Goal: Task Accomplishment & Management: Use online tool/utility

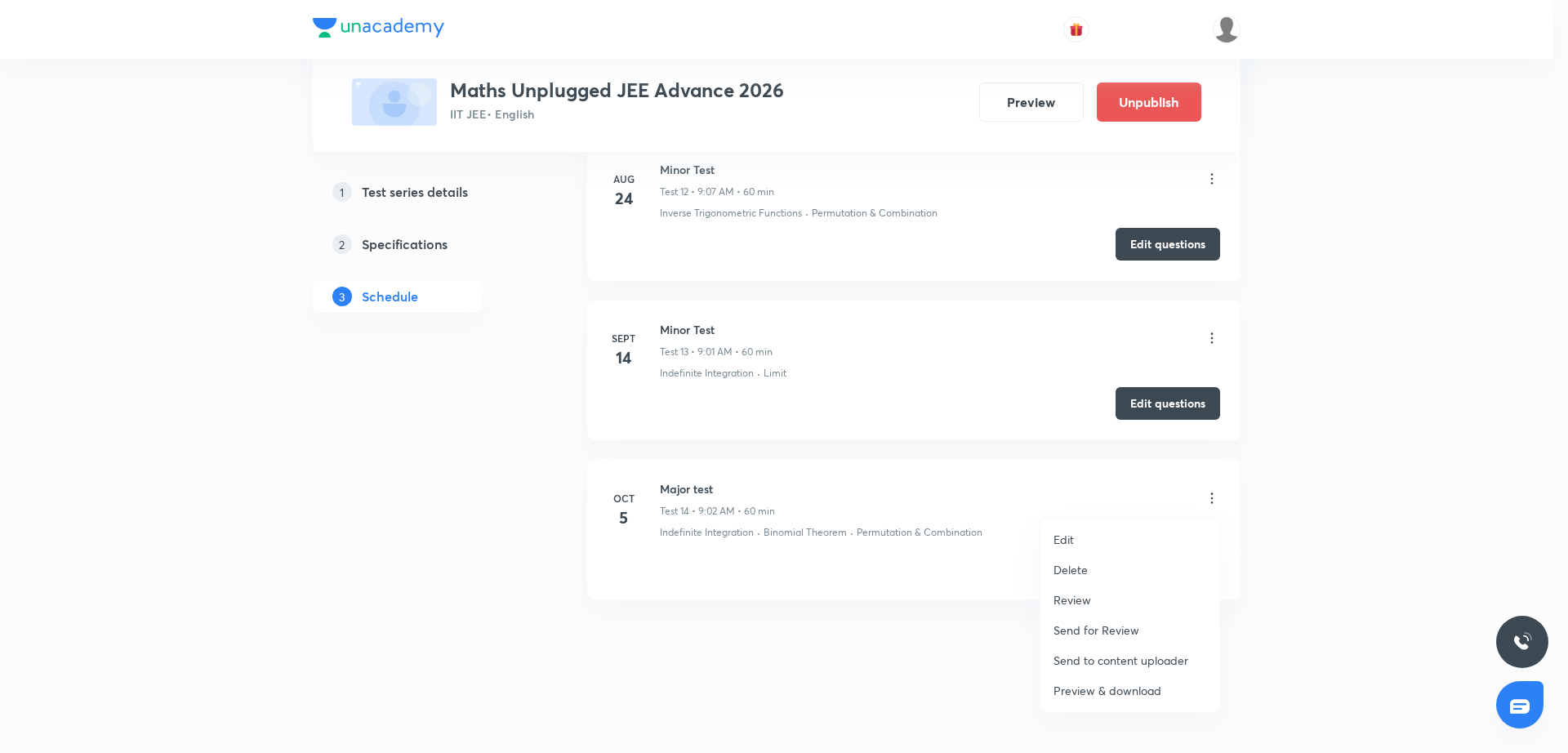
click at [1125, 541] on li "Edit" at bounding box center [1130, 539] width 179 height 30
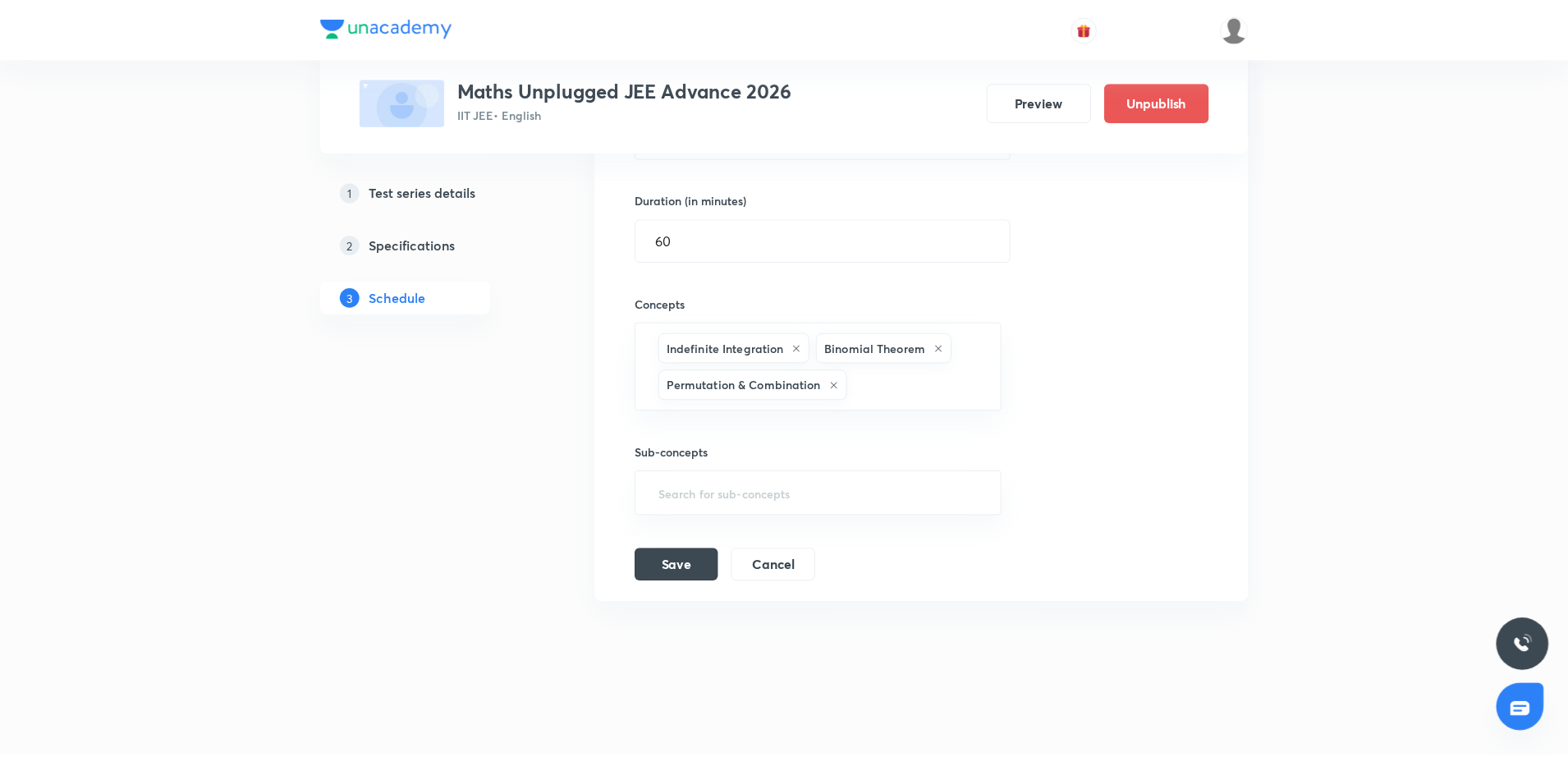
scroll to position [2564, 0]
click at [1086, 375] on div "Session title 10/99 Major test ​ Schedule for Oct 5, 2025, 9:02 AM ​ Duration (…" at bounding box center [922, 267] width 577 height 630
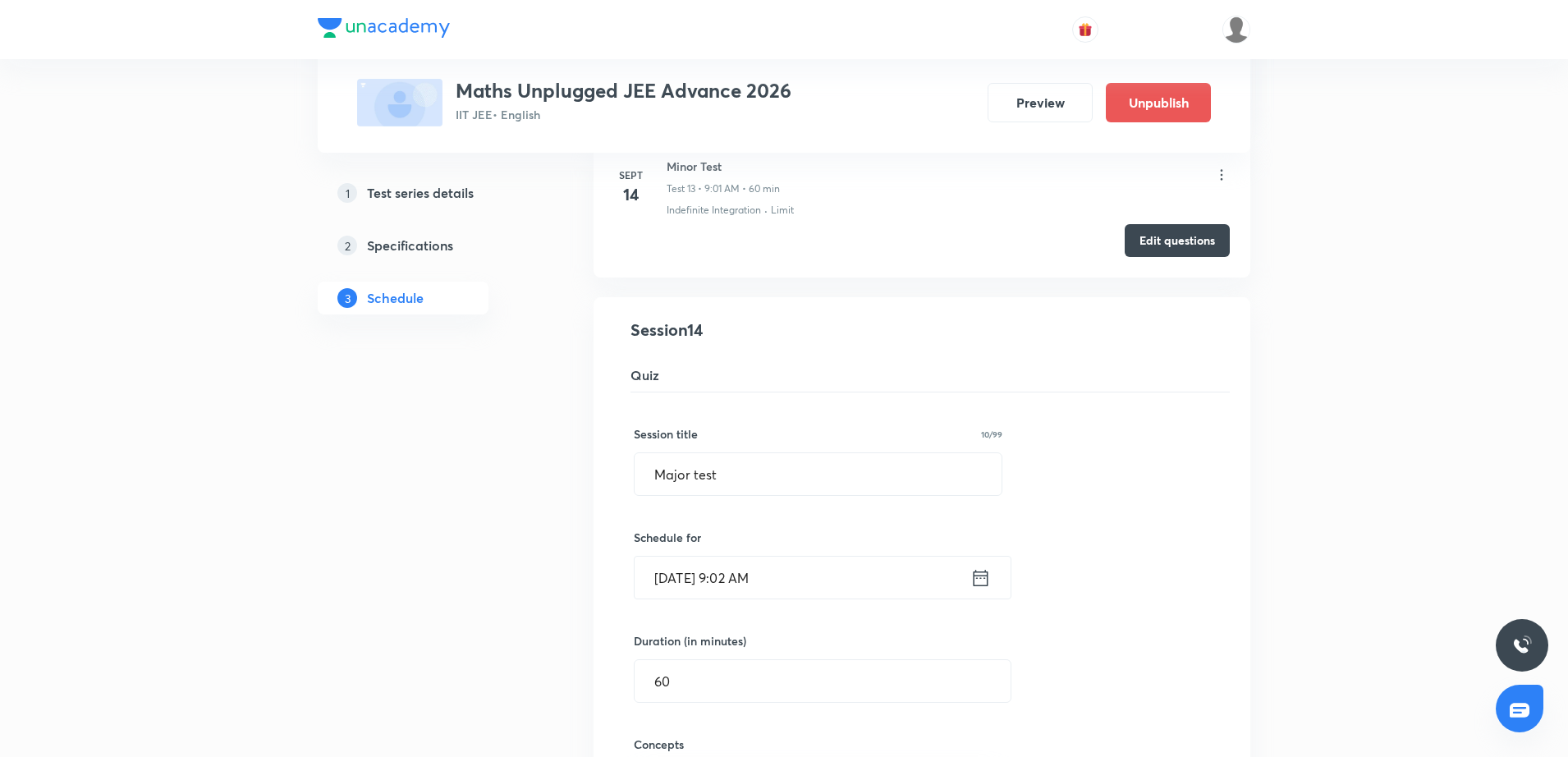
scroll to position [2112, 0]
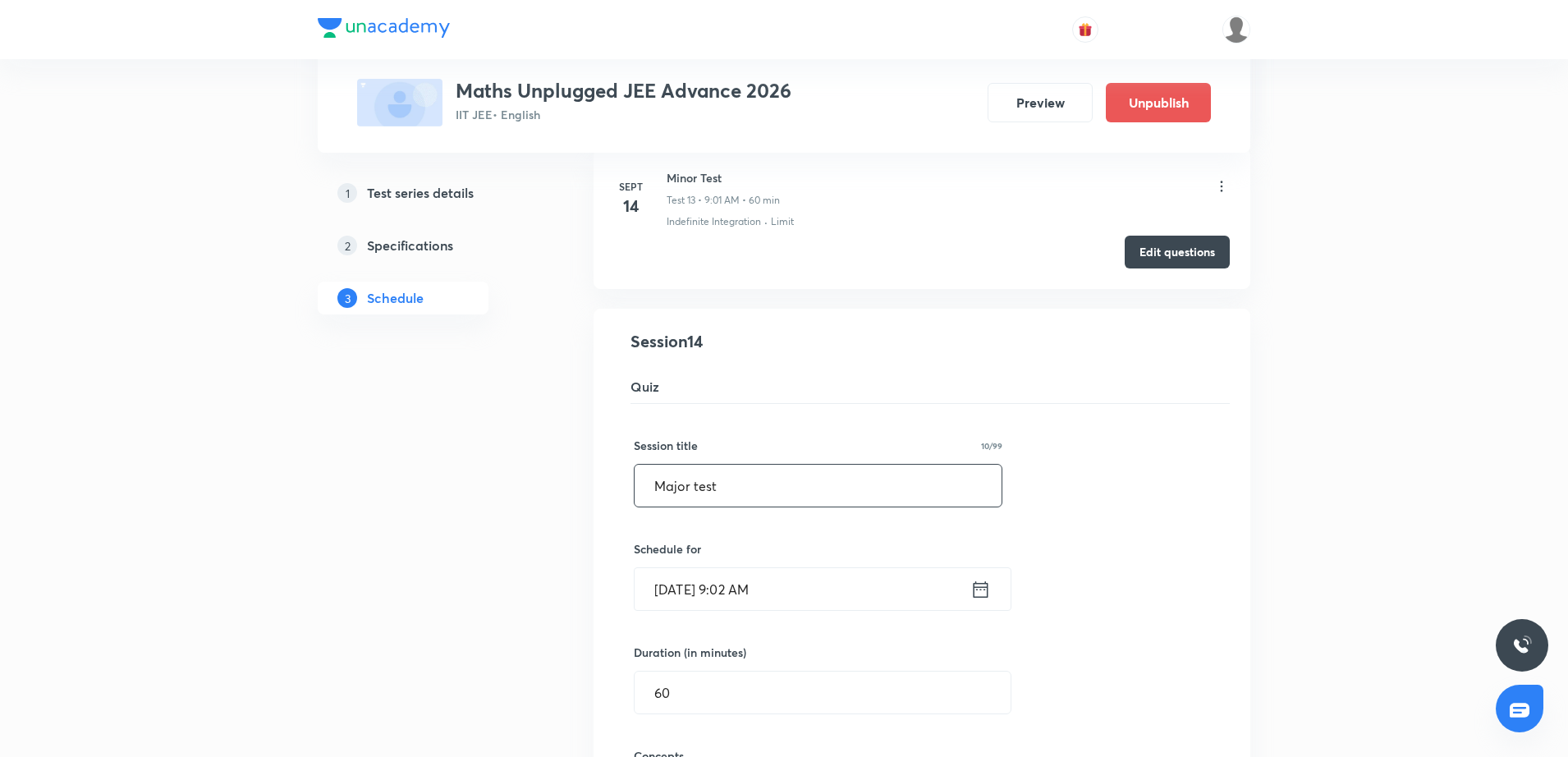
click at [651, 487] on input "Major test" at bounding box center [818, 486] width 367 height 42
type input "JEE Main| Major test"
click at [1072, 591] on div "Session title 20/99 JEE Main| Major test ​ Schedule for Oct 5, 2025, 9:02 AM ​ …" at bounding box center [922, 719] width 577 height 630
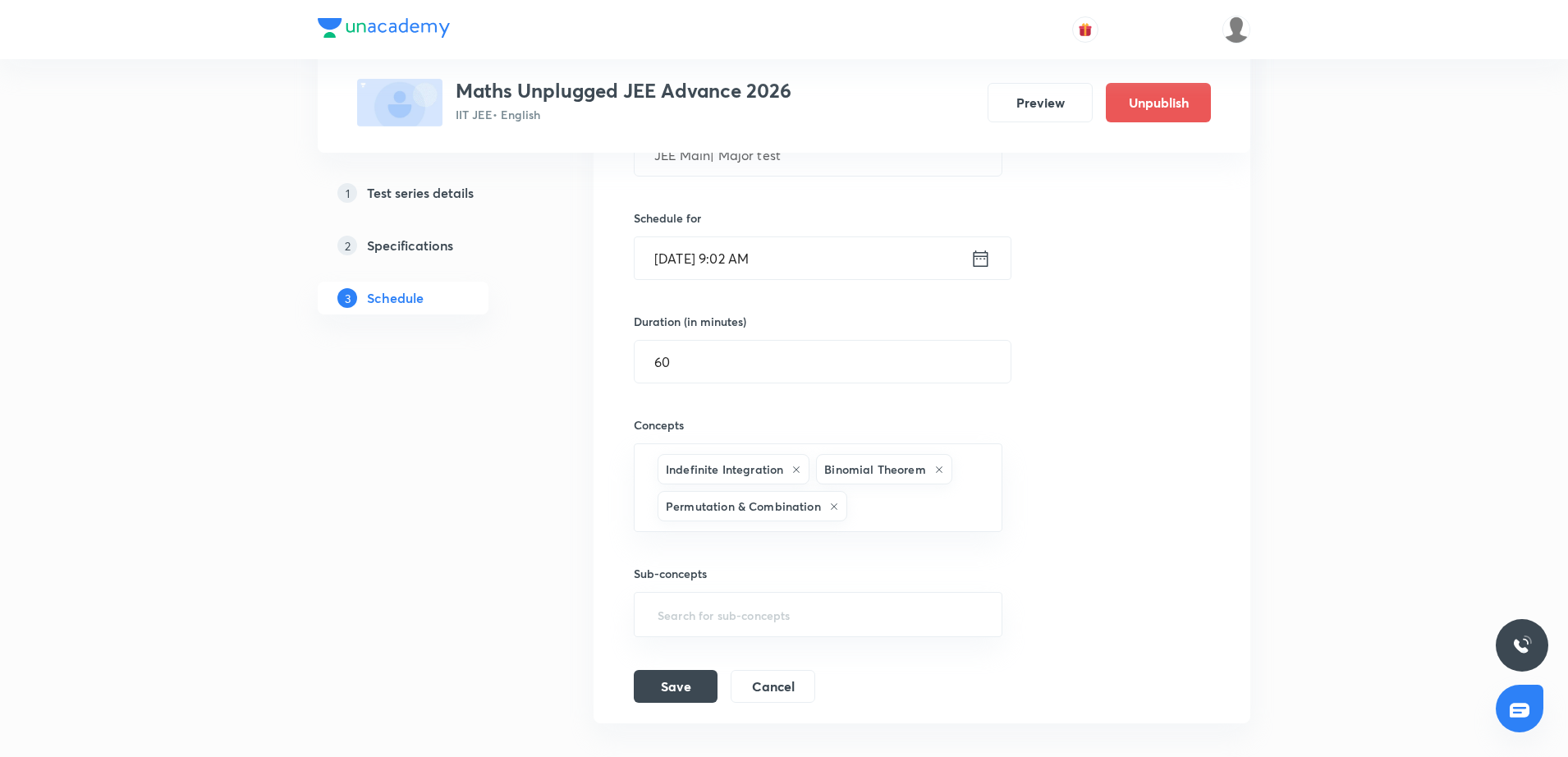
scroll to position [2564, 0]
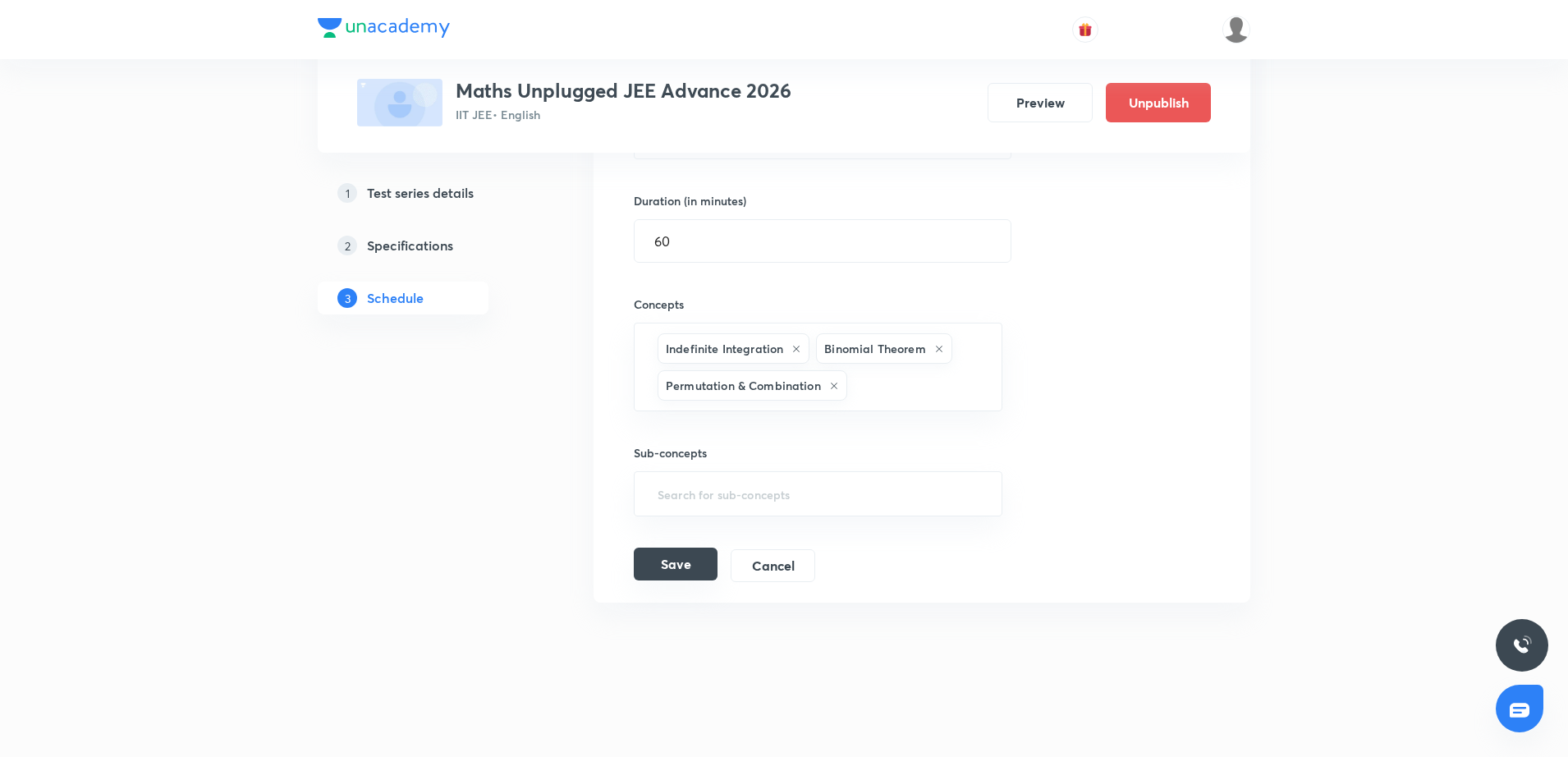
click at [694, 557] on button "Save" at bounding box center [675, 564] width 83 height 33
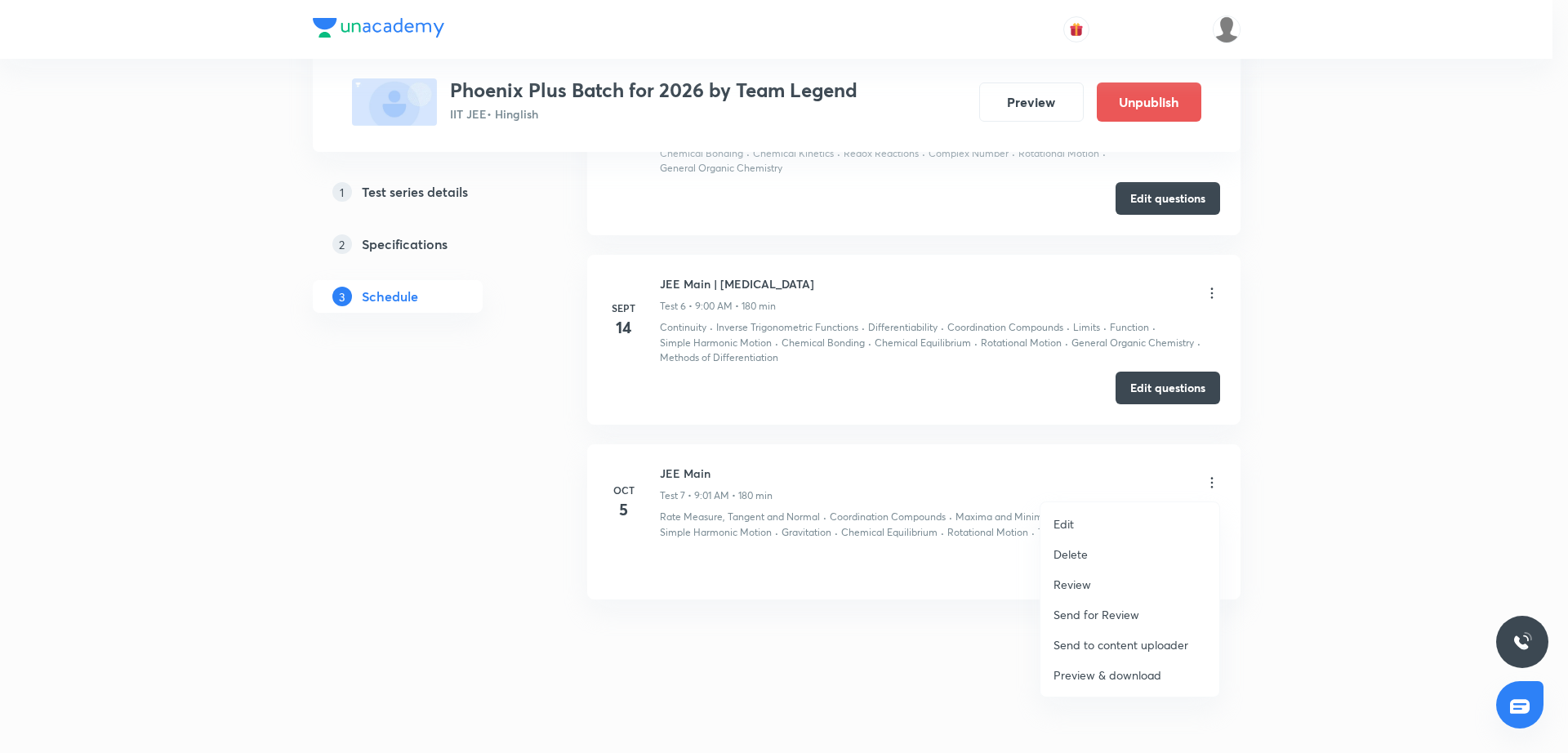
click at [1122, 529] on li "Edit" at bounding box center [1130, 524] width 179 height 30
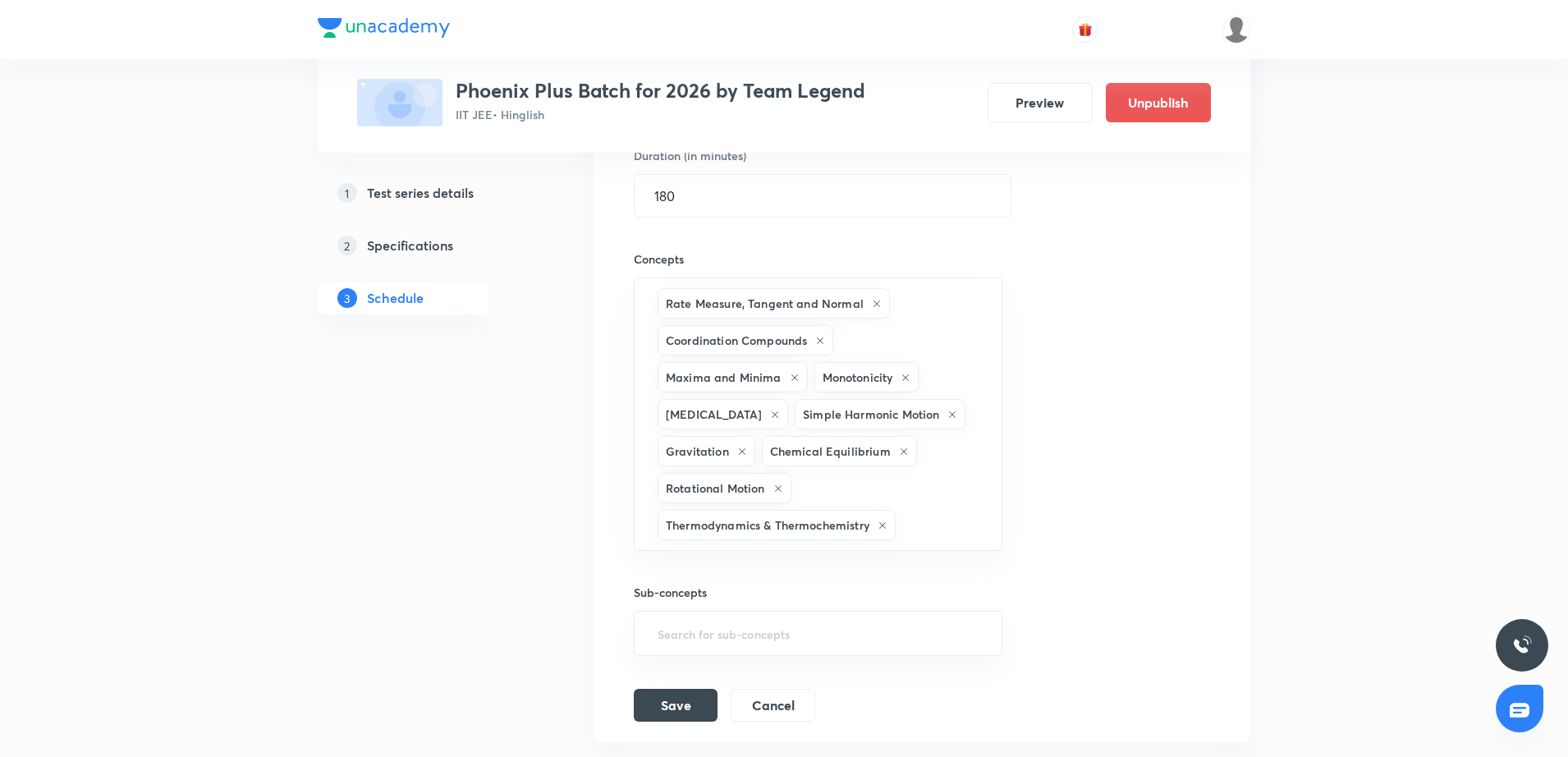
click at [1125, 502] on div "Session title 8/99 JEE Main ​ Schedule for [DATE] 9:01 AM ​ Duration (in minute…" at bounding box center [922, 315] width 577 height 815
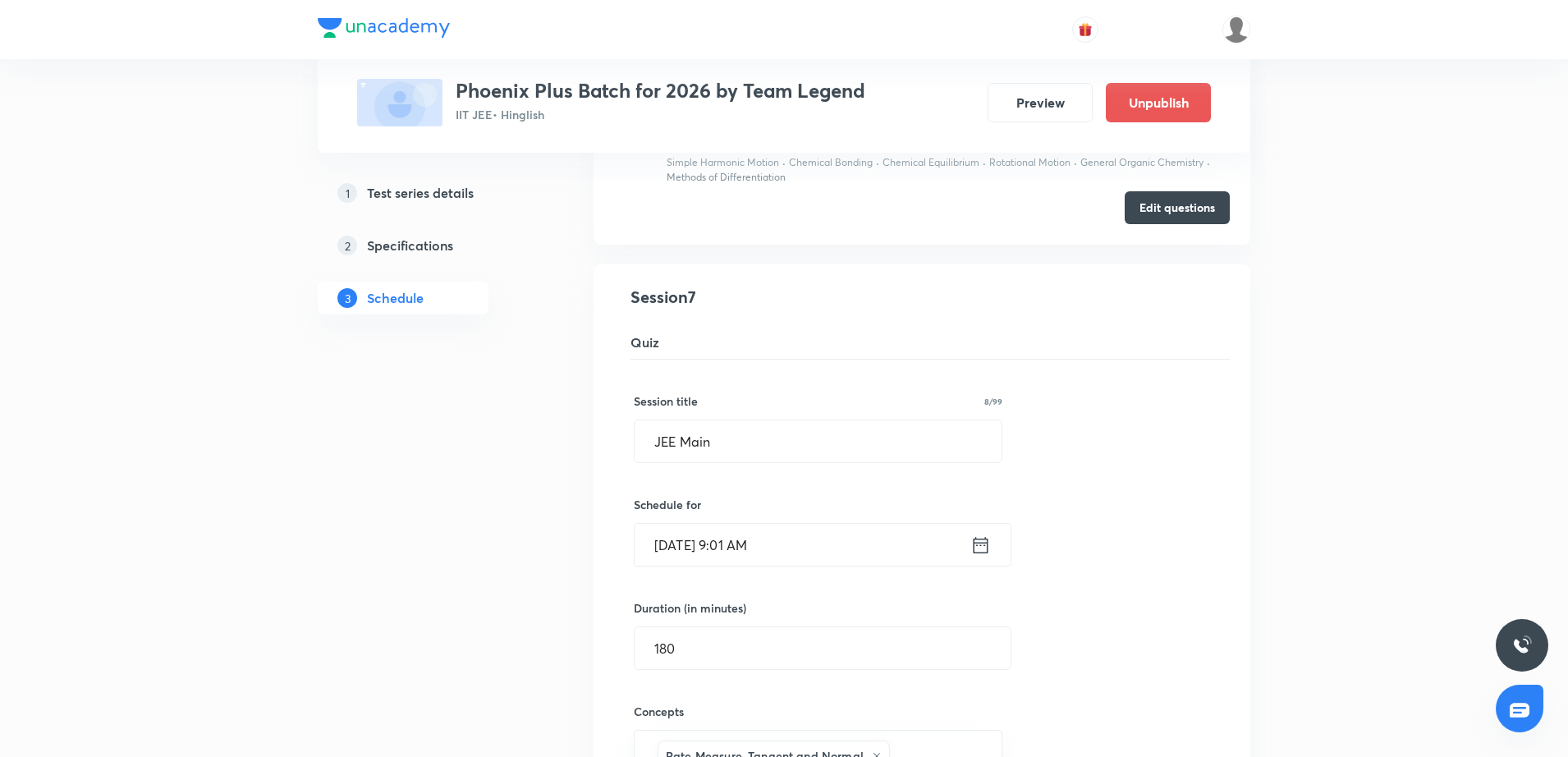
scroll to position [1188, 0]
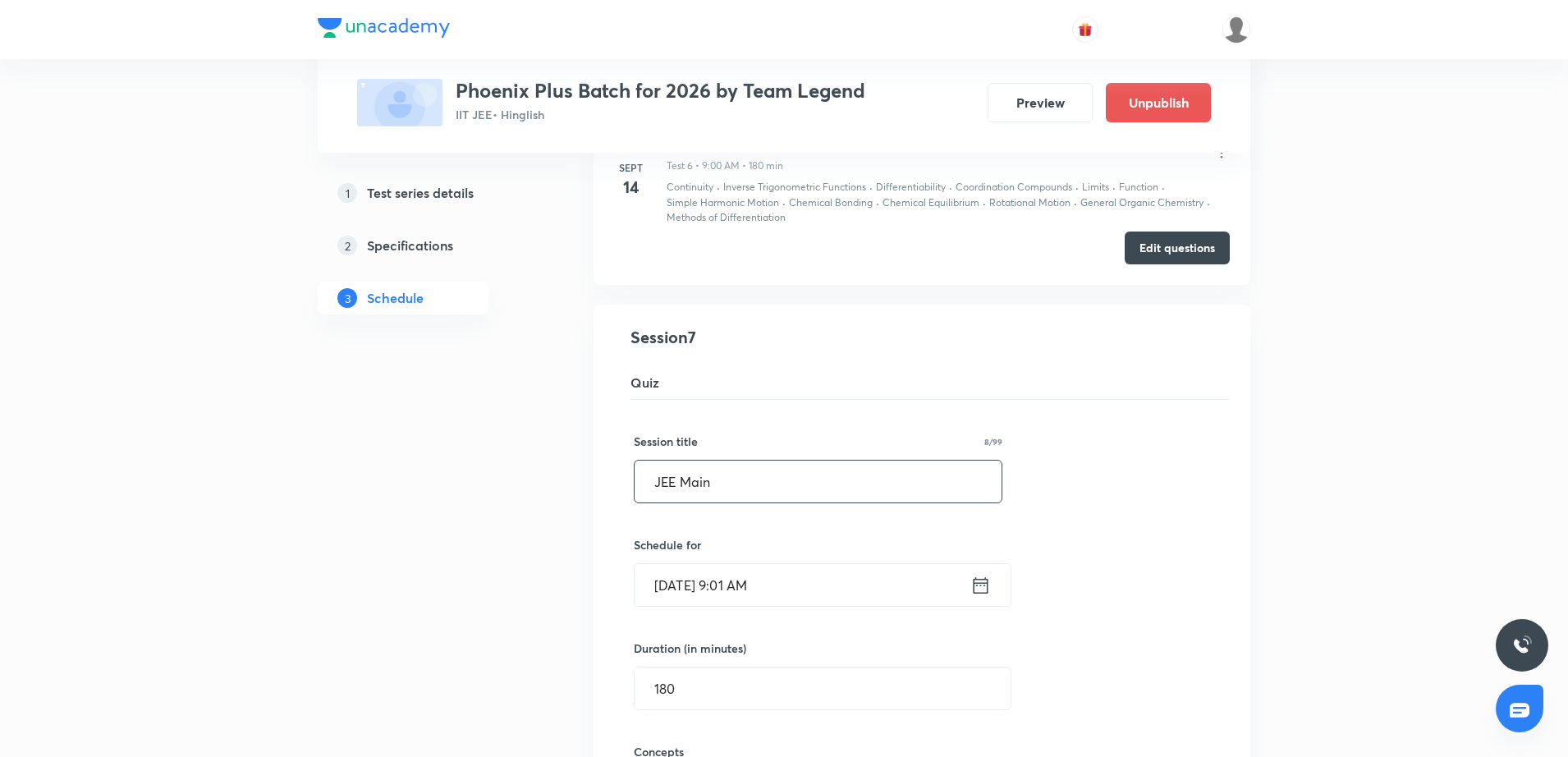
click at [728, 486] on input "JEE Main" at bounding box center [818, 482] width 367 height 42
type input "JEE Main | Minor Test"
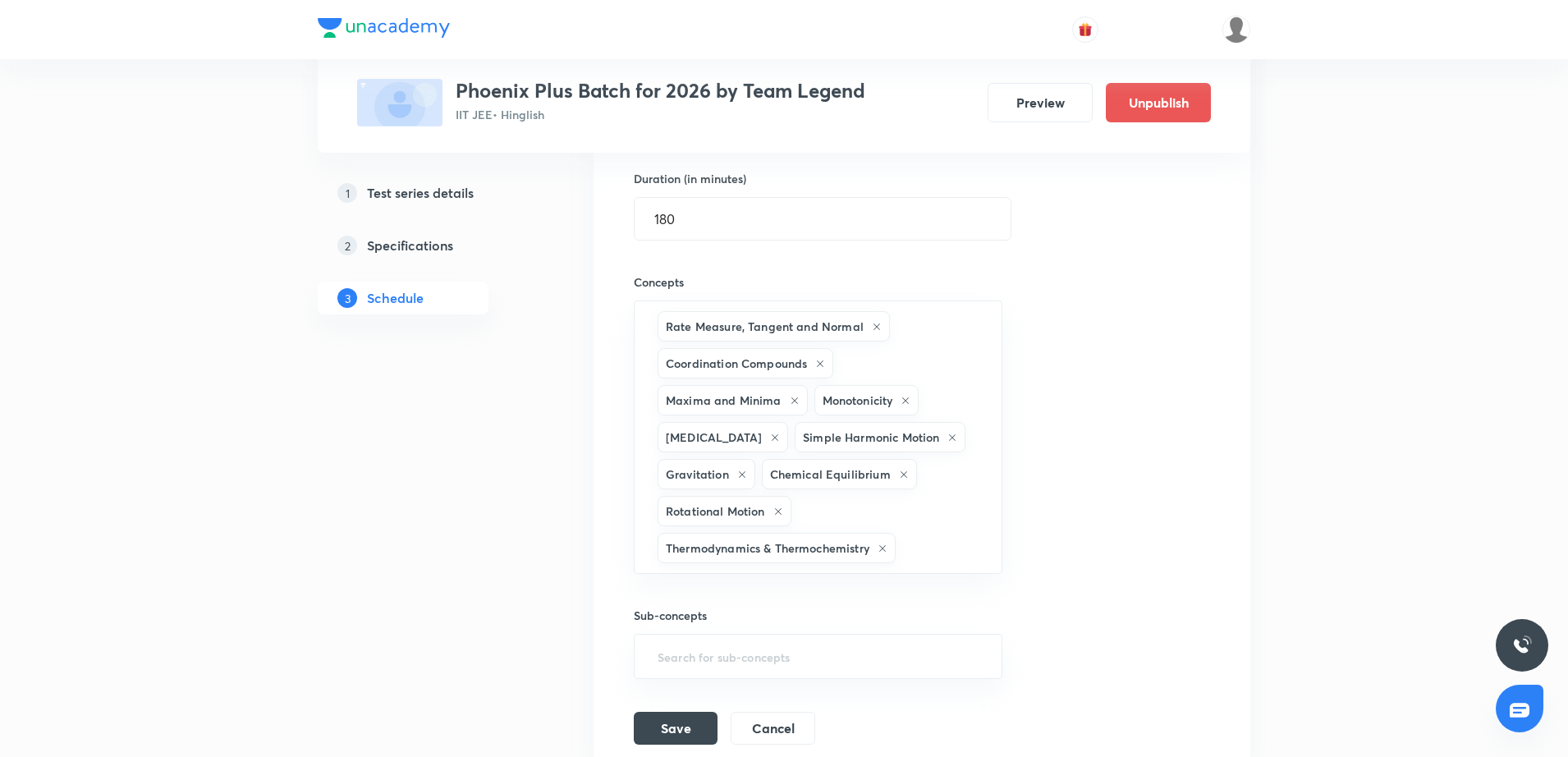
scroll to position [1821, 0]
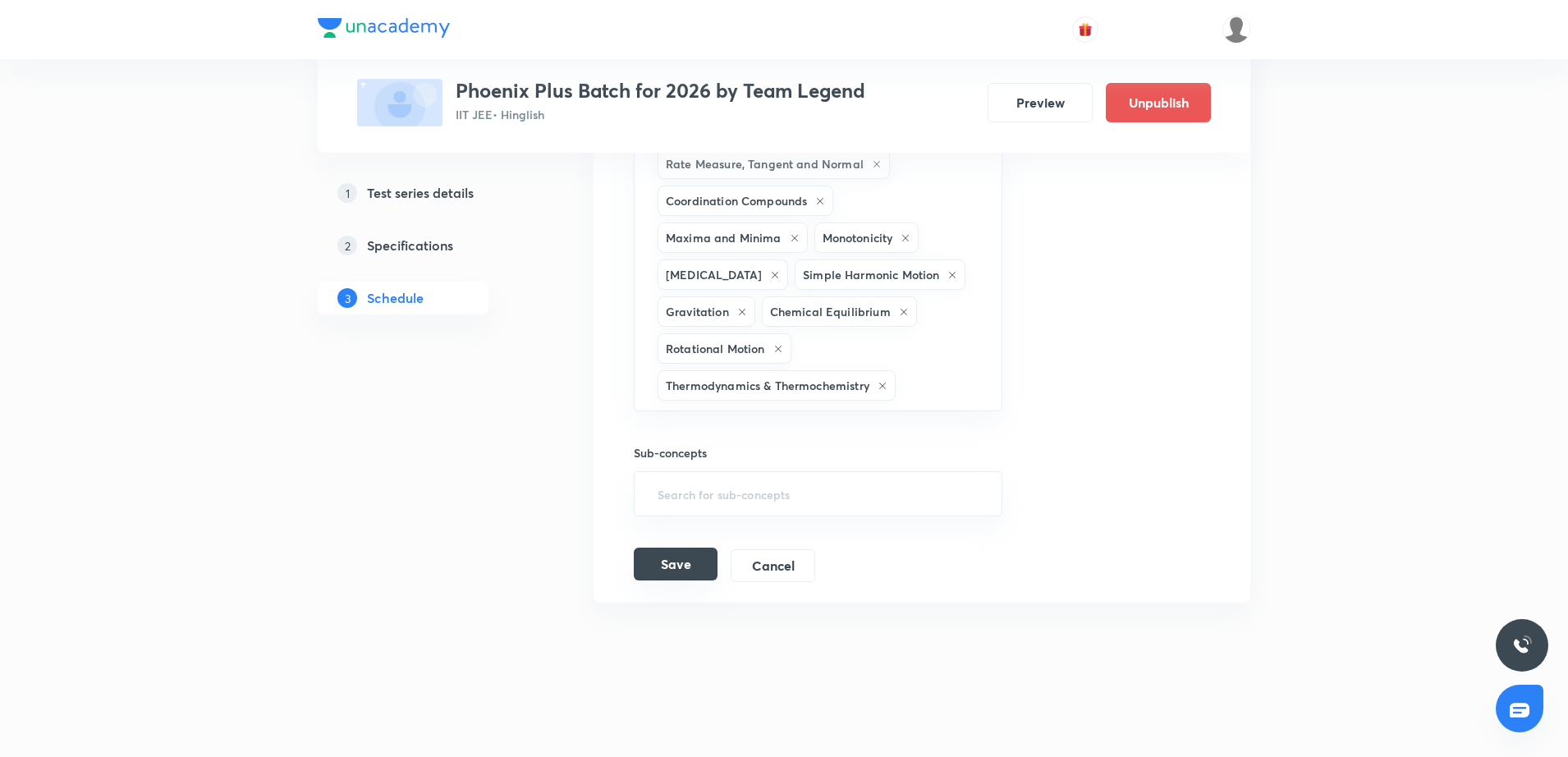
click at [693, 570] on button "Save" at bounding box center [675, 564] width 83 height 33
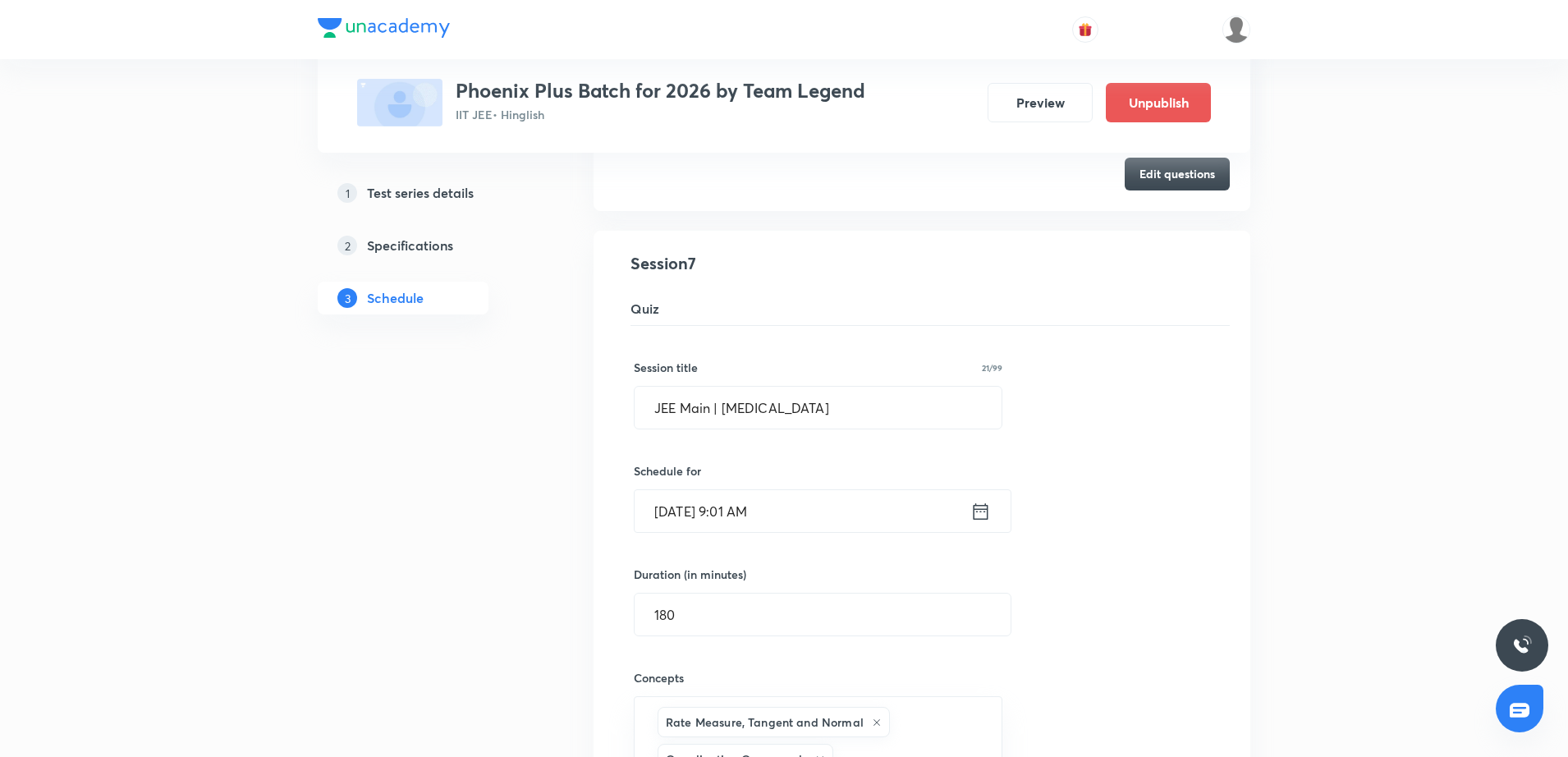
scroll to position [1205, 0]
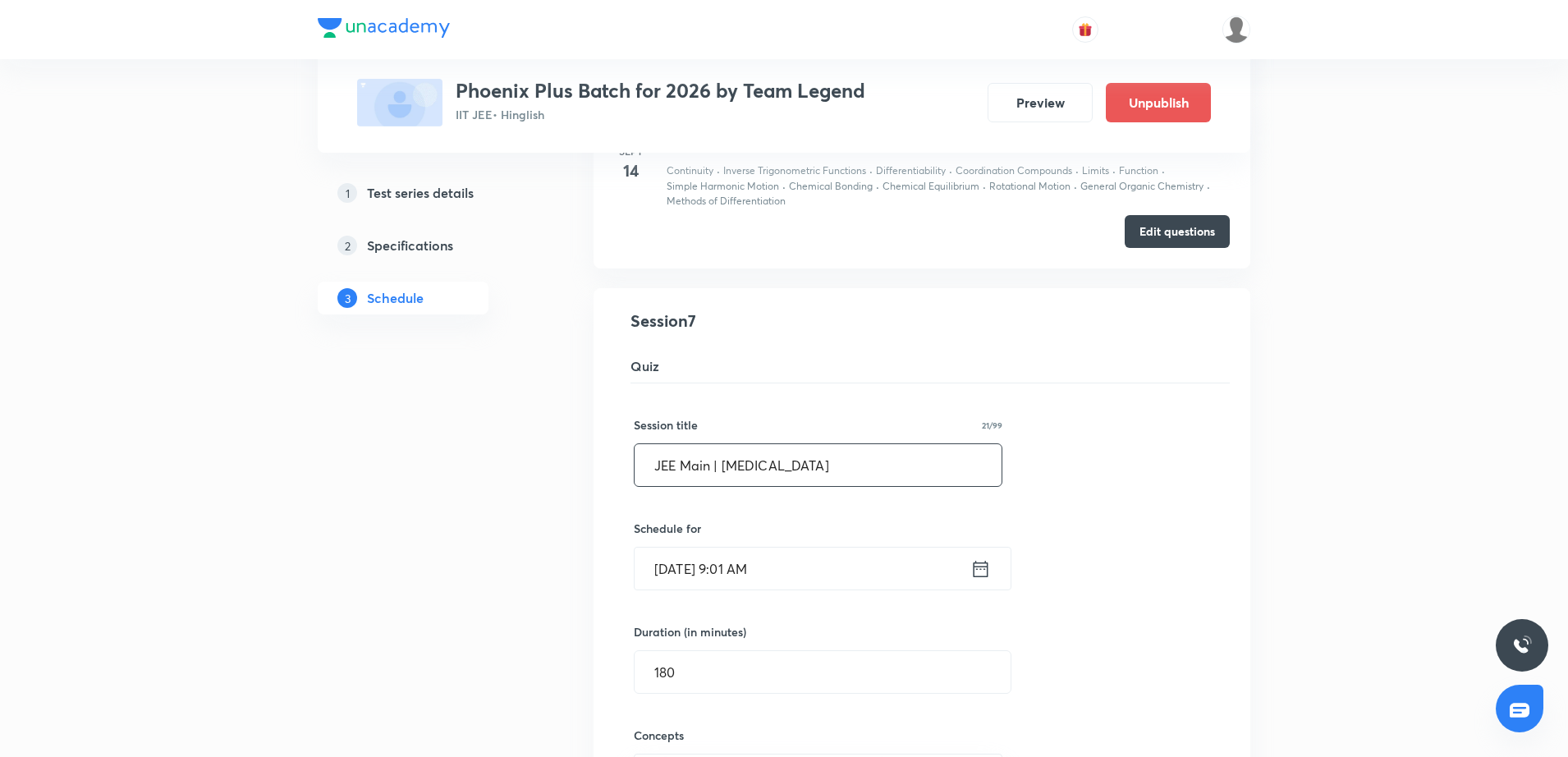
click at [743, 469] on input "JEE Main | Minor Test" at bounding box center [818, 465] width 367 height 42
type input "JEE Main | Major Test"
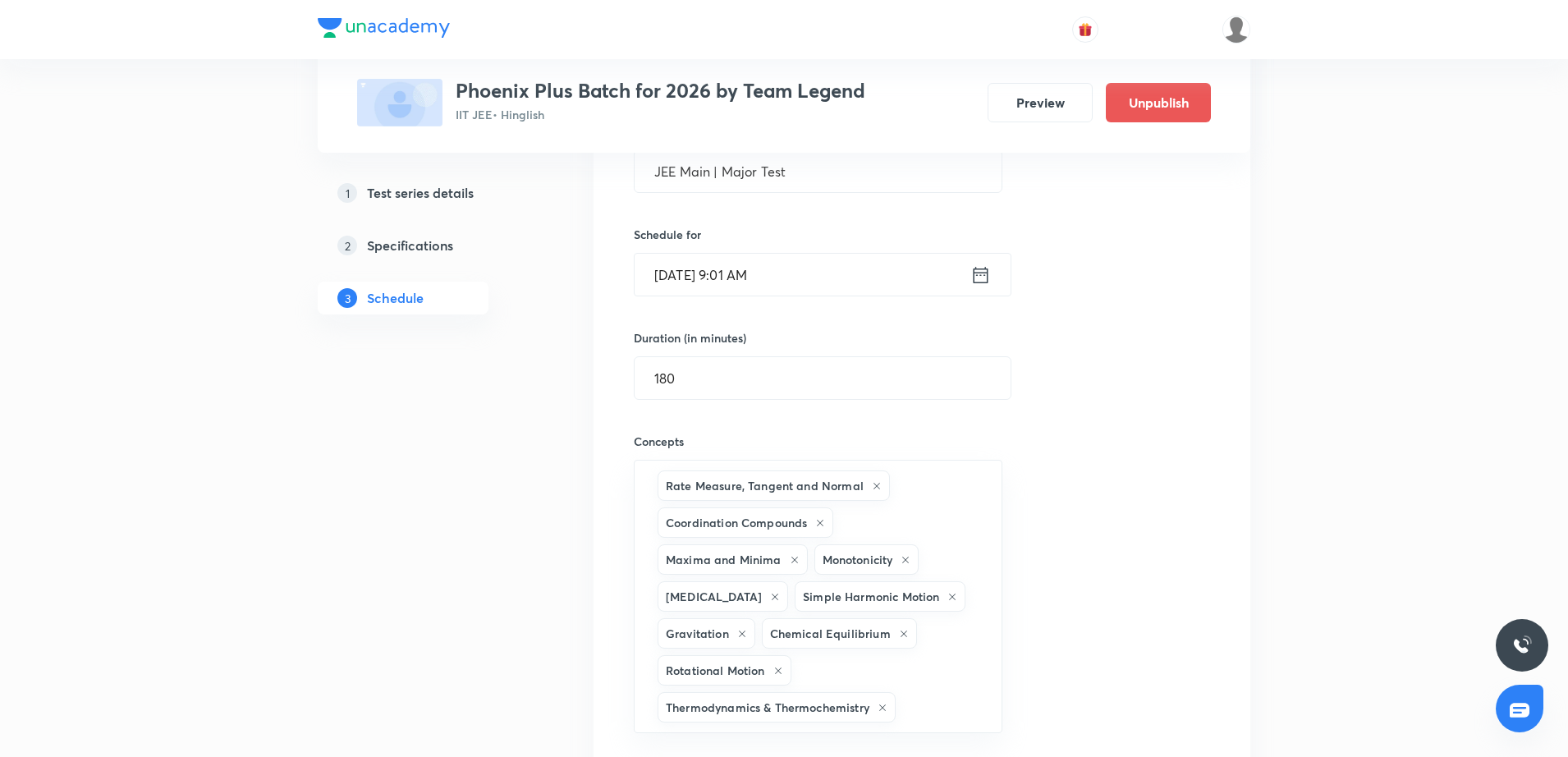
scroll to position [1616, 0]
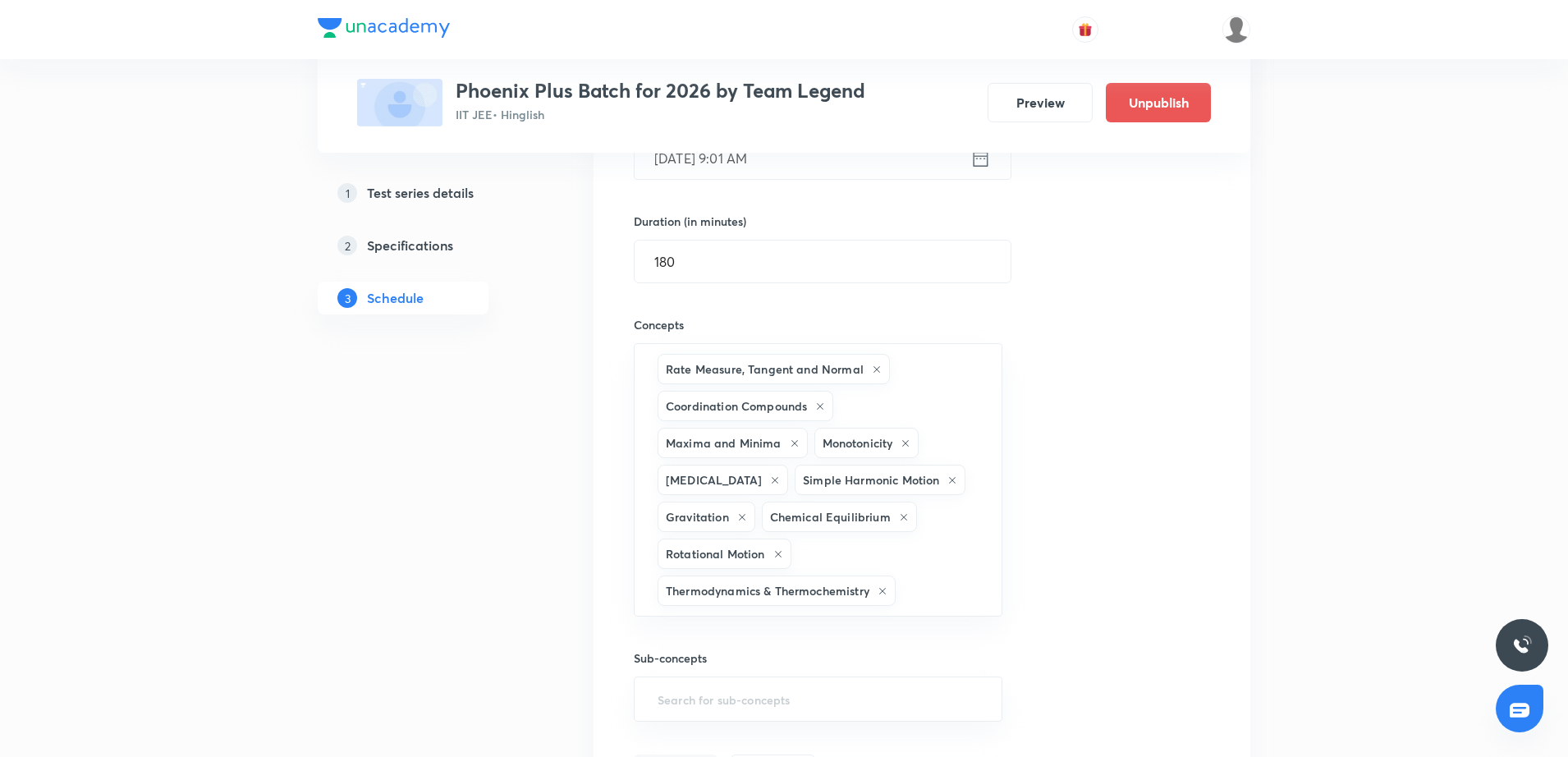
click at [1118, 603] on div "Session title 21/99 JEE Main | Major Test ​ Schedule for Oct 5, 2025, 9:01 AM ​…" at bounding box center [922, 380] width 577 height 815
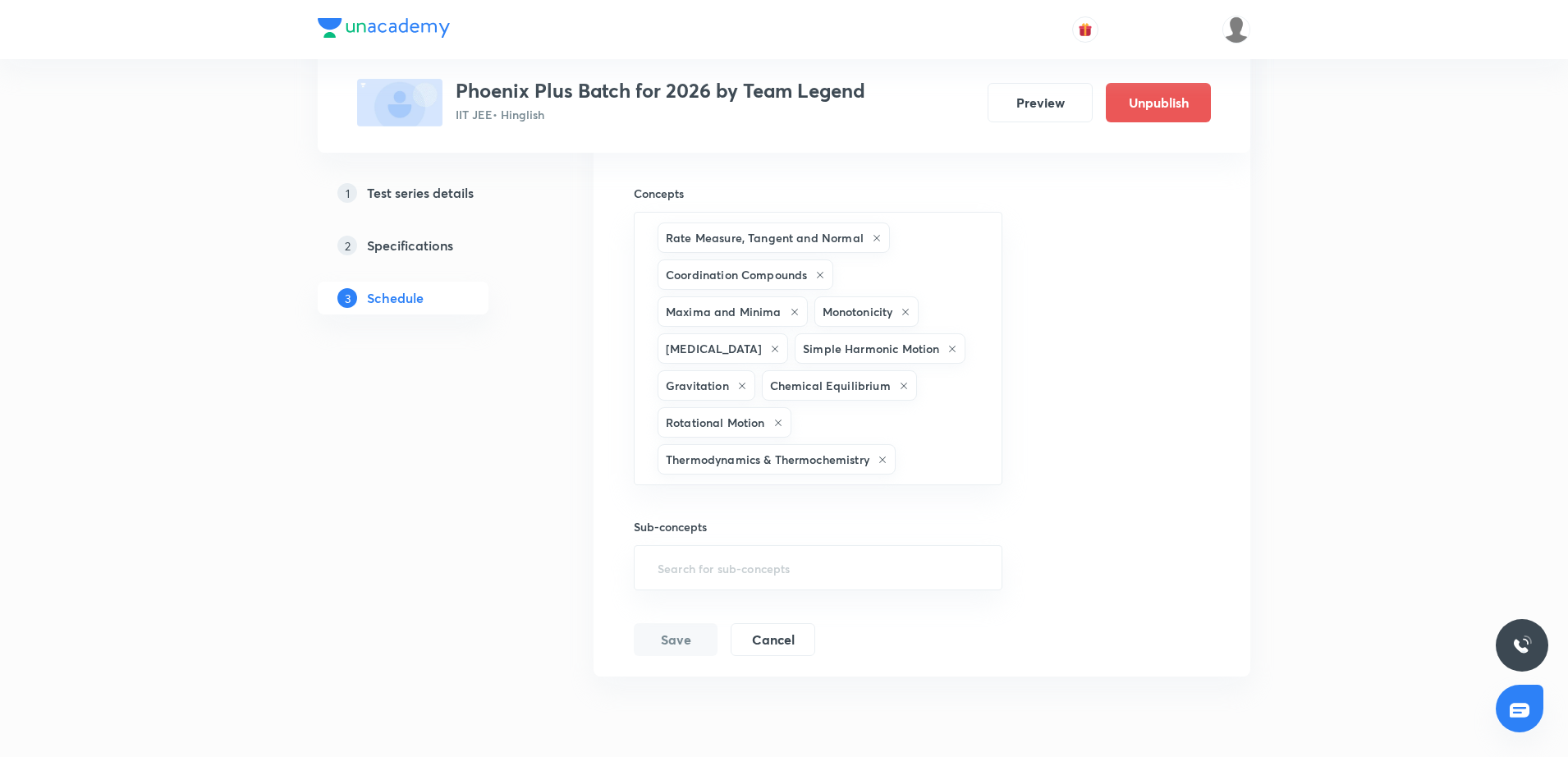
scroll to position [1780, 0]
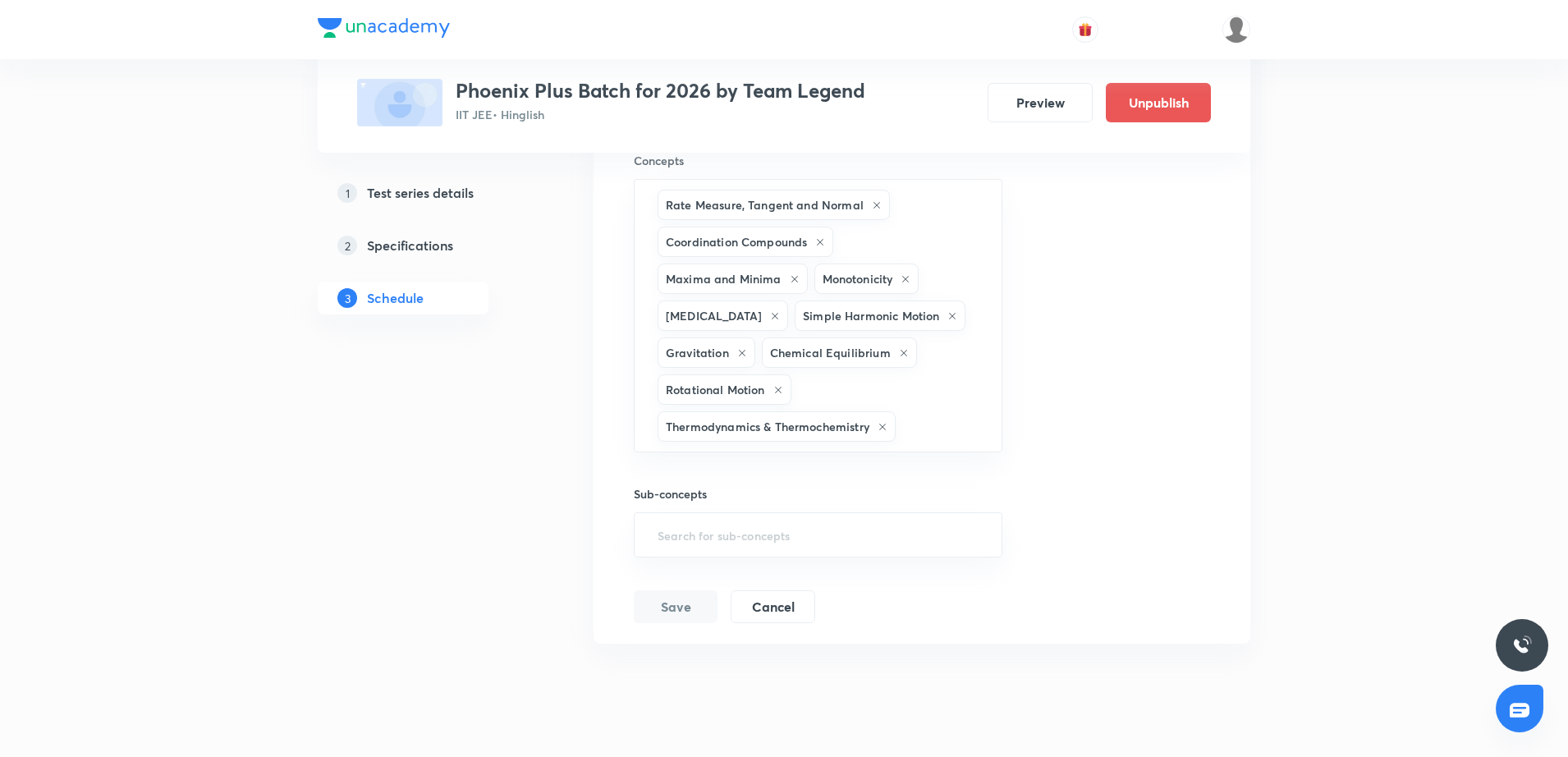
click at [764, 624] on li "JEE Main Test 7 Rate Measure, Tangent and Normal · Coordination Compounds · Max…" at bounding box center [922, 179] width 657 height 931
click at [772, 614] on button "Cancel" at bounding box center [773, 606] width 84 height 33
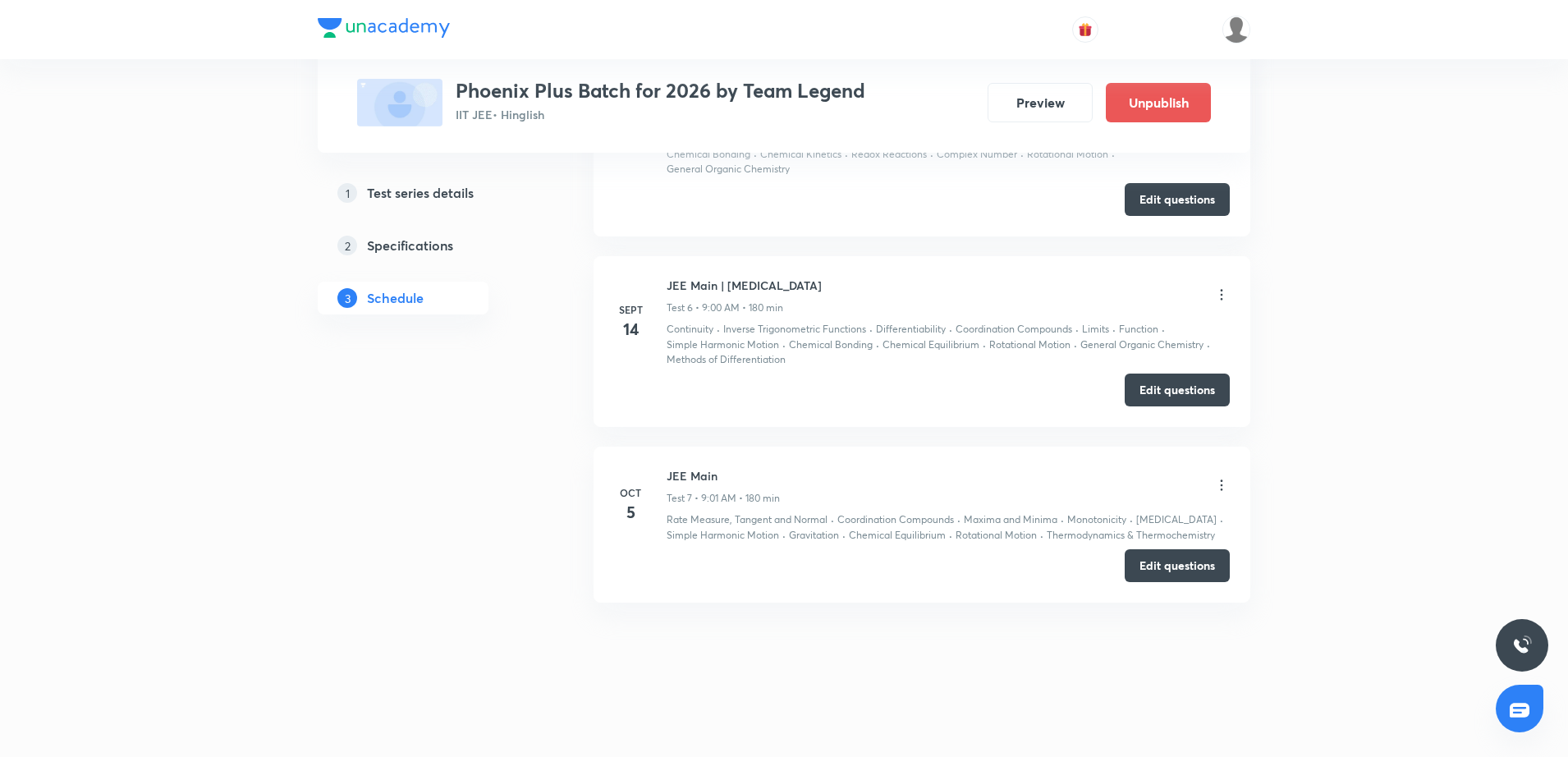
scroll to position [1139, 0]
click at [1219, 483] on icon at bounding box center [1222, 485] width 17 height 17
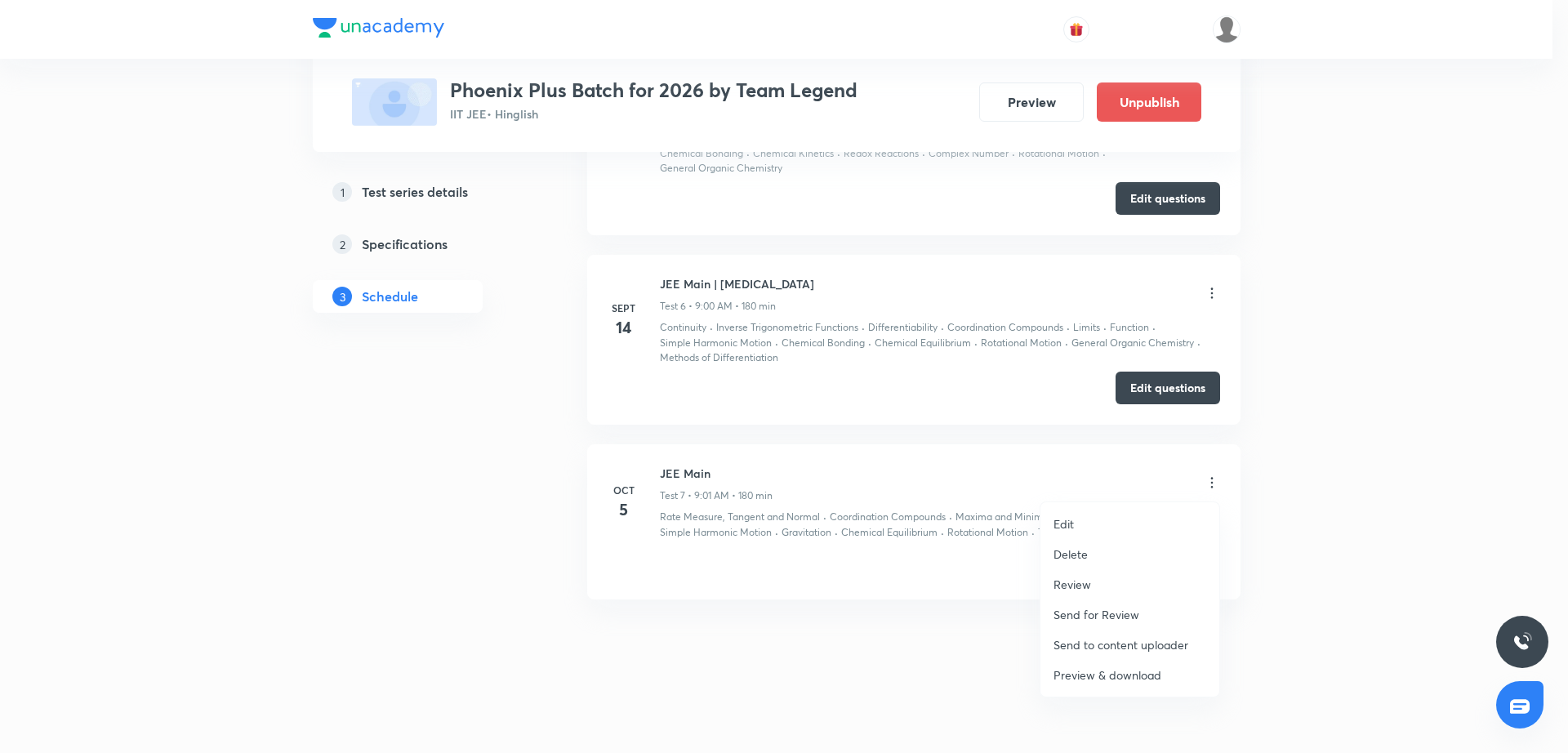
click at [1100, 513] on li "Edit" at bounding box center [1130, 524] width 179 height 30
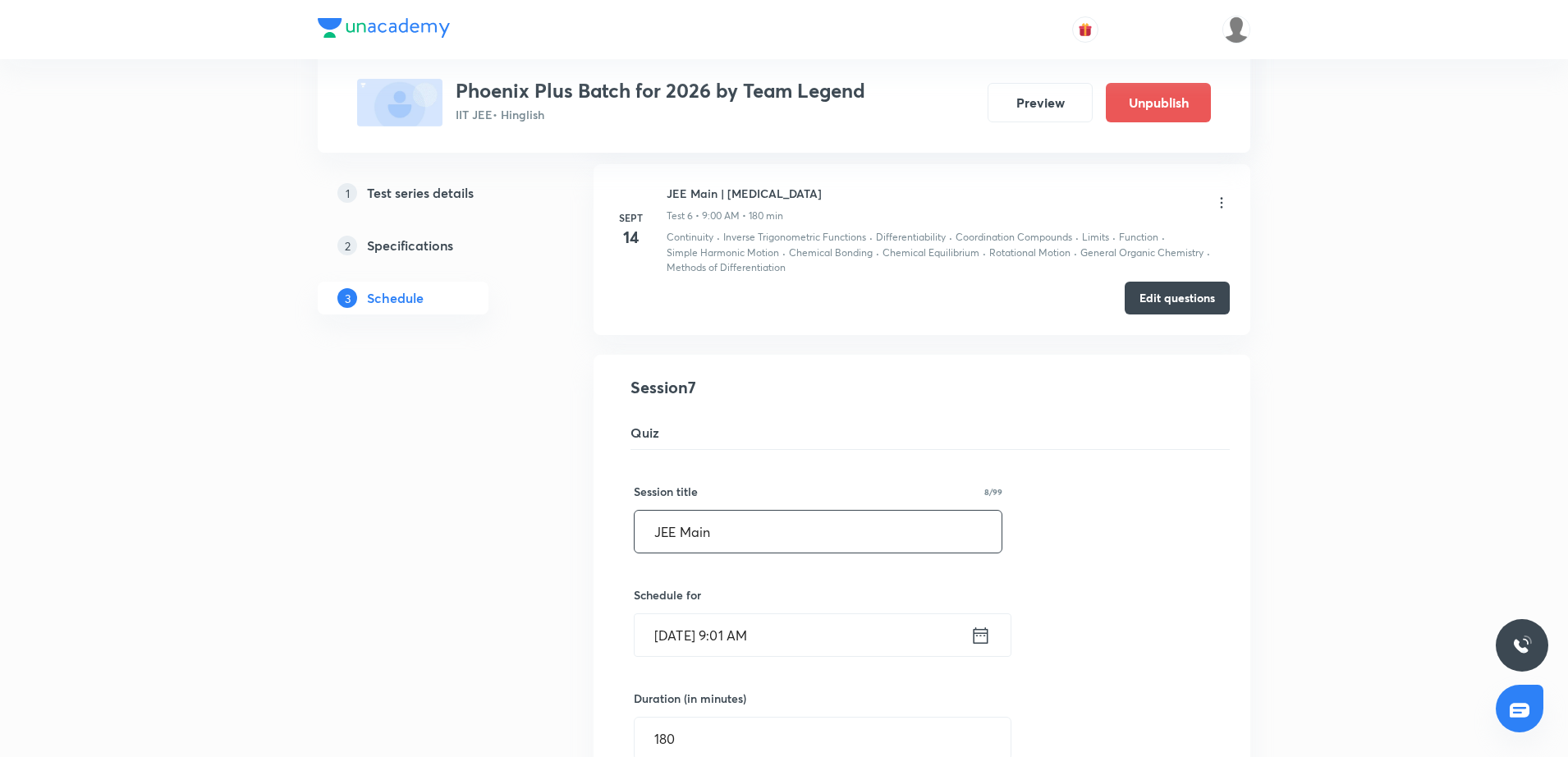
click at [803, 512] on input "JEE Main" at bounding box center [818, 531] width 367 height 42
type input "JEE Main | Major Test"
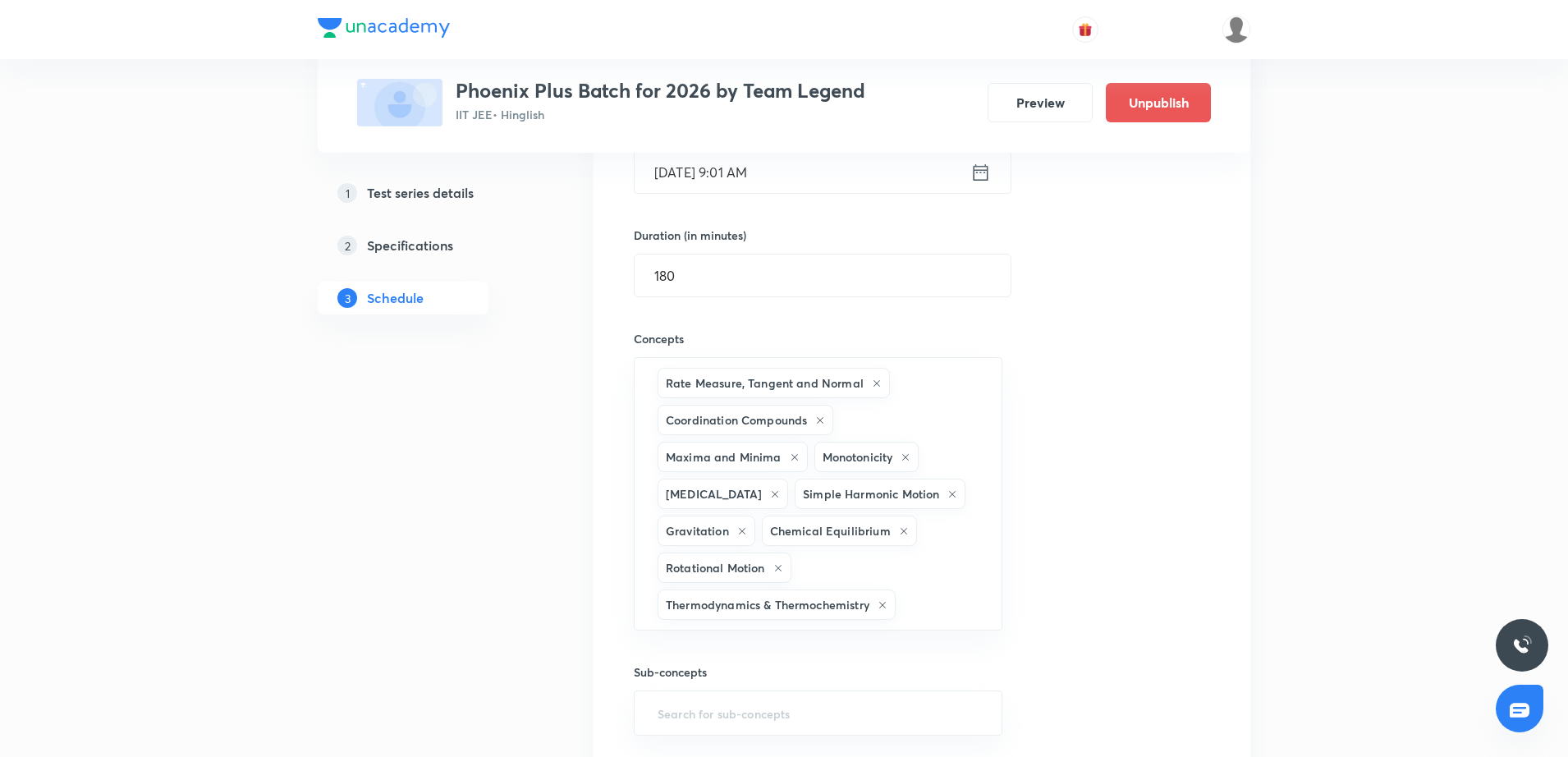
scroll to position [1821, 0]
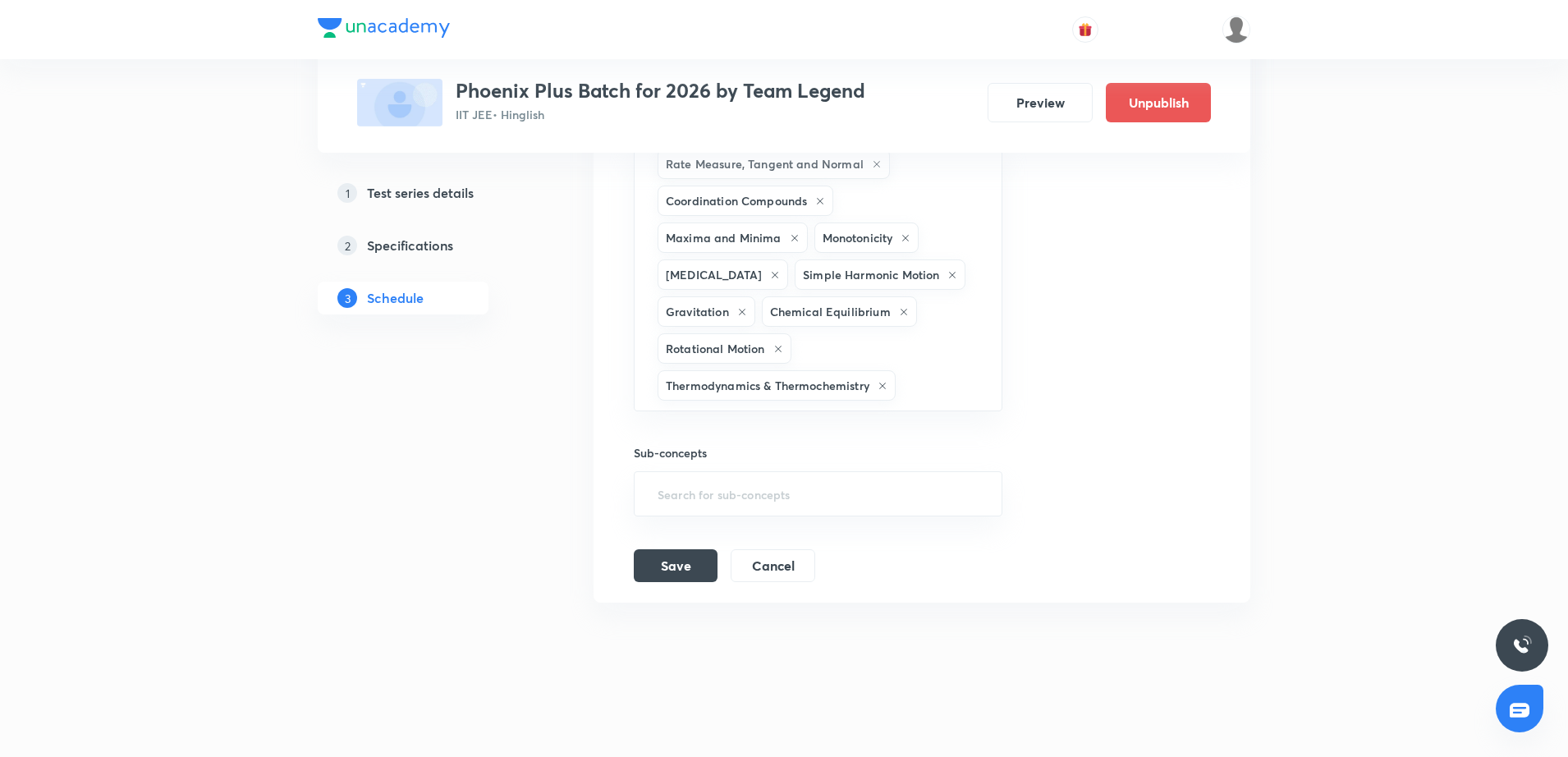
click at [646, 561] on button "Save" at bounding box center [675, 566] width 83 height 33
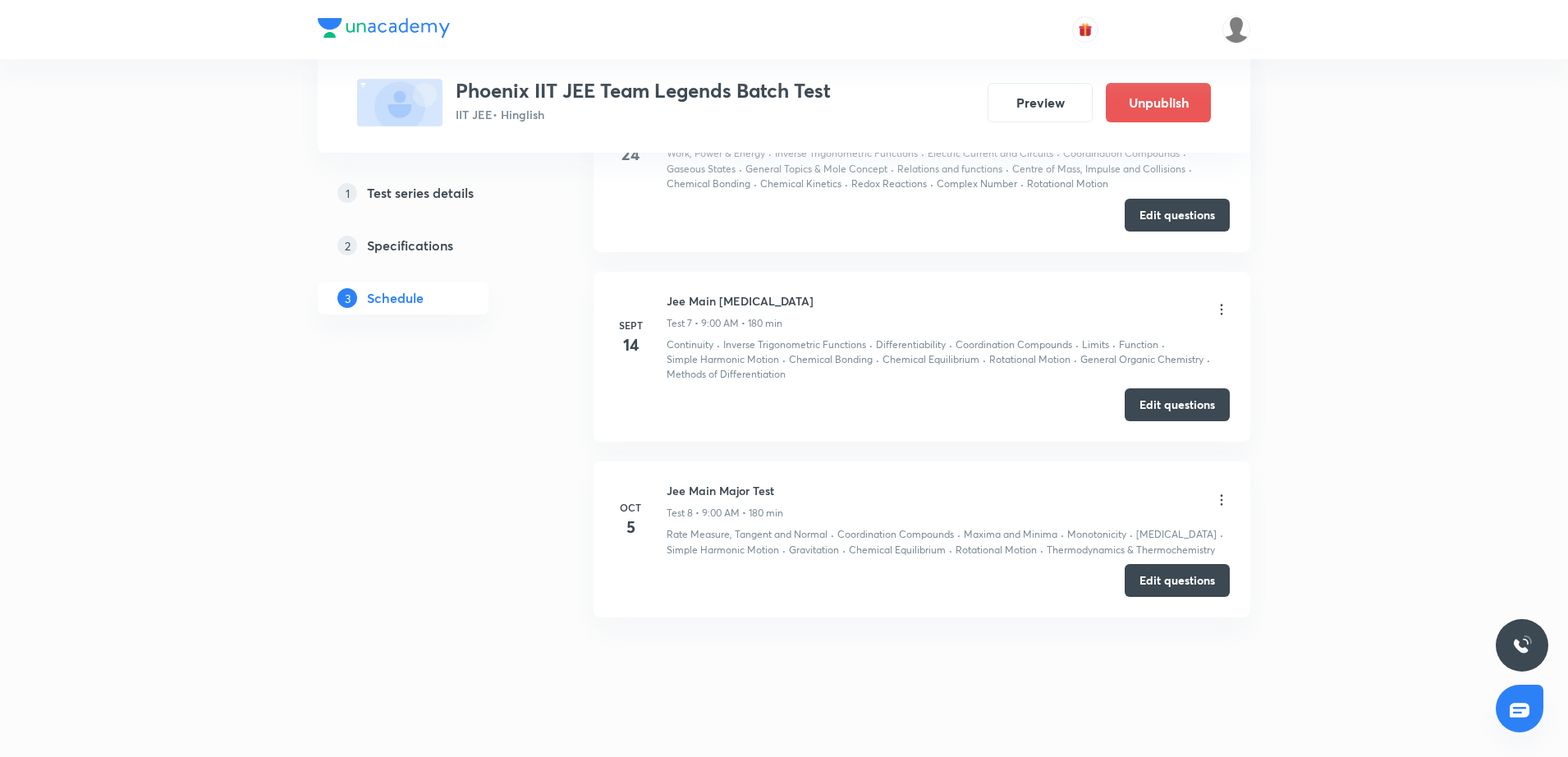
scroll to position [1866, 0]
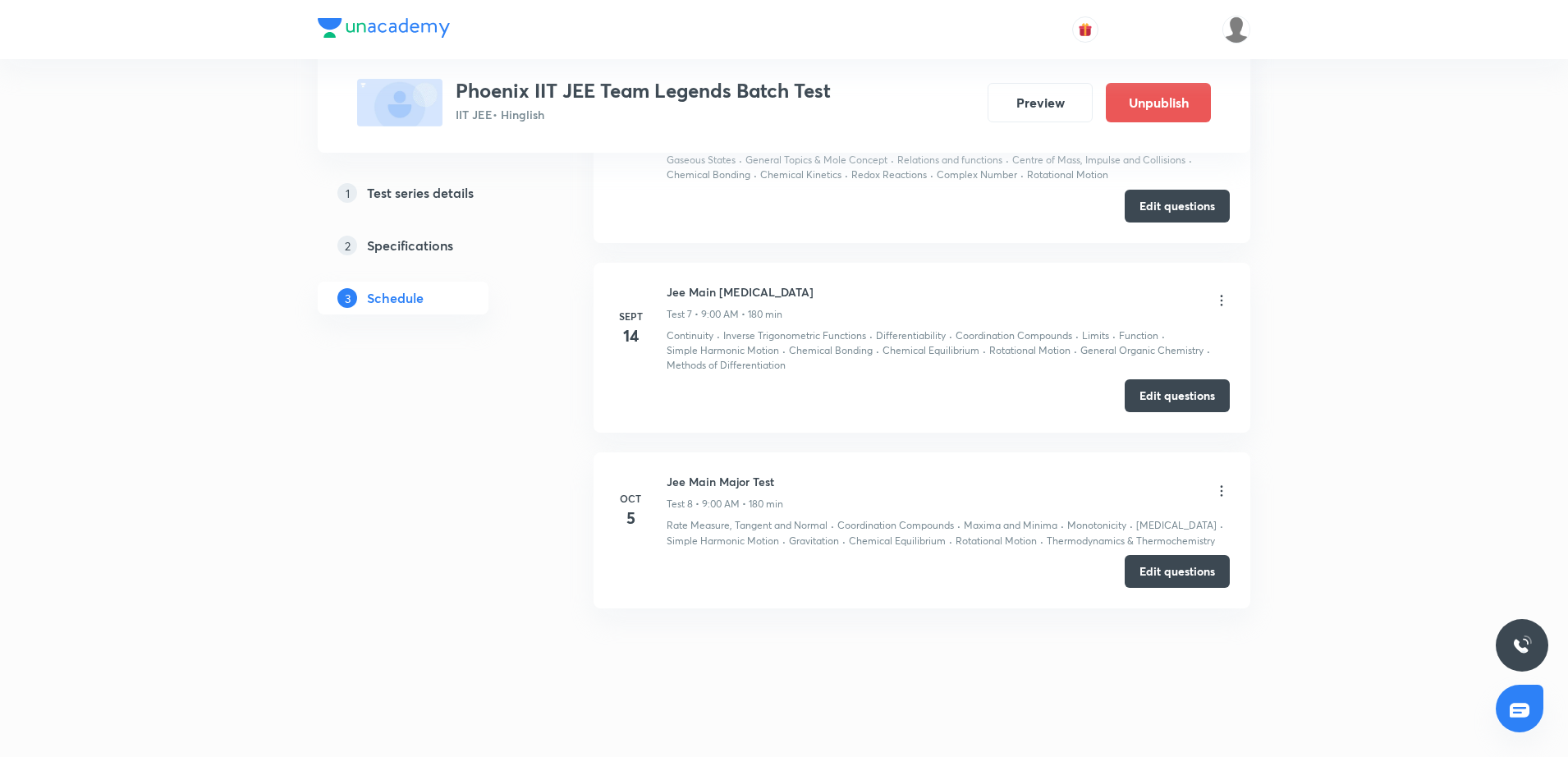
click at [1219, 490] on icon at bounding box center [1222, 491] width 17 height 17
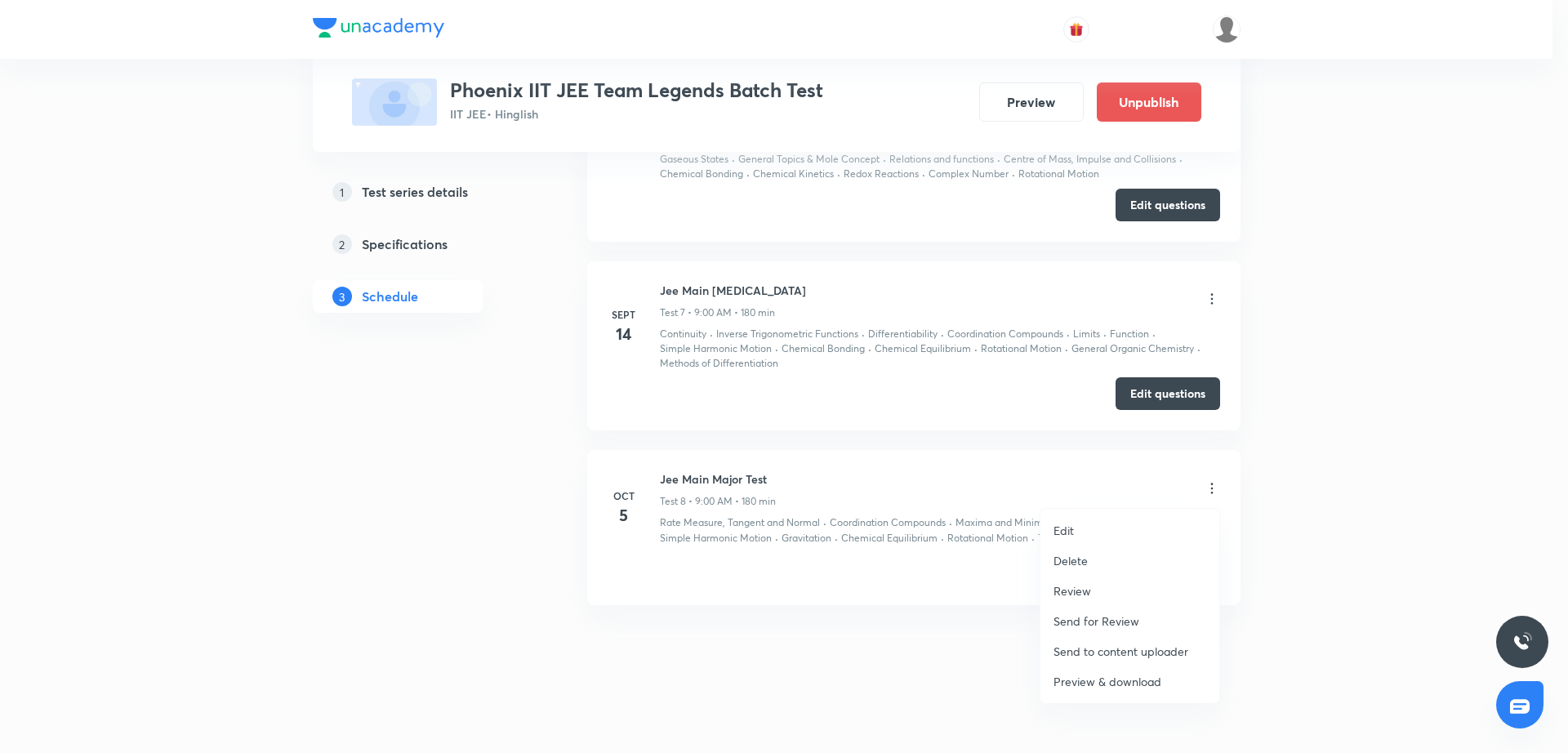
drag, startPoint x: 1089, startPoint y: 526, endPoint x: 1102, endPoint y: 538, distance: 17.7
click at [1102, 538] on li "Edit" at bounding box center [1130, 530] width 179 height 30
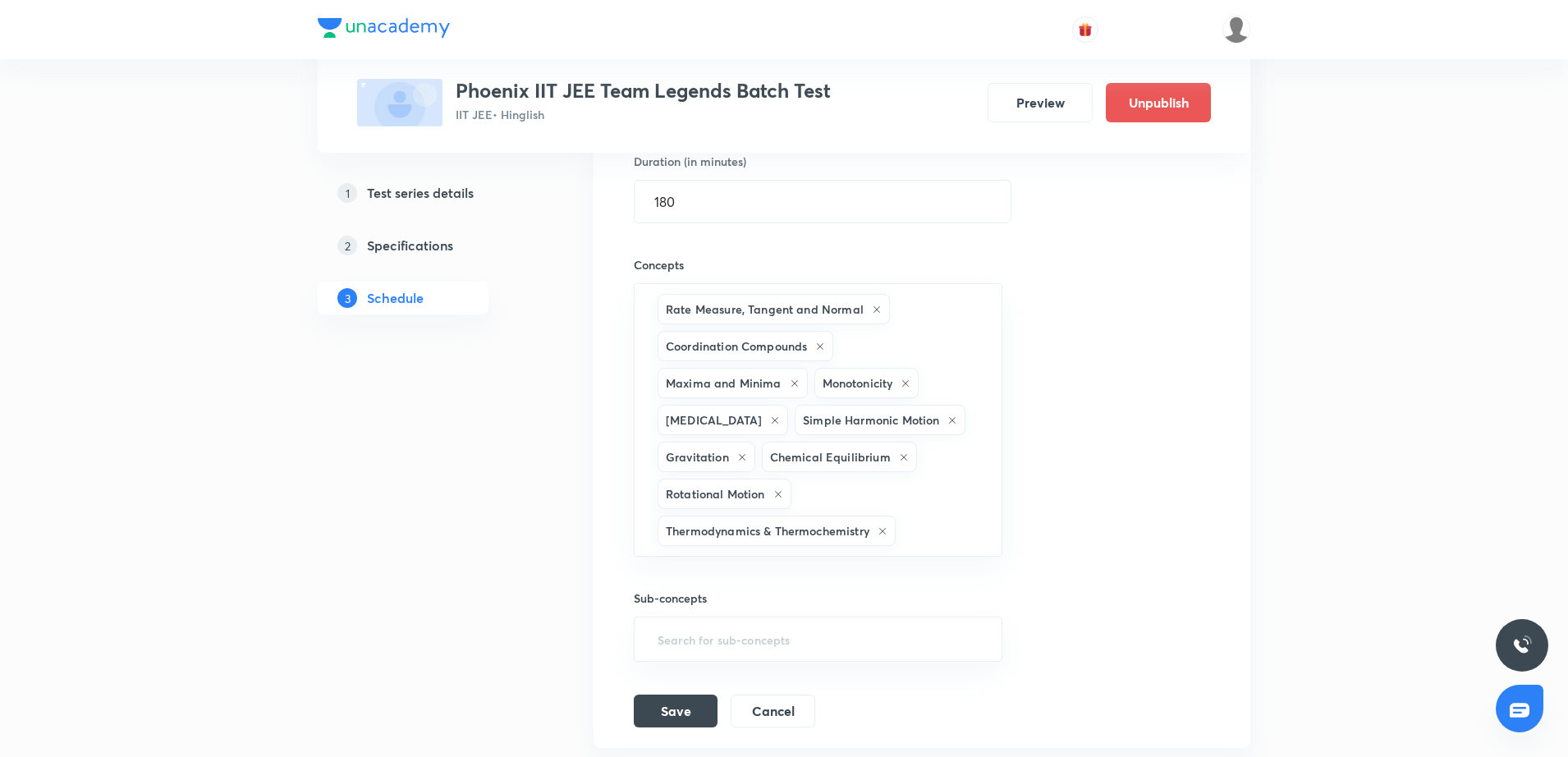
click at [1120, 461] on div "Session title 19/99 Jee Main Major Test ​ Schedule for Oct 5, 2025, 9:00 AM ​ D…" at bounding box center [922, 321] width 577 height 815
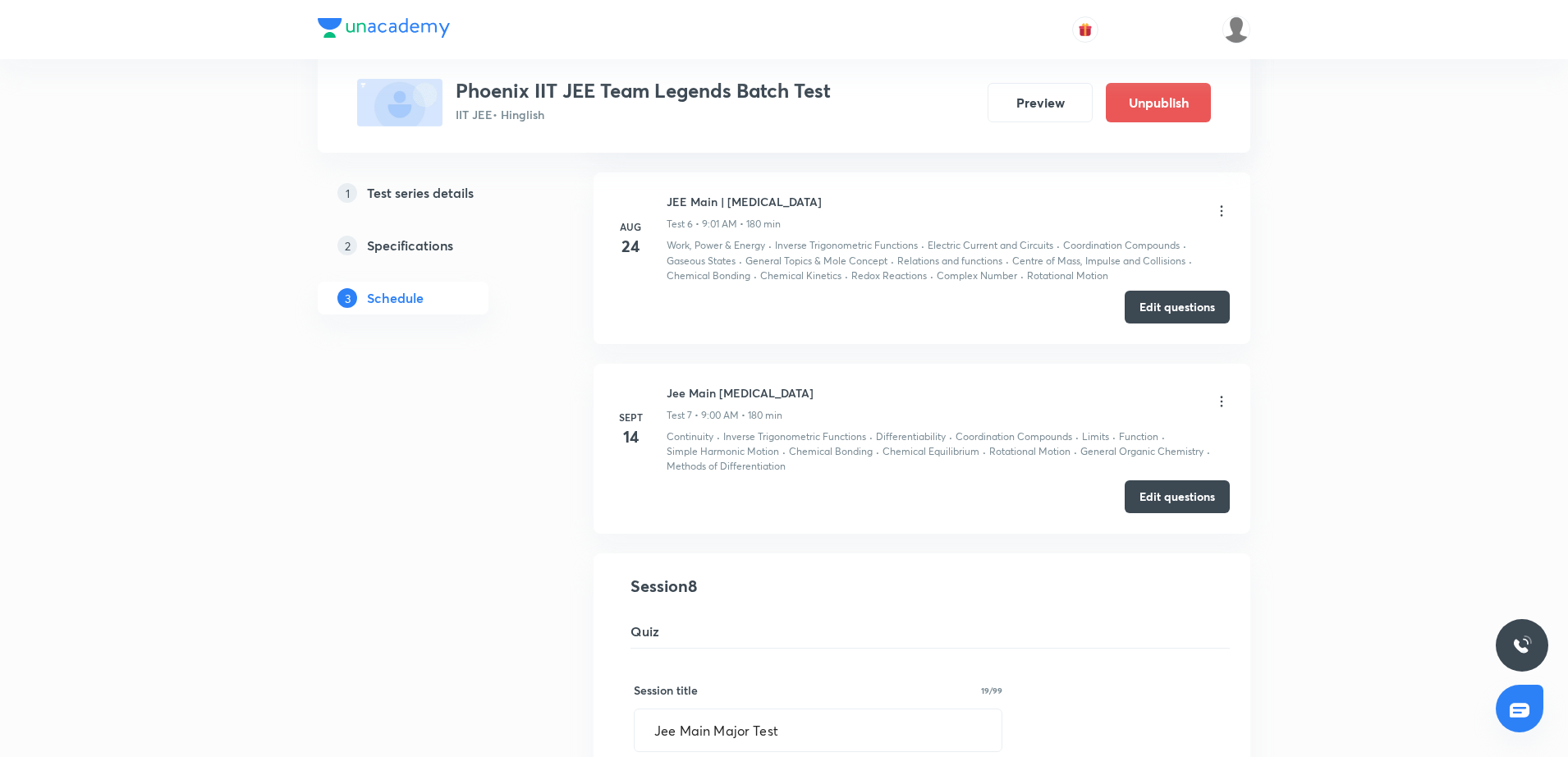
scroll to position [1127, 0]
click at [708, 605] on input "Jee Main Major Test" at bounding box center [818, 734] width 367 height 42
click at [674, 605] on input "Jee Main | Major Test" at bounding box center [818, 734] width 367 height 42
type input "JEE Main | Major Test"
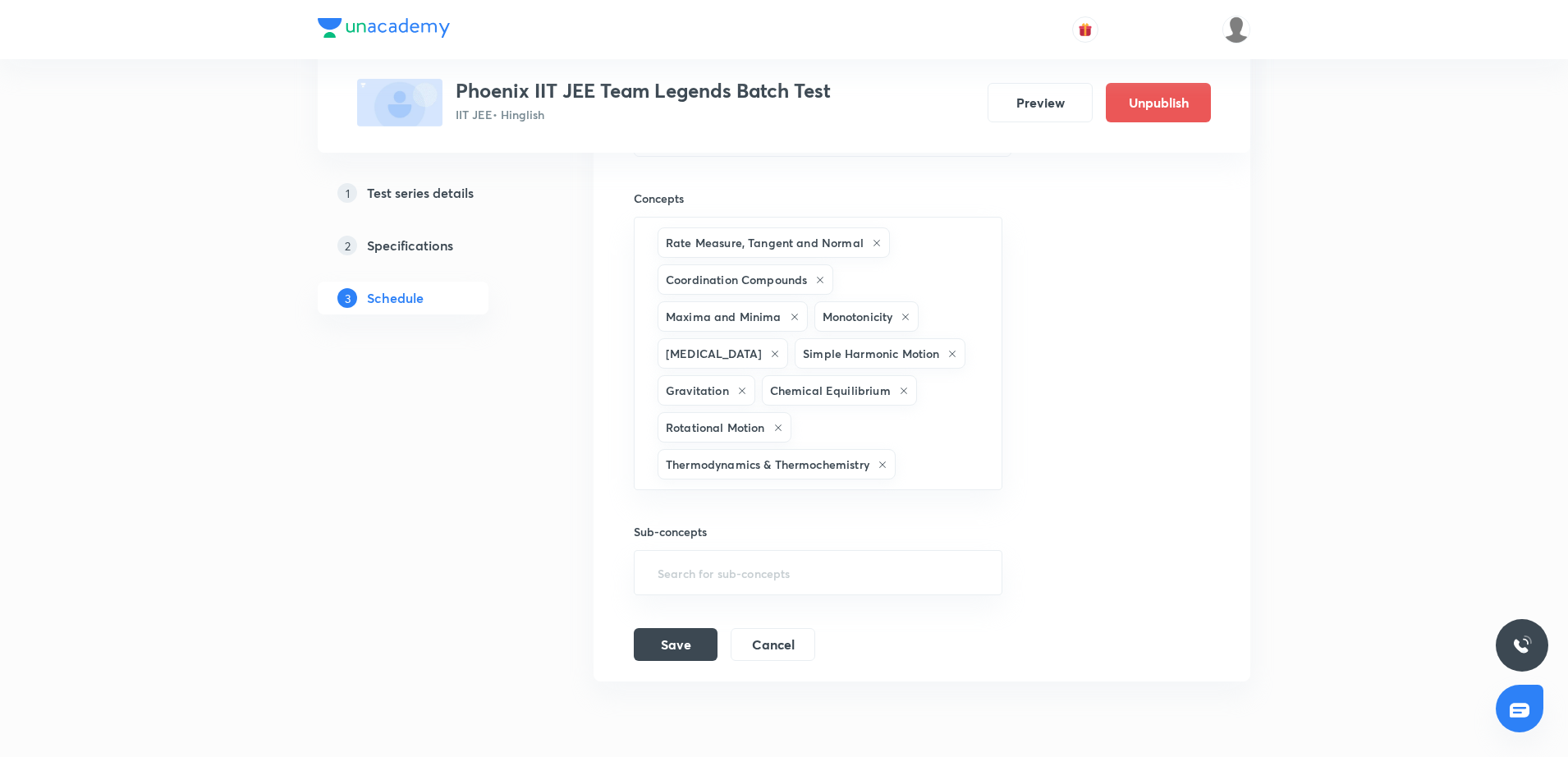
scroll to position [2012, 0]
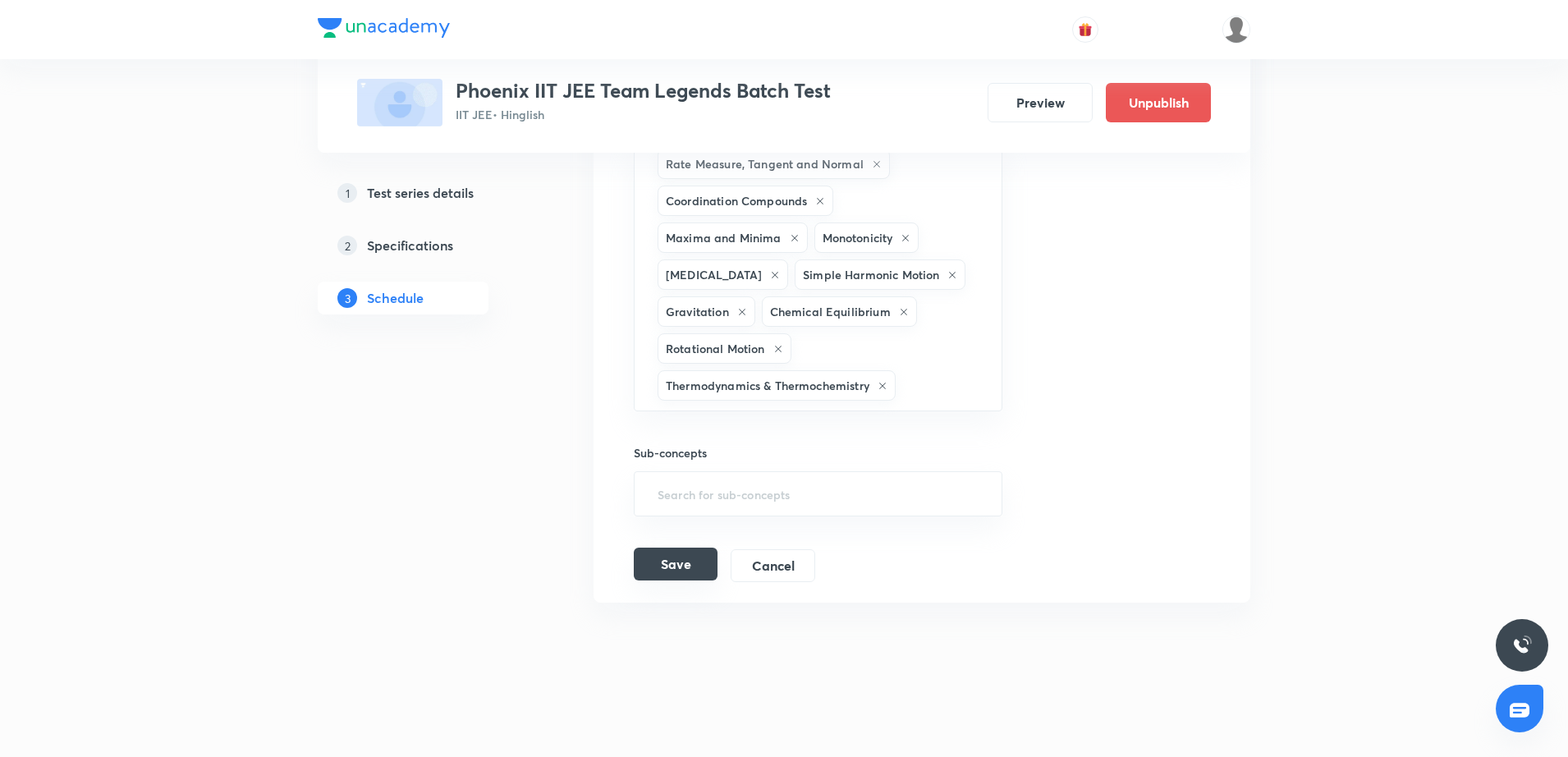
click at [687, 569] on button "Save" at bounding box center [675, 564] width 83 height 33
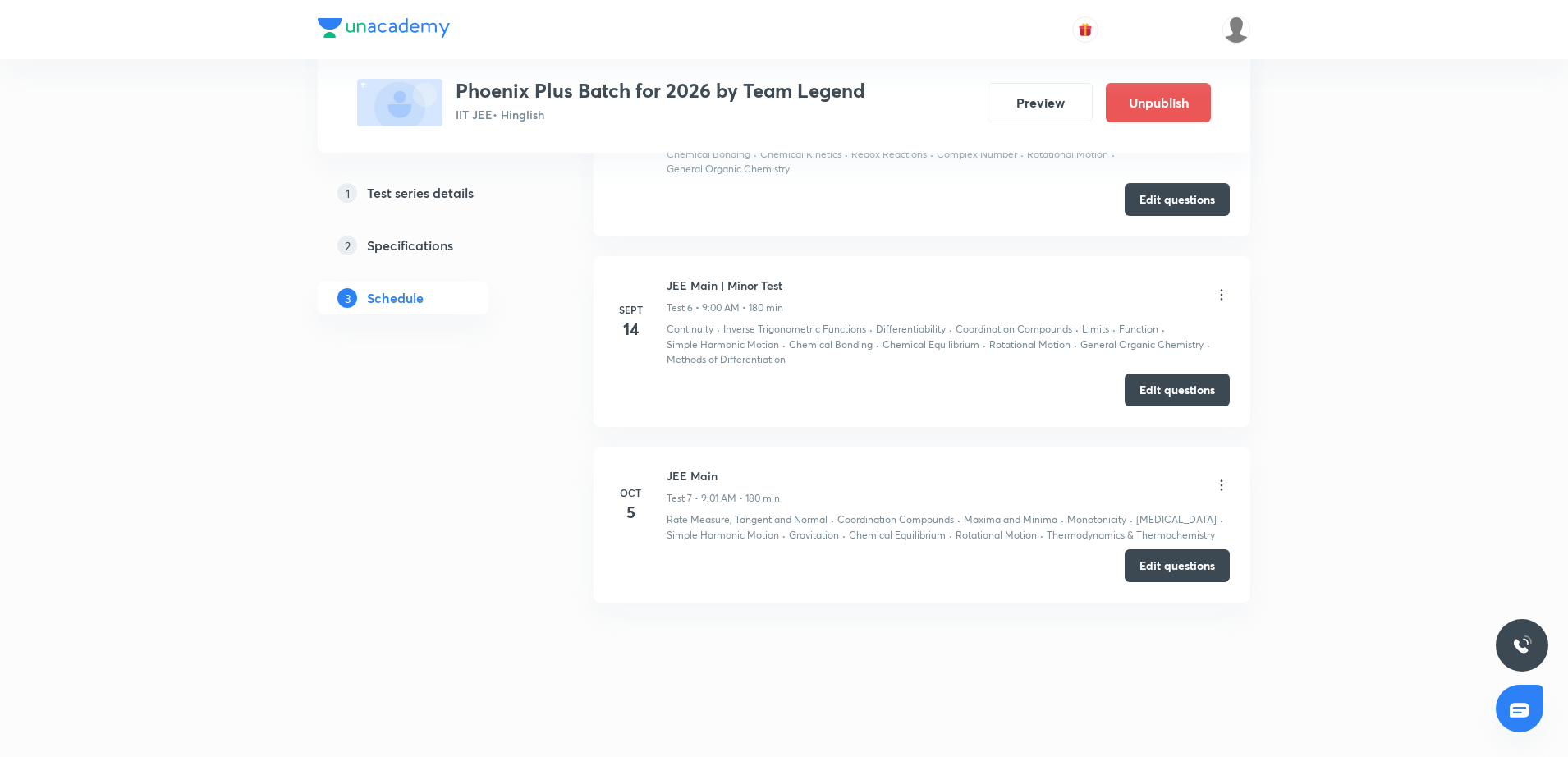
click at [1219, 488] on icon at bounding box center [1222, 485] width 17 height 17
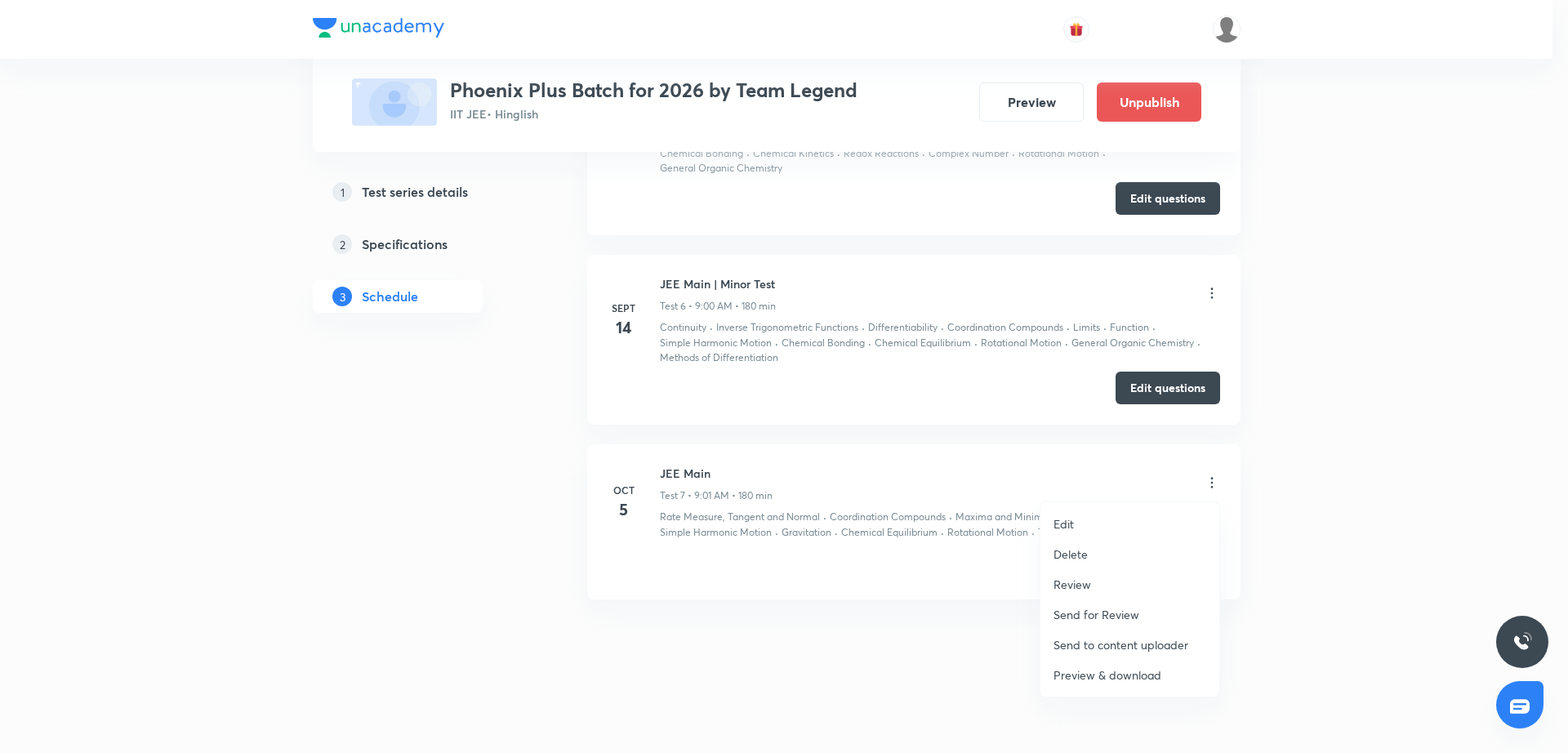
click at [1096, 518] on li "Edit" at bounding box center [1130, 524] width 179 height 30
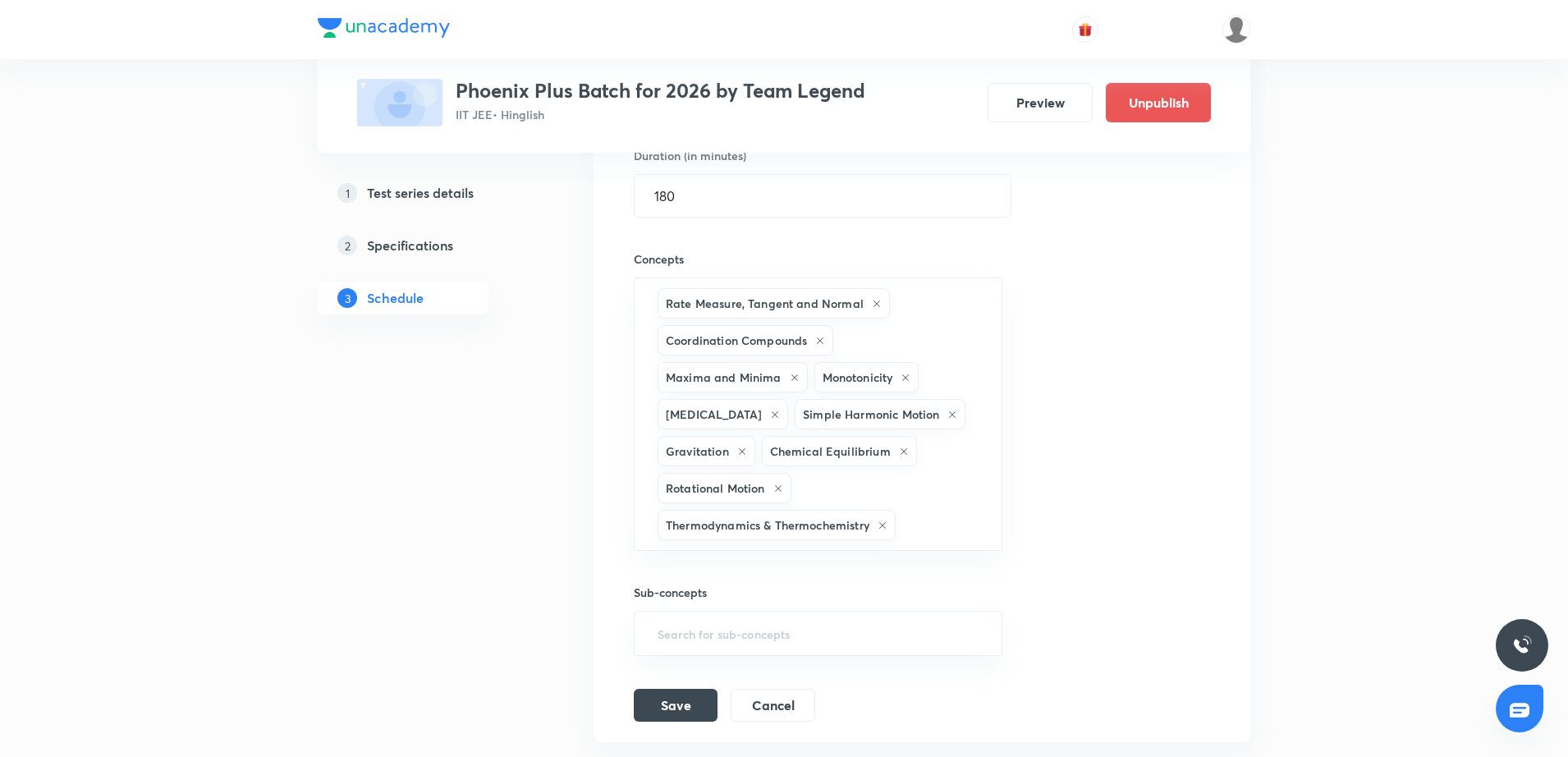
click at [1100, 445] on div "Session title 8/99 JEE Main ​ Schedule for Oct 5, 2025, 9:01 AM ​ Duration (in …" at bounding box center [922, 315] width 577 height 815
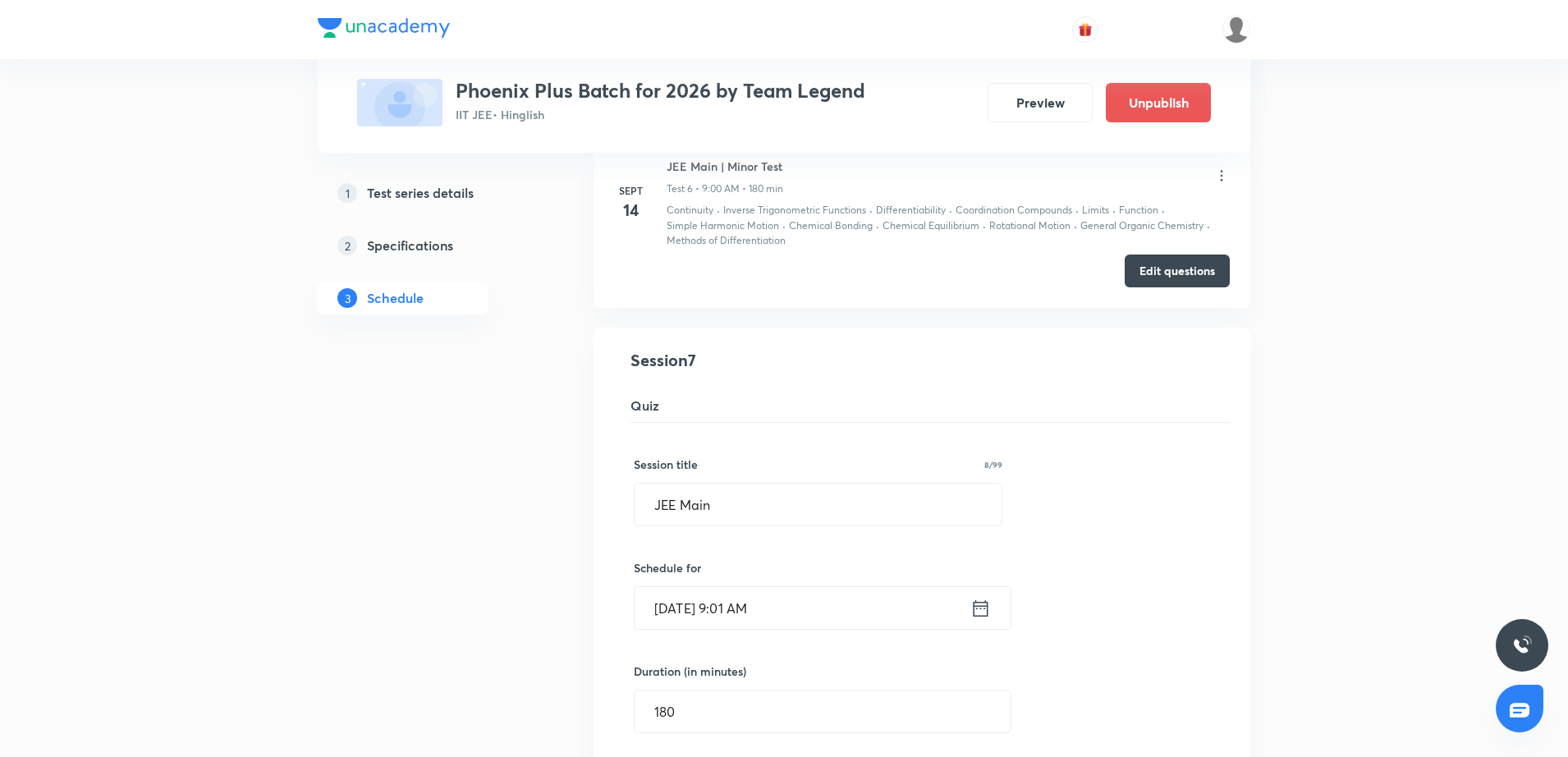
scroll to position [1147, 0]
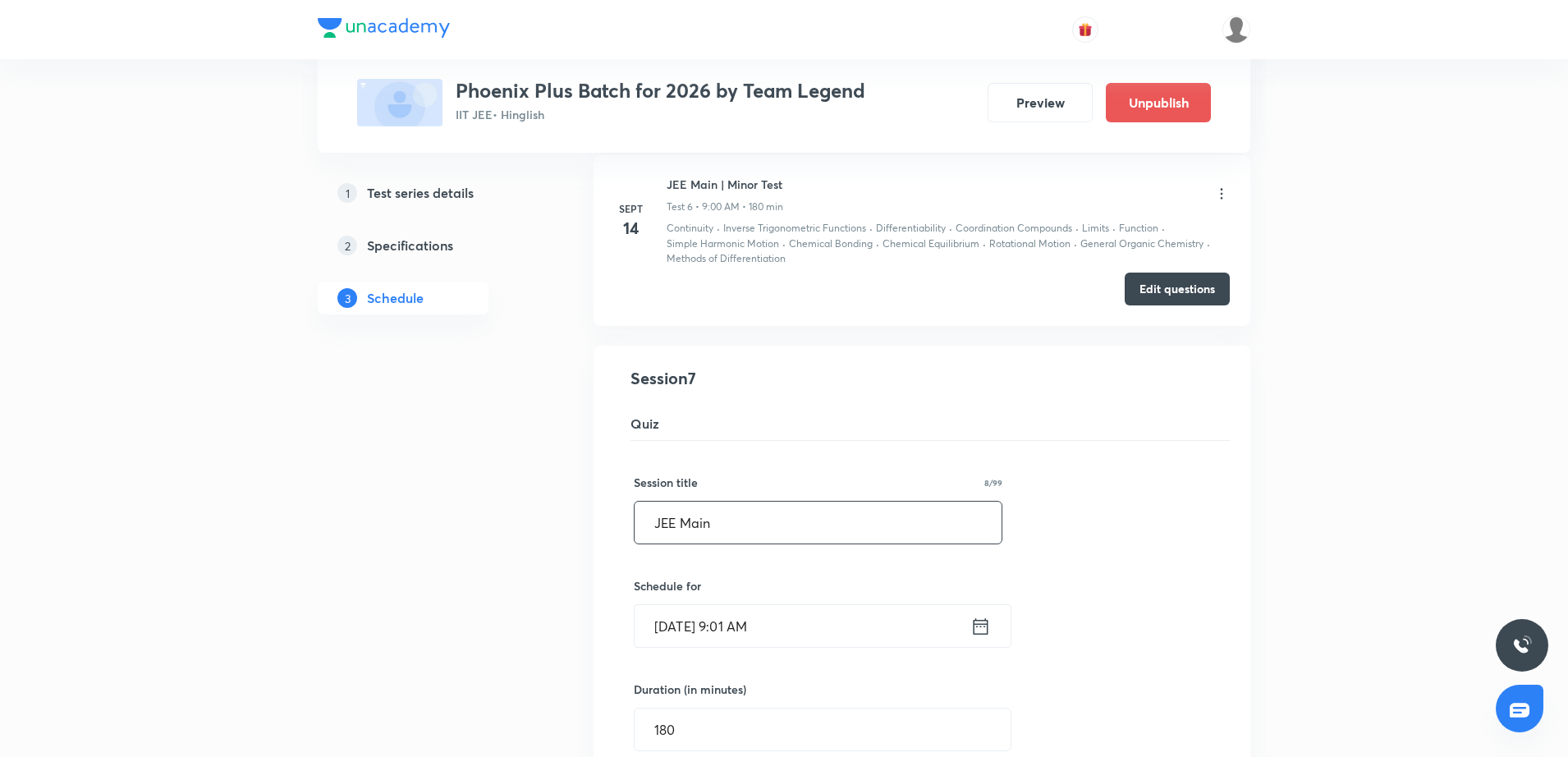
click at [738, 540] on input "JEE Main" at bounding box center [818, 522] width 367 height 42
type input "JEE Main | Major Test"
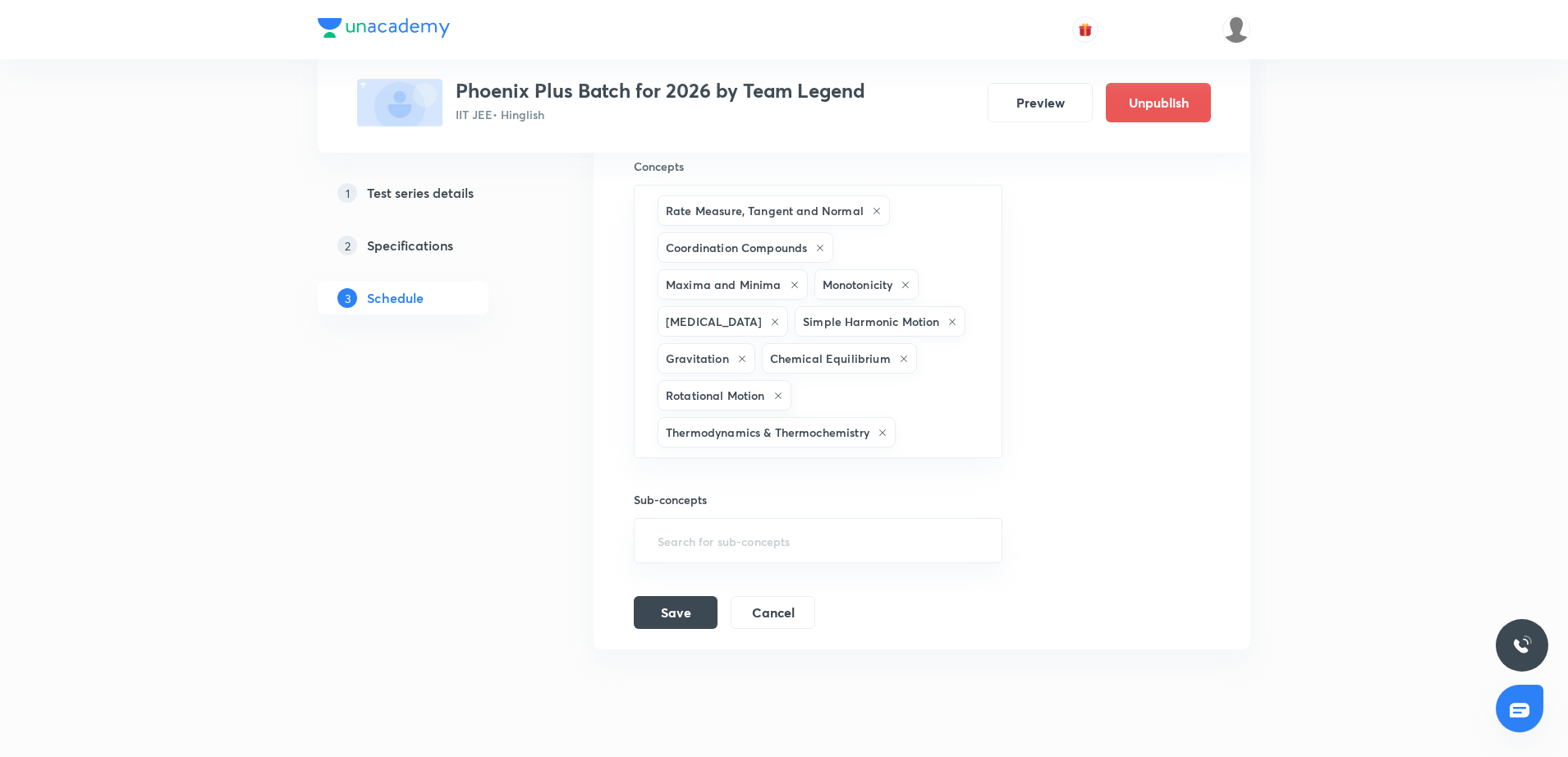
scroll to position [1821, 0]
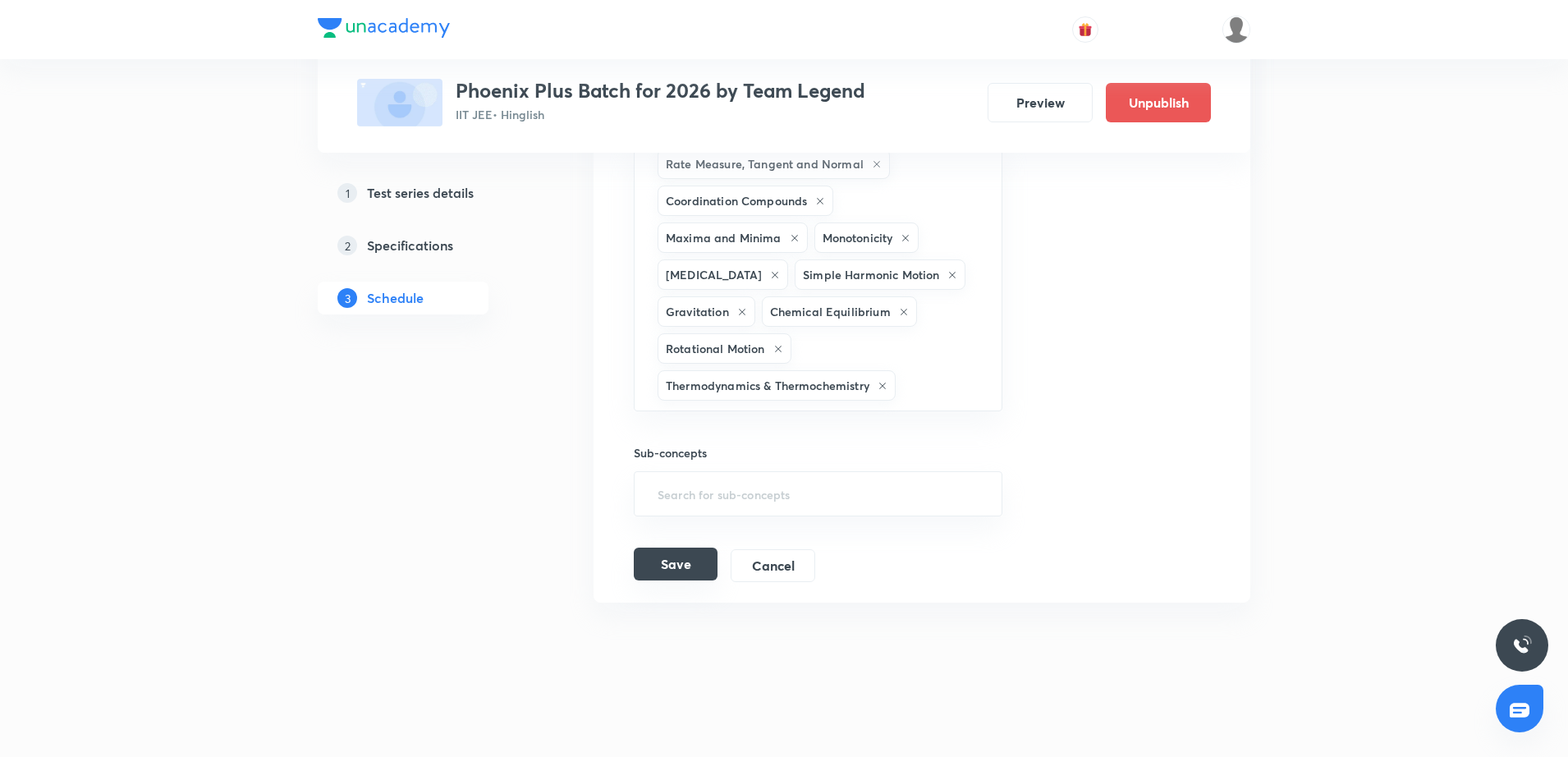
click at [689, 578] on button "Save" at bounding box center [675, 564] width 83 height 33
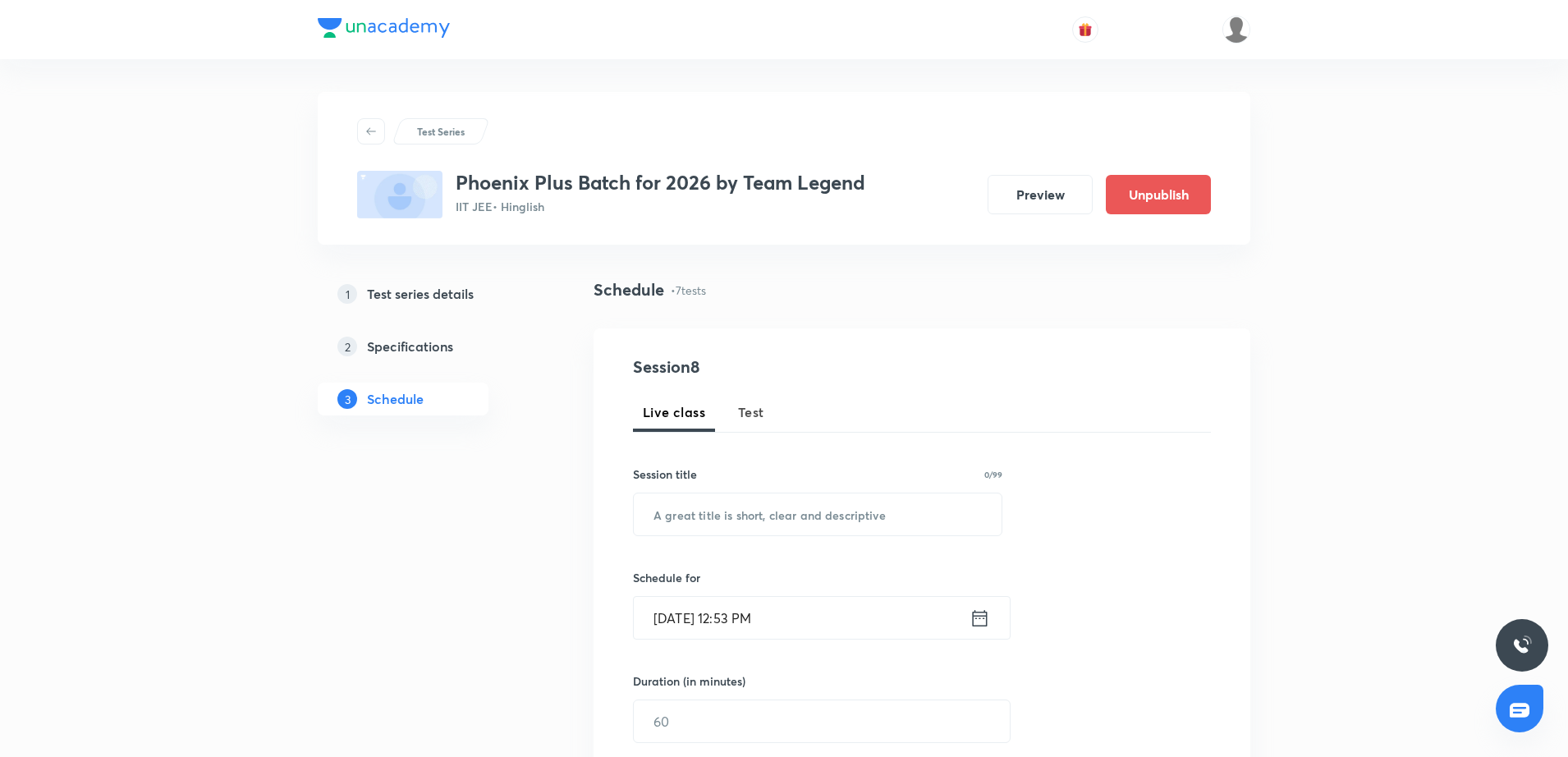
scroll to position [1681, 0]
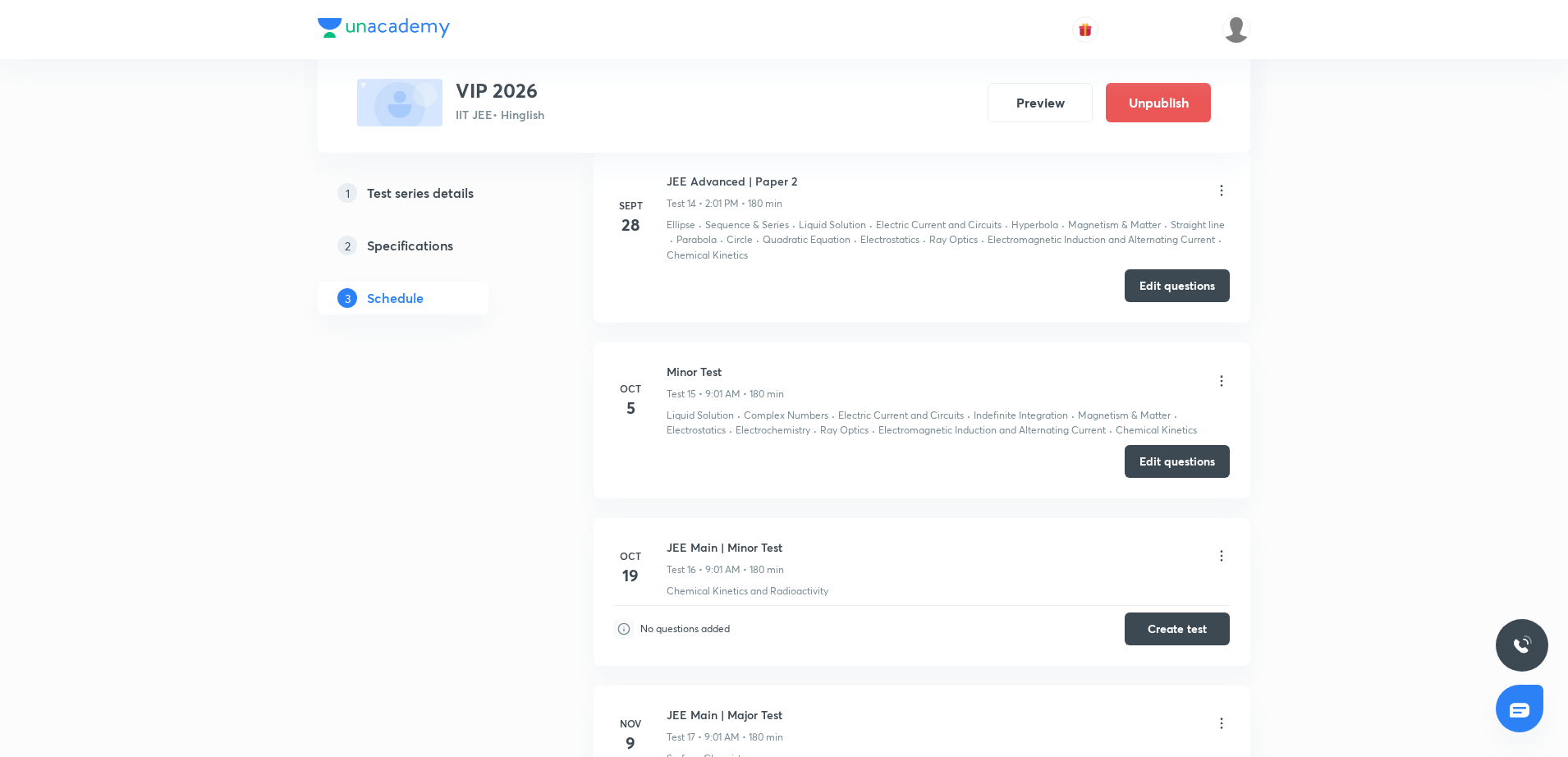
scroll to position [3246, 0]
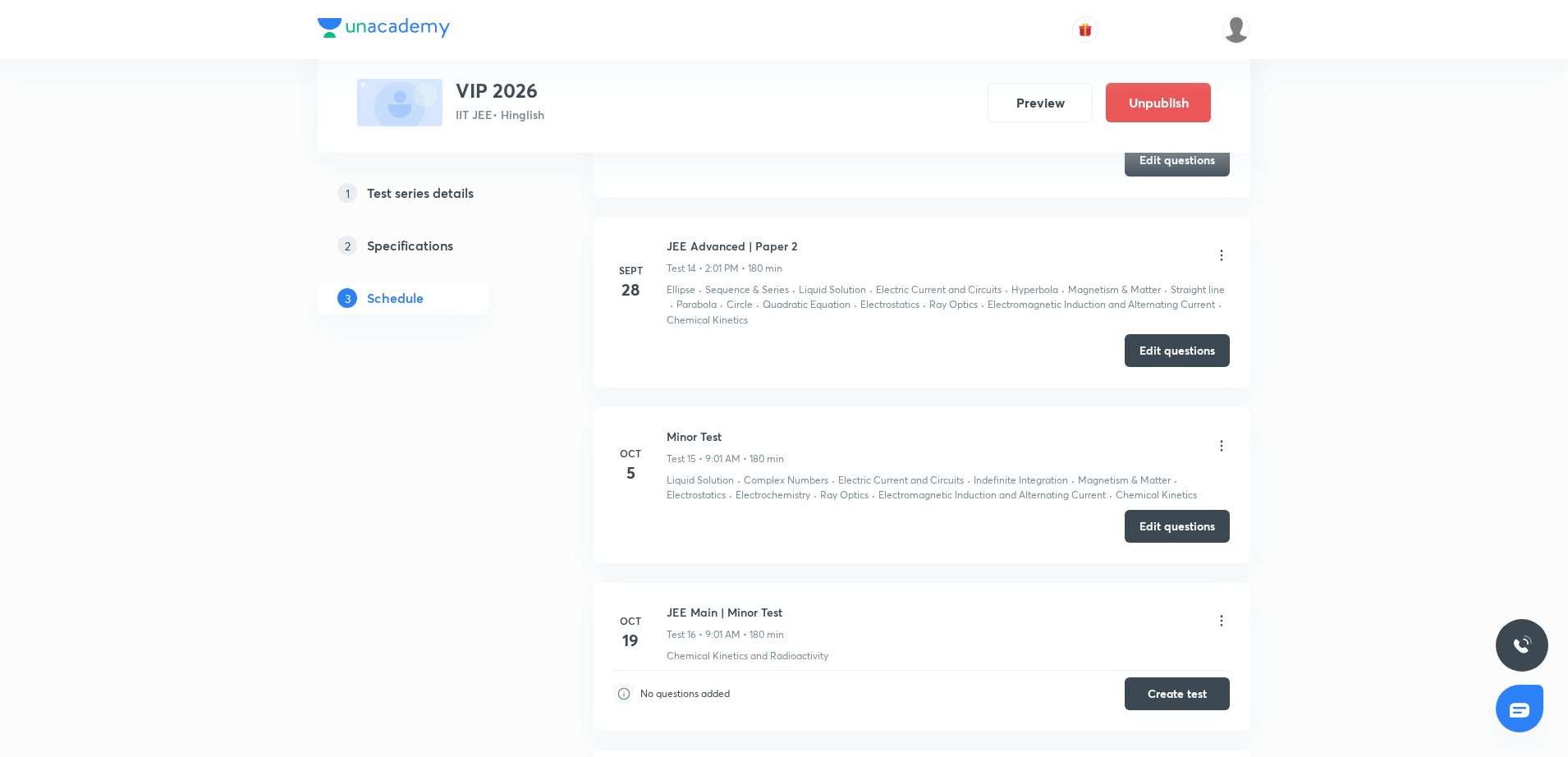
click at [1221, 443] on icon at bounding box center [1222, 446] width 17 height 17
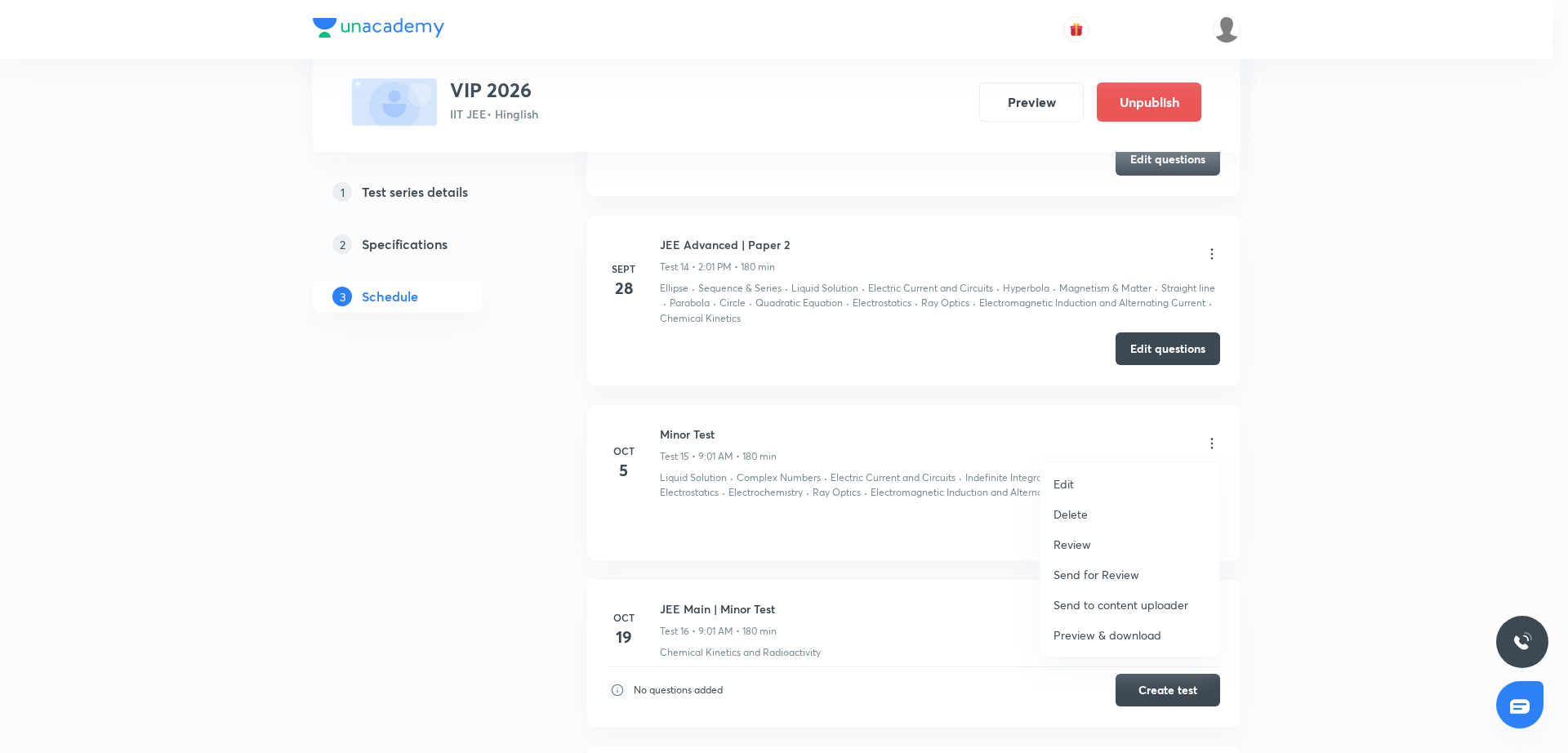
click at [1095, 480] on li "Edit" at bounding box center [1130, 483] width 179 height 30
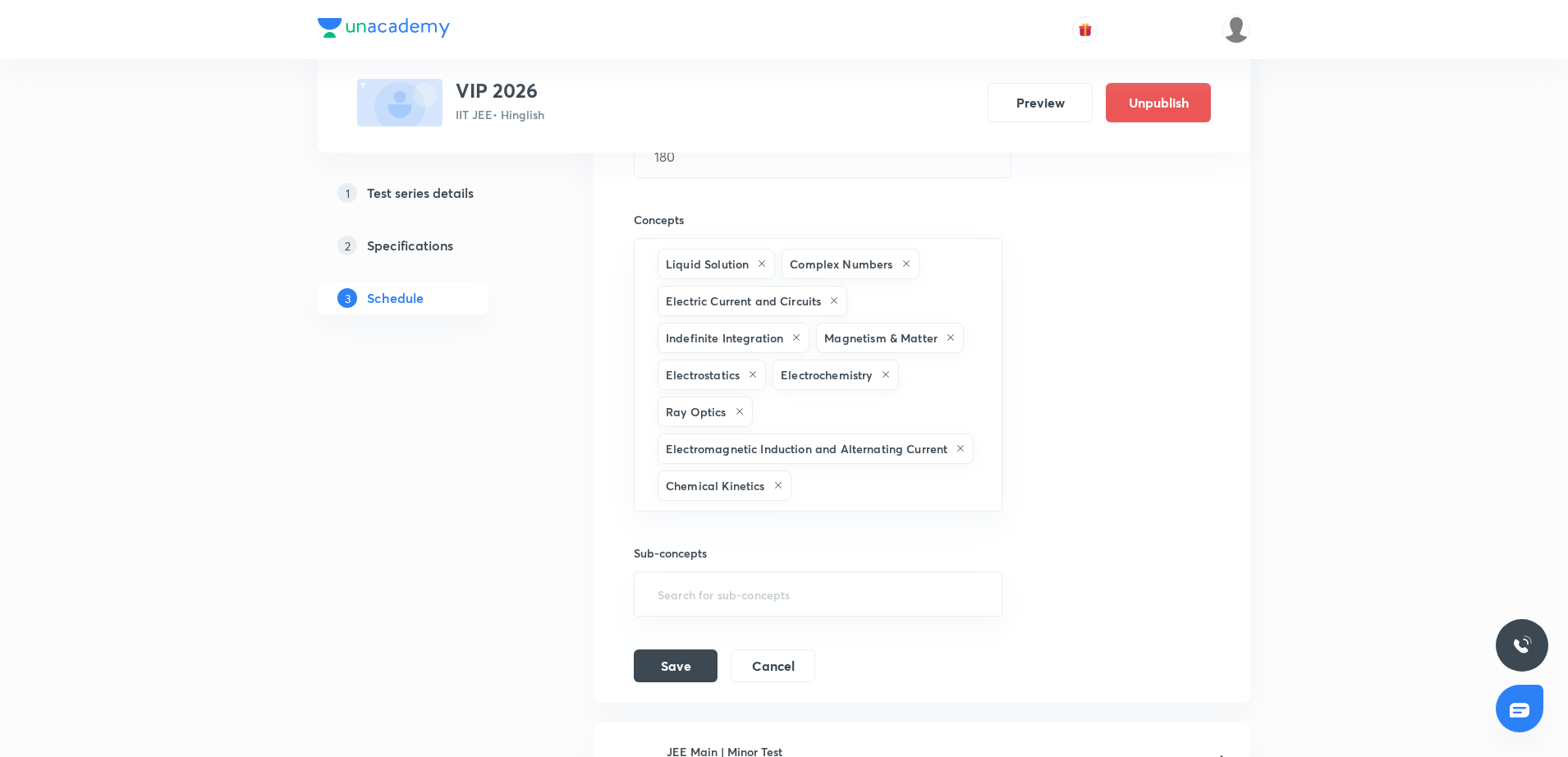
click at [1066, 391] on div "Session title 10/99 Minor Test ​ Schedule for Oct 5, 2025, 9:01 AM ​ Duration (…" at bounding box center [922, 275] width 577 height 815
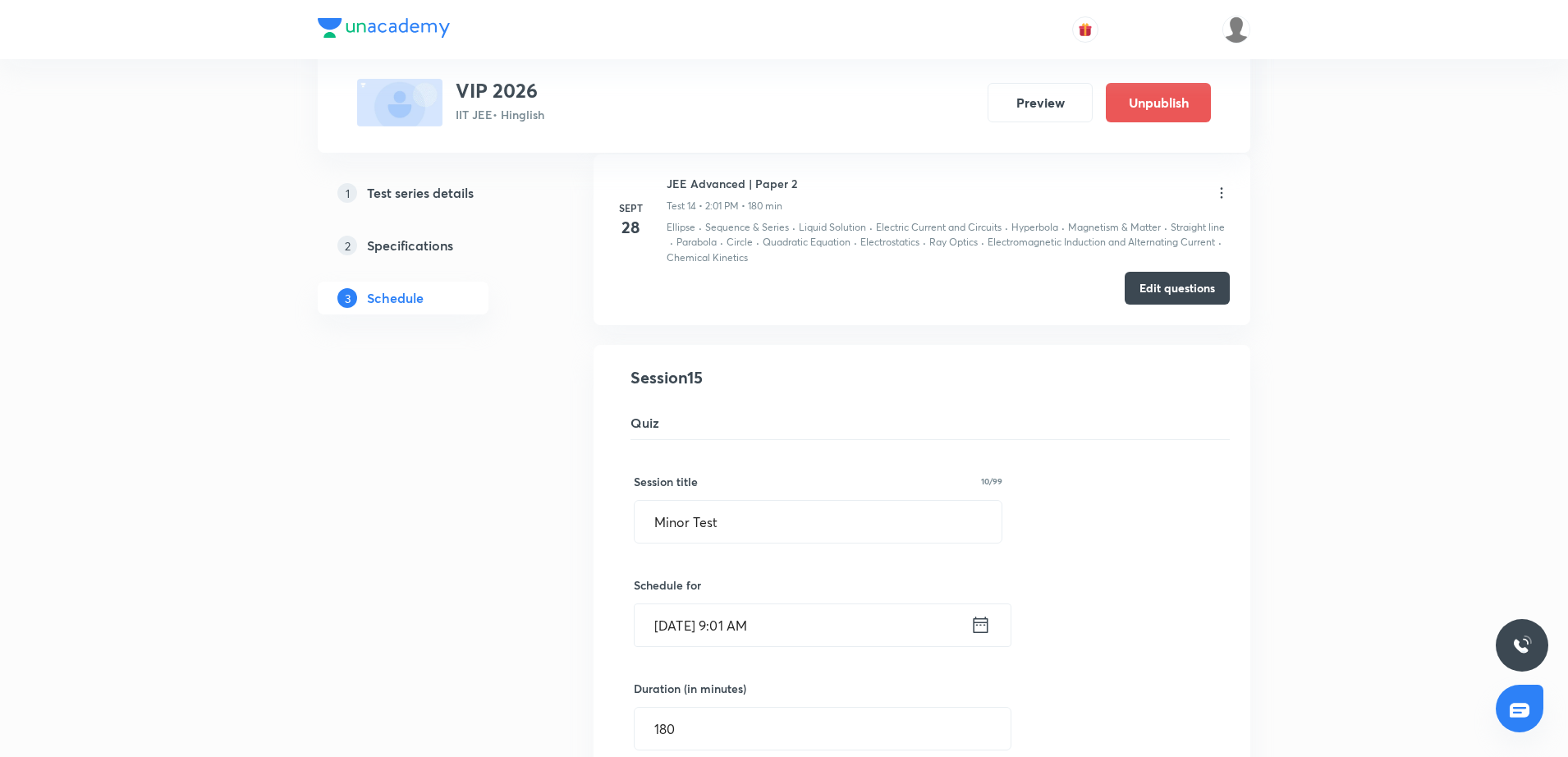
scroll to position [2671, 0]
click at [653, 517] on input "Minor Test" at bounding box center [818, 524] width 367 height 42
type input "JEE Main | Minor Test"
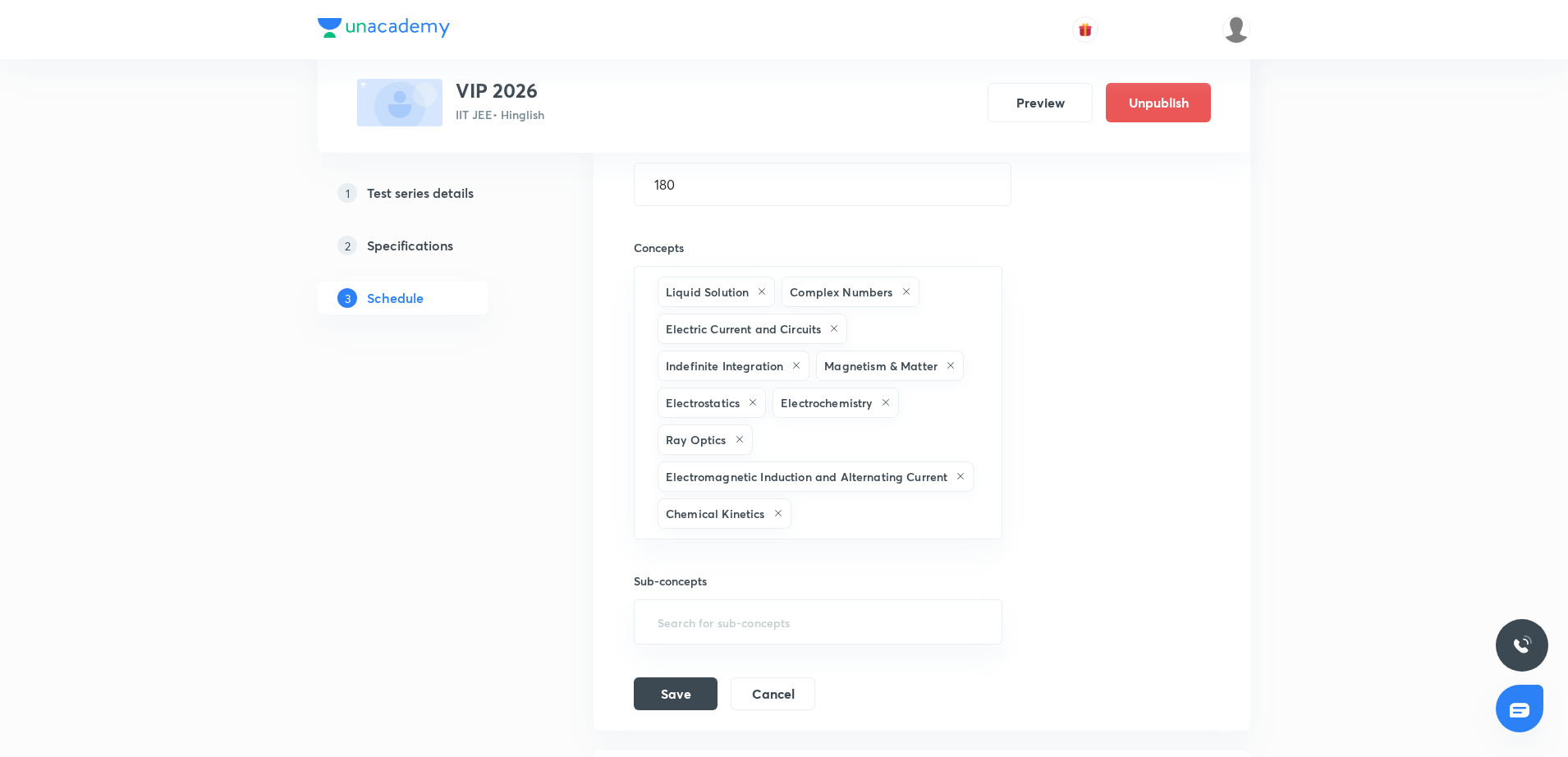
scroll to position [3246, 0]
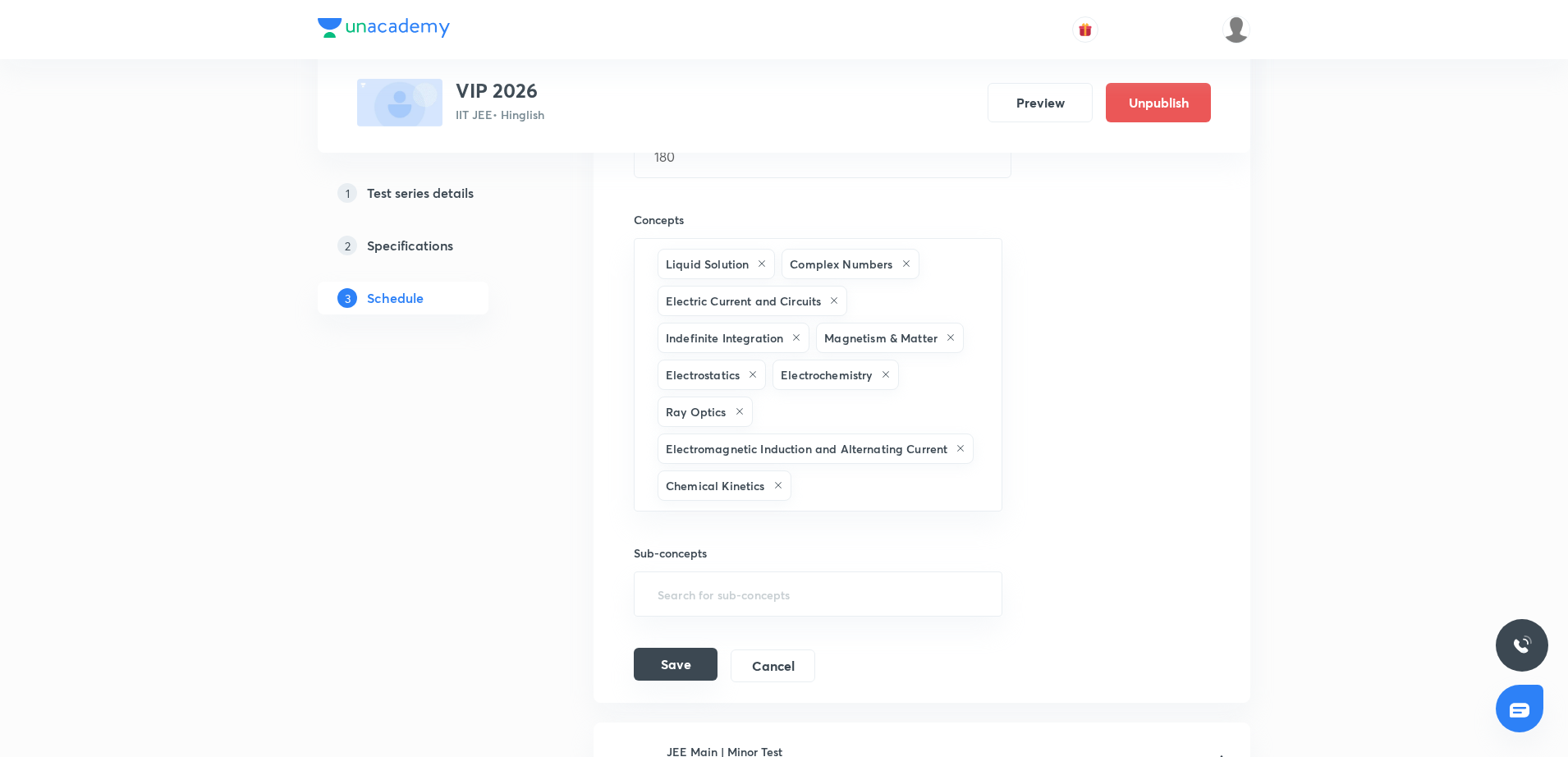
click at [694, 670] on button "Save" at bounding box center [675, 664] width 83 height 33
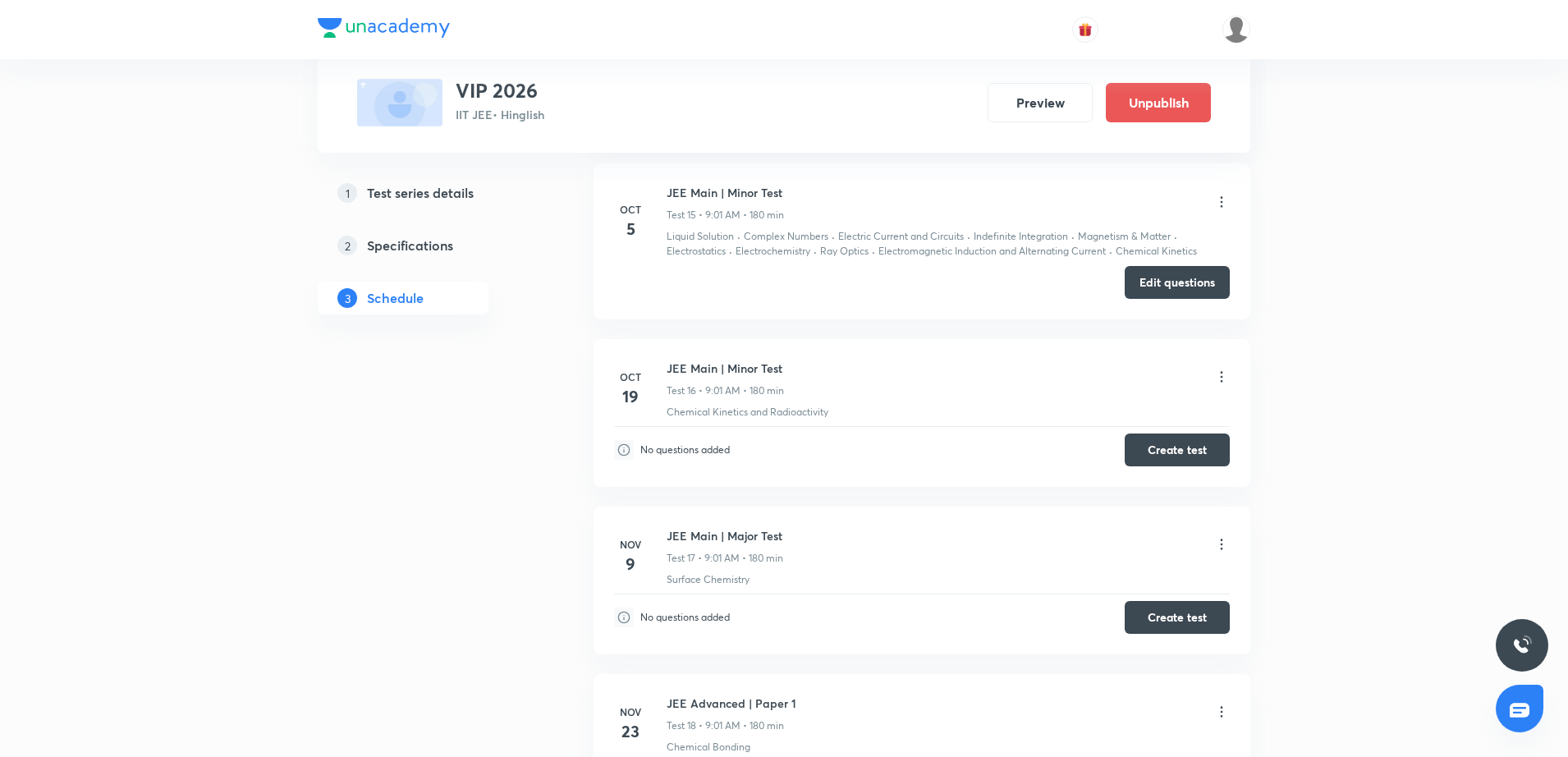
scroll to position [2935, 0]
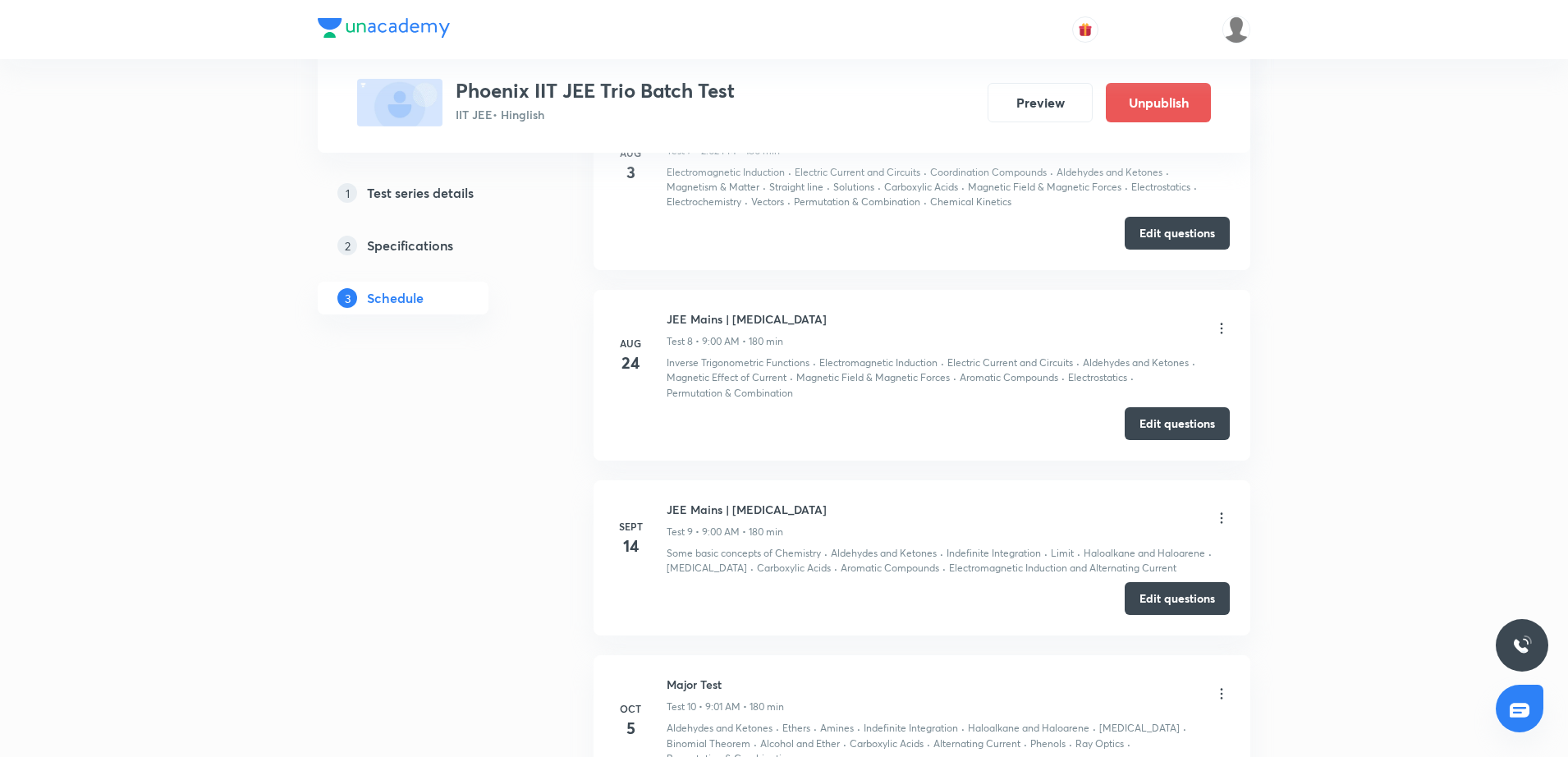
scroll to position [2148, 0]
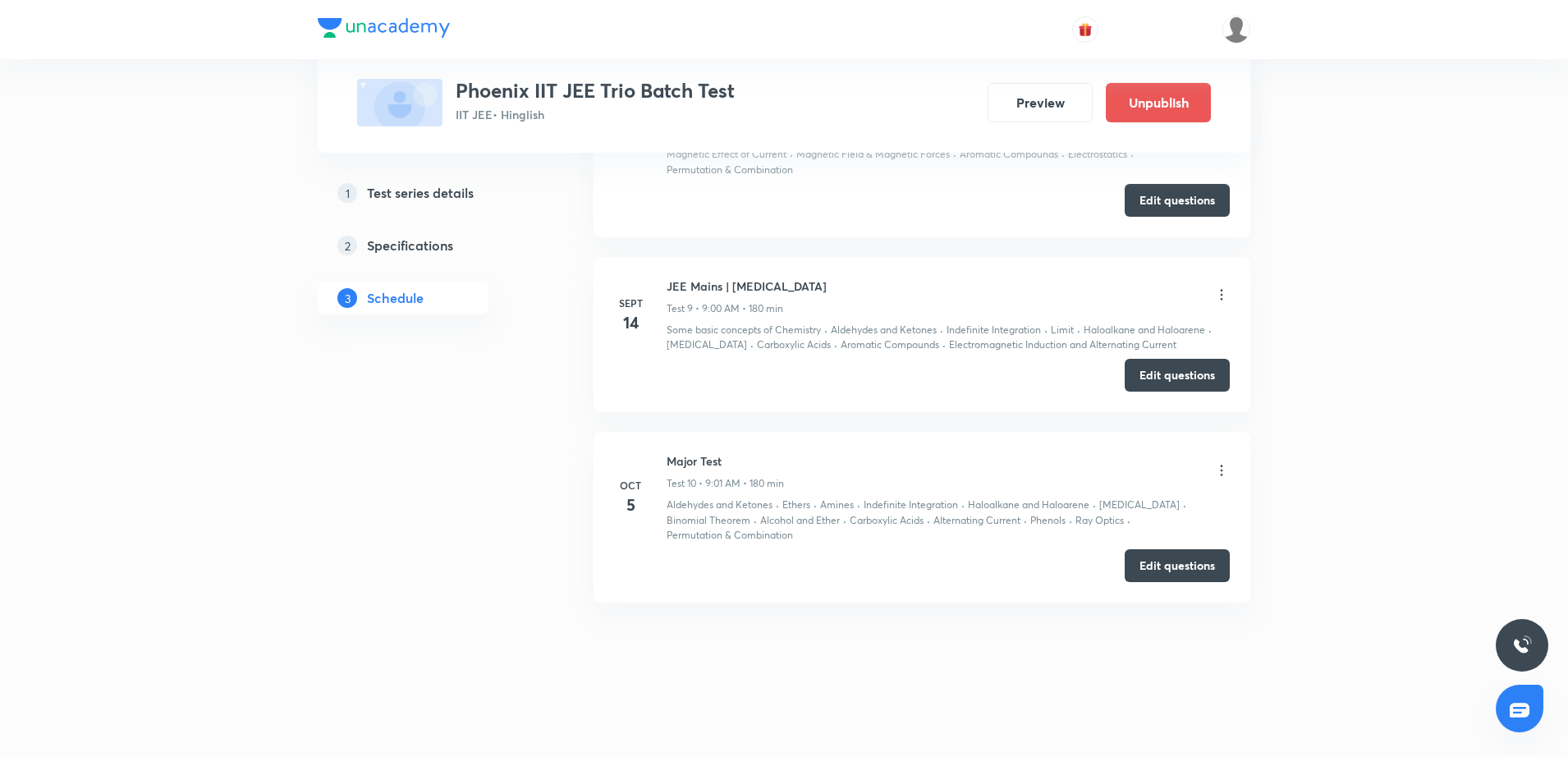
click at [1224, 469] on icon at bounding box center [1222, 471] width 17 height 17
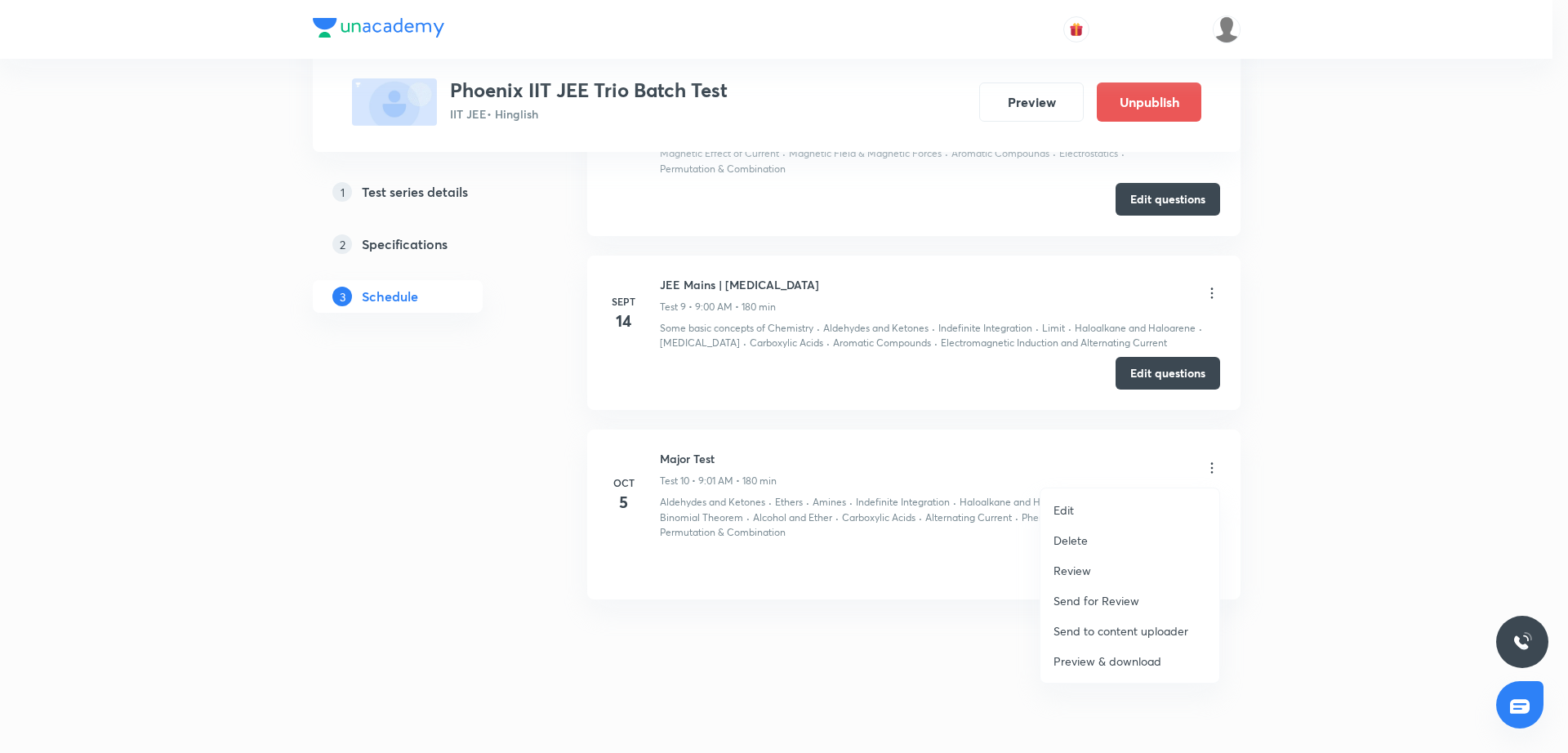
click at [1119, 501] on li "Edit" at bounding box center [1130, 510] width 179 height 30
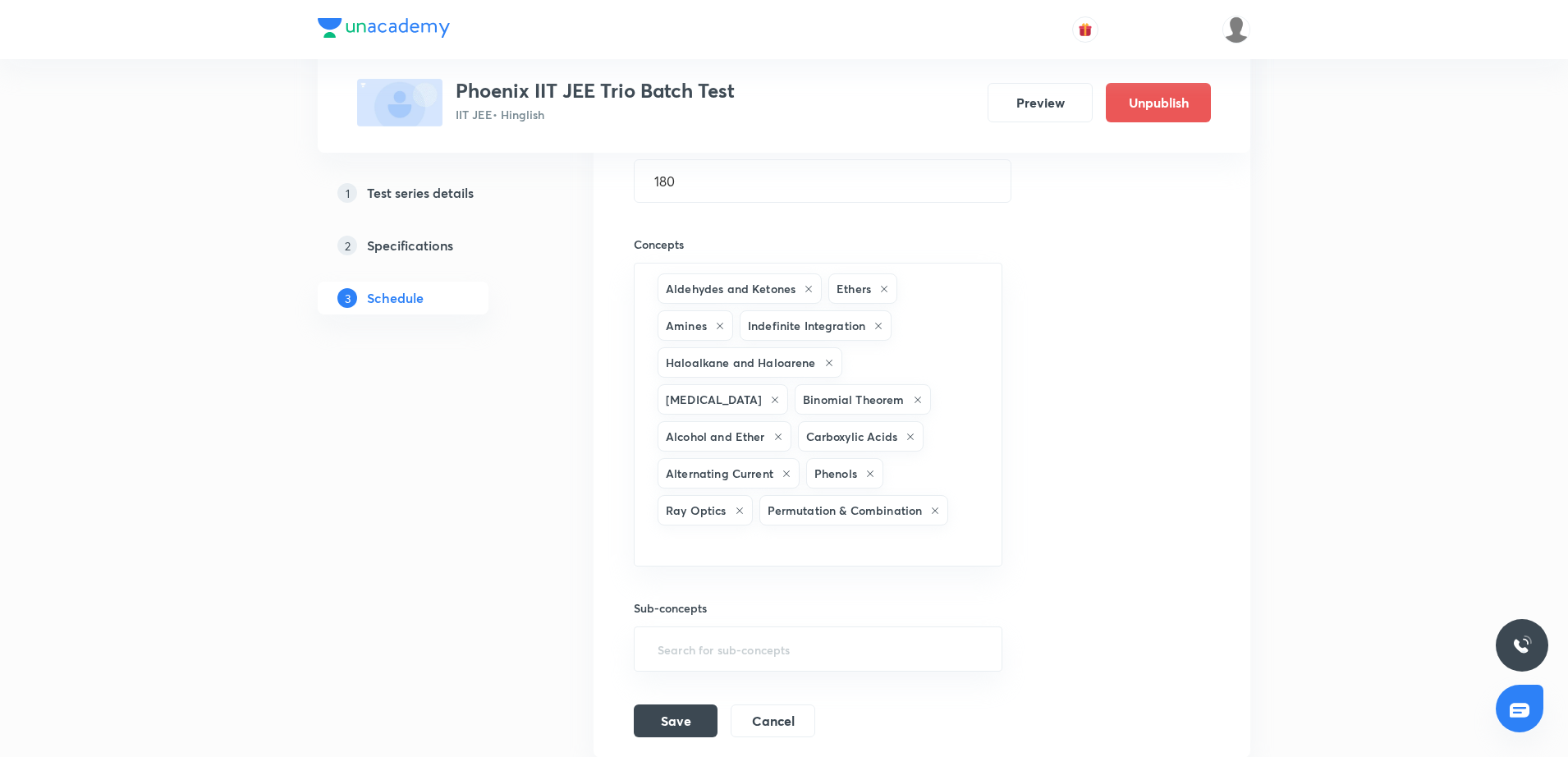
click at [1040, 285] on div "Session title 10/99 Major Test ​ Schedule for Oct 5, 2025, 9:01 AM ​ Duration (…" at bounding box center [922, 315] width 577 height 845
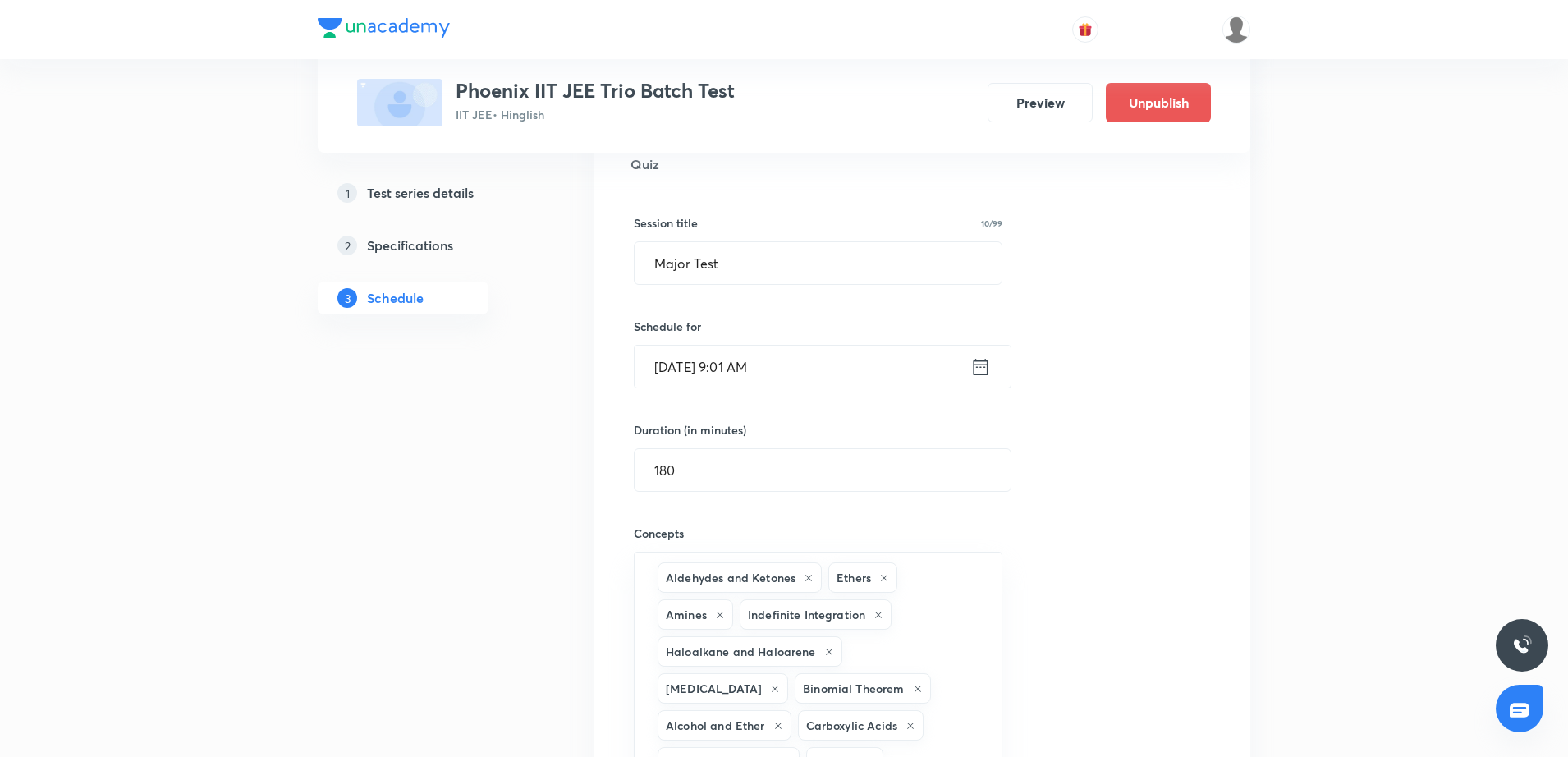
scroll to position [1696, 0]
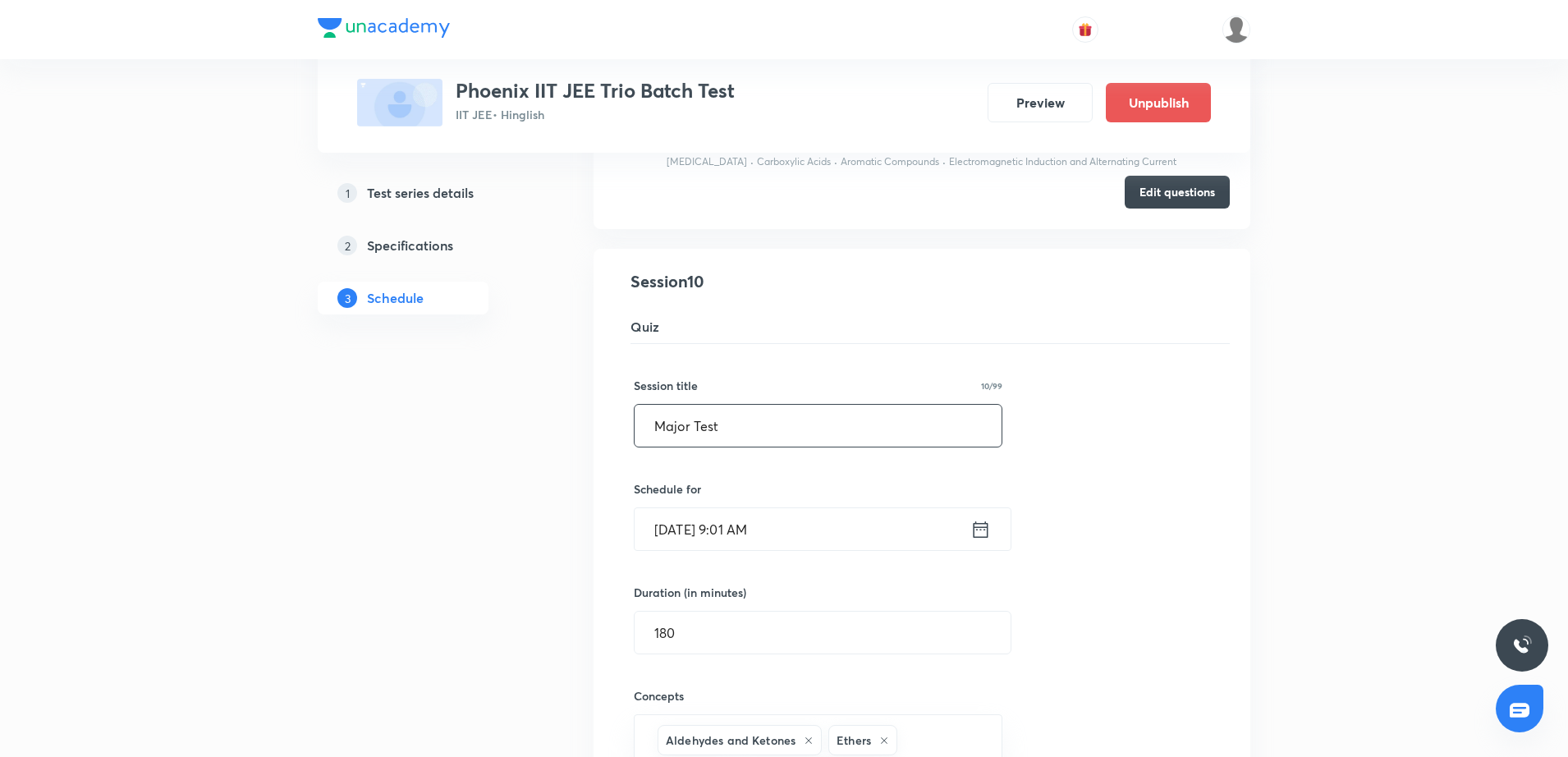
click at [649, 430] on input "Major Test" at bounding box center [818, 426] width 367 height 42
type input "JEE Main | Major Test"
click at [1110, 563] on div "Session title 21/99 JEE Main | Major Test ​ Schedule for Oct 5, 2025, 9:01 AM ​…" at bounding box center [922, 766] width 577 height 845
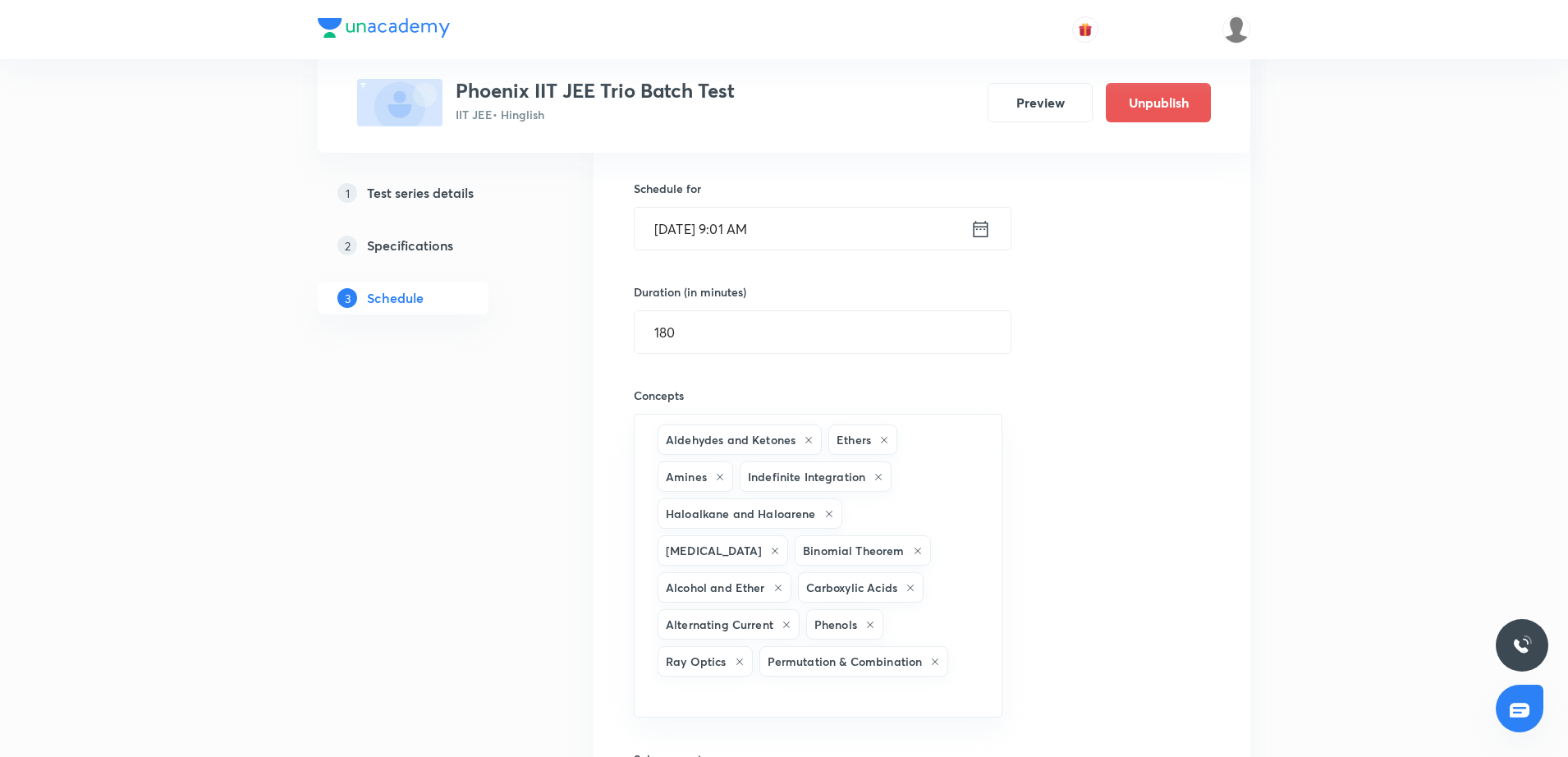
scroll to position [2273, 0]
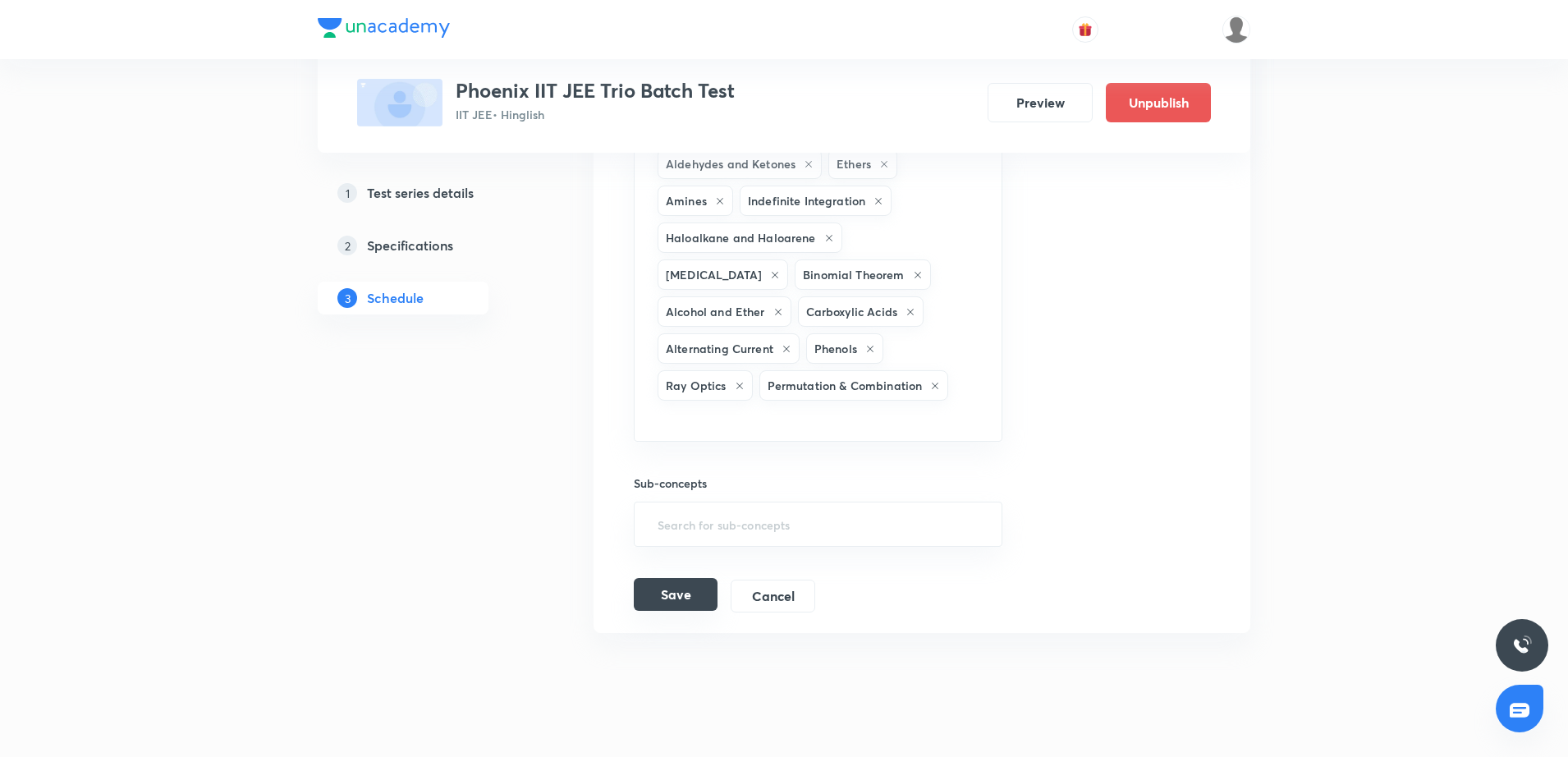
click at [672, 578] on button "Save" at bounding box center [675, 595] width 83 height 33
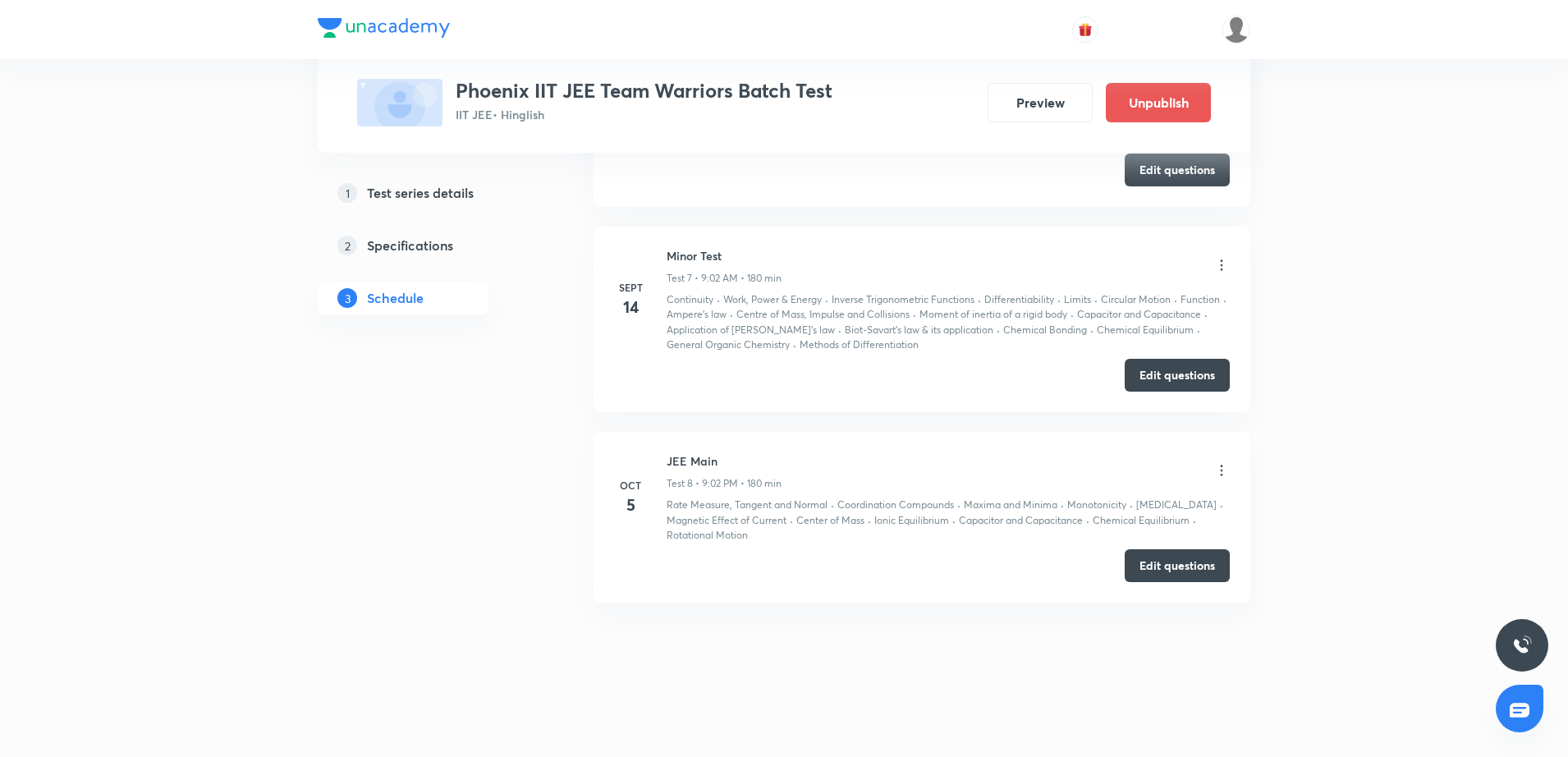
click at [1224, 468] on icon at bounding box center [1222, 471] width 17 height 17
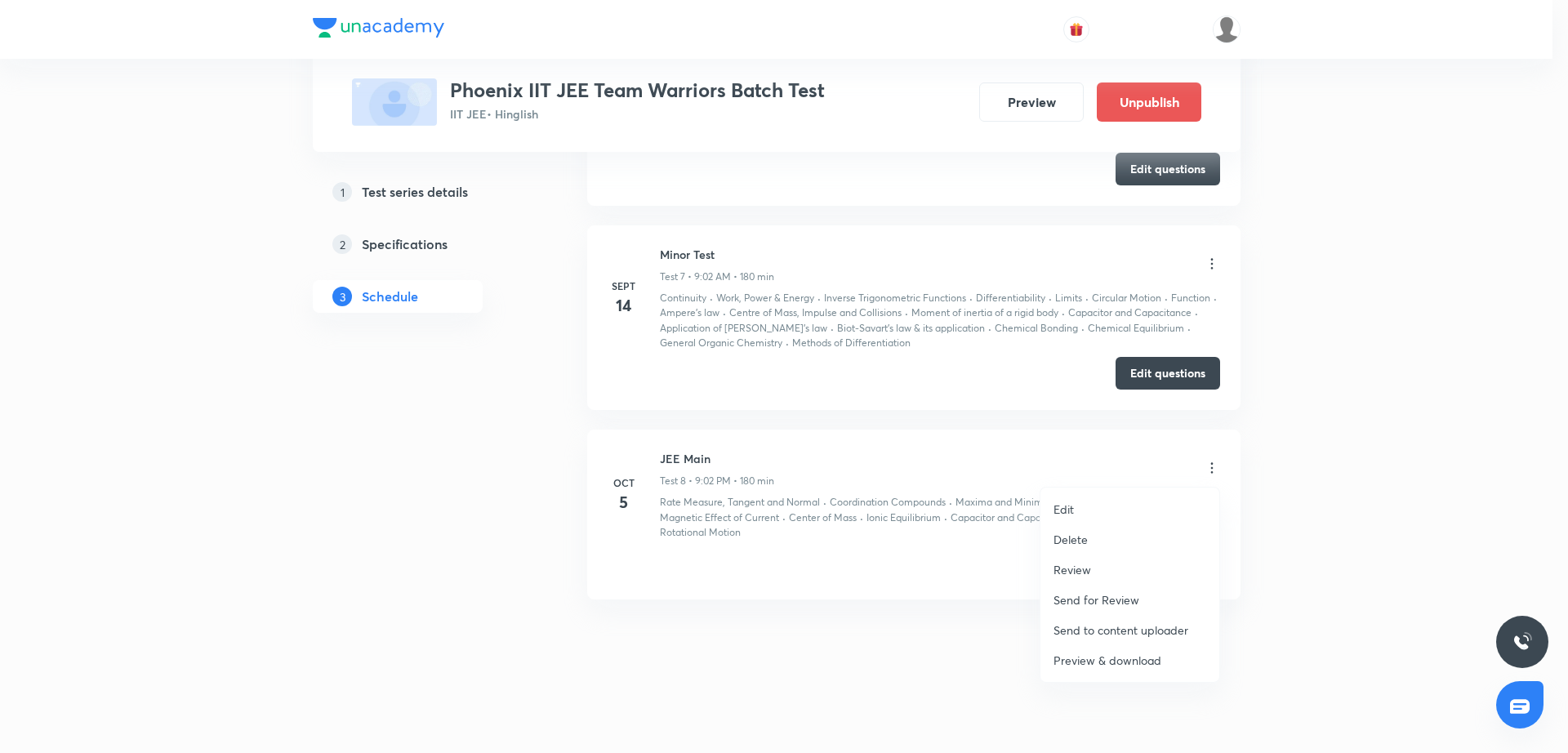
click at [1118, 508] on li "Edit" at bounding box center [1130, 509] width 179 height 30
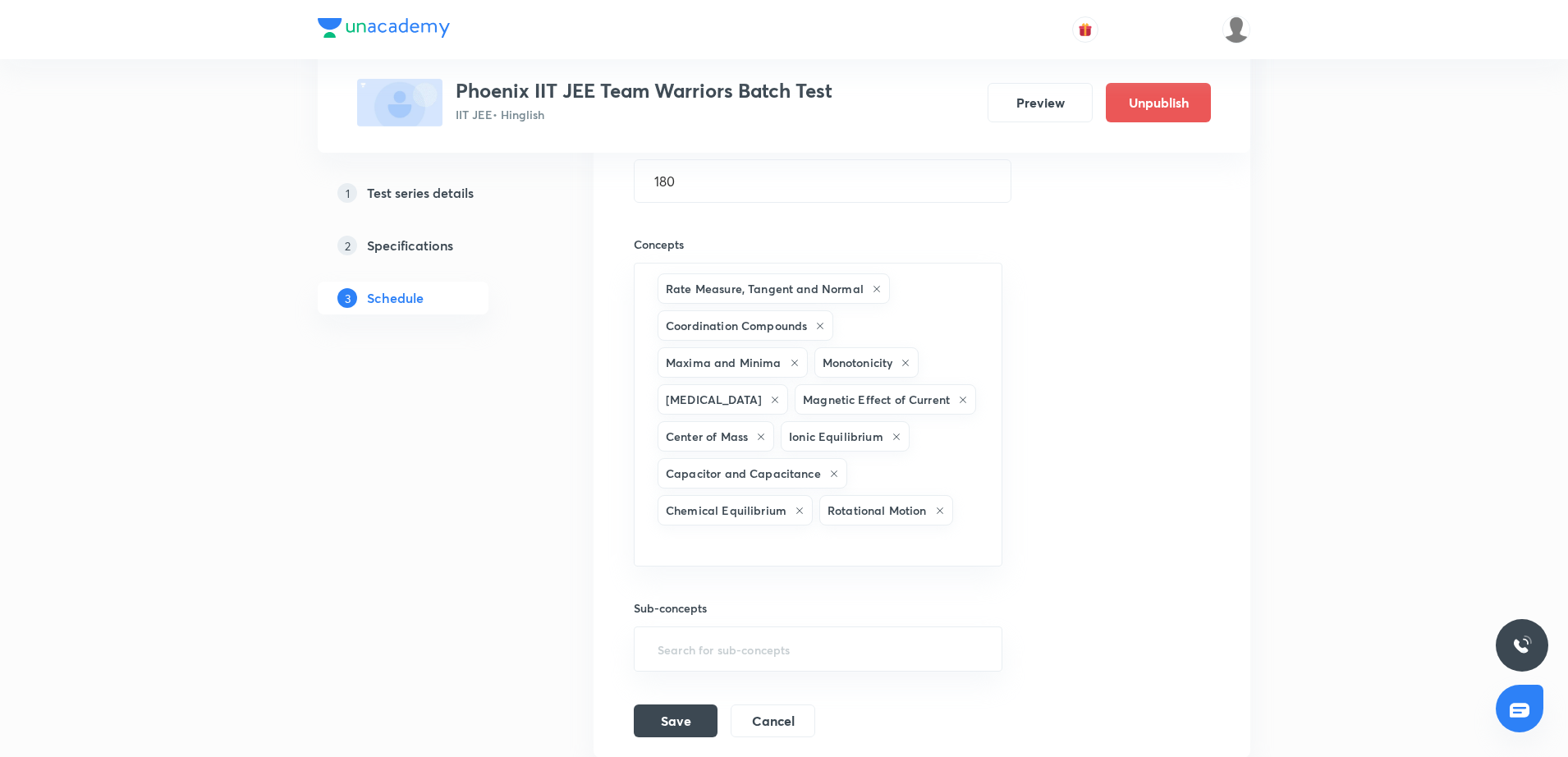
click at [1101, 478] on div "Session title 8/99 JEE Main ​ Schedule for Oct 5, 2025, 9:02 PM ​ Duration (in …" at bounding box center [922, 315] width 577 height 845
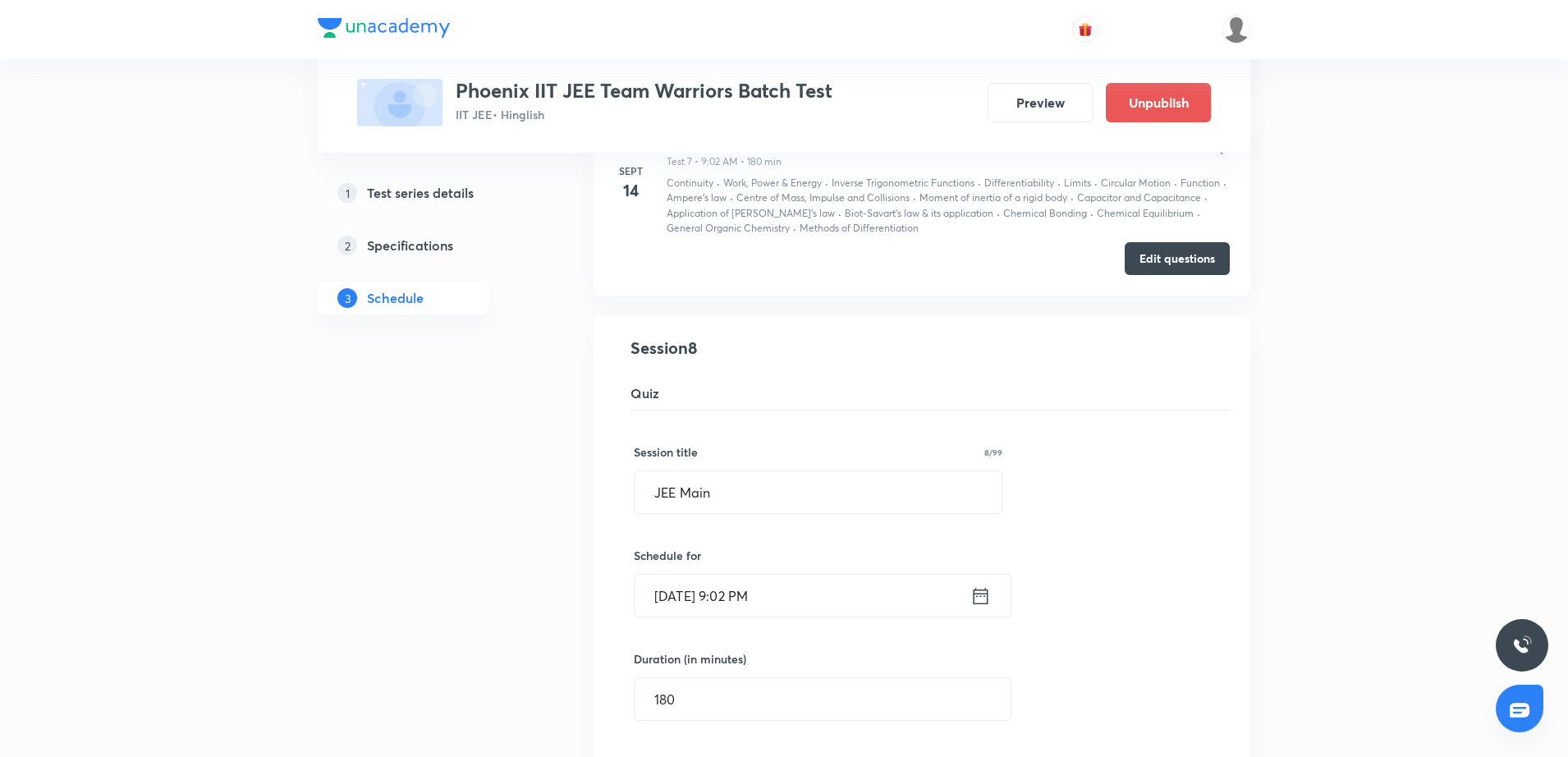
scroll to position [1268, 0]
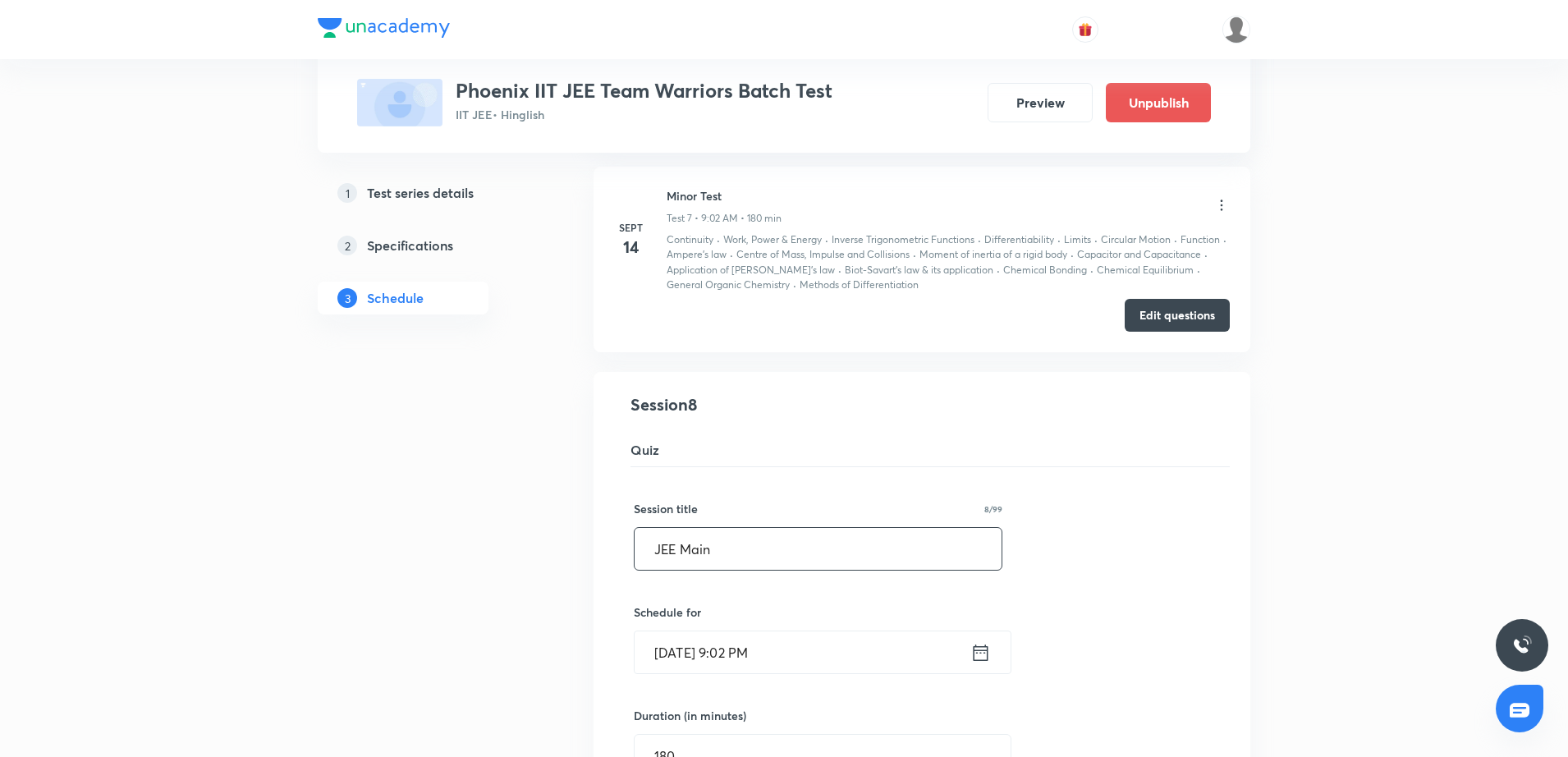
click at [768, 545] on input "JEE Main" at bounding box center [818, 549] width 367 height 42
type input "JEE Main | Major Test"
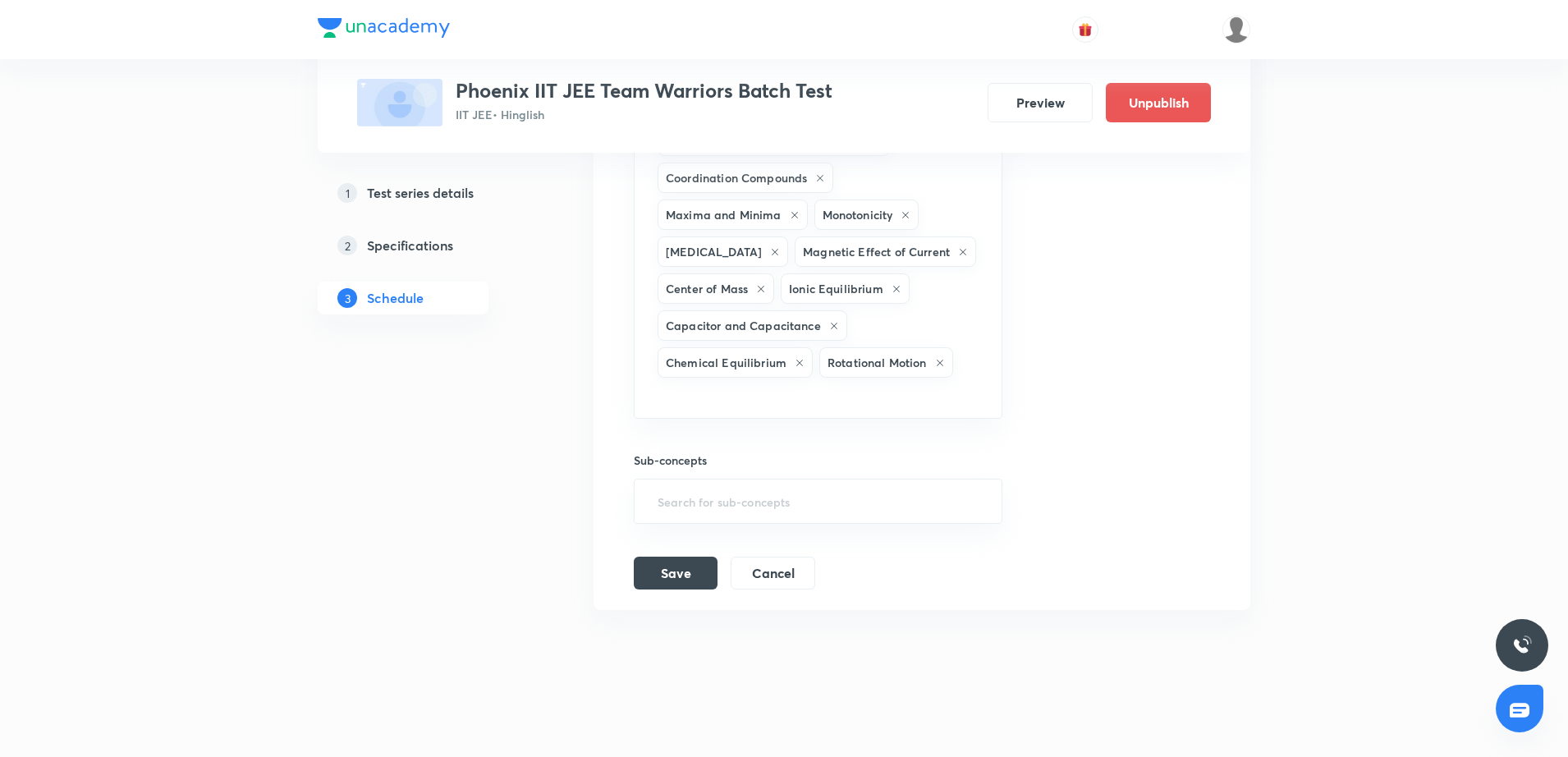
scroll to position [1997, 0]
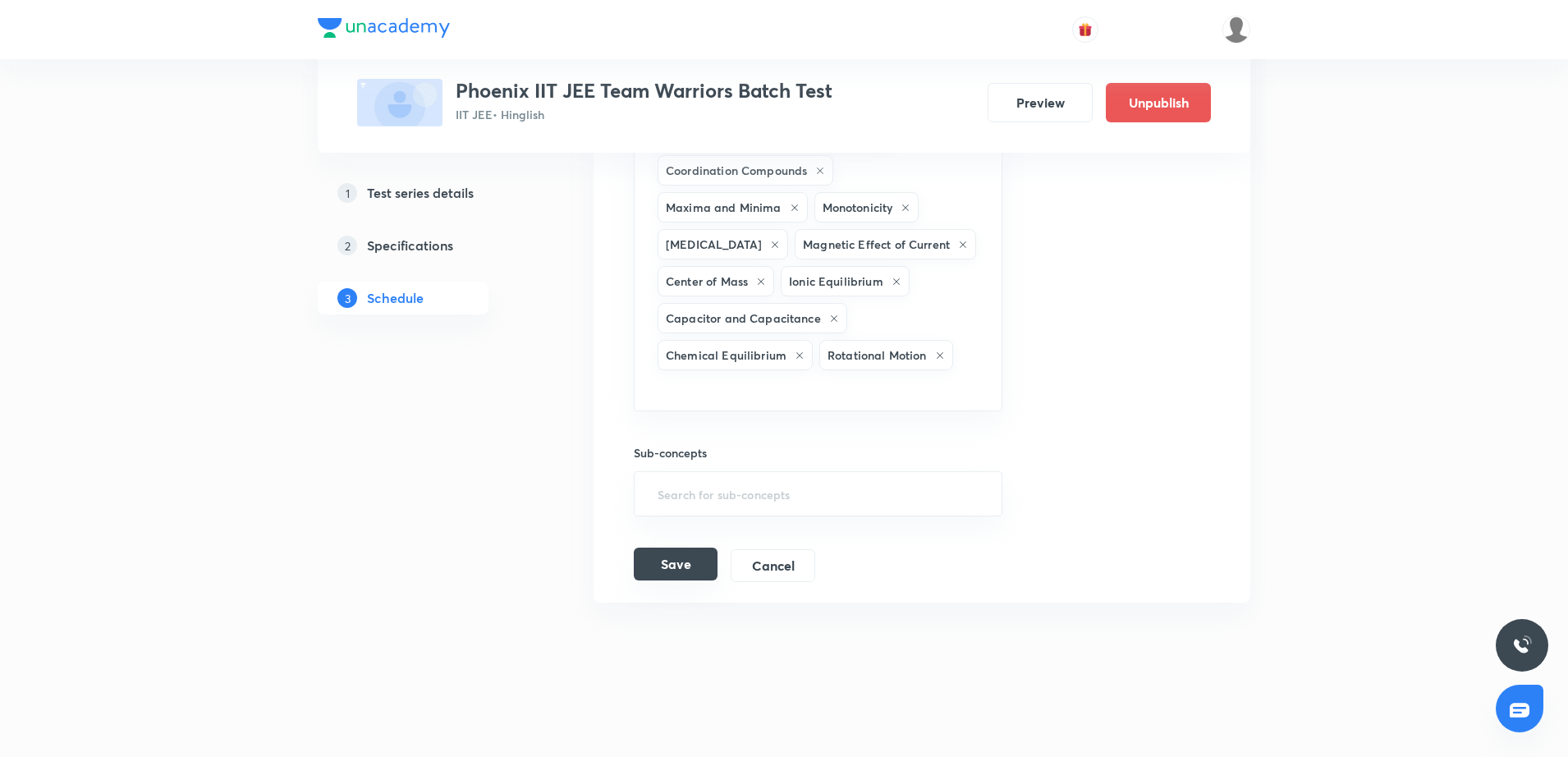
click at [698, 569] on button "Save" at bounding box center [675, 564] width 83 height 33
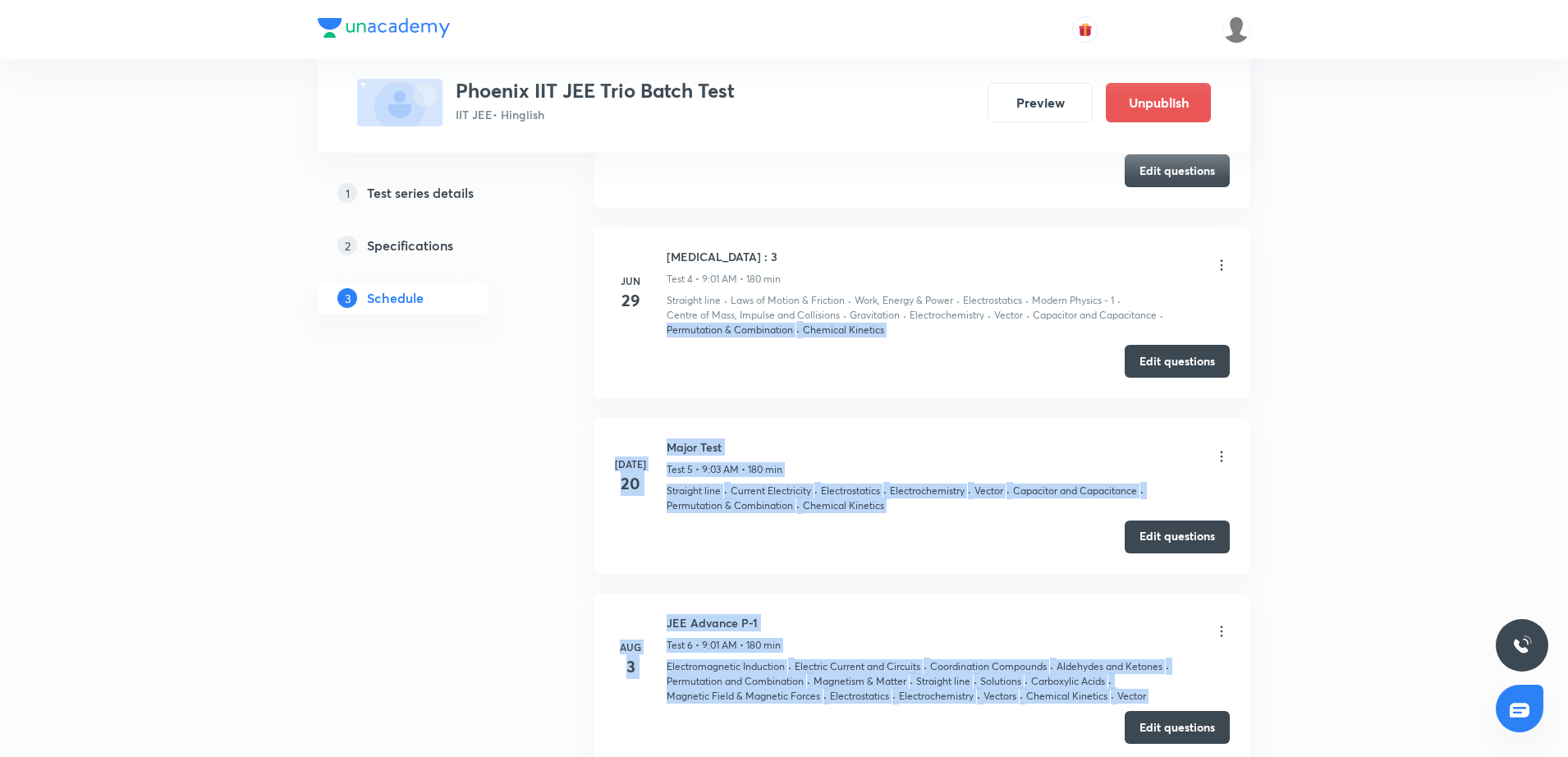
click at [1567, 756] on html "Test Series Phoenix IIT JEE Trio Batch Test IIT JEE • Hinglish Preview Unpublis…" at bounding box center [784, 212] width 1568 height 2905
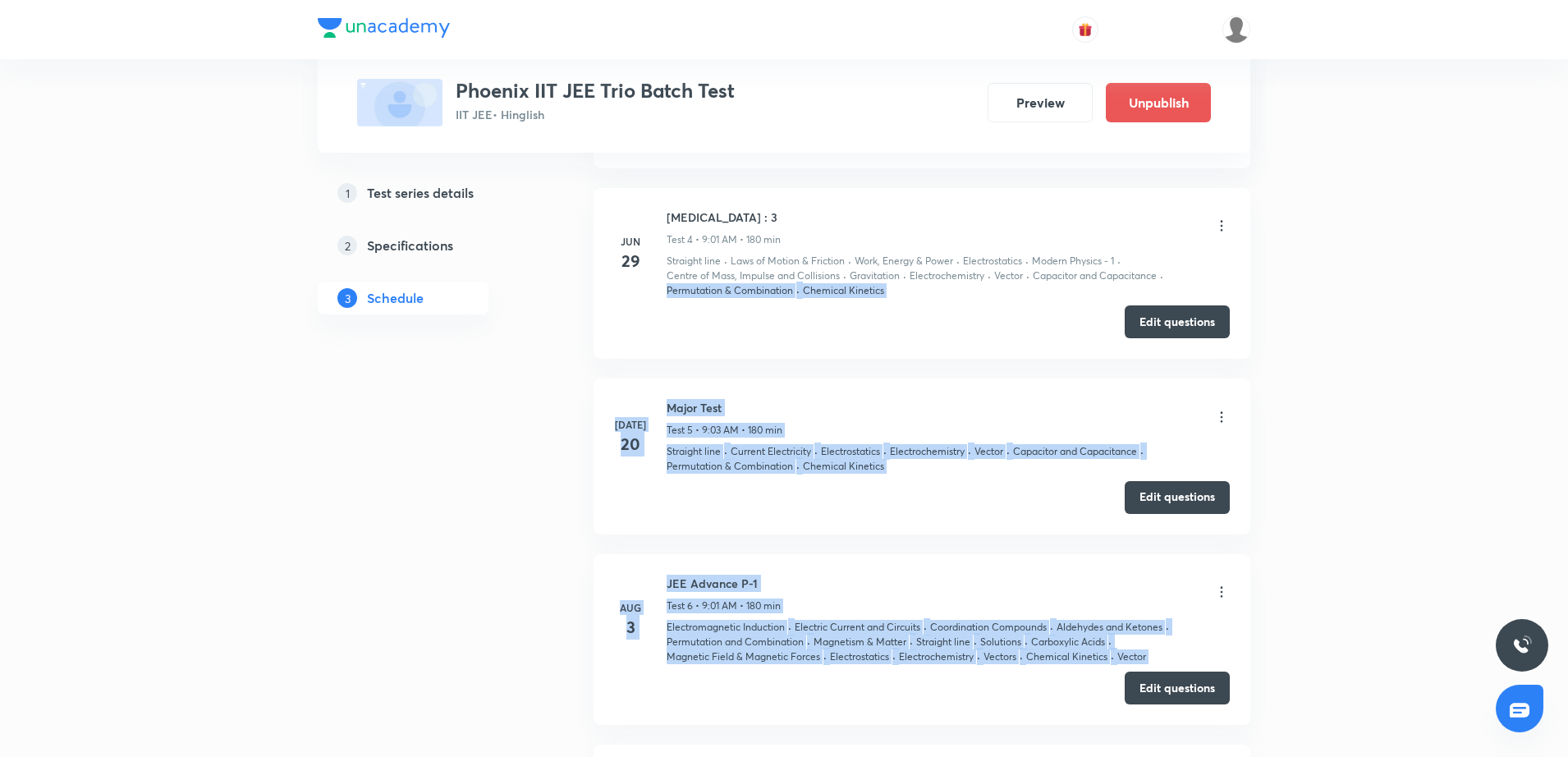
scroll to position [2148, 0]
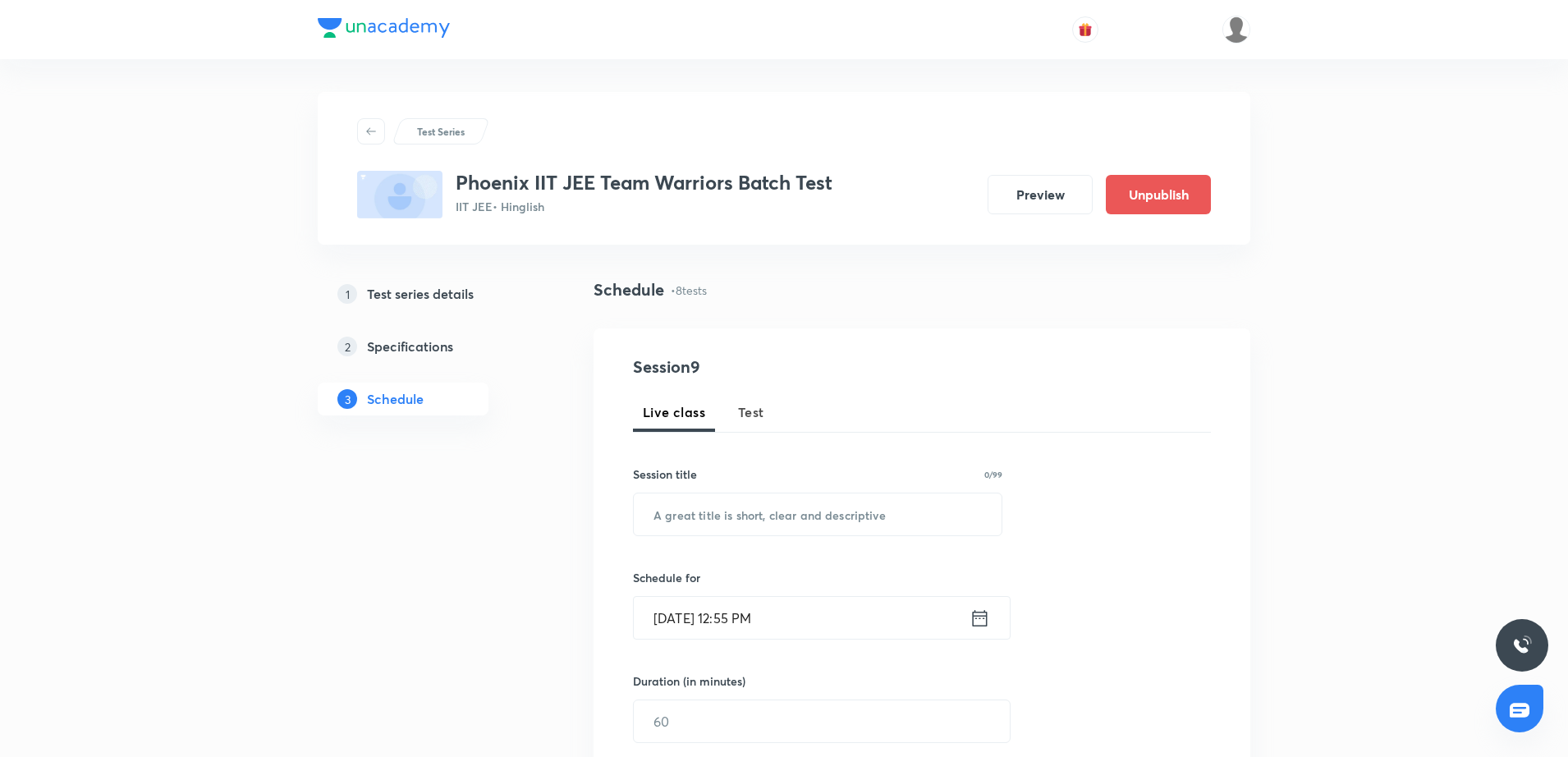
scroll to position [1788, 0]
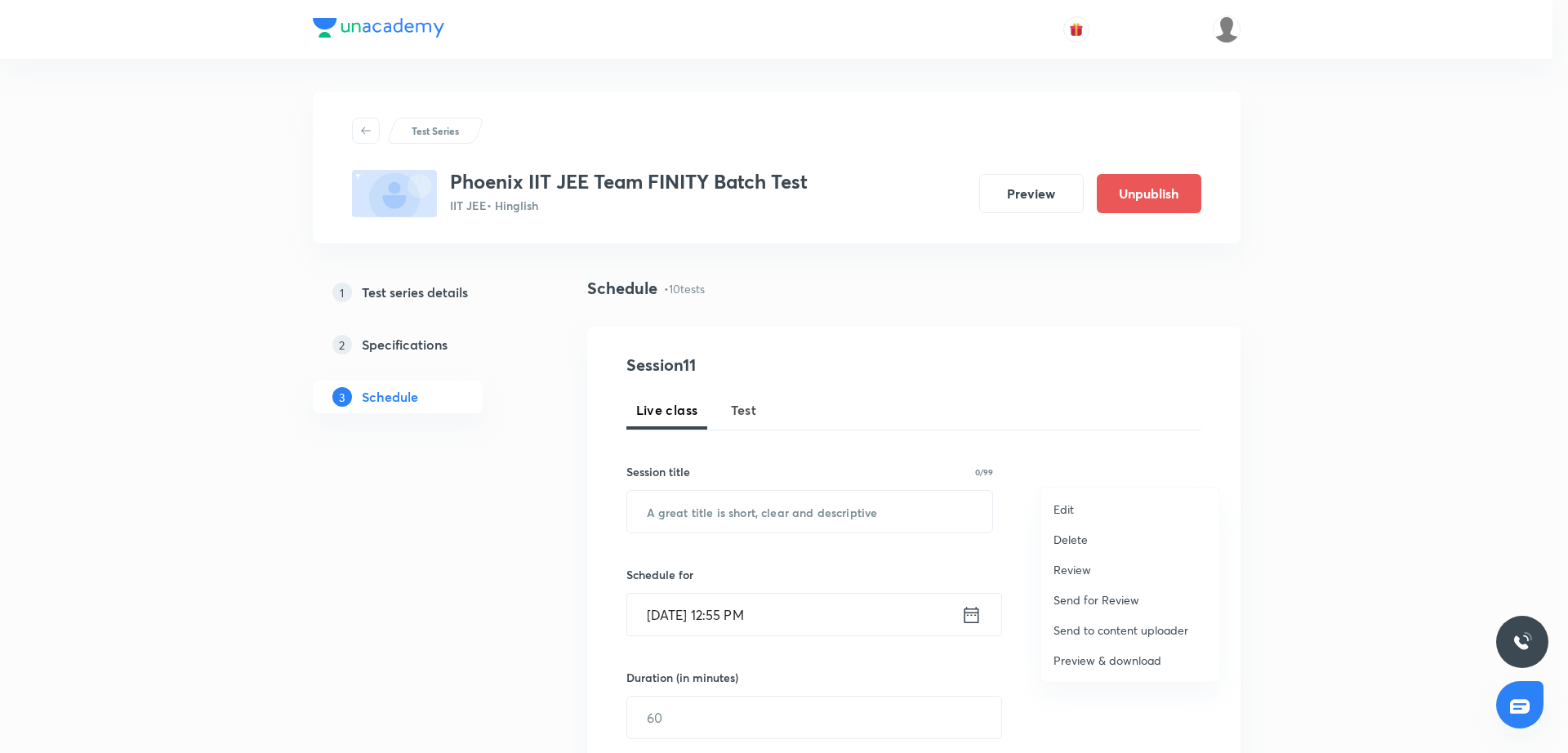
click at [1105, 511] on li "Edit" at bounding box center [1130, 509] width 179 height 30
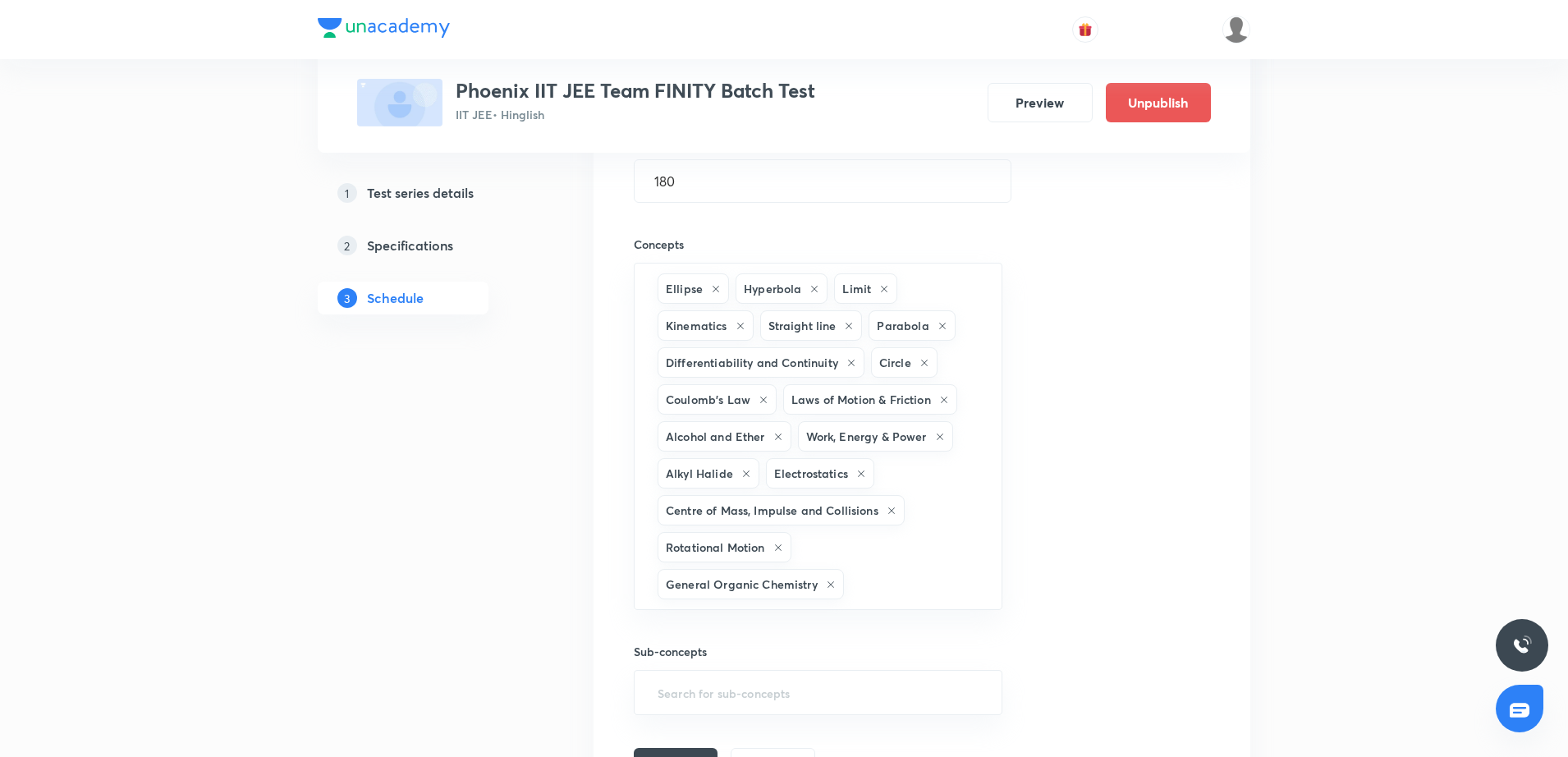
click at [1101, 511] on div "Session title 12/99 Major Test 9 ​ Schedule for [DATE] 9:00 AM ​ Duration (in m…" at bounding box center [922, 336] width 577 height 888
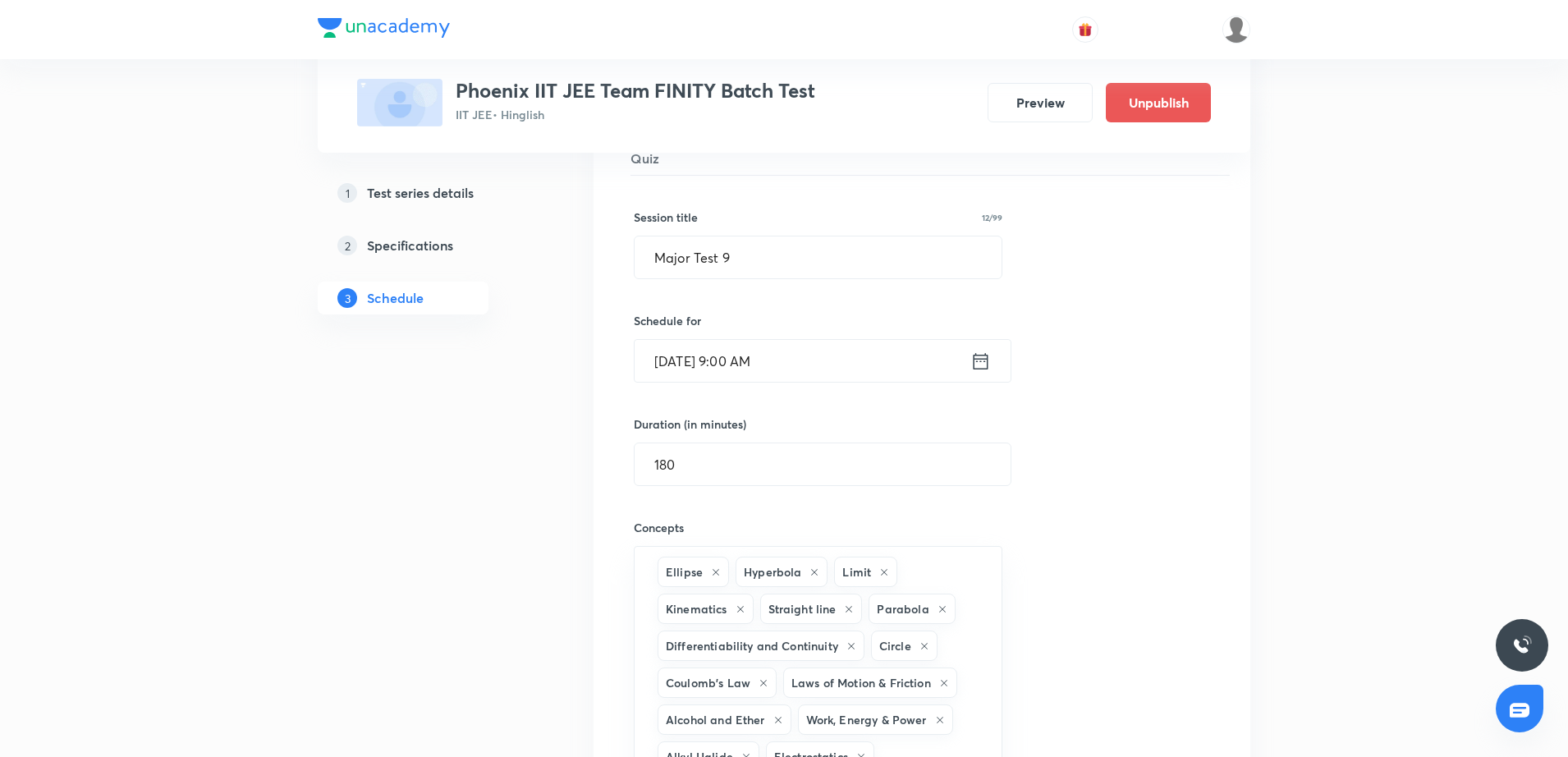
scroll to position [1826, 0]
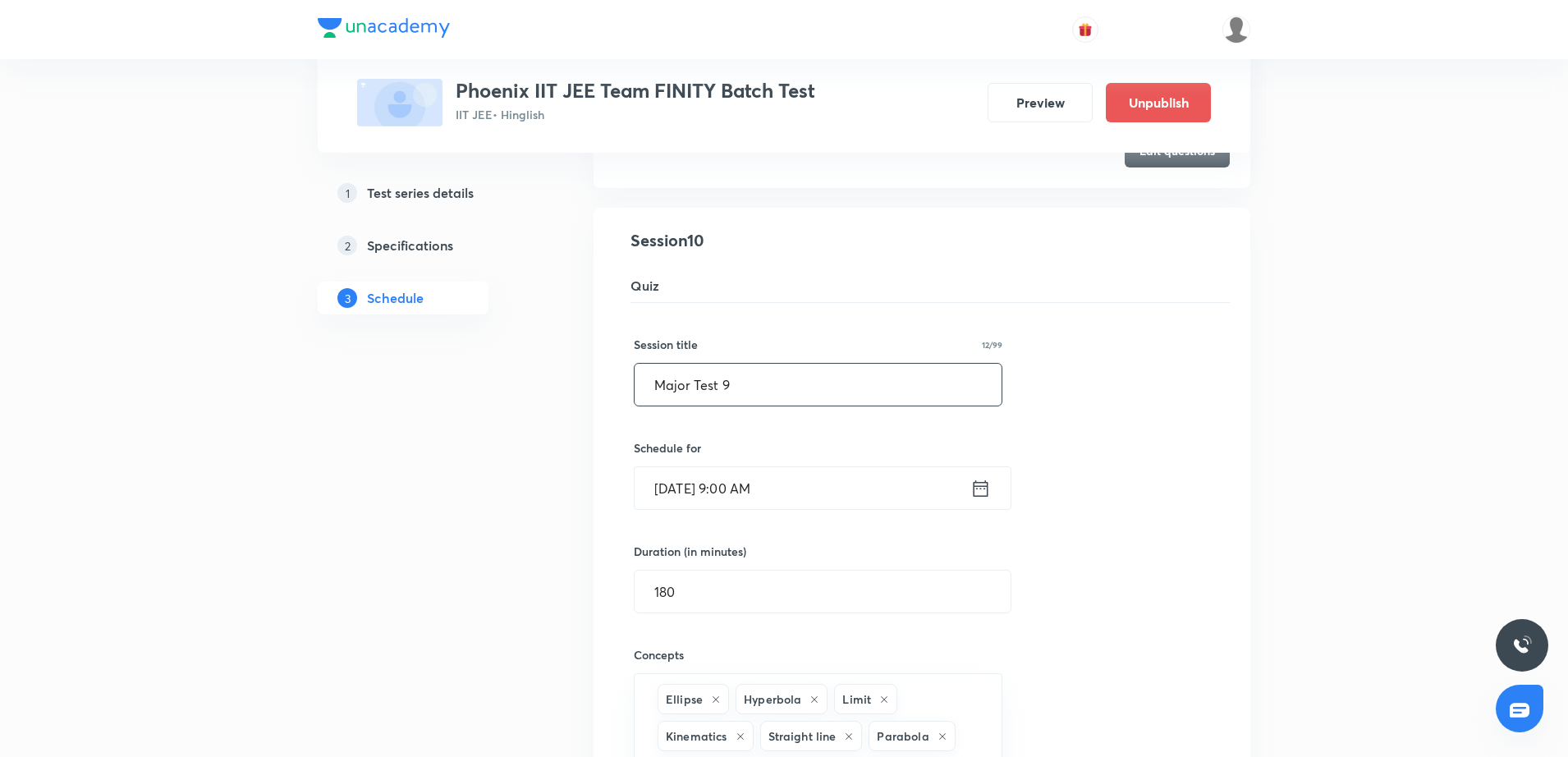
click at [649, 387] on input "Major Test 9" at bounding box center [818, 384] width 367 height 42
click at [797, 378] on input "JEE Main | Test 9" at bounding box center [818, 384] width 367 height 42
click at [797, 378] on input "JEE Main | Te" at bounding box center [818, 384] width 367 height 42
type input "JEE Main | Major Test"
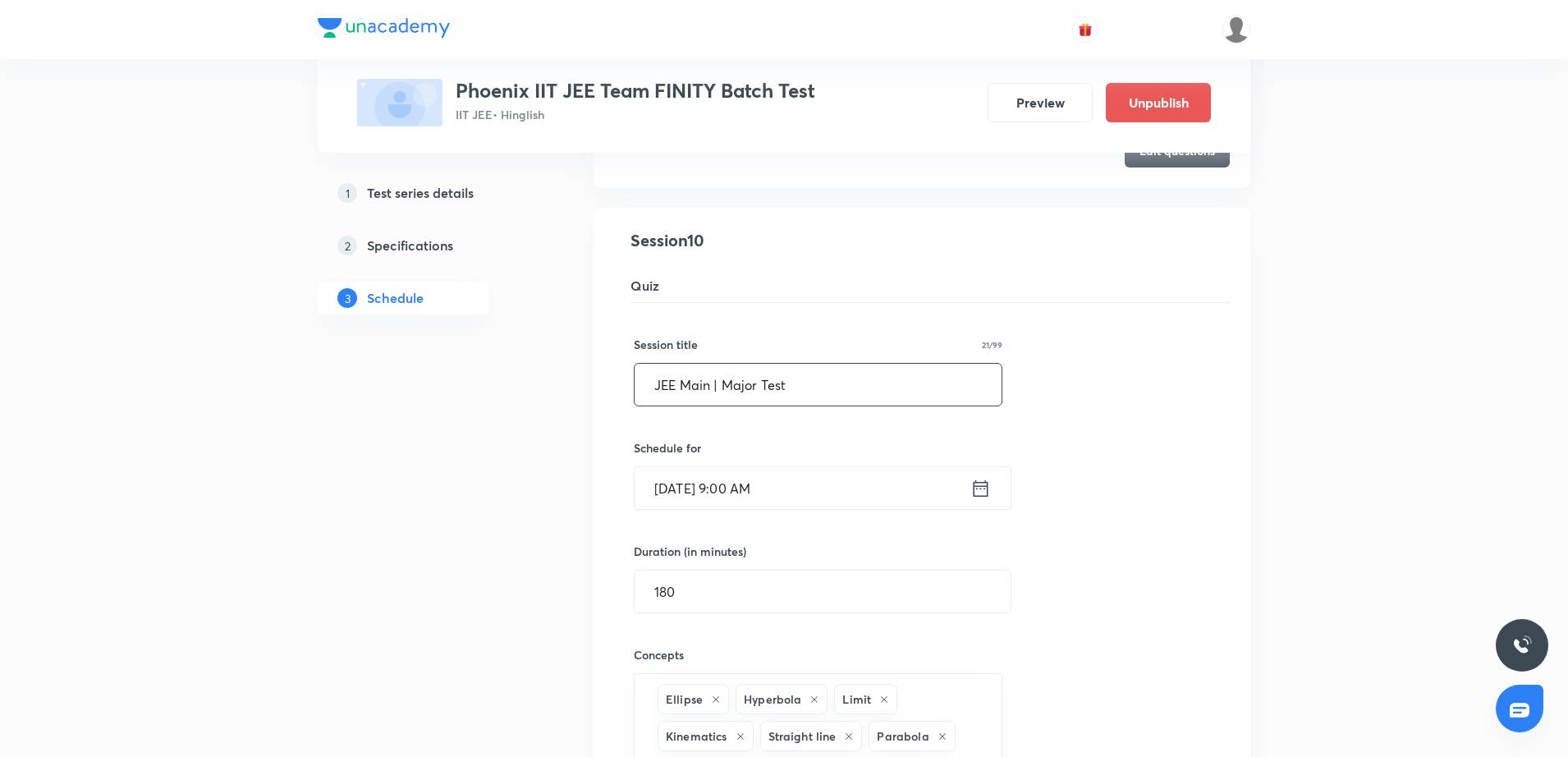
click at [1094, 546] on div "Session title 21/99 JEE Main | Major Test ​ Schedule for Oct 5, 2025, 9:00 AM ​…" at bounding box center [922, 747] width 577 height 888
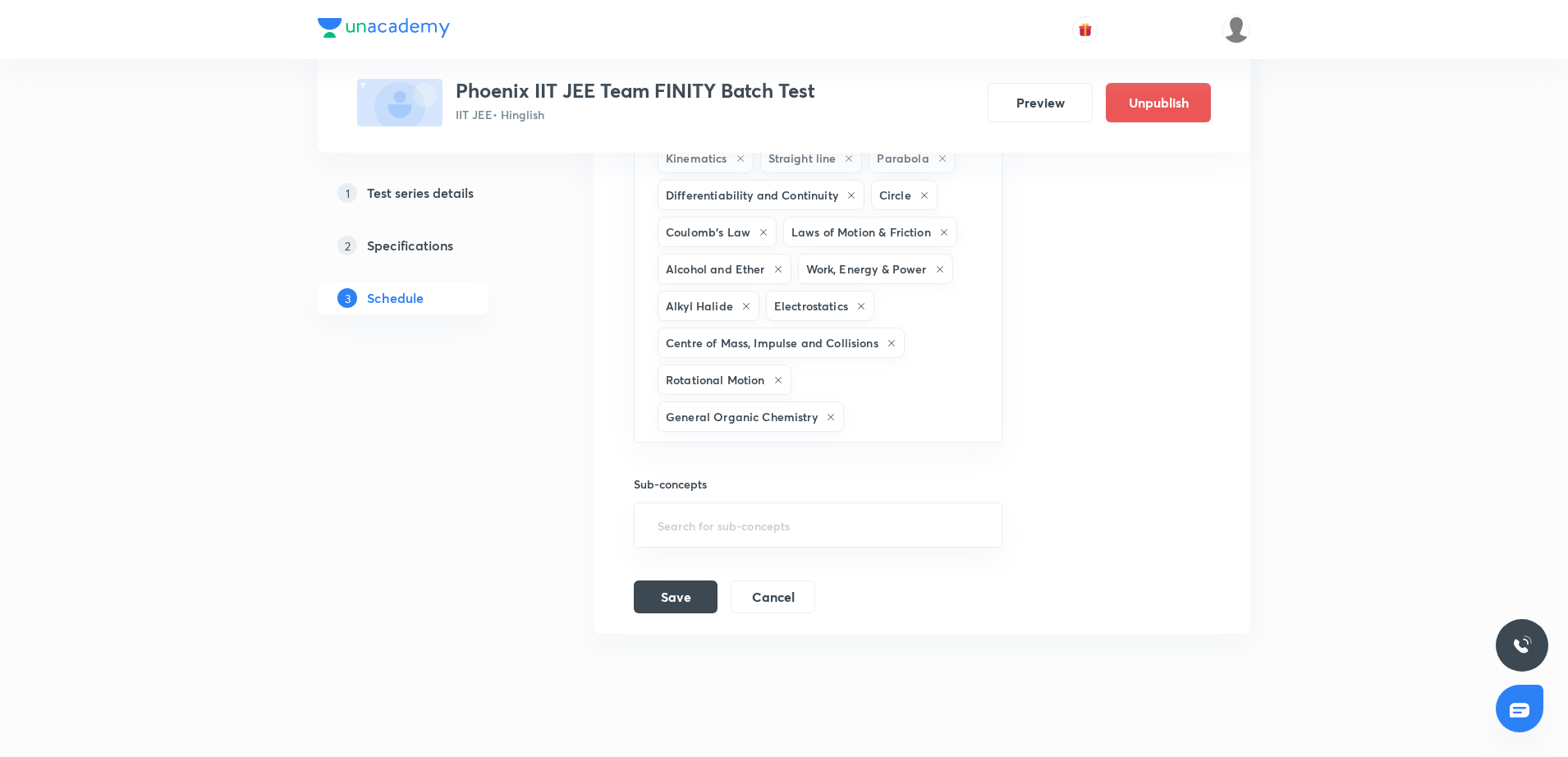
scroll to position [2436, 0]
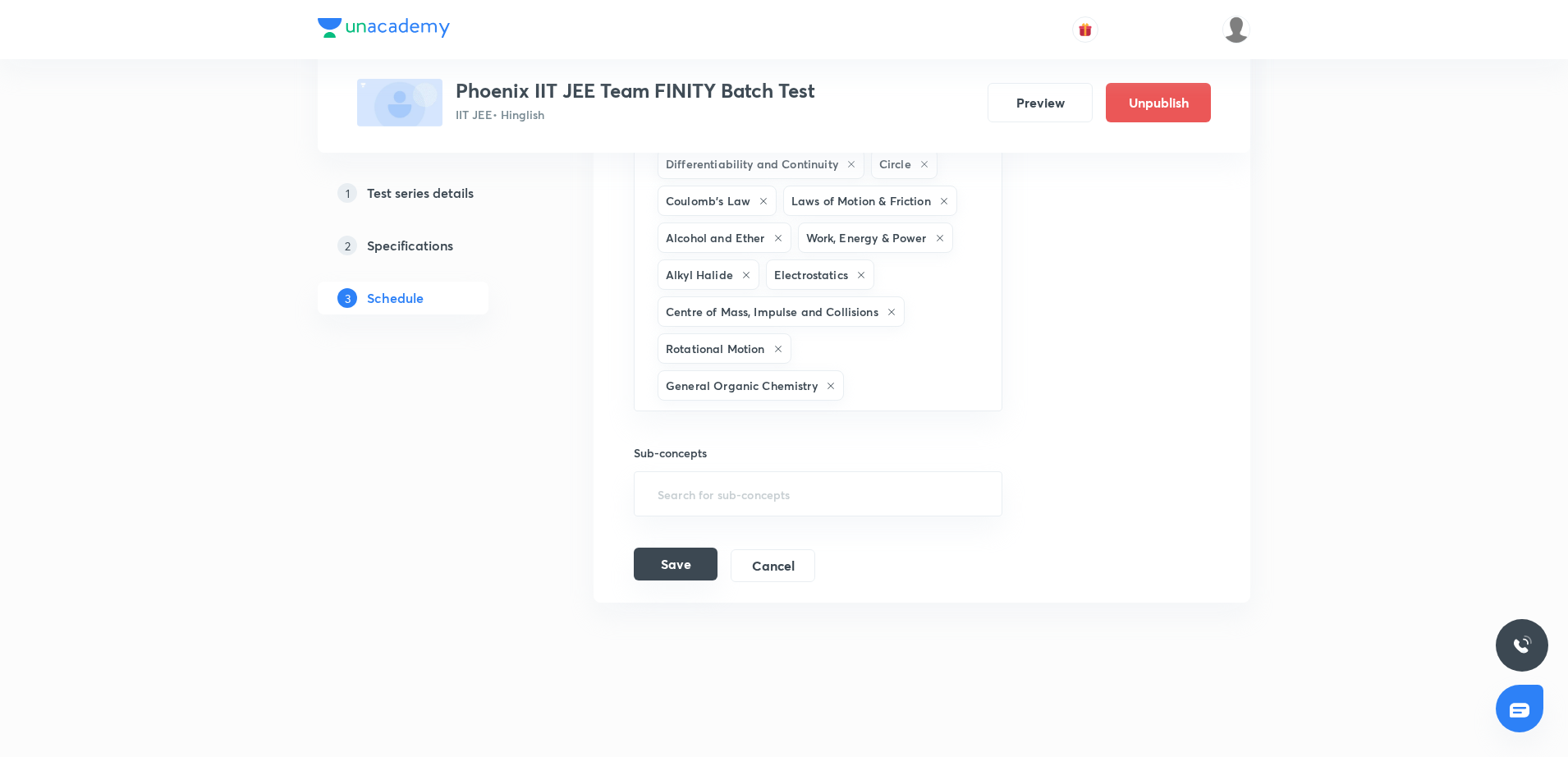
click at [677, 574] on button "Save" at bounding box center [675, 564] width 83 height 33
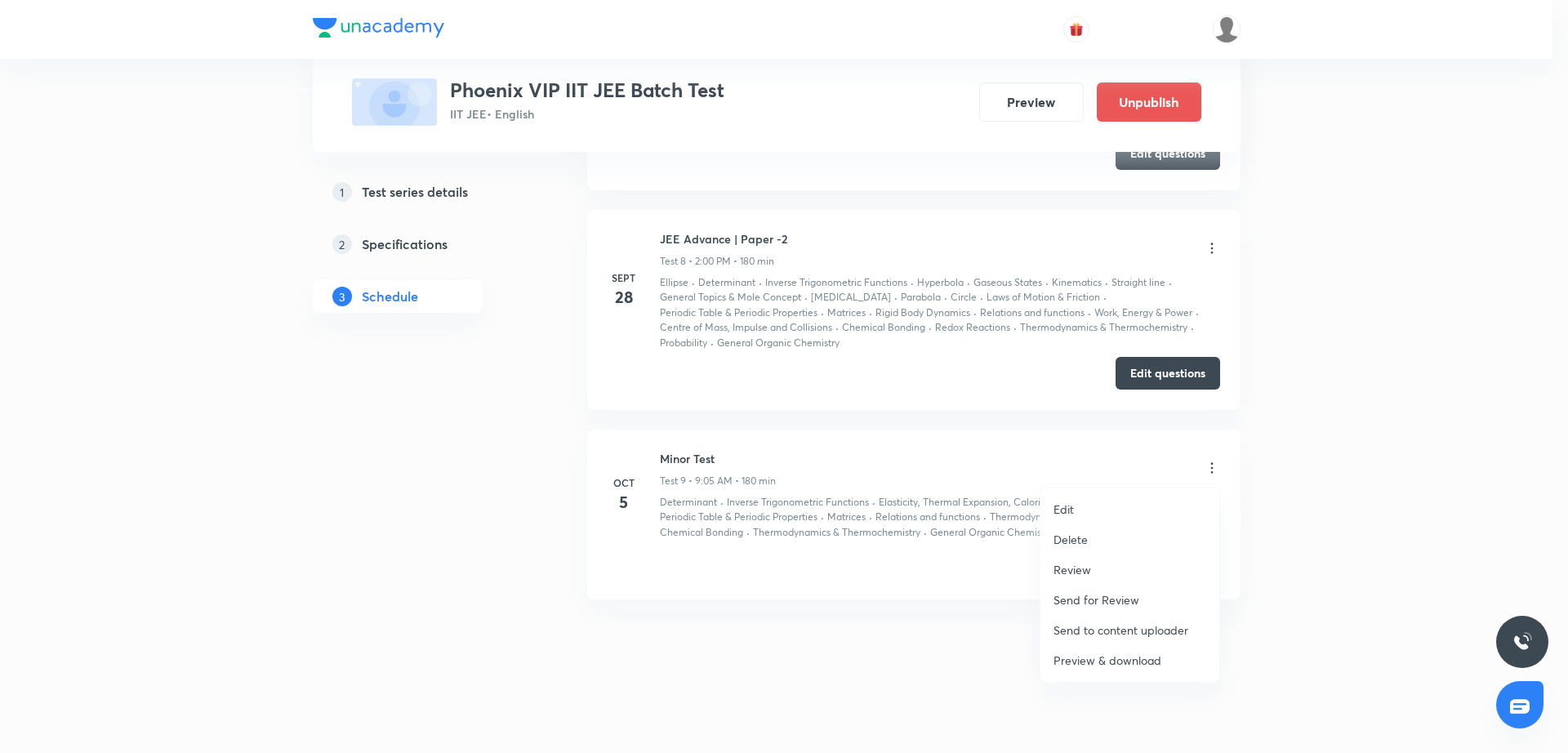
click at [1130, 513] on li "Edit" at bounding box center [1130, 509] width 179 height 30
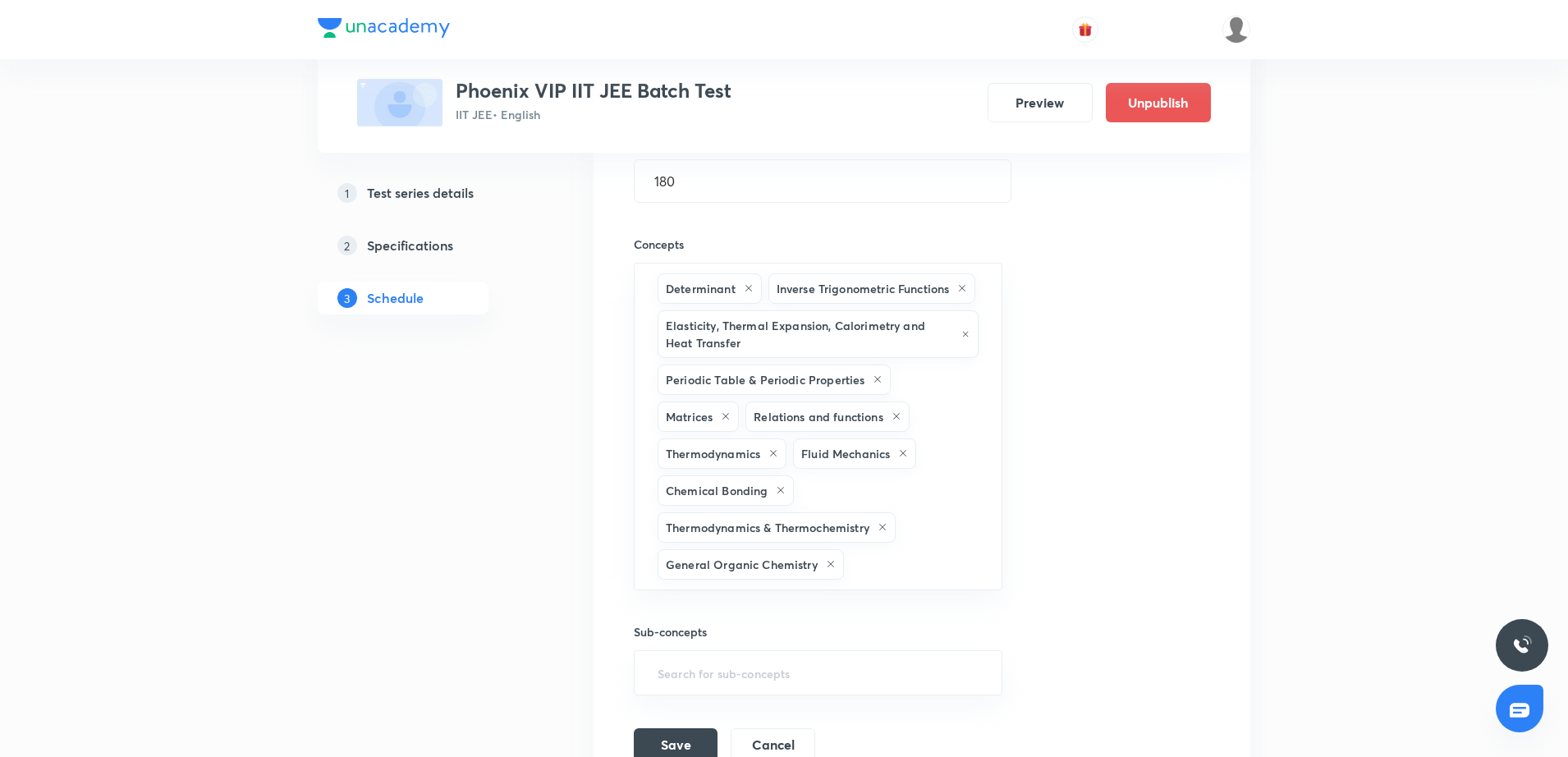
click at [1073, 368] on div "Session title 10/99 Minor Test ​ Schedule for Oct 5, 2025, 9:05 AM ​ Duration (…" at bounding box center [922, 327] width 577 height 869
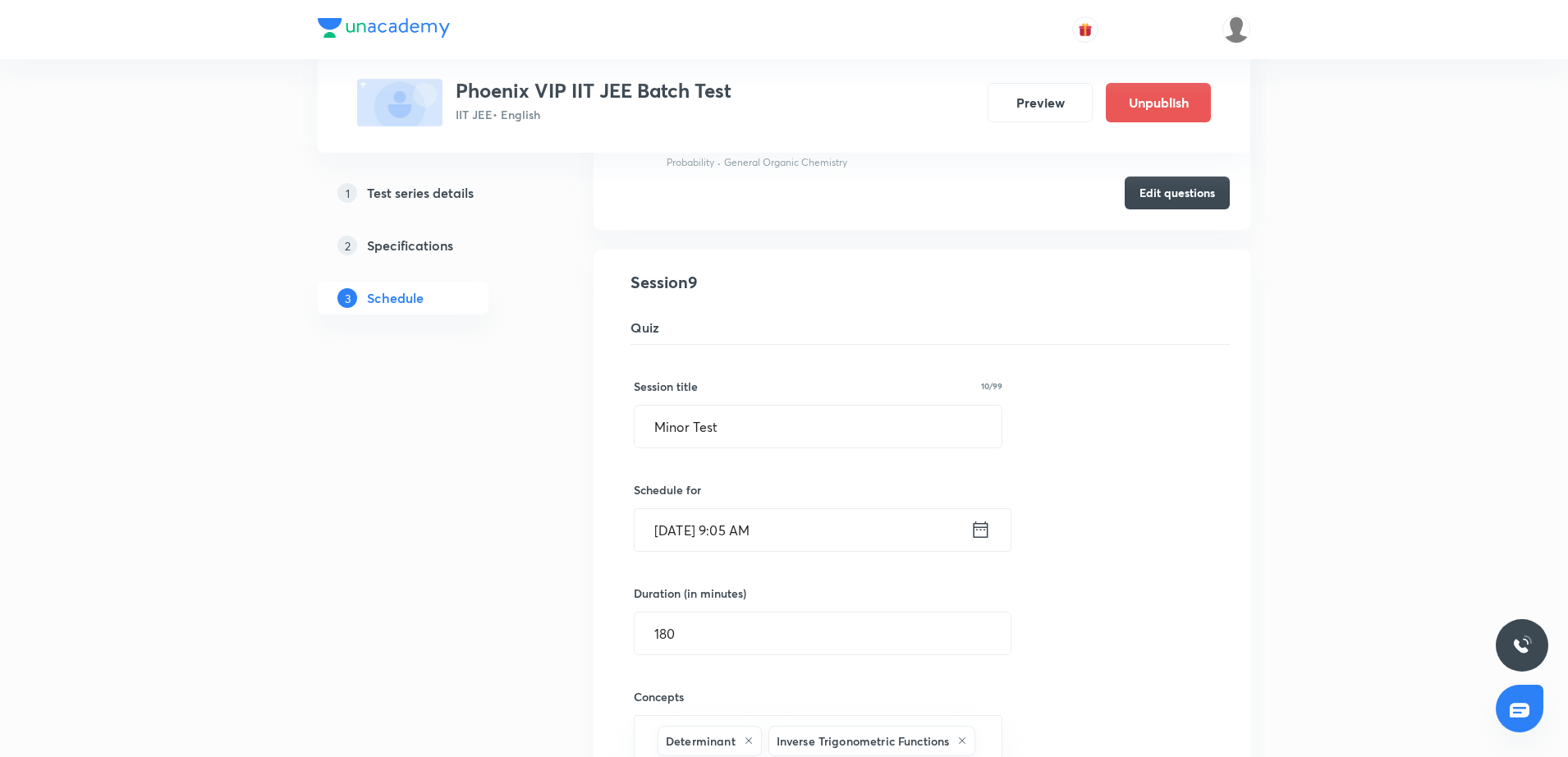
scroll to position [1631, 0]
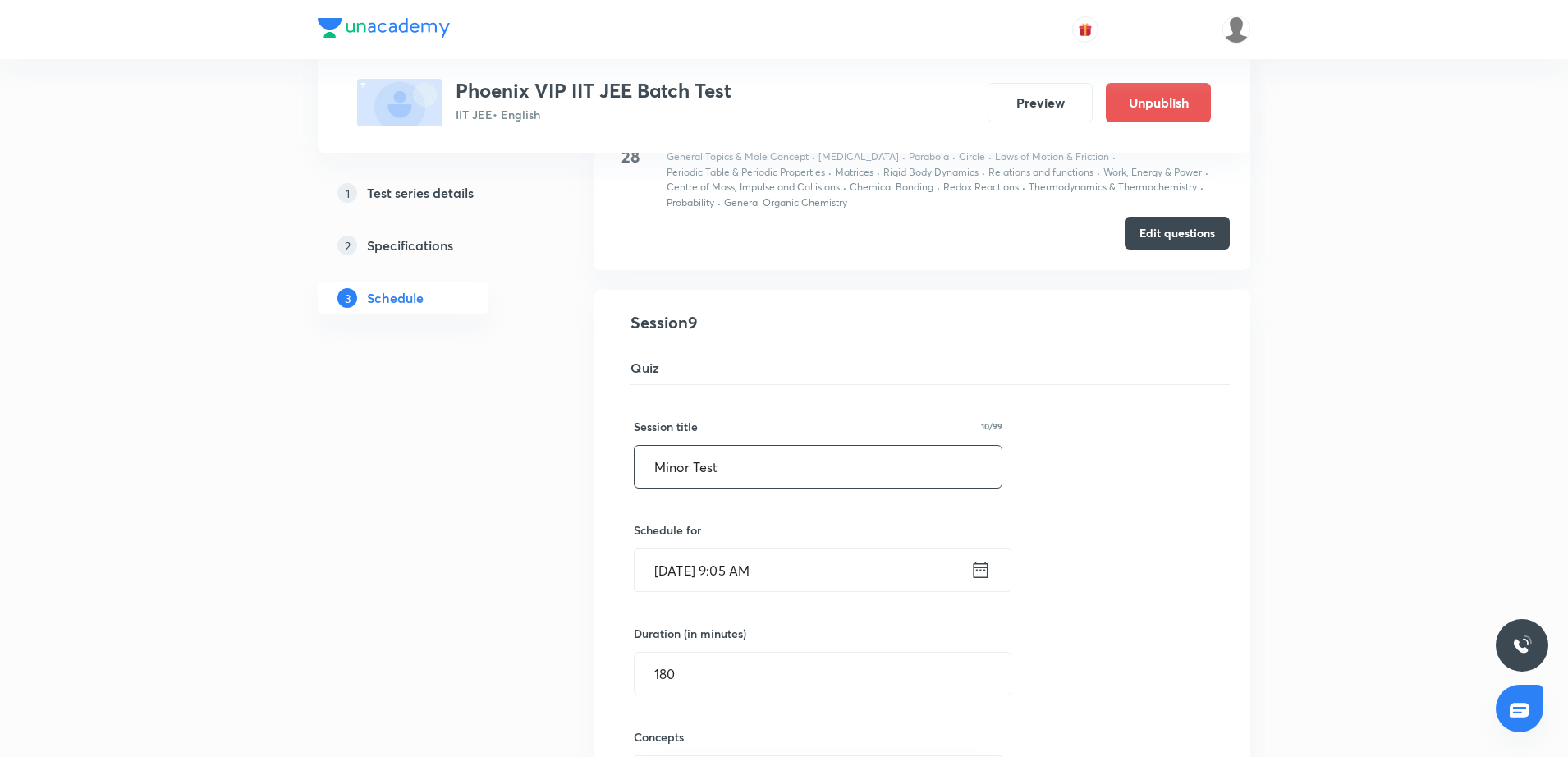
click at [656, 463] on input "Minor Test" at bounding box center [818, 467] width 367 height 42
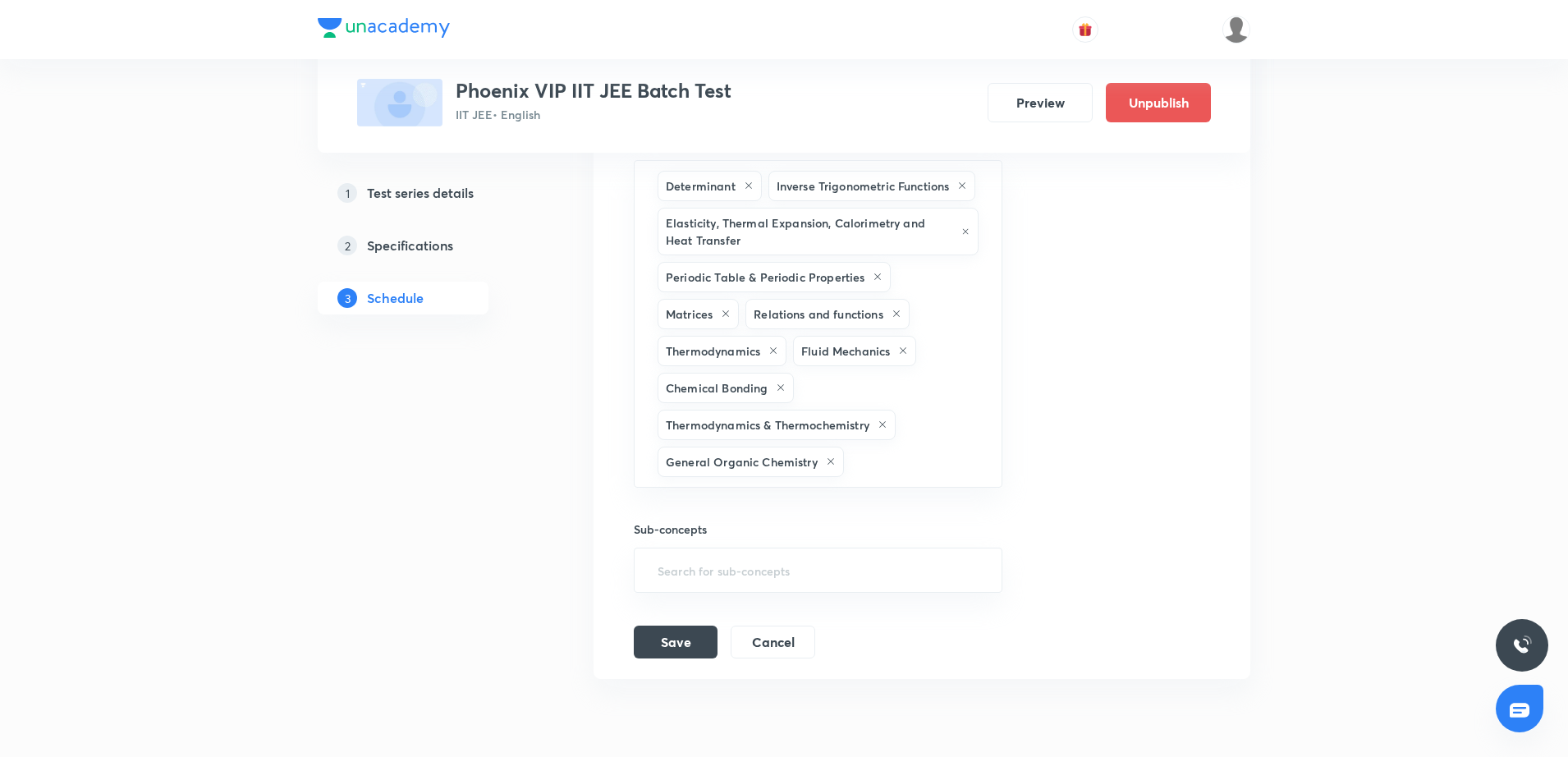
scroll to position [2266, 0]
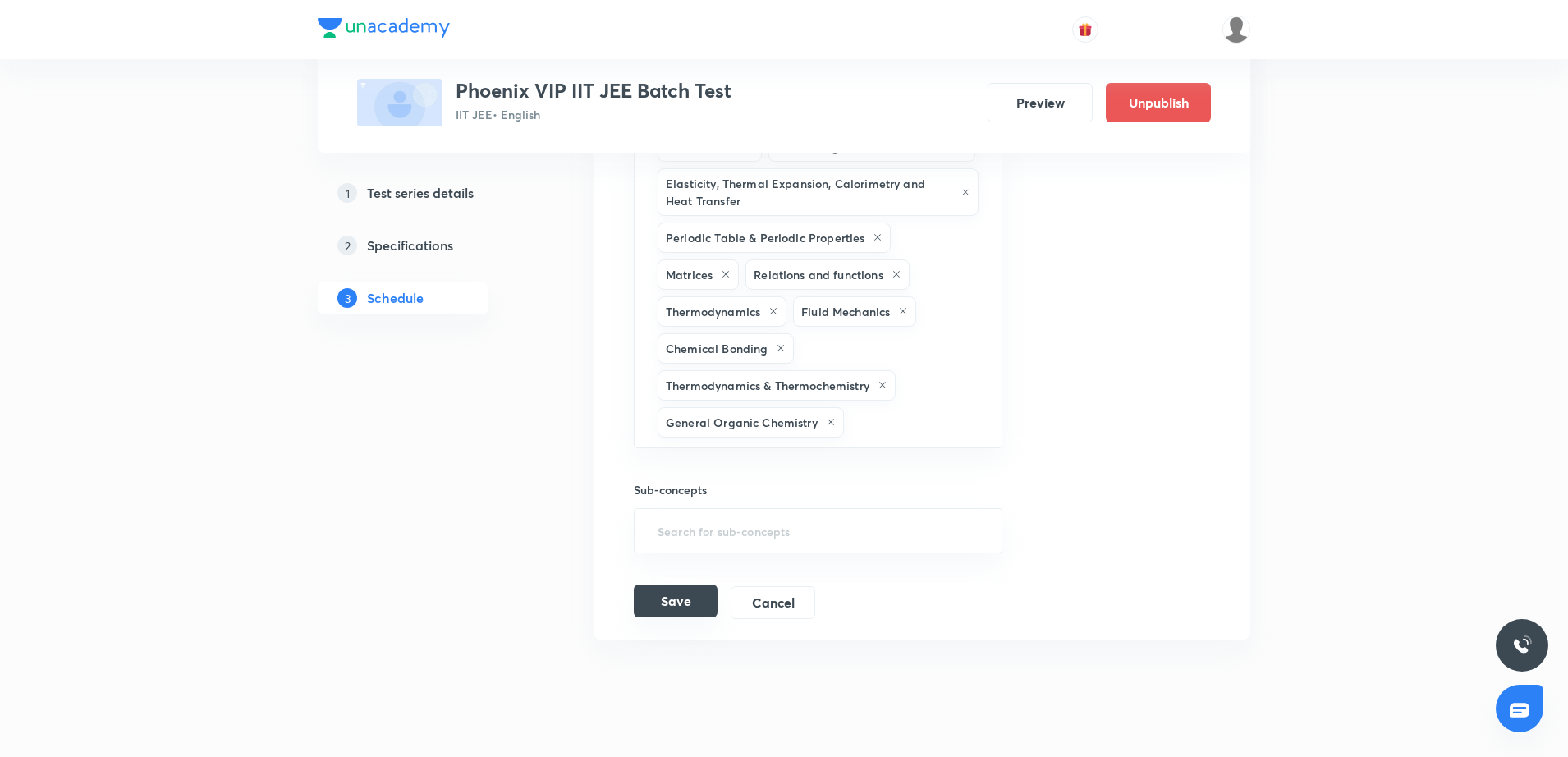
type input "JEE Main | Minor Test"
click at [708, 585] on button "Save" at bounding box center [675, 602] width 83 height 33
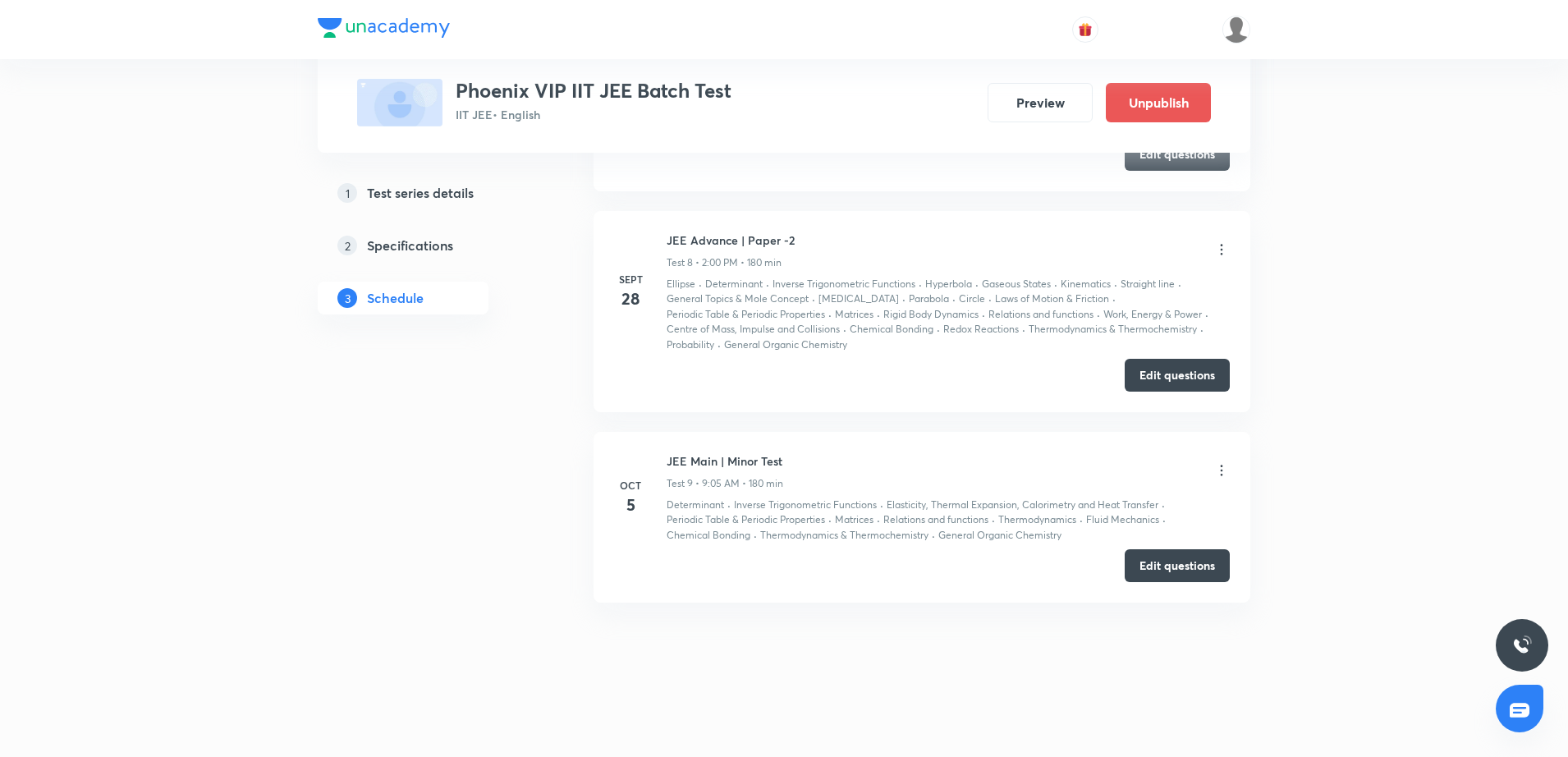
scroll to position [1581, 0]
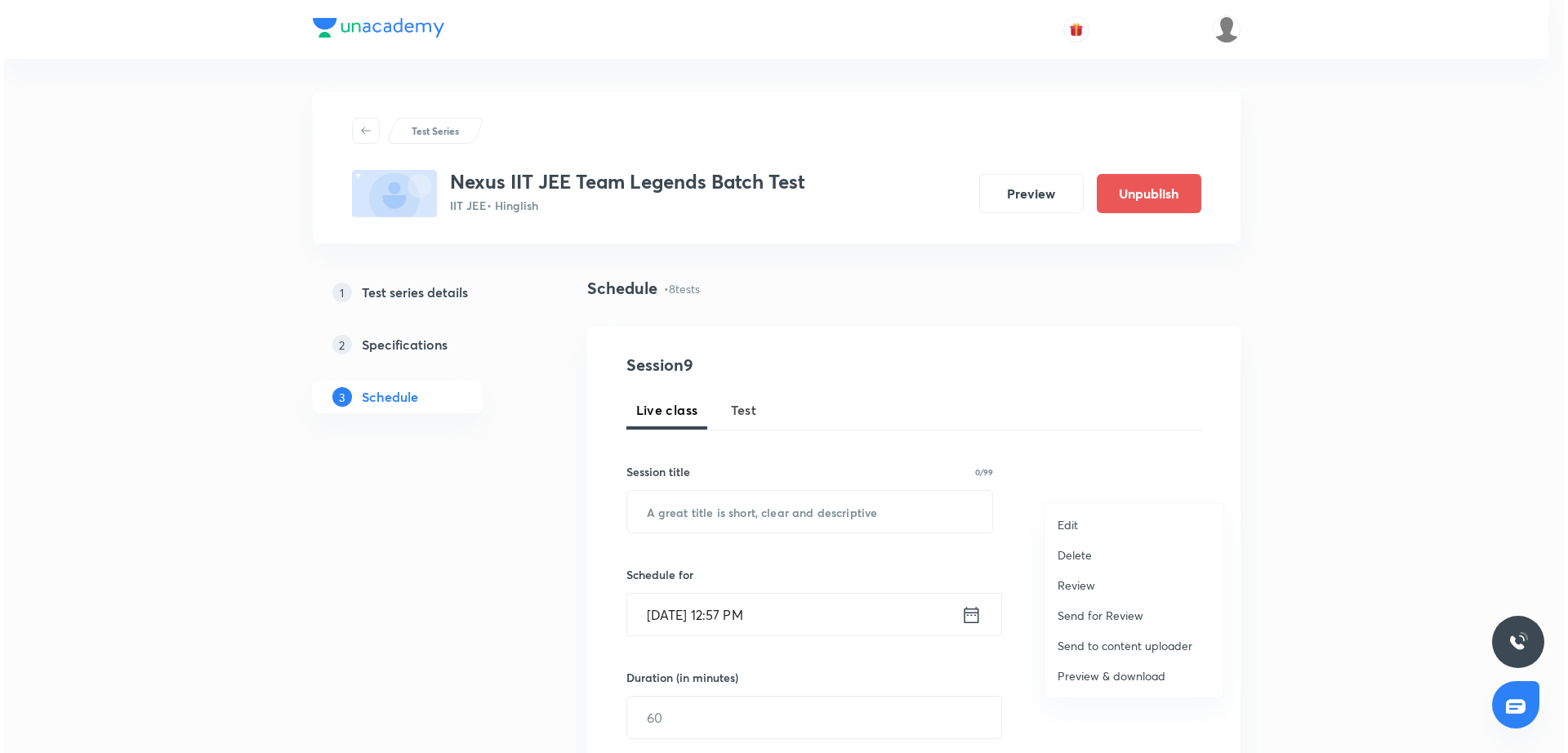
scroll to position [1772, 0]
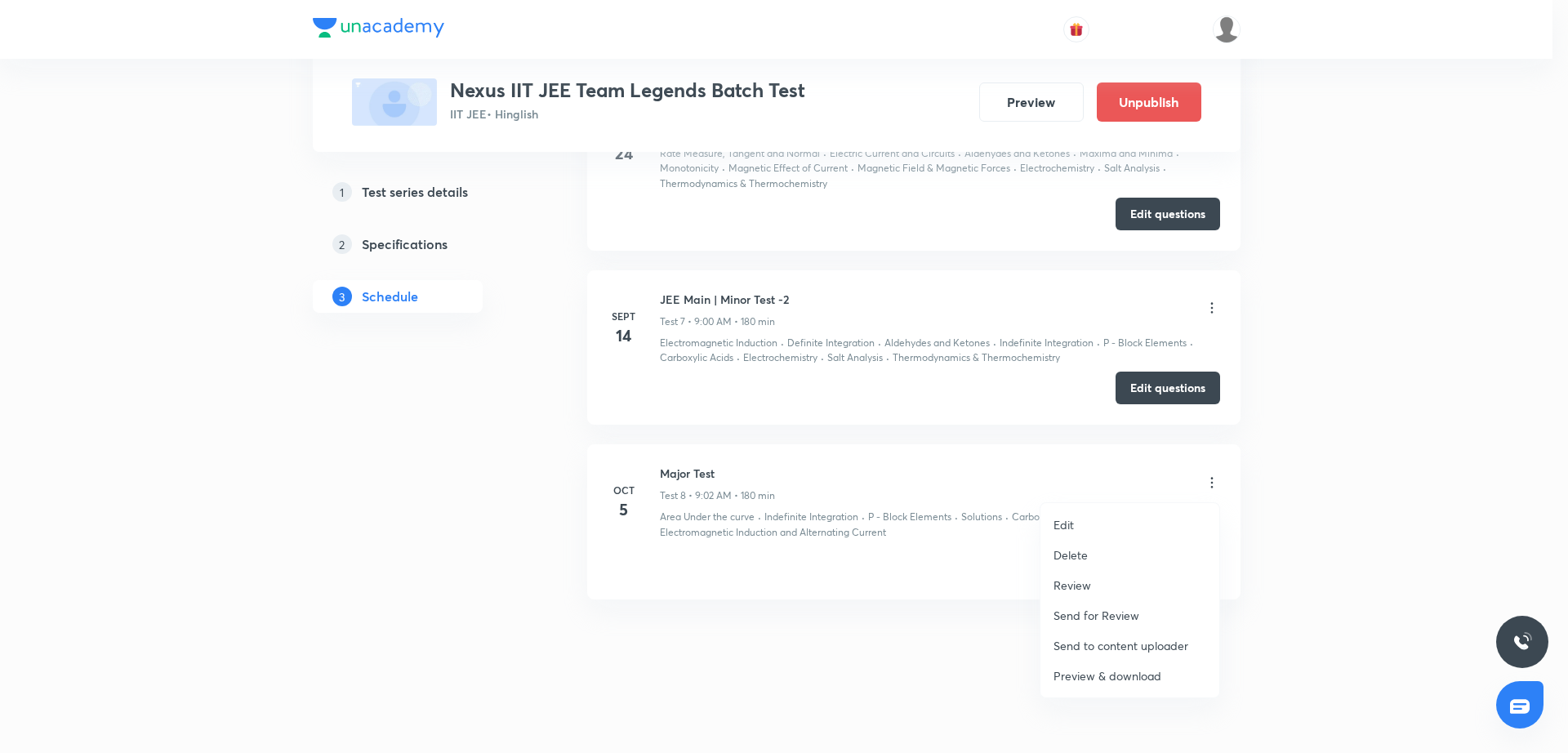
click at [1129, 517] on li "Edit" at bounding box center [1130, 524] width 179 height 30
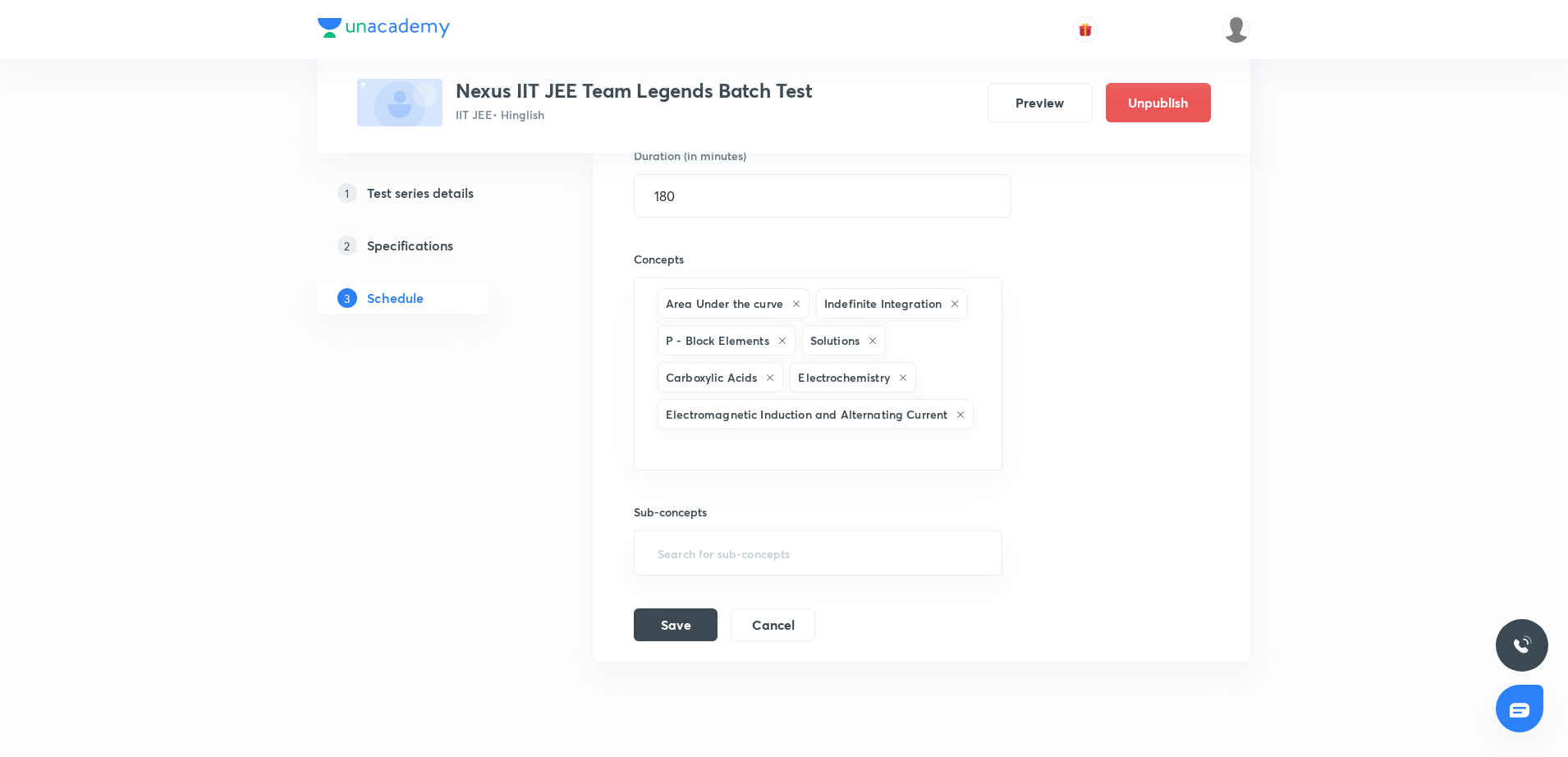
scroll to position [0, 0]
click at [1176, 423] on div "Session title 10/99 Major Test ​ Schedule for Oct 5, 2025, 9:02 AM ​ Duration (…" at bounding box center [922, 274] width 577 height 735
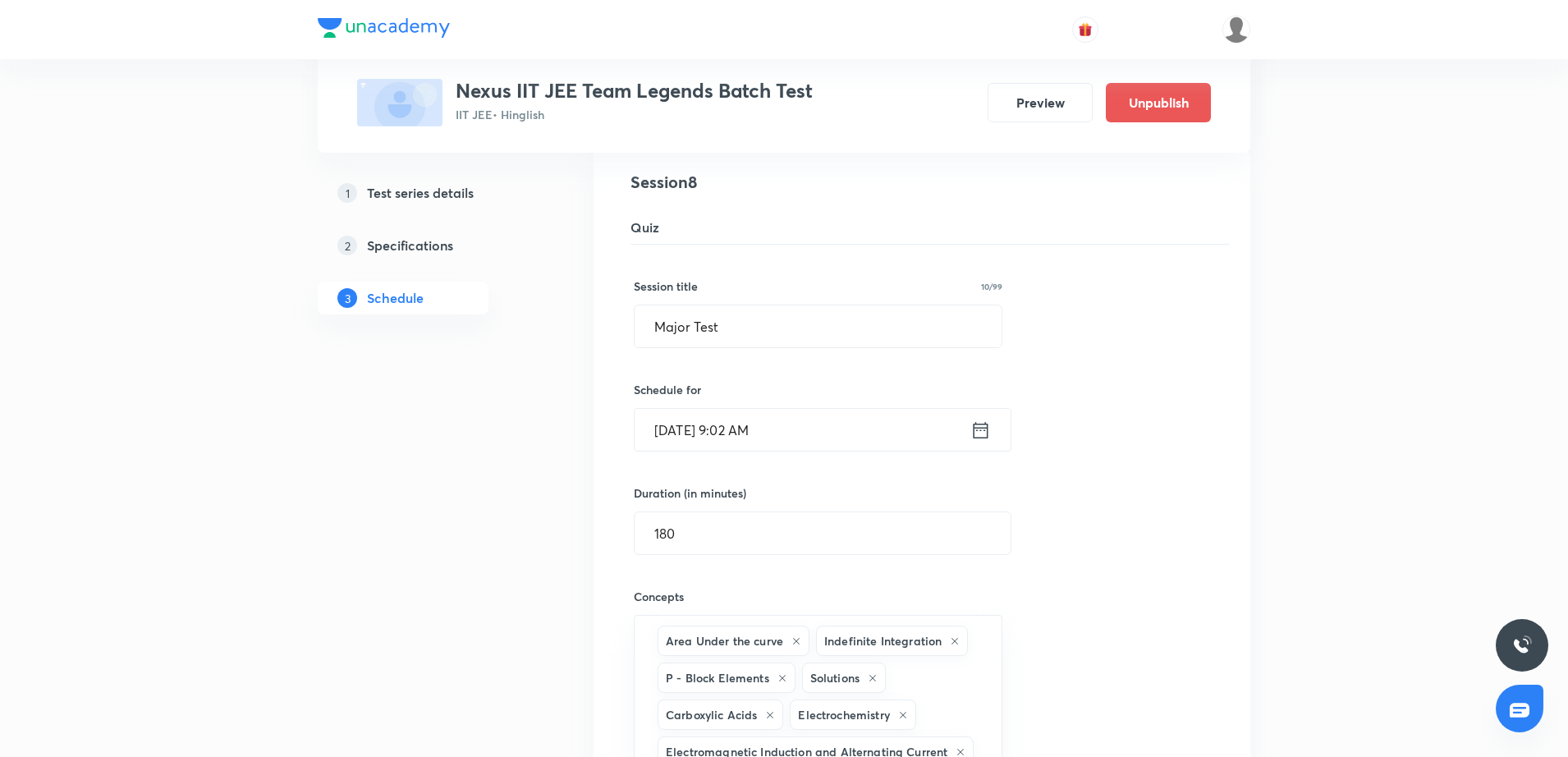
scroll to position [1288, 0]
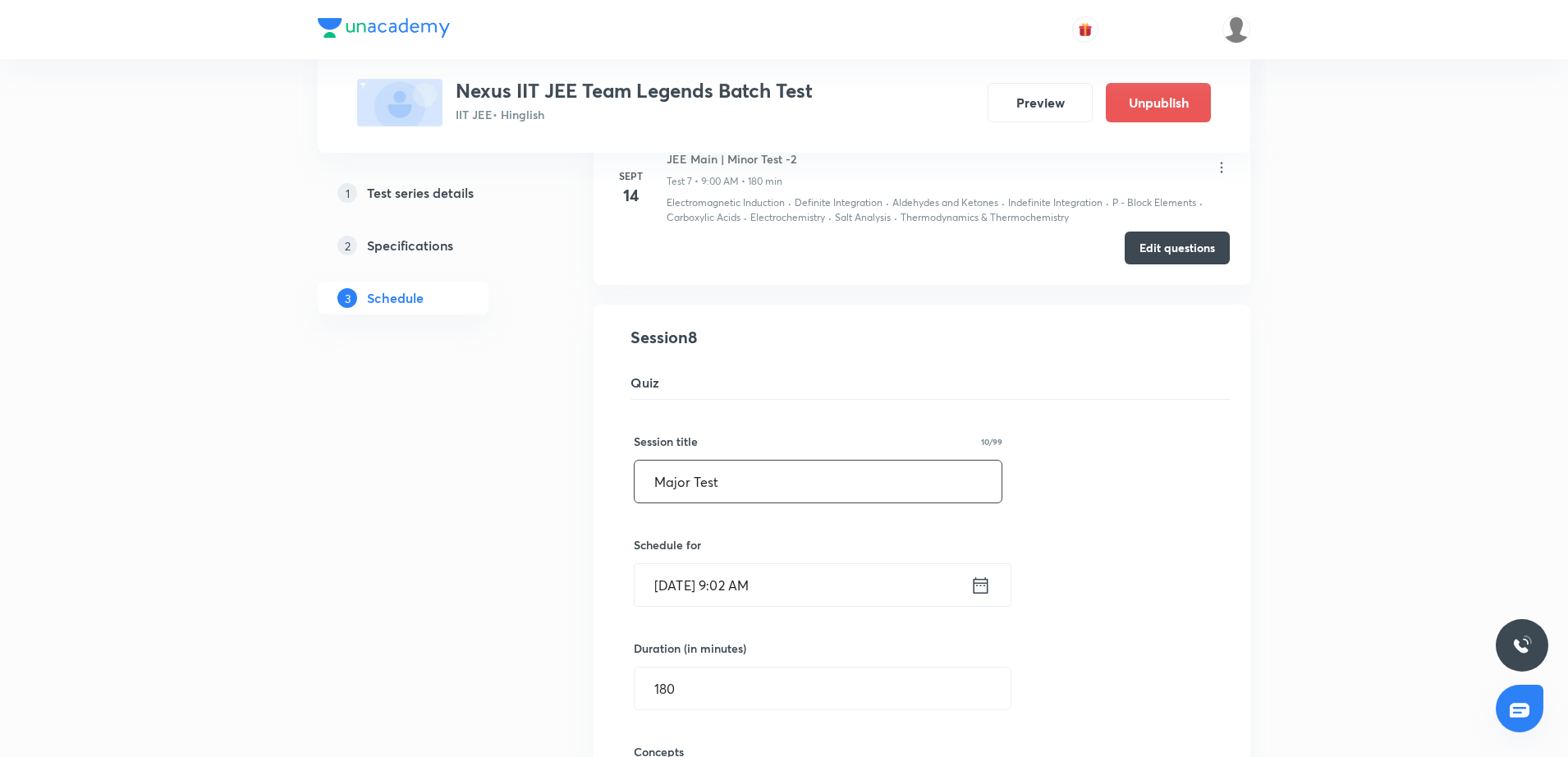
click at [650, 479] on input "Major Test" at bounding box center [818, 482] width 367 height 42
type input "JEE Main | Major Test"
click at [1127, 588] on div "Session title 21/99 JEE Main | Major Test ​ Schedule for Oct 5, 2025, 9:02 AM ​…" at bounding box center [922, 767] width 577 height 735
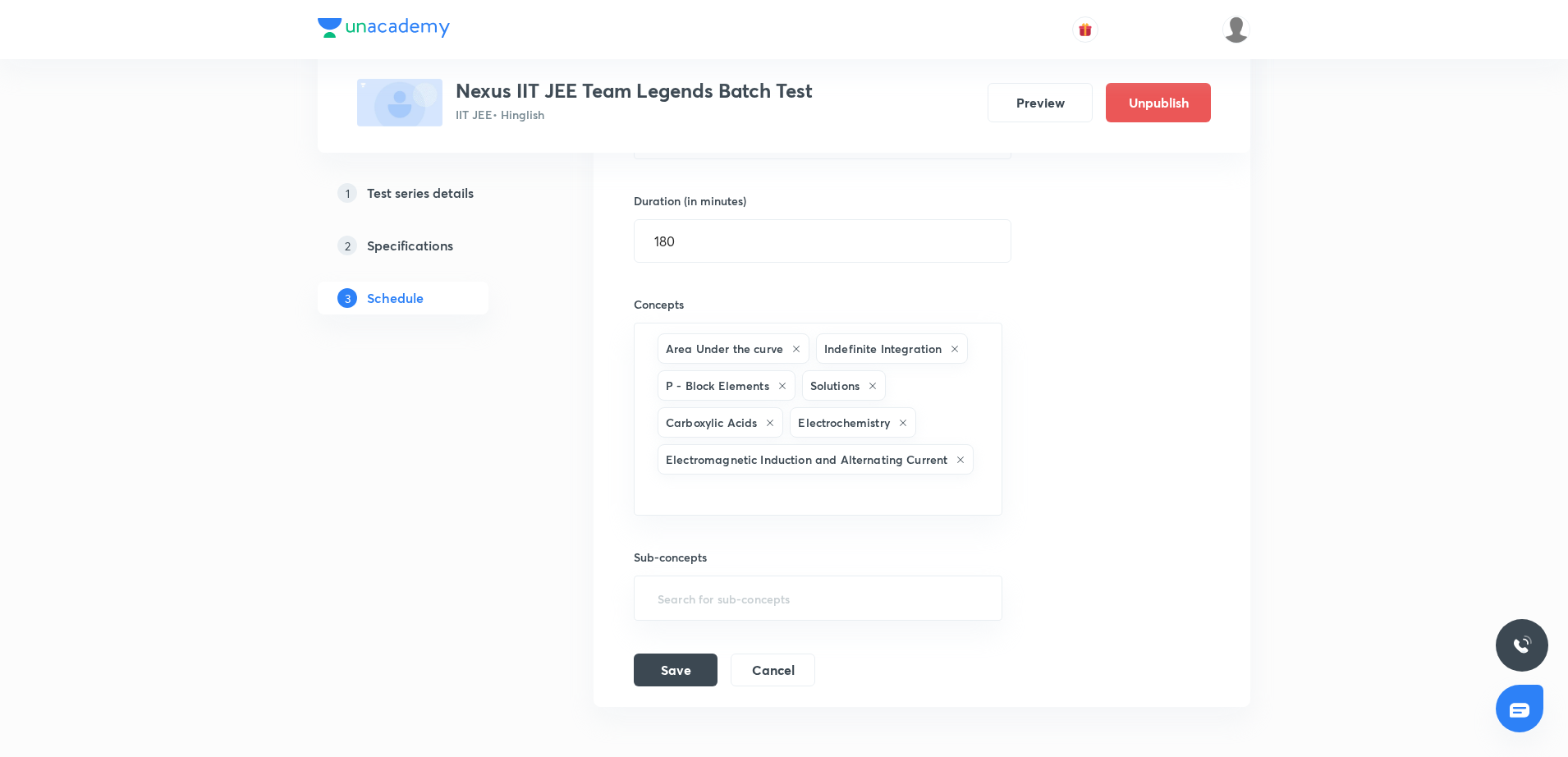
scroll to position [1840, 0]
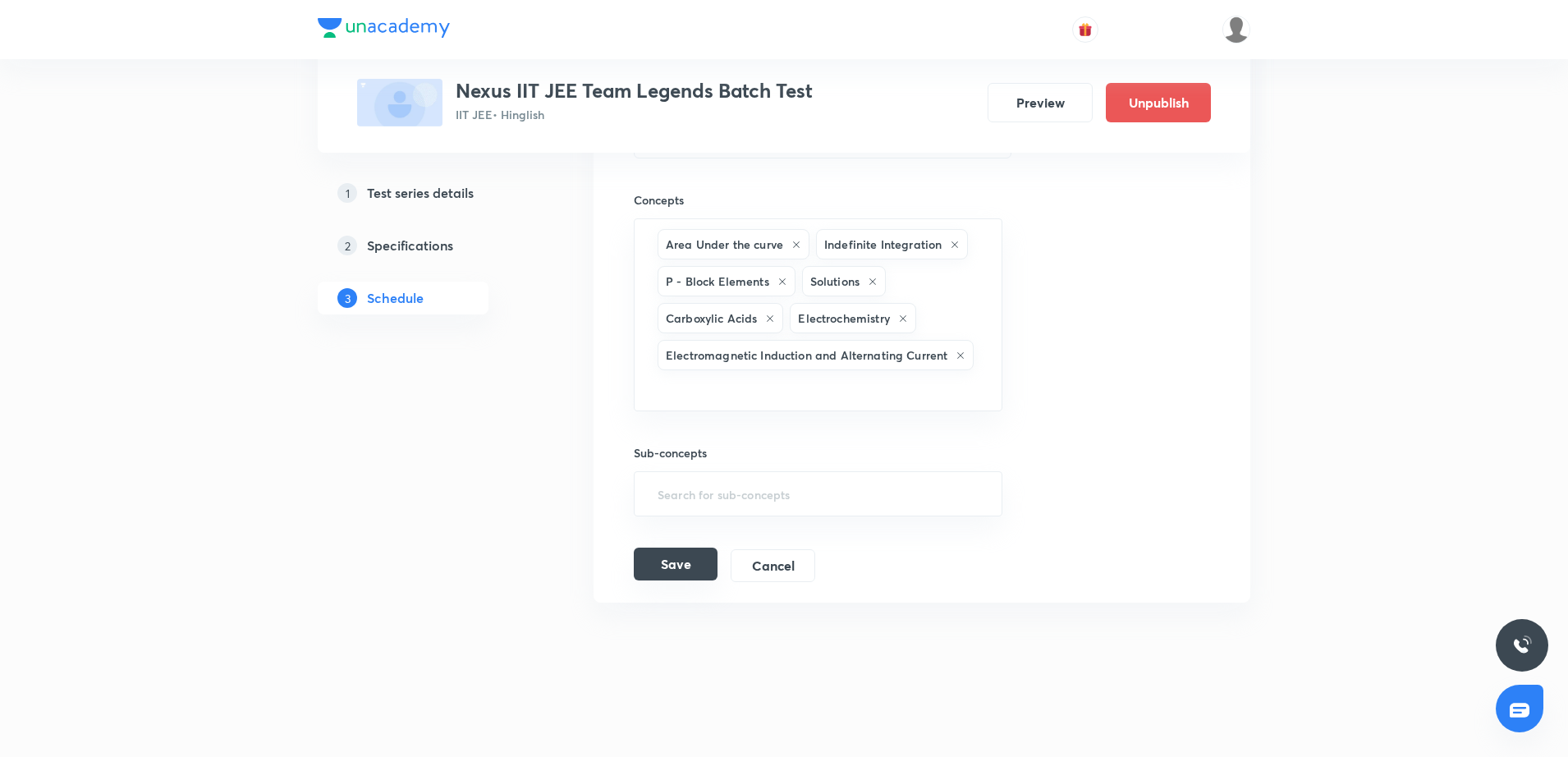
click at [697, 573] on button "Save" at bounding box center [675, 564] width 83 height 33
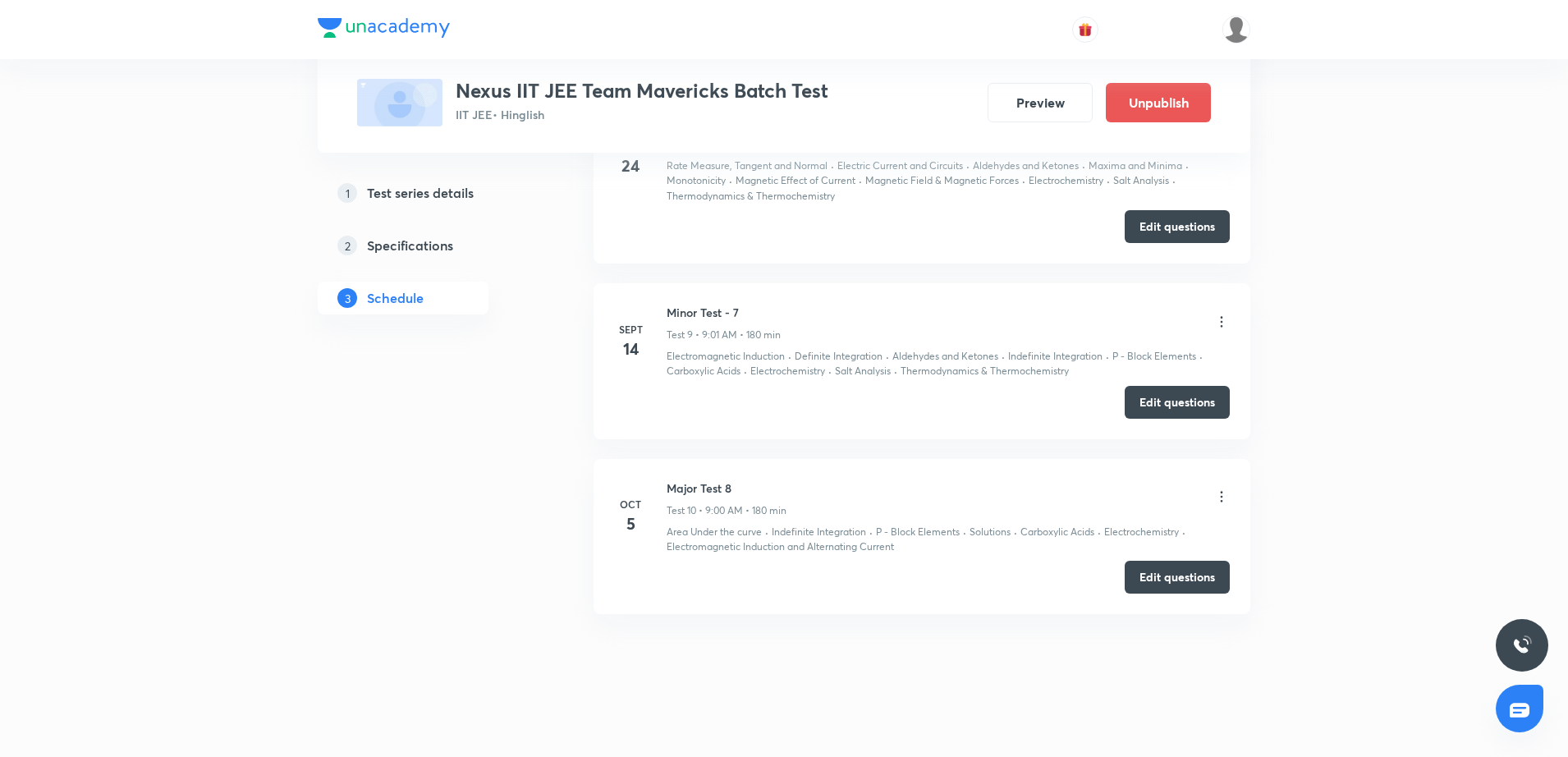
scroll to position [2117, 0]
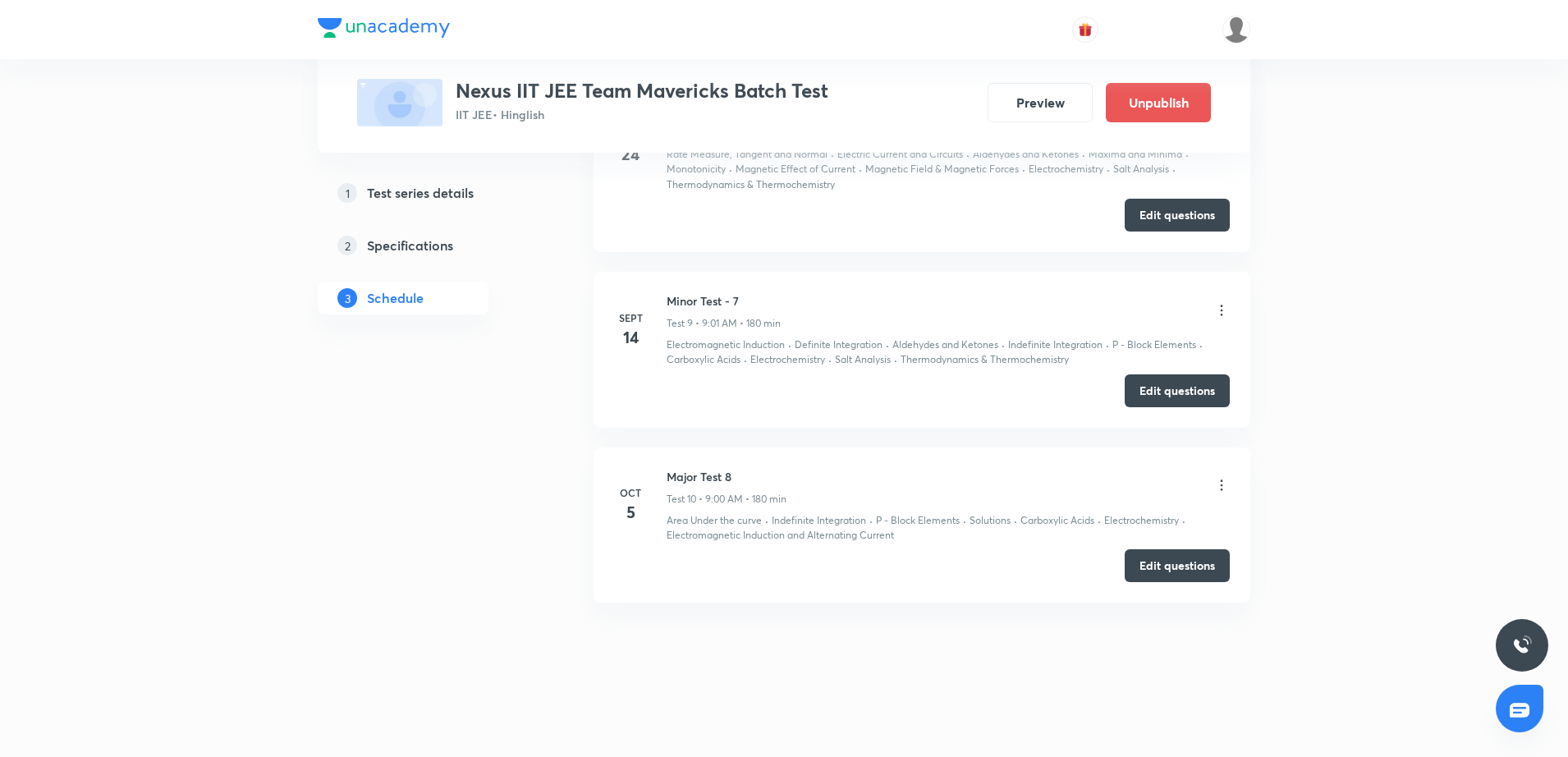
click at [1218, 484] on icon at bounding box center [1222, 485] width 17 height 17
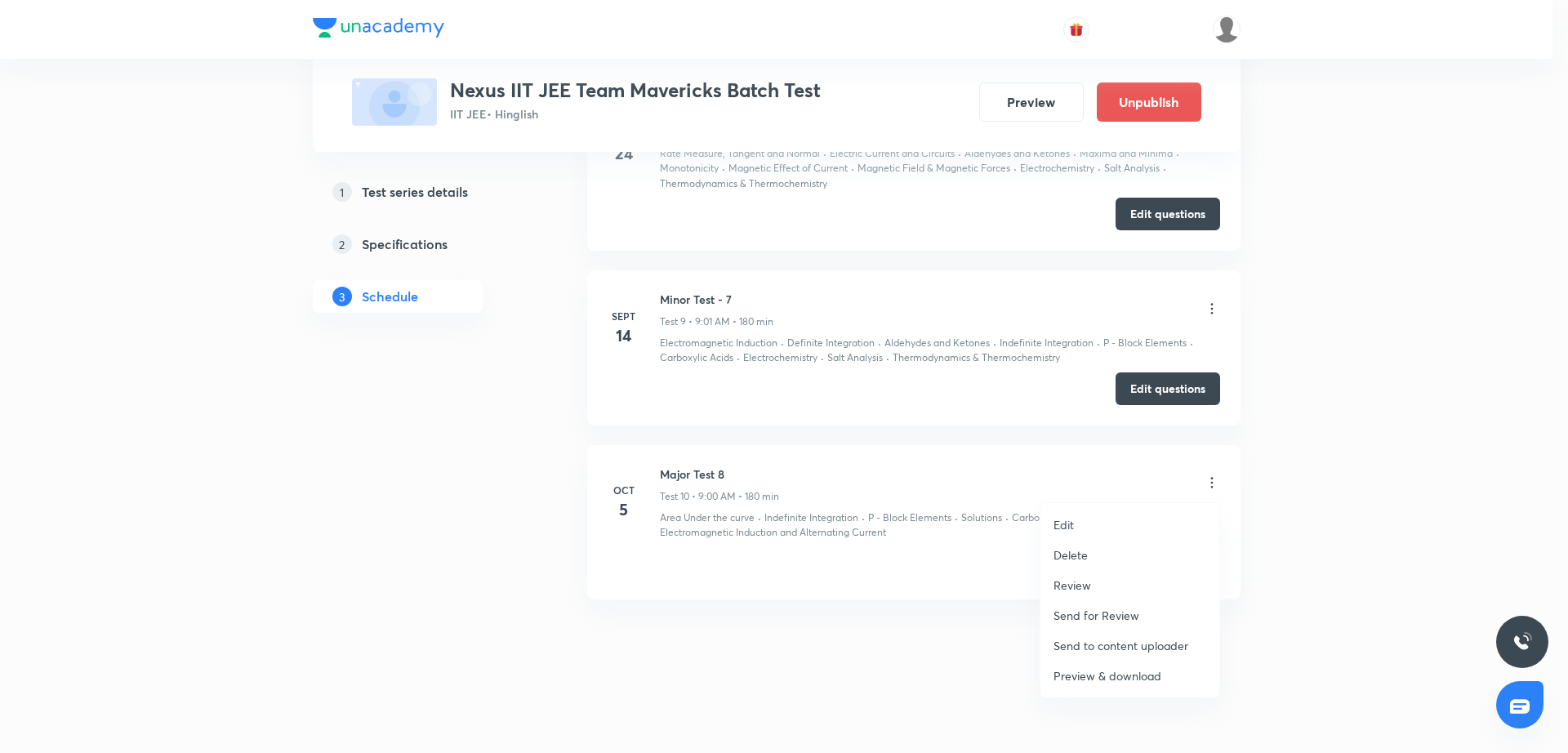
click at [1133, 528] on li "Edit" at bounding box center [1130, 524] width 179 height 30
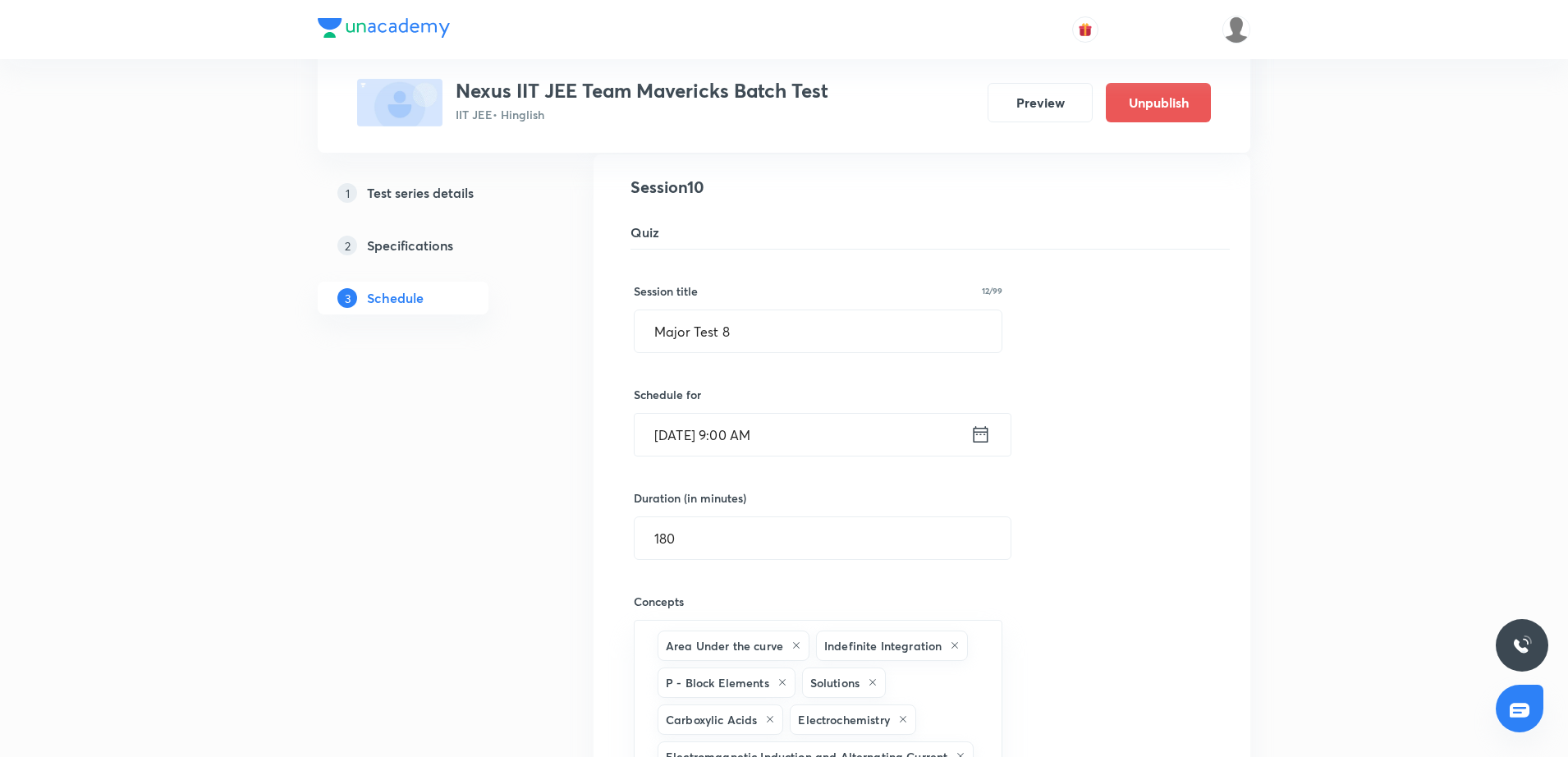
scroll to position [1684, 0]
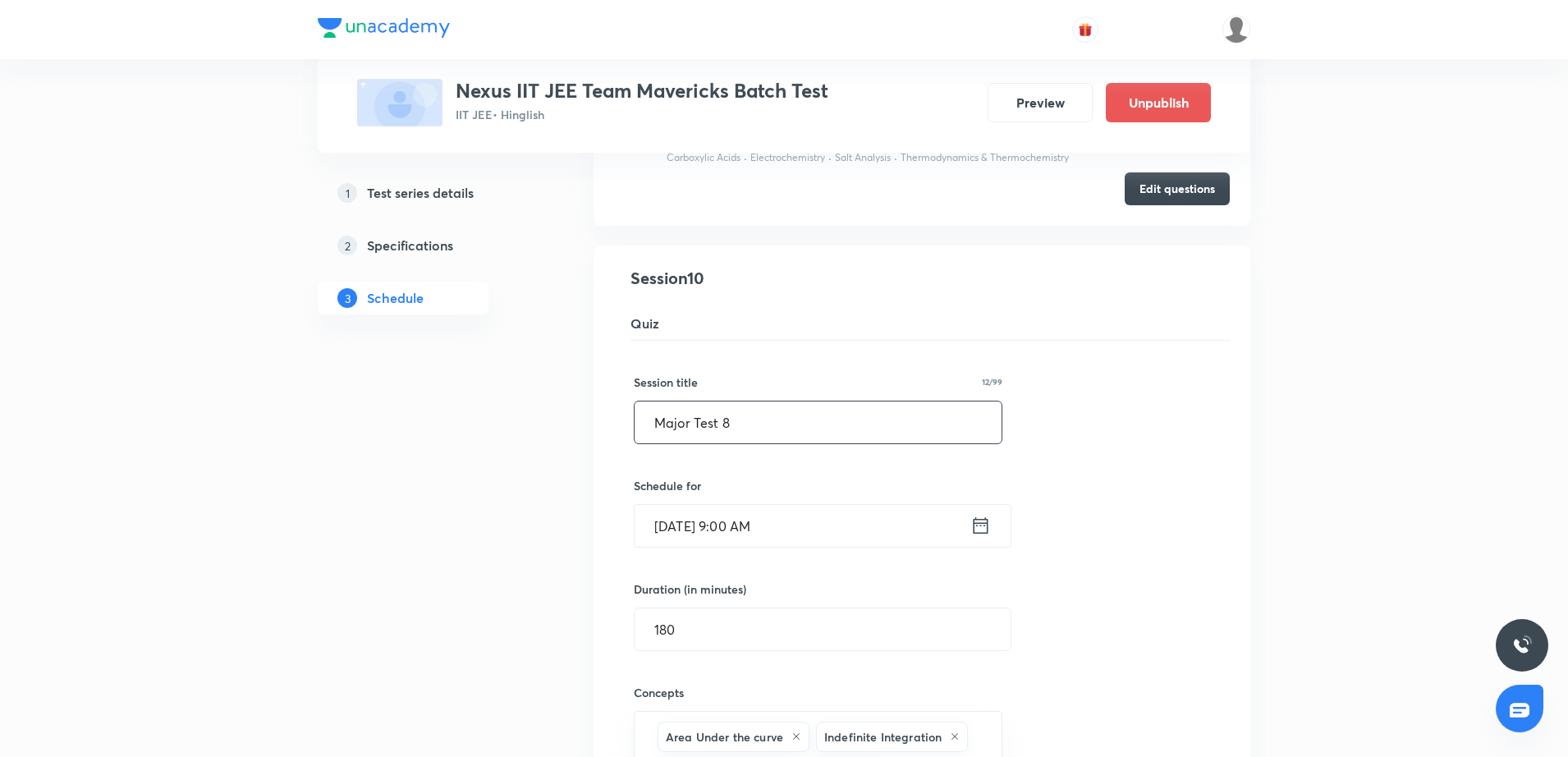
click at [647, 423] on input "Major Test 8" at bounding box center [818, 422] width 367 height 42
click at [820, 415] on input "JEE Main | Major Test 8" at bounding box center [818, 422] width 367 height 42
type input "JEE Main | Major Test"
click at [1082, 551] on div "Session title 22/99 JEE Main | Major Test ​ Schedule for Oct 5, 2025, 9:00 AM ​…" at bounding box center [922, 707] width 577 height 735
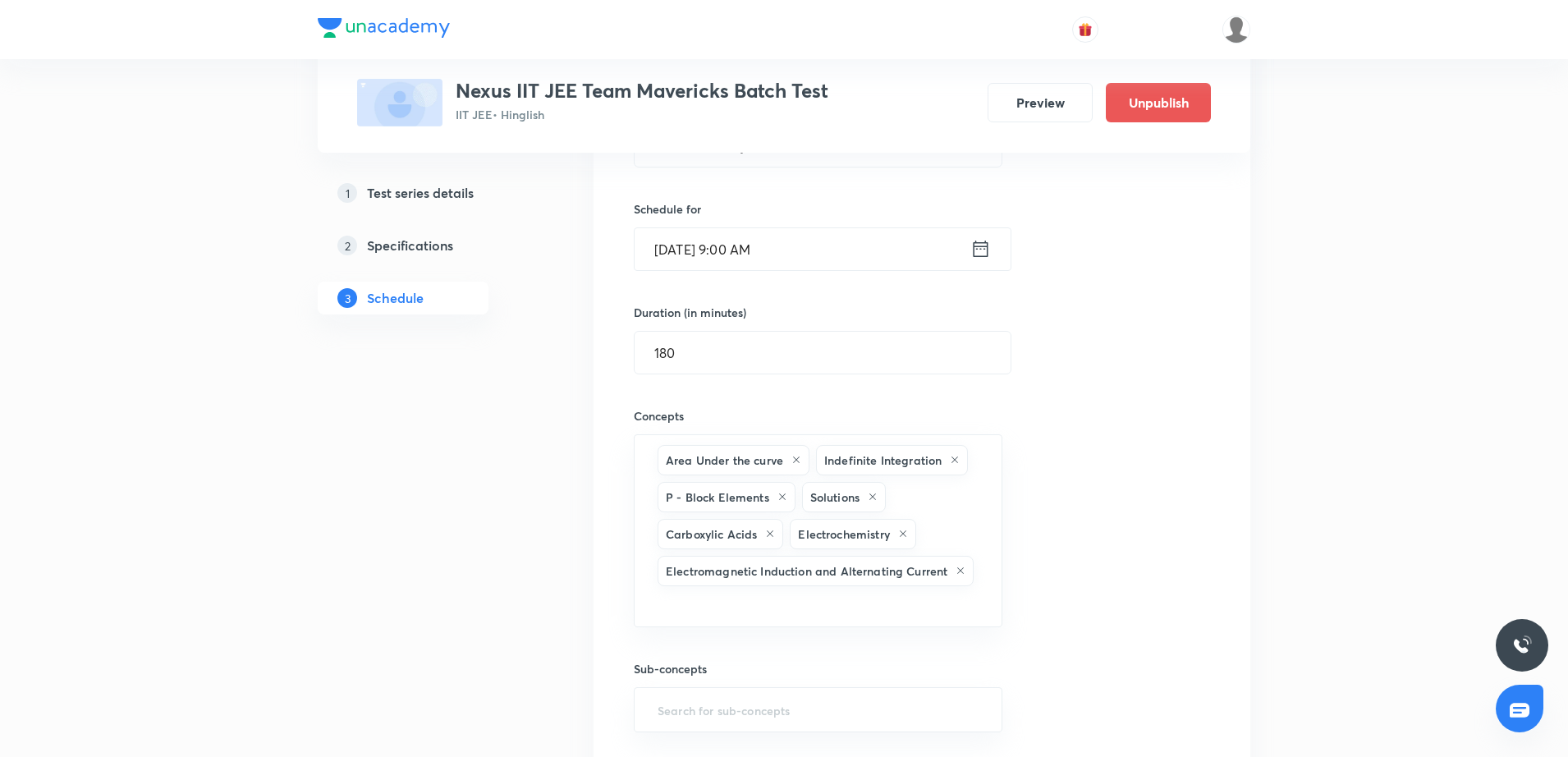
scroll to position [2178, 0]
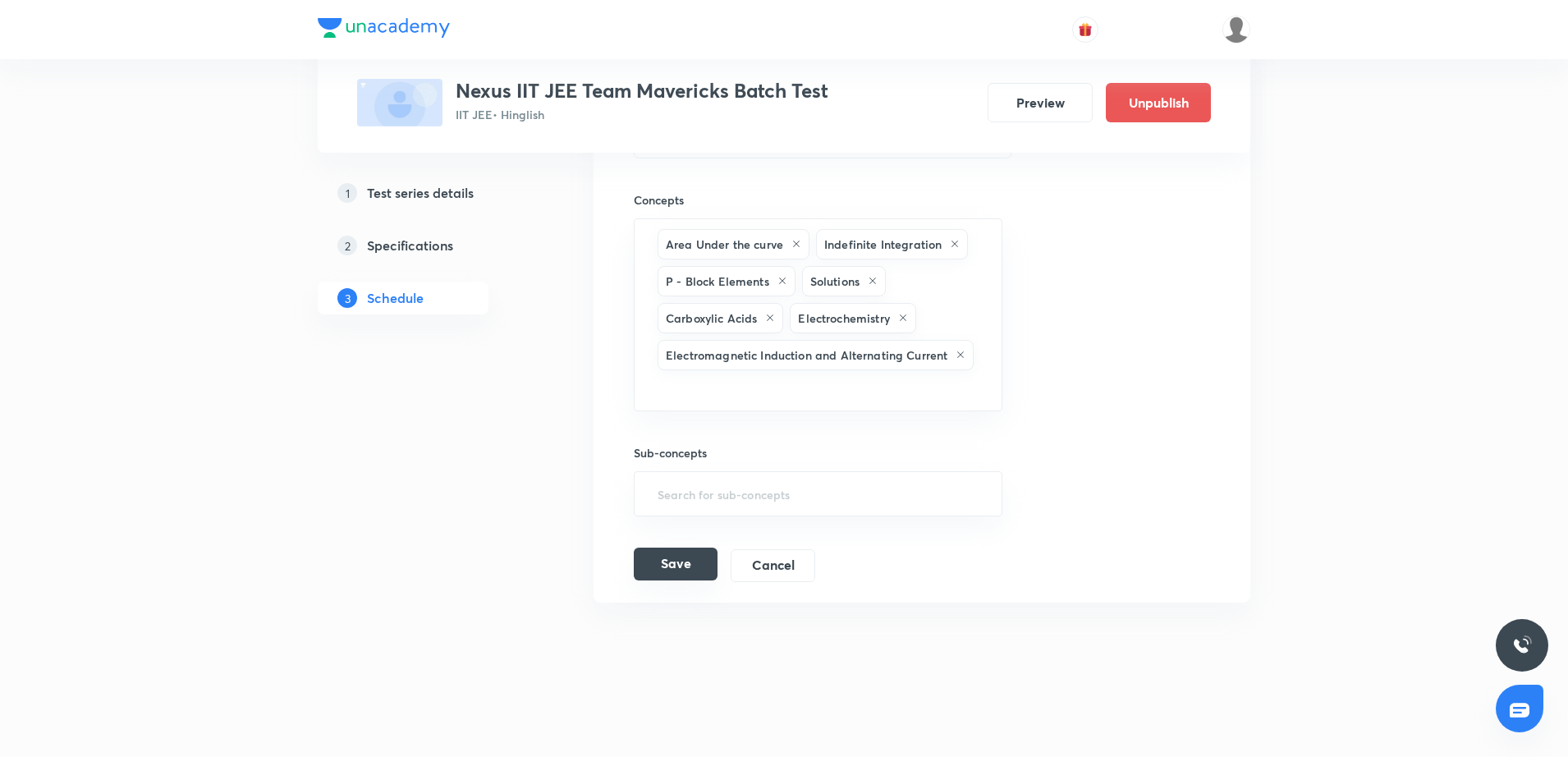
click at [677, 559] on button "Save" at bounding box center [675, 564] width 83 height 33
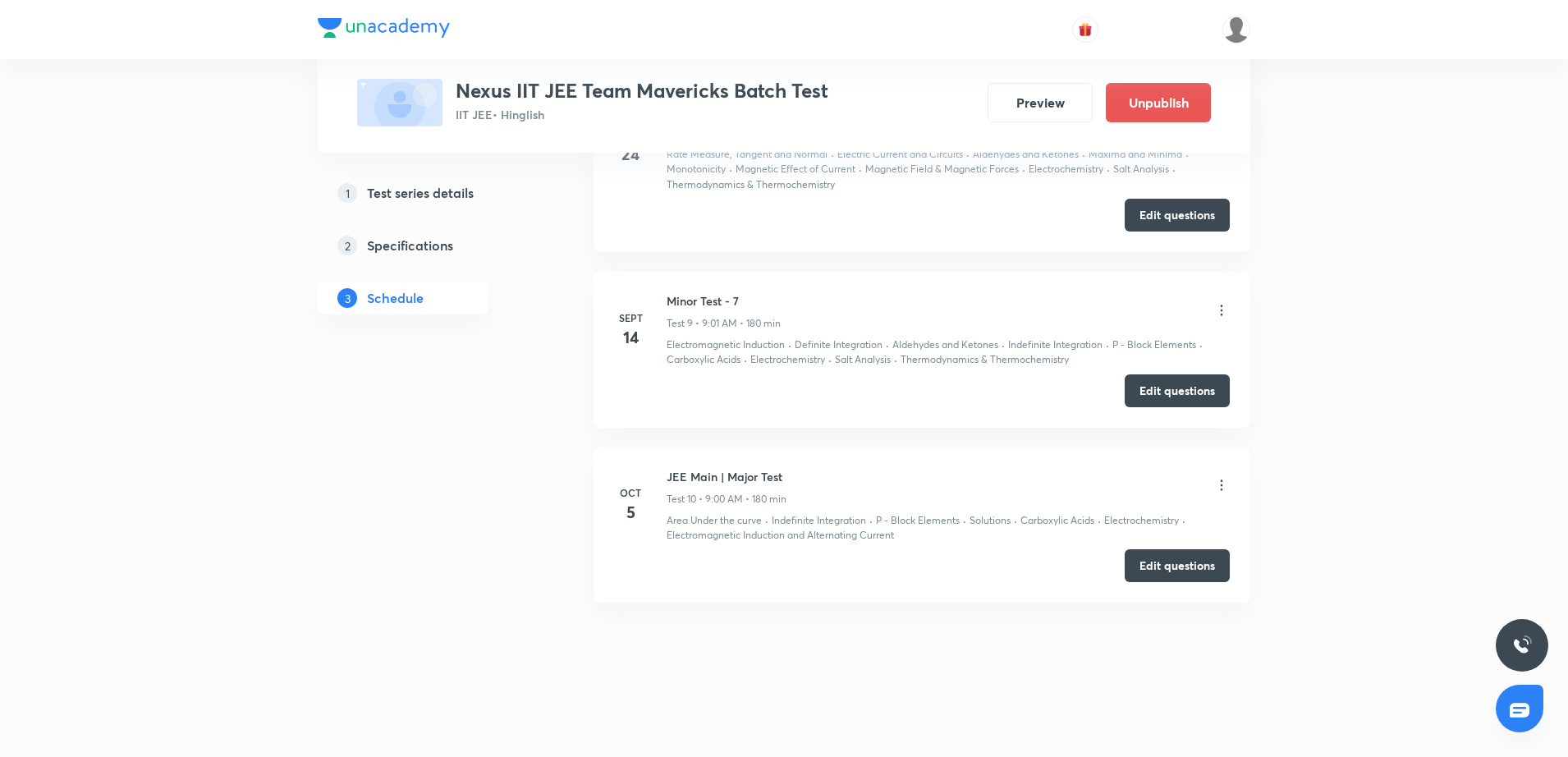
scroll to position [1574, 0]
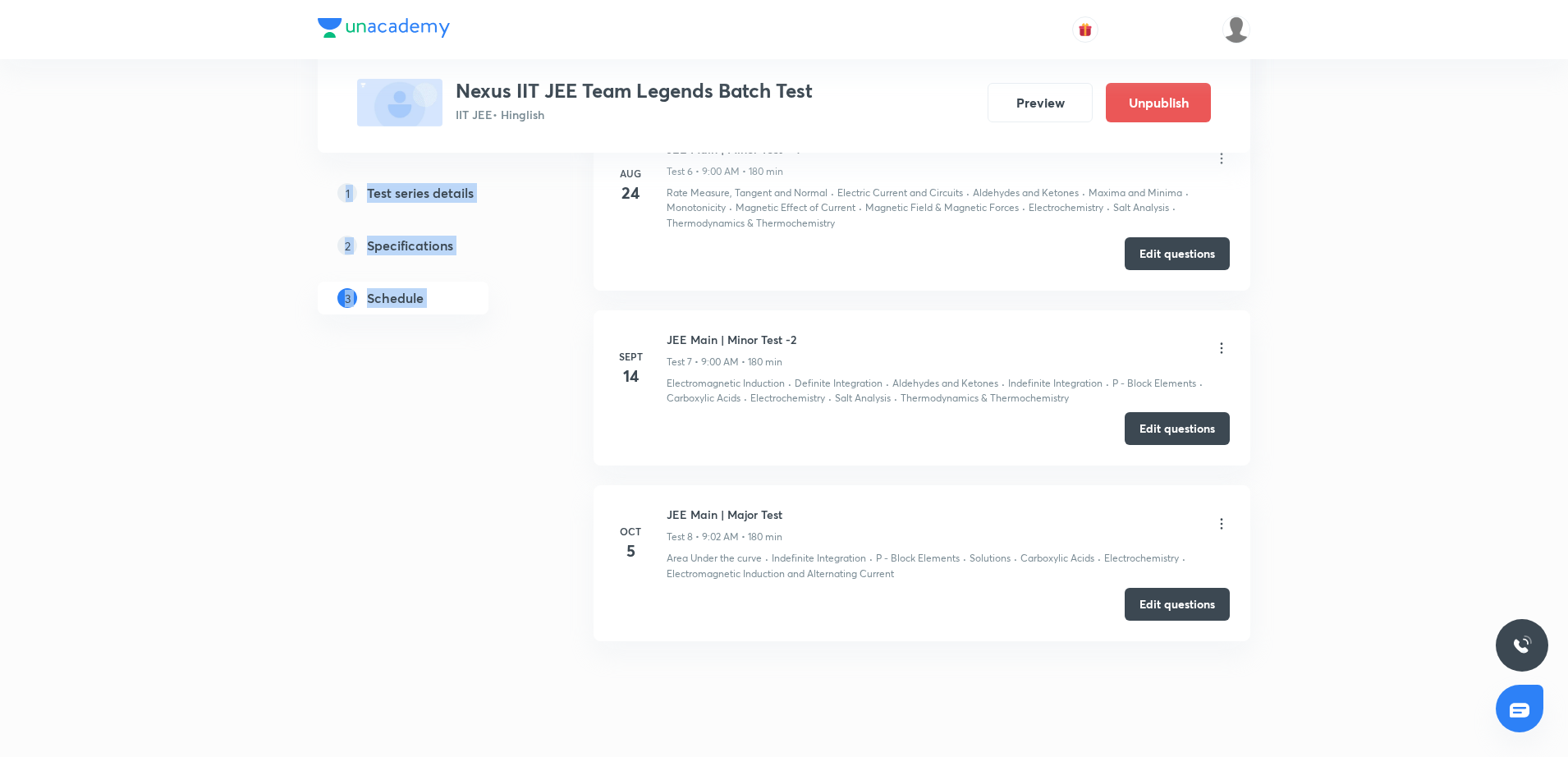
scroll to position [1782, 0]
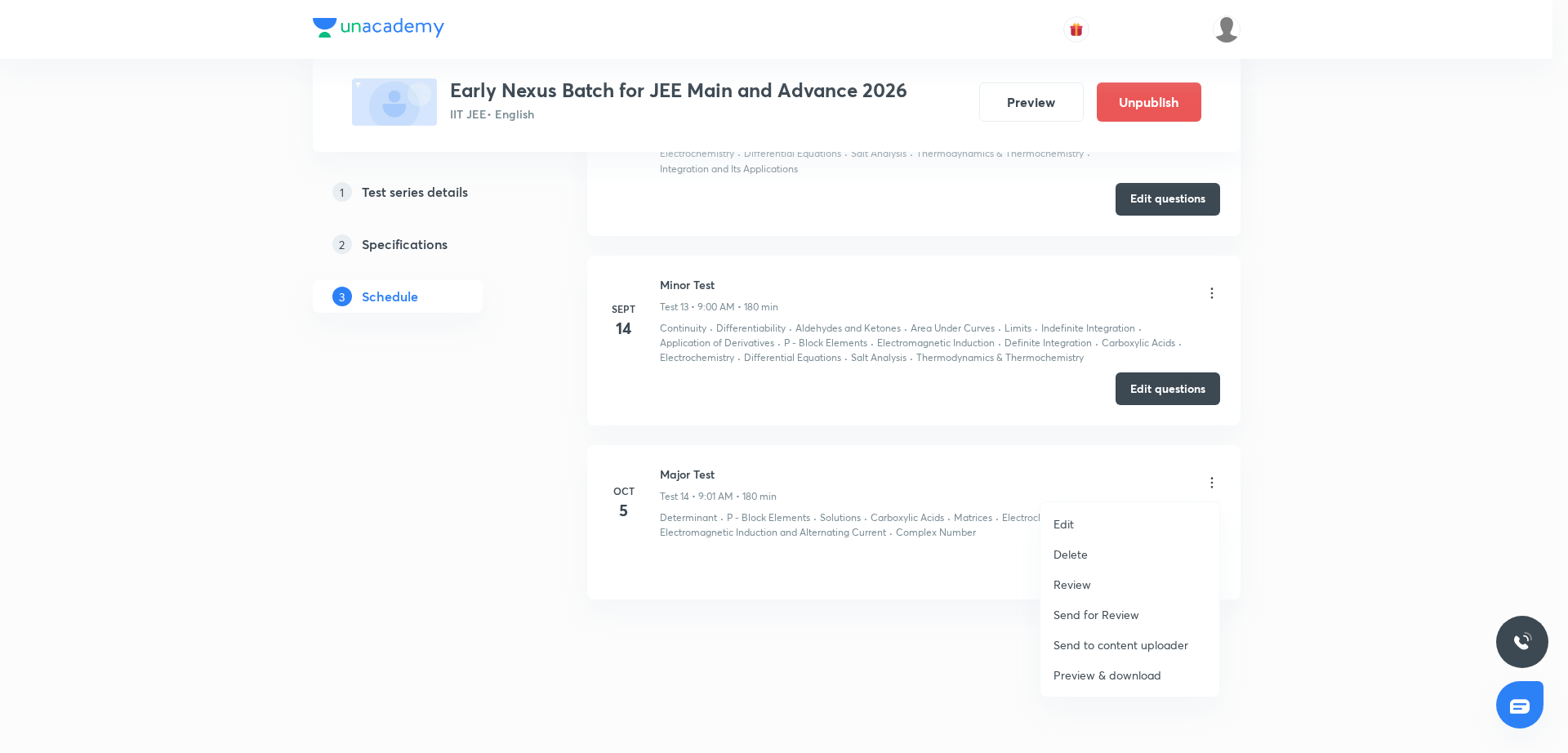
click at [1131, 524] on li "Edit" at bounding box center [1130, 524] width 179 height 30
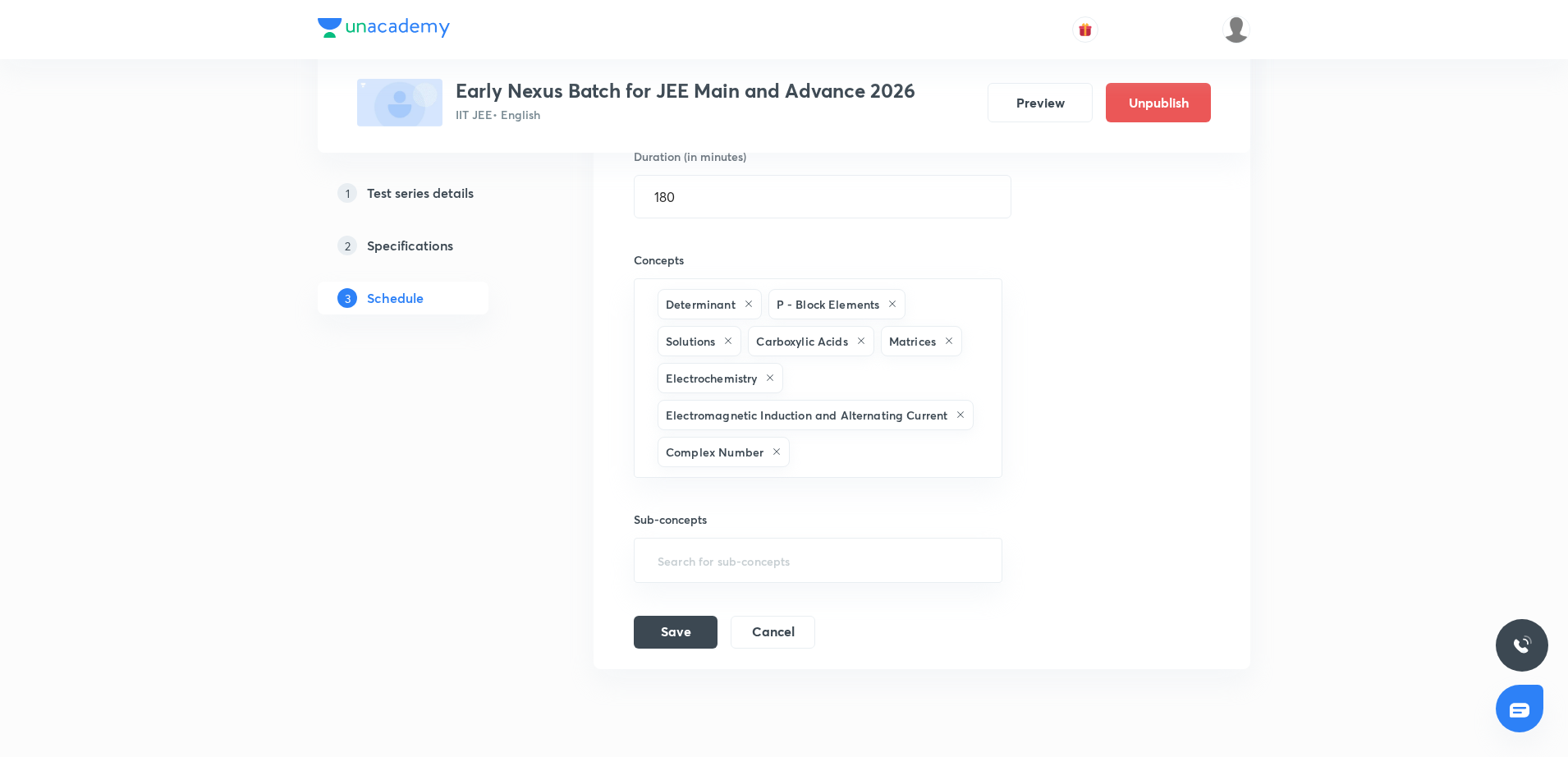
click at [1156, 545] on div "Session title 10/99 Major Test ​ Schedule for [DATE] 9:01 AM ​ Duration (in min…" at bounding box center [922, 279] width 577 height 740
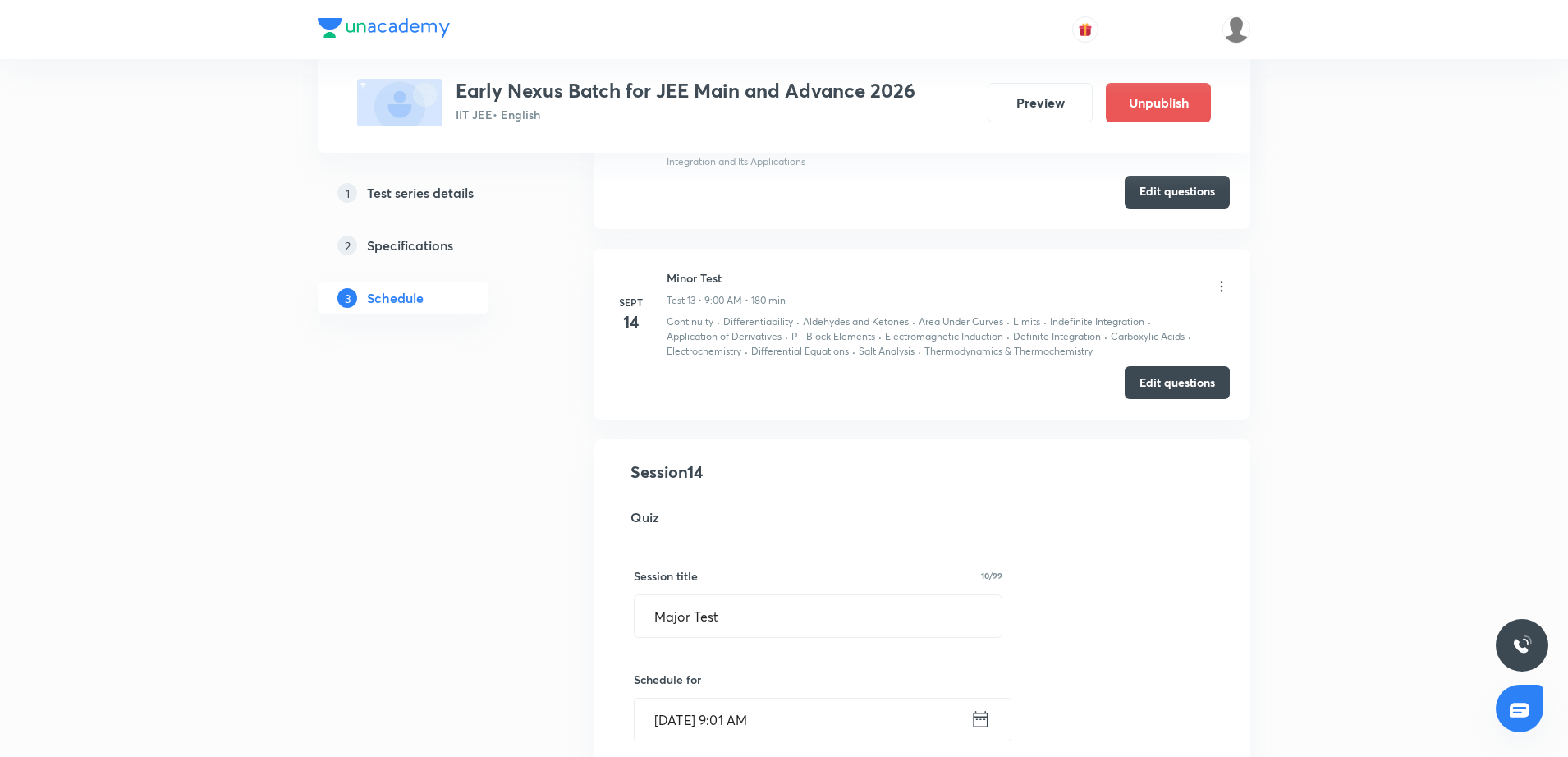
scroll to position [2332, 0]
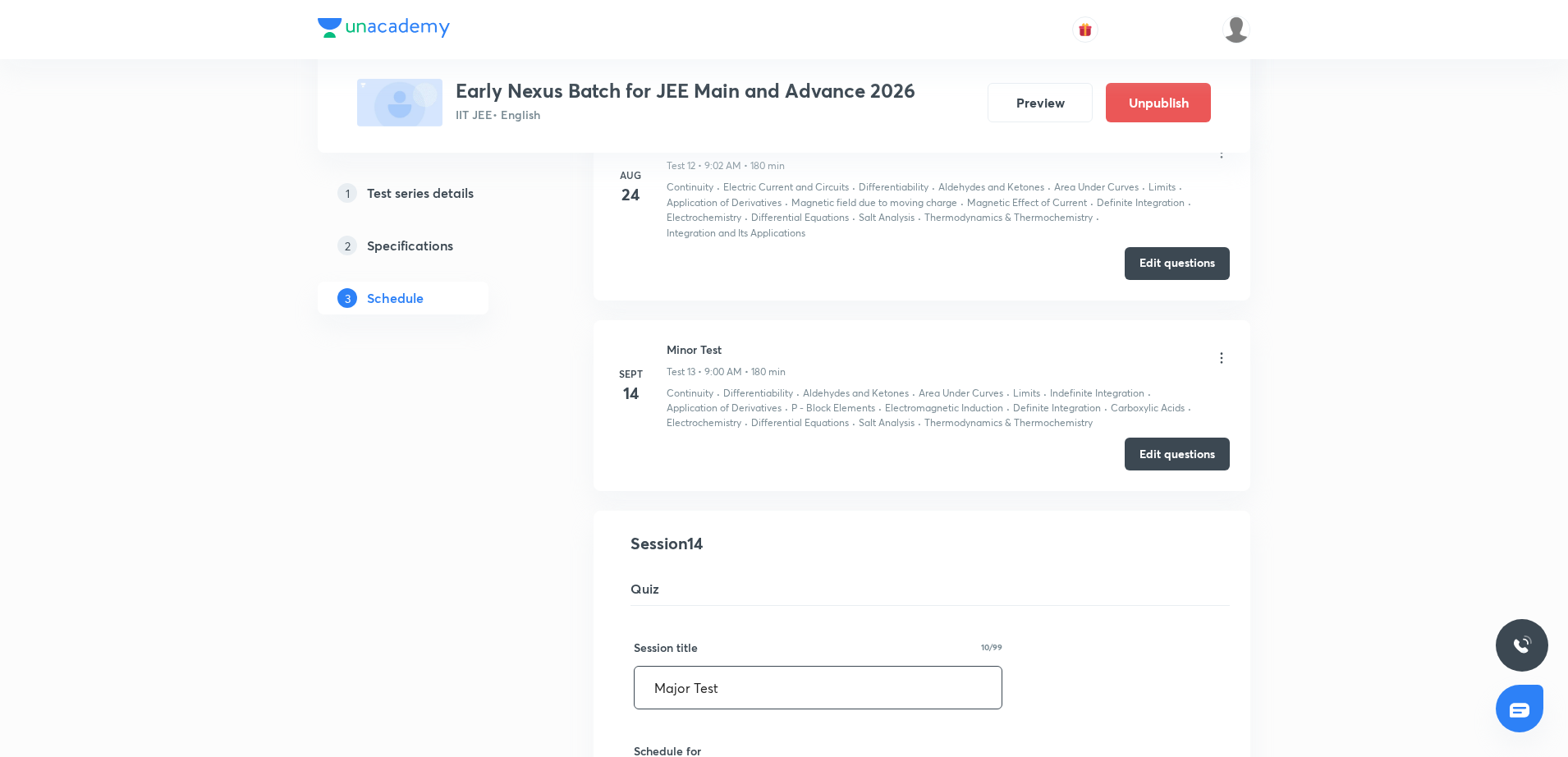
click at [653, 686] on input "Major Test" at bounding box center [818, 688] width 367 height 42
type input "JEE Main | Major Test"
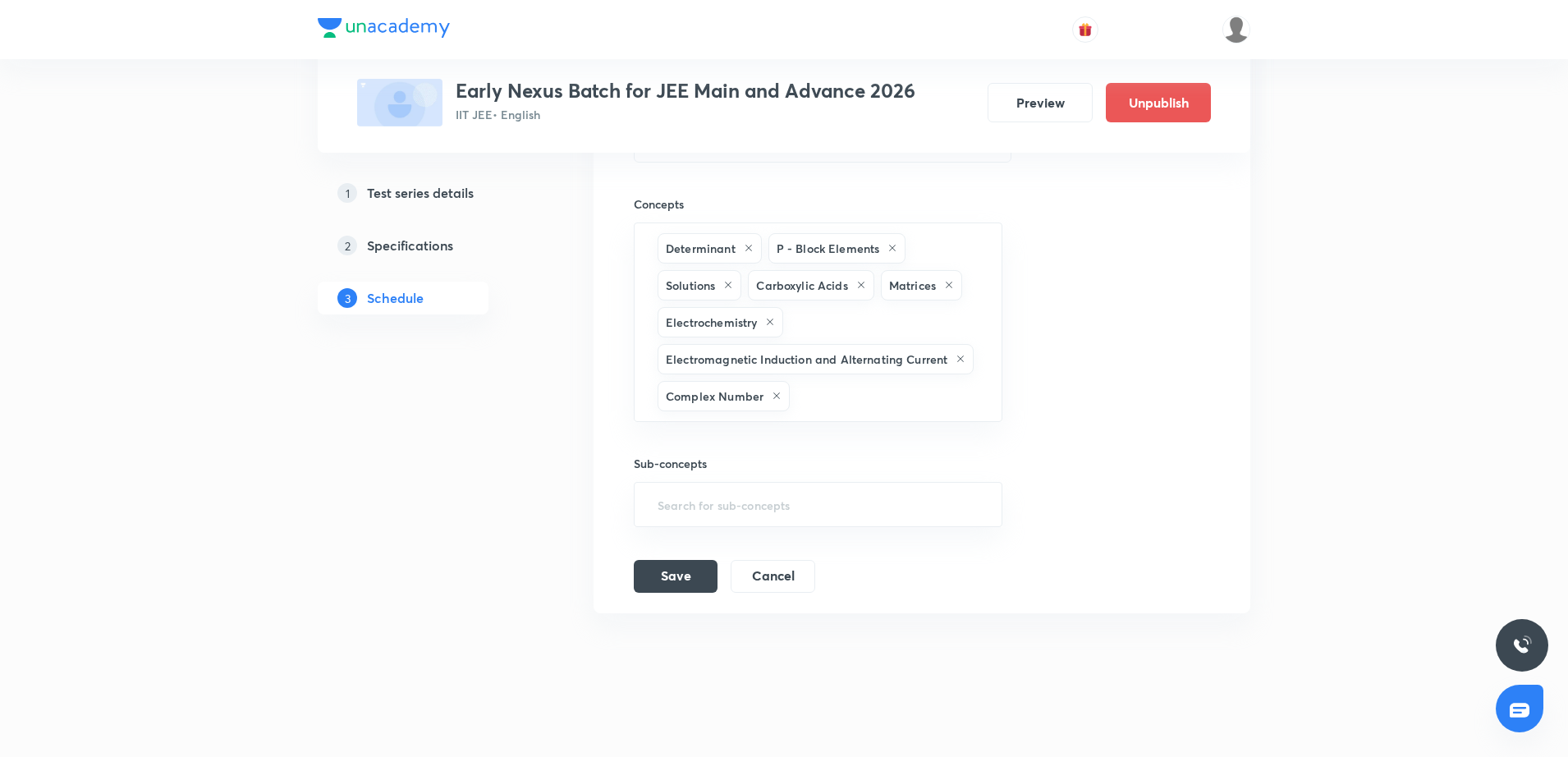
scroll to position [3096, 0]
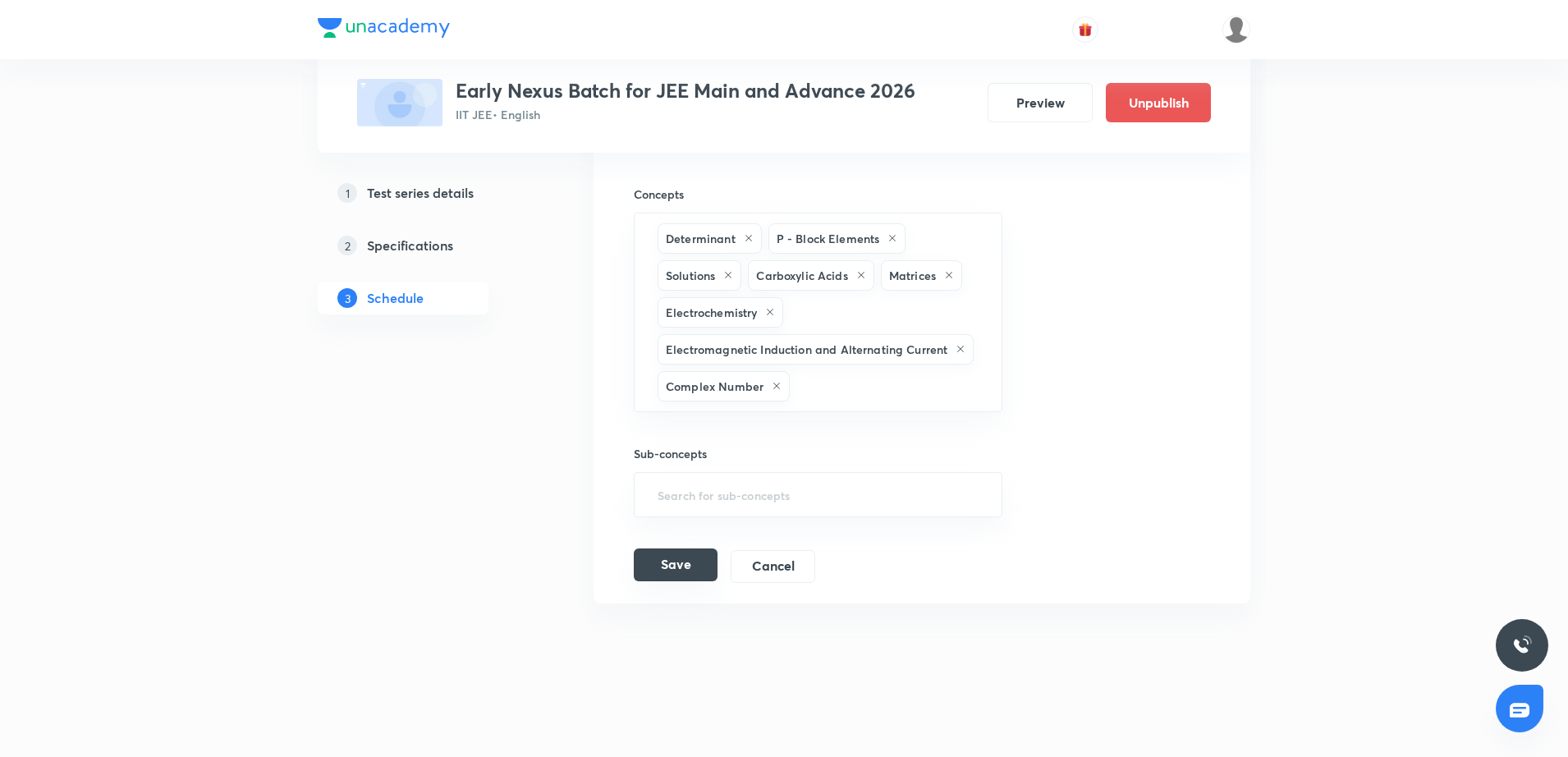
click at [698, 562] on button "Save" at bounding box center [675, 565] width 83 height 33
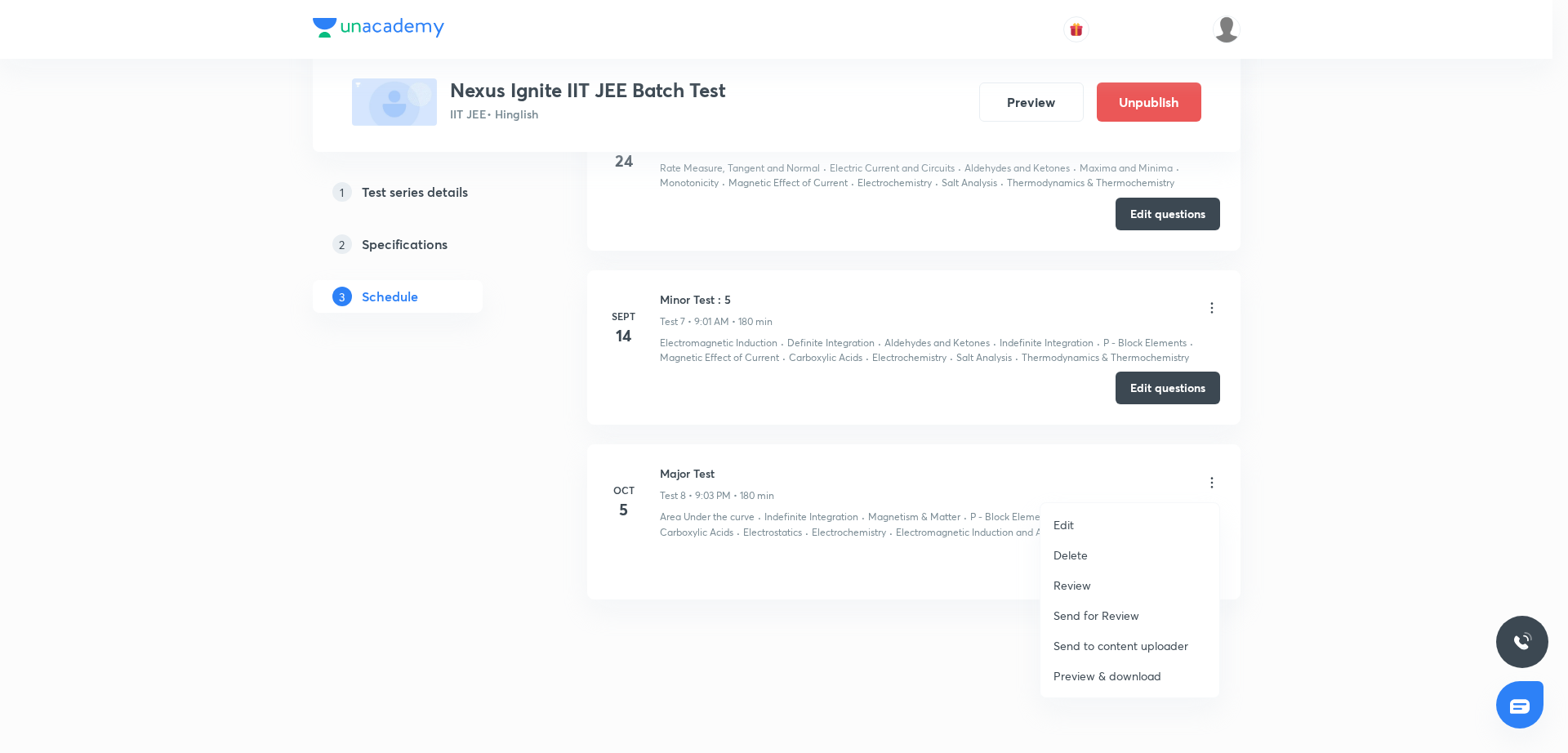
click at [1125, 522] on li "Edit" at bounding box center [1130, 524] width 179 height 30
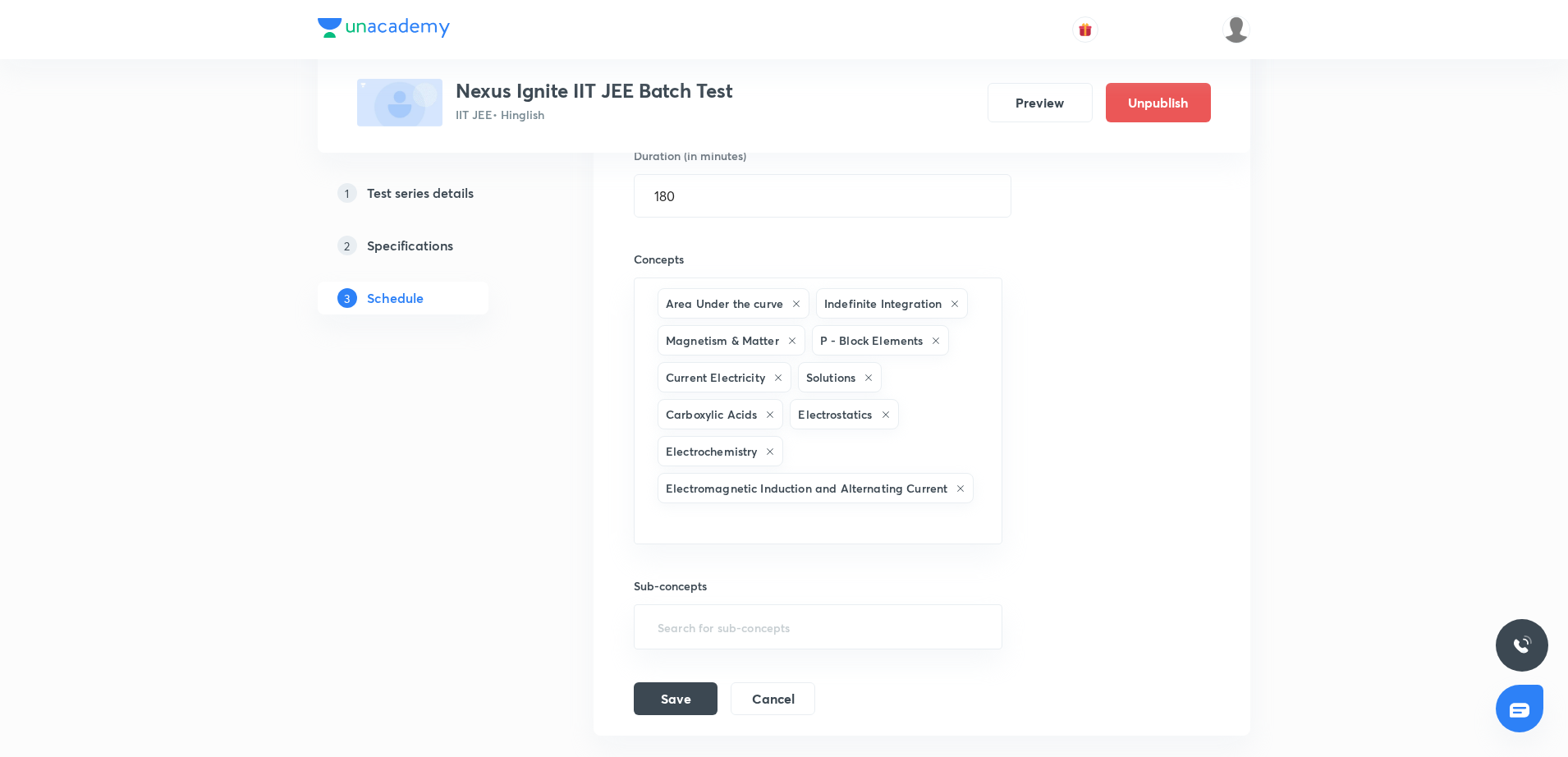
click at [1124, 379] on div "Session title 10/99 Major Test ​ Schedule for [DATE] 9:03 PM ​ Duration (in min…" at bounding box center [922, 312] width 577 height 808
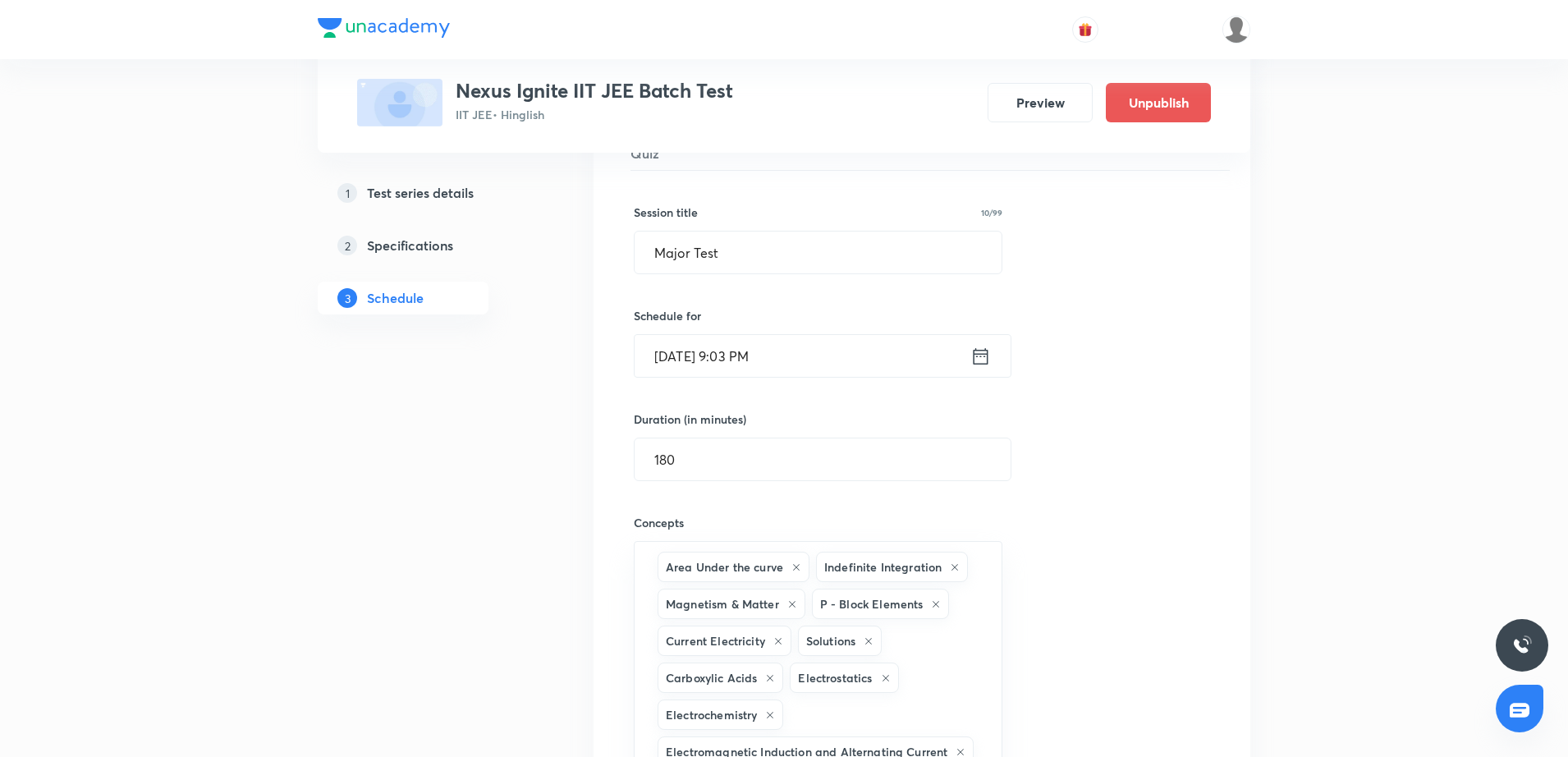
scroll to position [1479, 0]
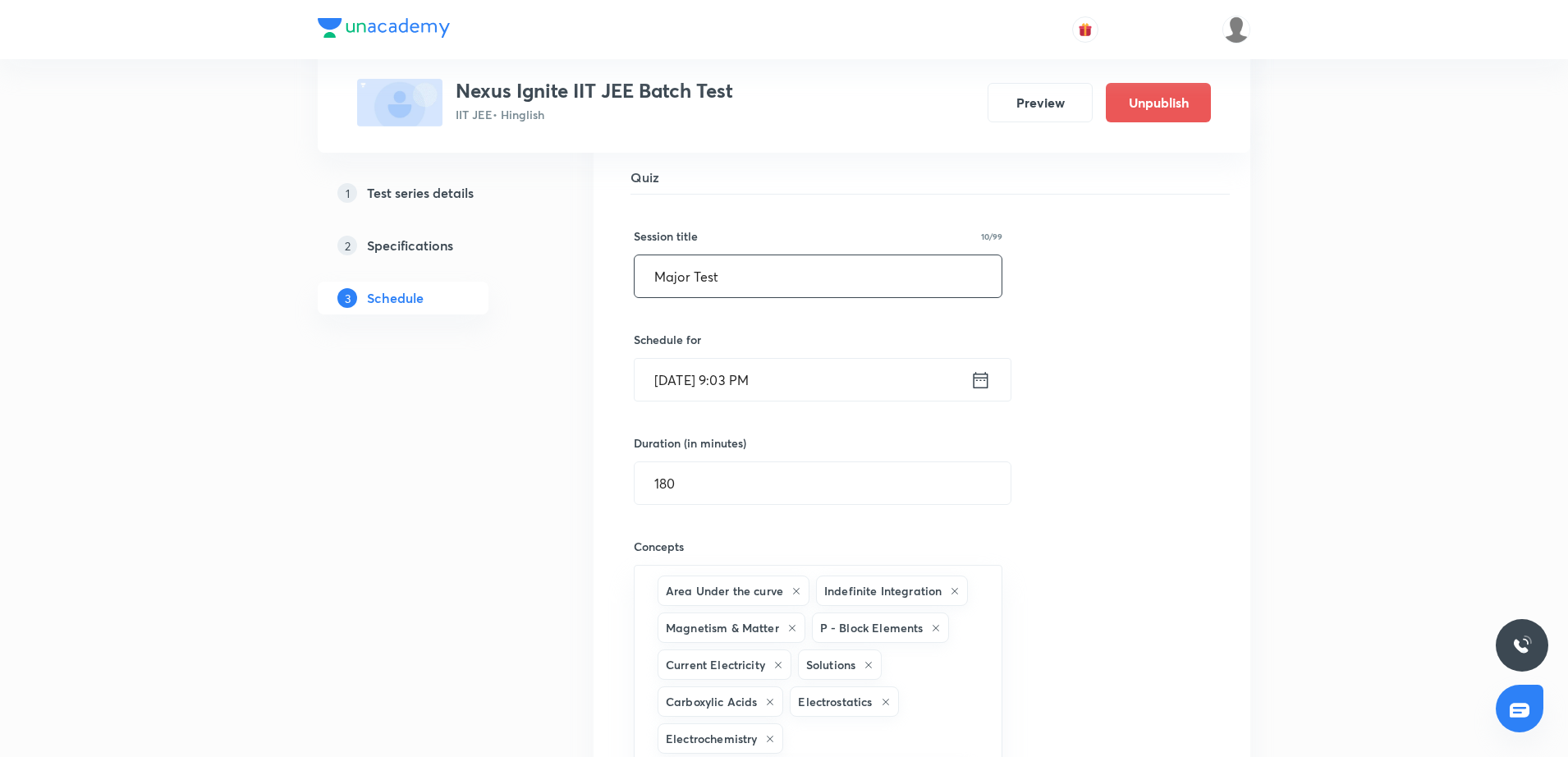
click at [651, 273] on input "Major Test" at bounding box center [818, 276] width 367 height 42
type input "JEE Main | Major Test"
click at [1194, 573] on div "Session title 21/99 JEE Main | Major Test ​ Schedule for [DATE] 9:03 PM ​ Durat…" at bounding box center [922, 599] width 577 height 808
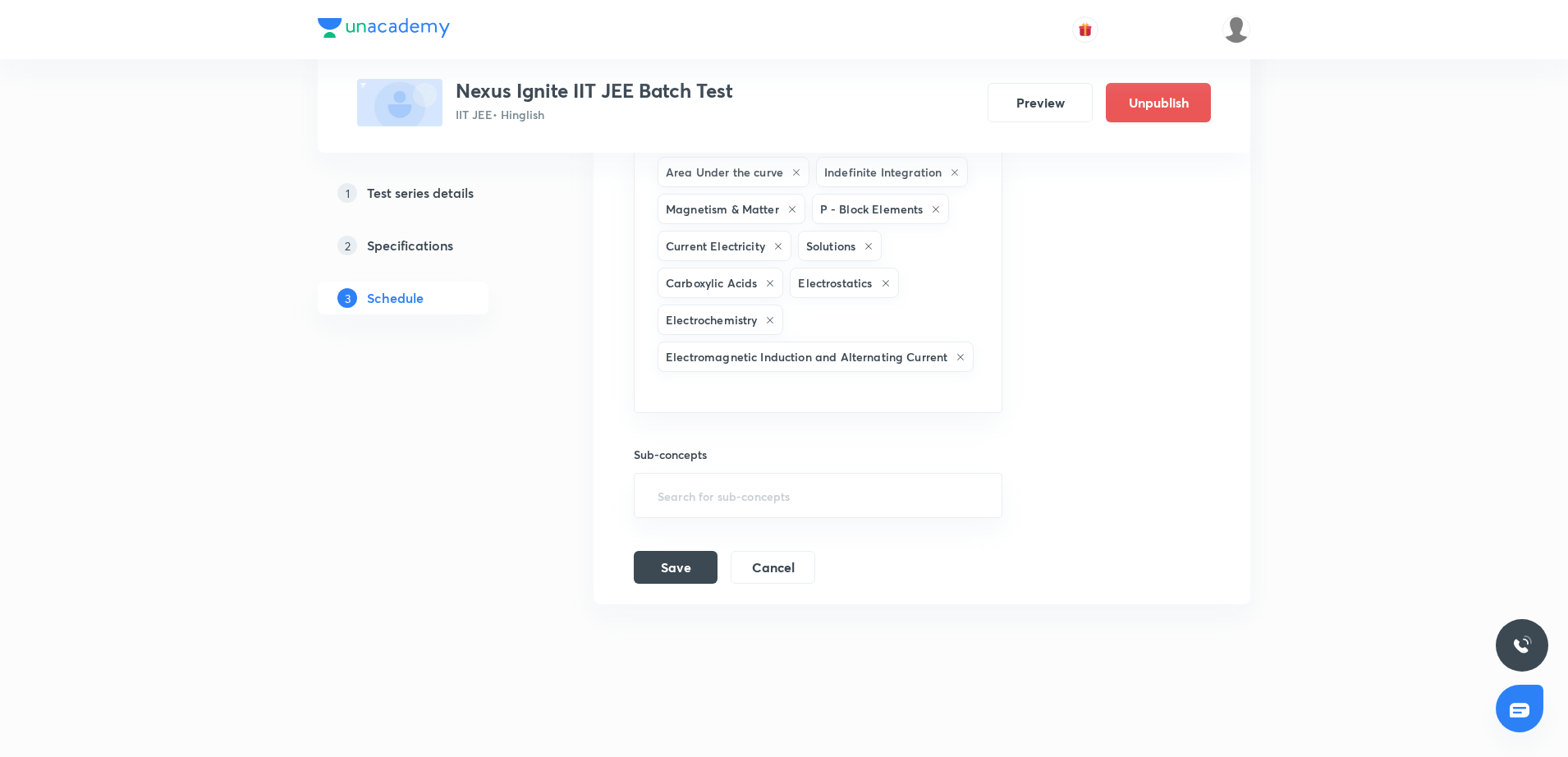
scroll to position [1900, 0]
click at [697, 571] on button "Save" at bounding box center [675, 564] width 83 height 33
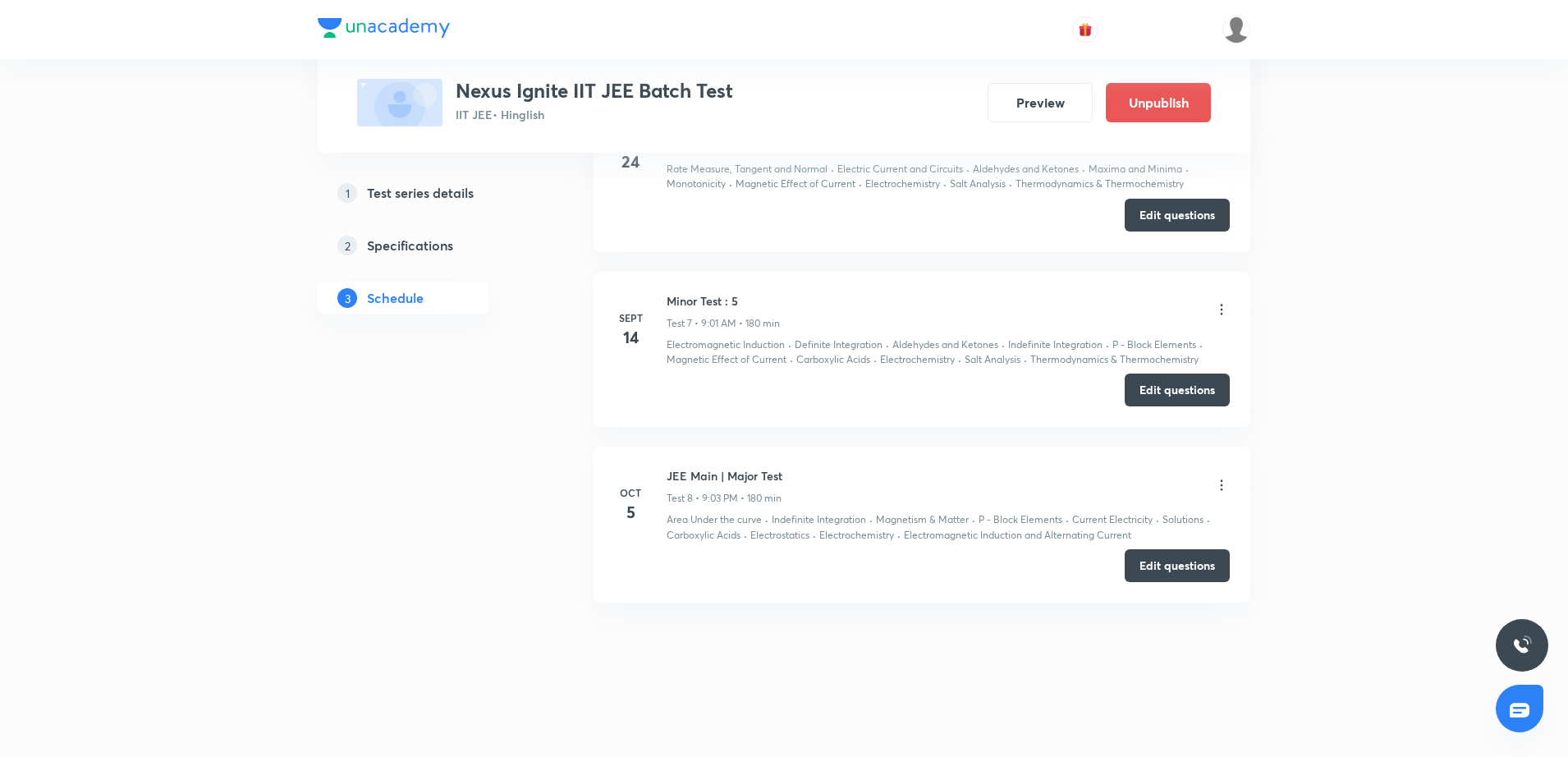
scroll to position [1224, 0]
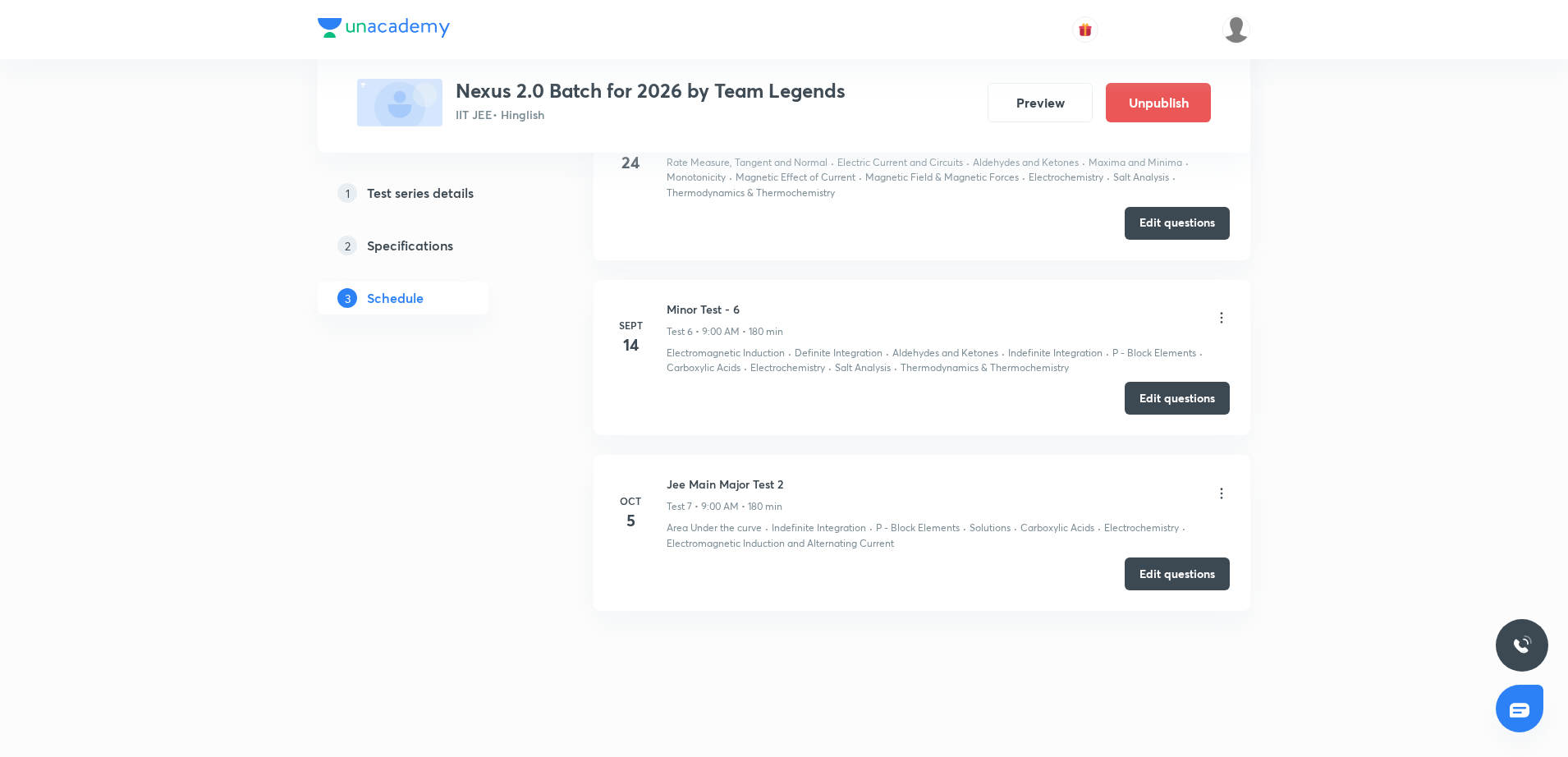
scroll to position [1576, 0]
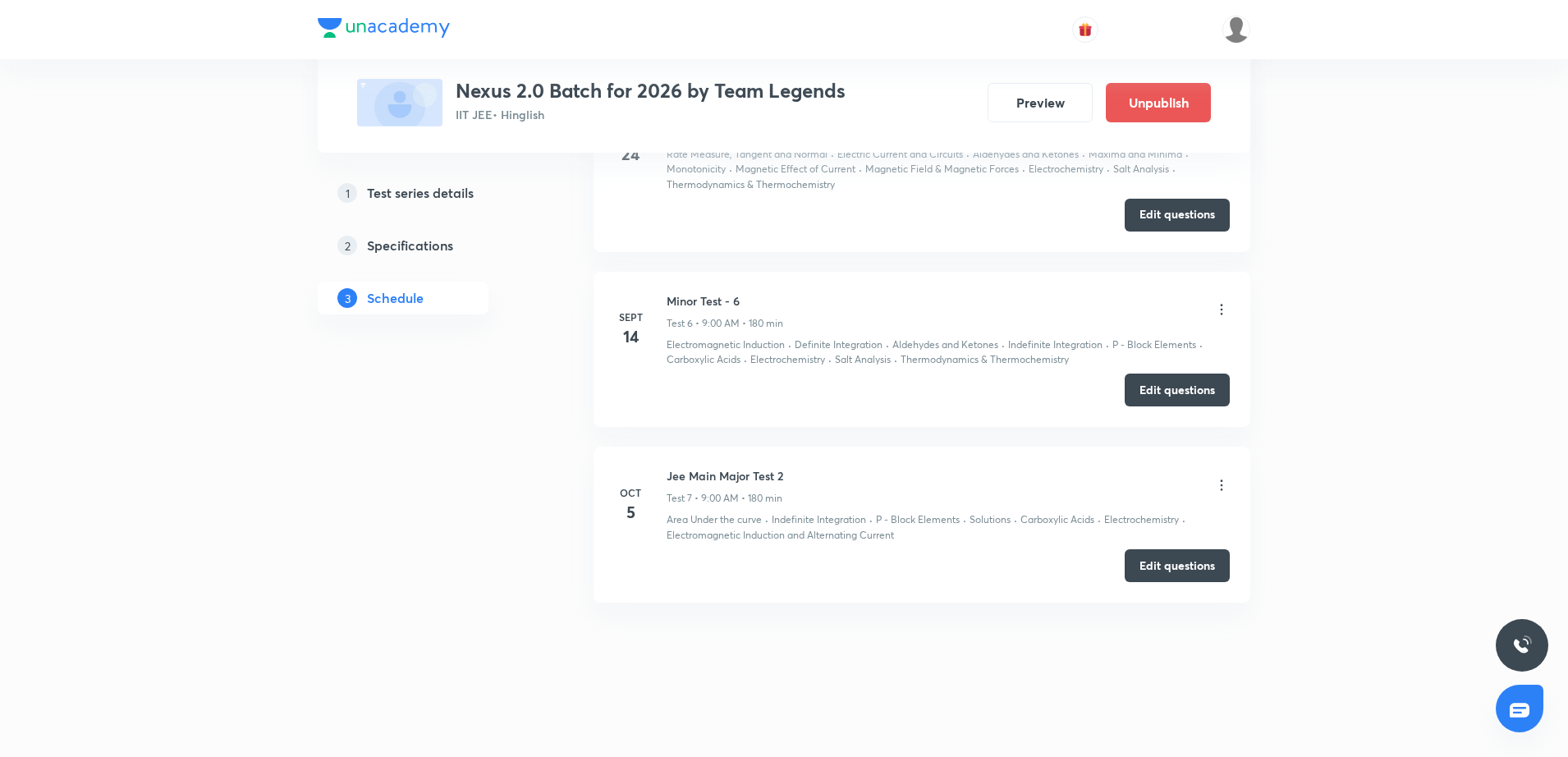
click at [1215, 481] on icon at bounding box center [1222, 485] width 17 height 17
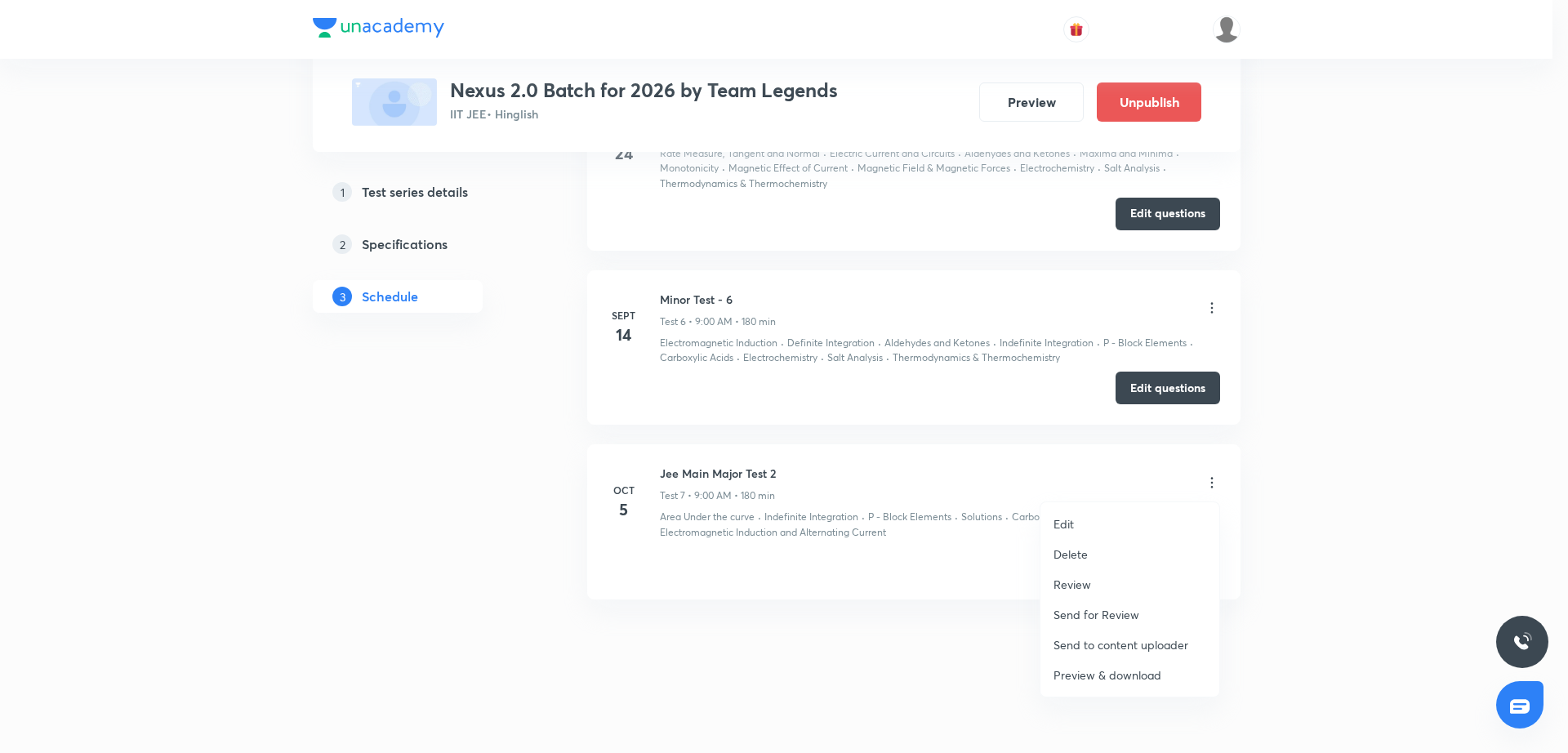
click at [1130, 513] on li "Edit" at bounding box center [1130, 524] width 179 height 30
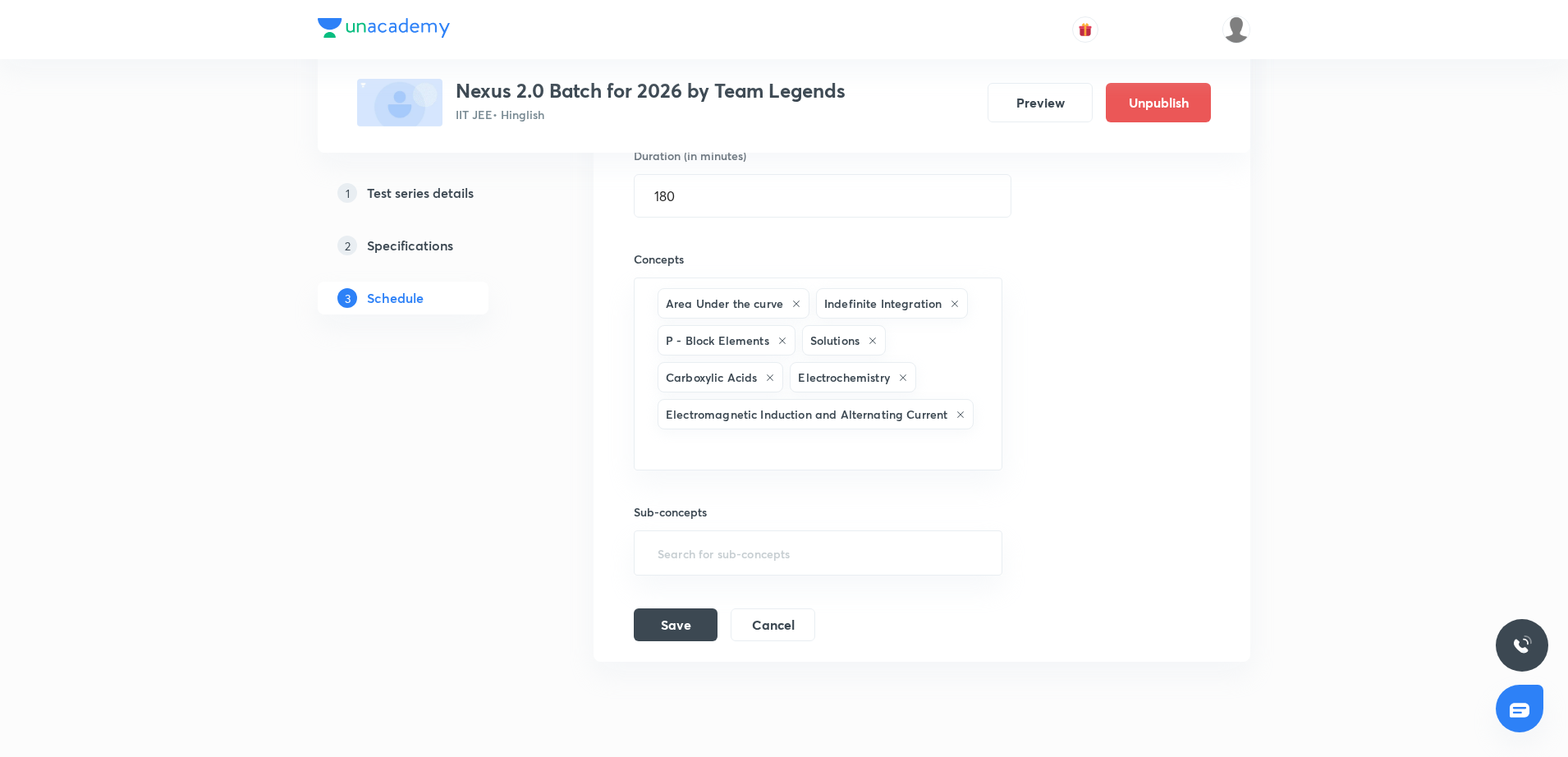
click at [1069, 488] on div "Session title 21/99 Jee Main Major Test 2 ​ Schedule for [DATE] 9:00 AM ​ Durat…" at bounding box center [922, 274] width 577 height 735
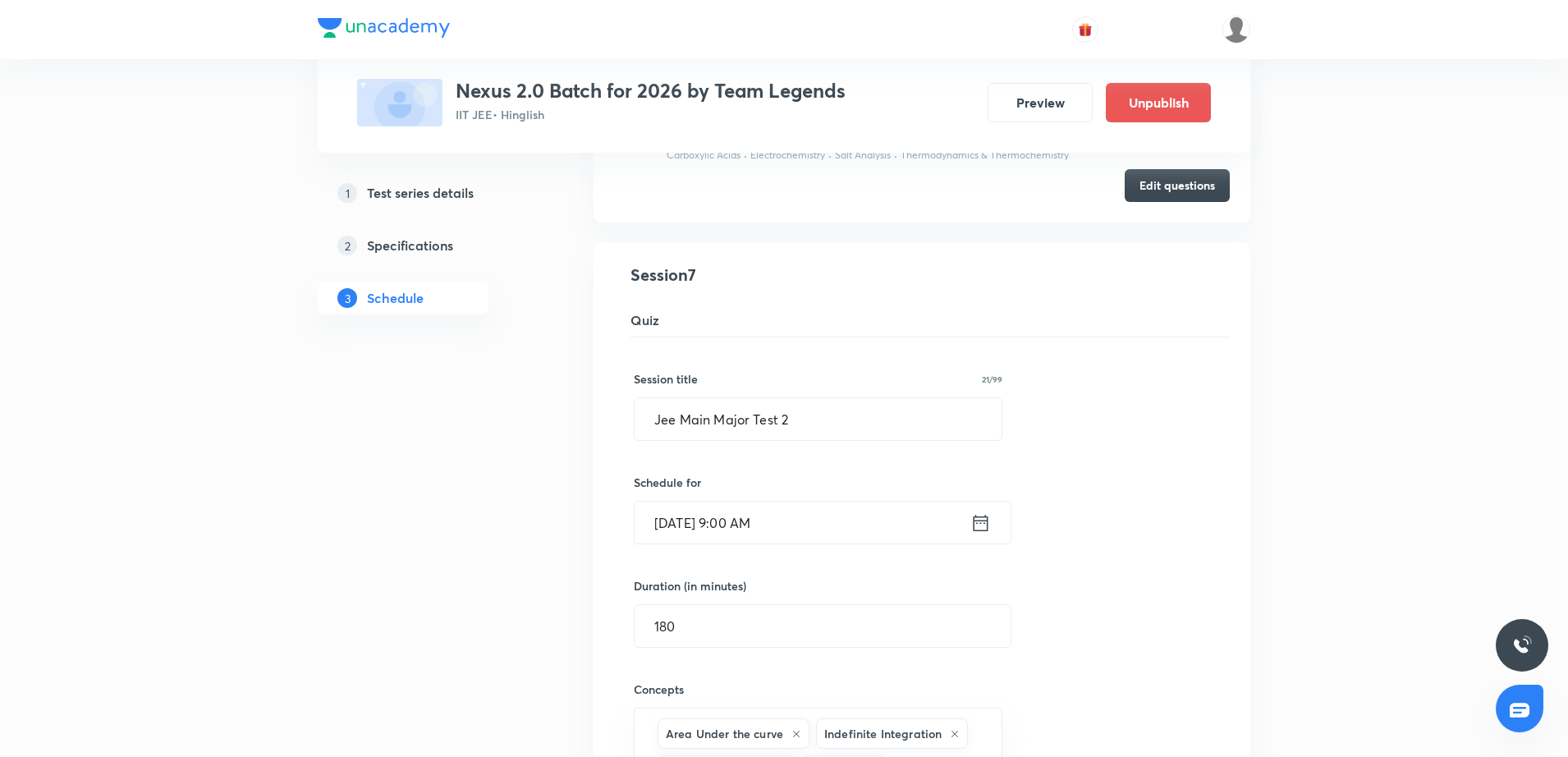
scroll to position [1125, 0]
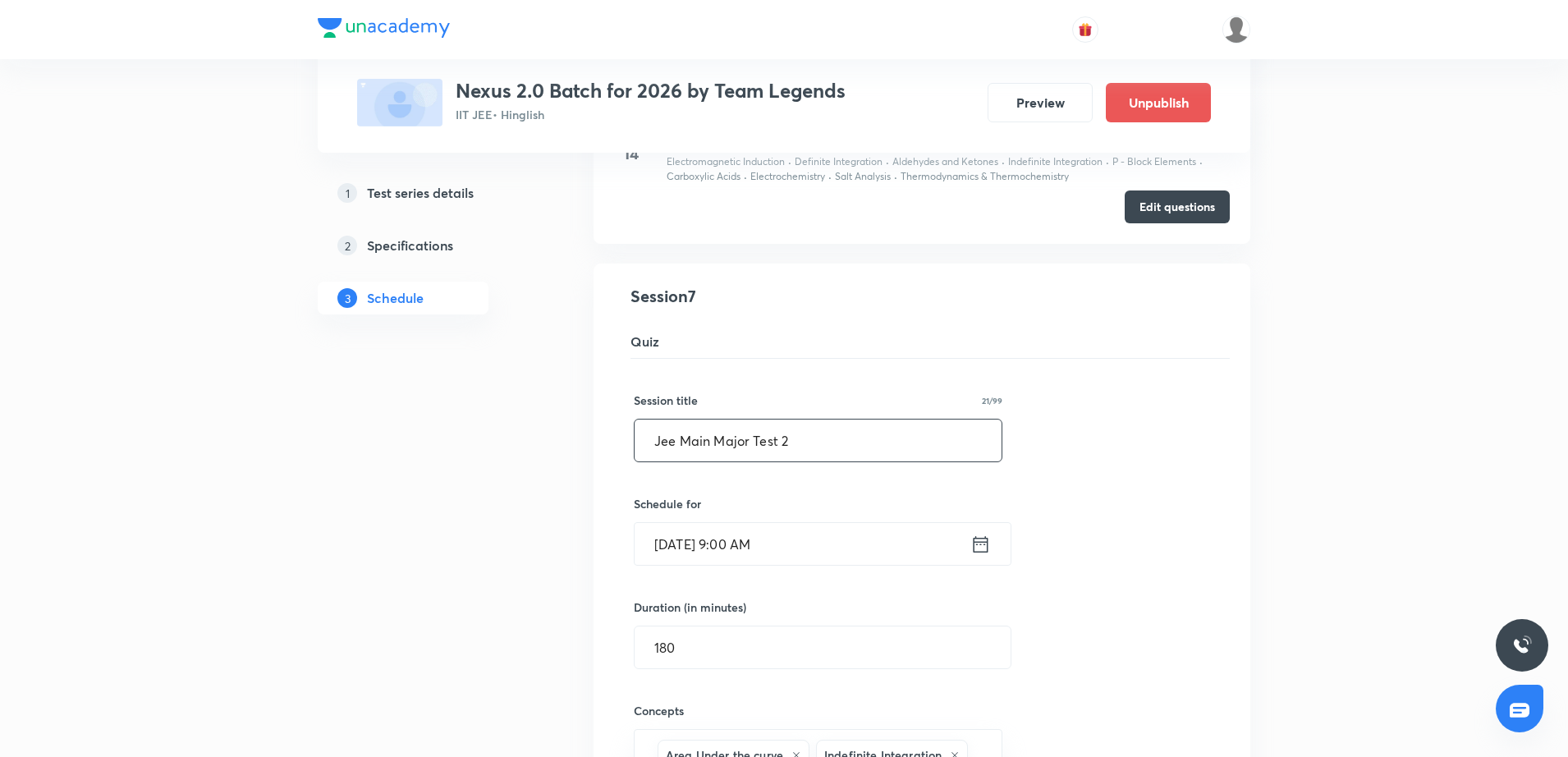
click at [673, 435] on input "Jee Main Major Test 2" at bounding box center [818, 440] width 367 height 42
click at [709, 435] on input "JEE Main Major Test 2" at bounding box center [818, 440] width 367 height 42
click at [793, 428] on input "JEE Main| Major Test 2" at bounding box center [818, 440] width 367 height 42
type input "JEE Main| Major Test"
click at [1055, 559] on div "Session title 21/99 JEE Main| Major Test ​ Schedule for [DATE] 9:00 AM ​ Durati…" at bounding box center [922, 726] width 577 height 735
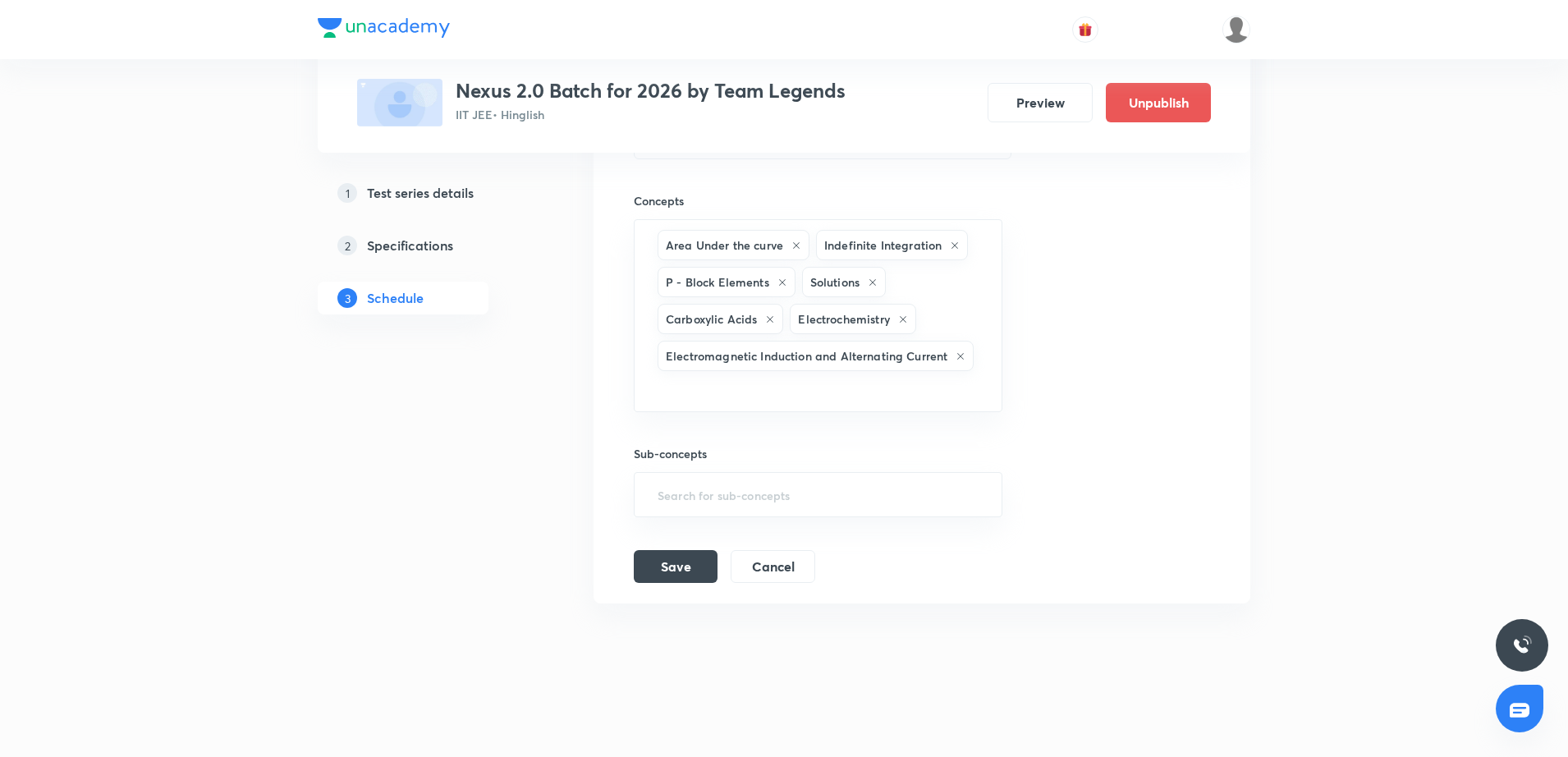
scroll to position [1635, 0]
click at [684, 564] on button "Save" at bounding box center [675, 564] width 83 height 33
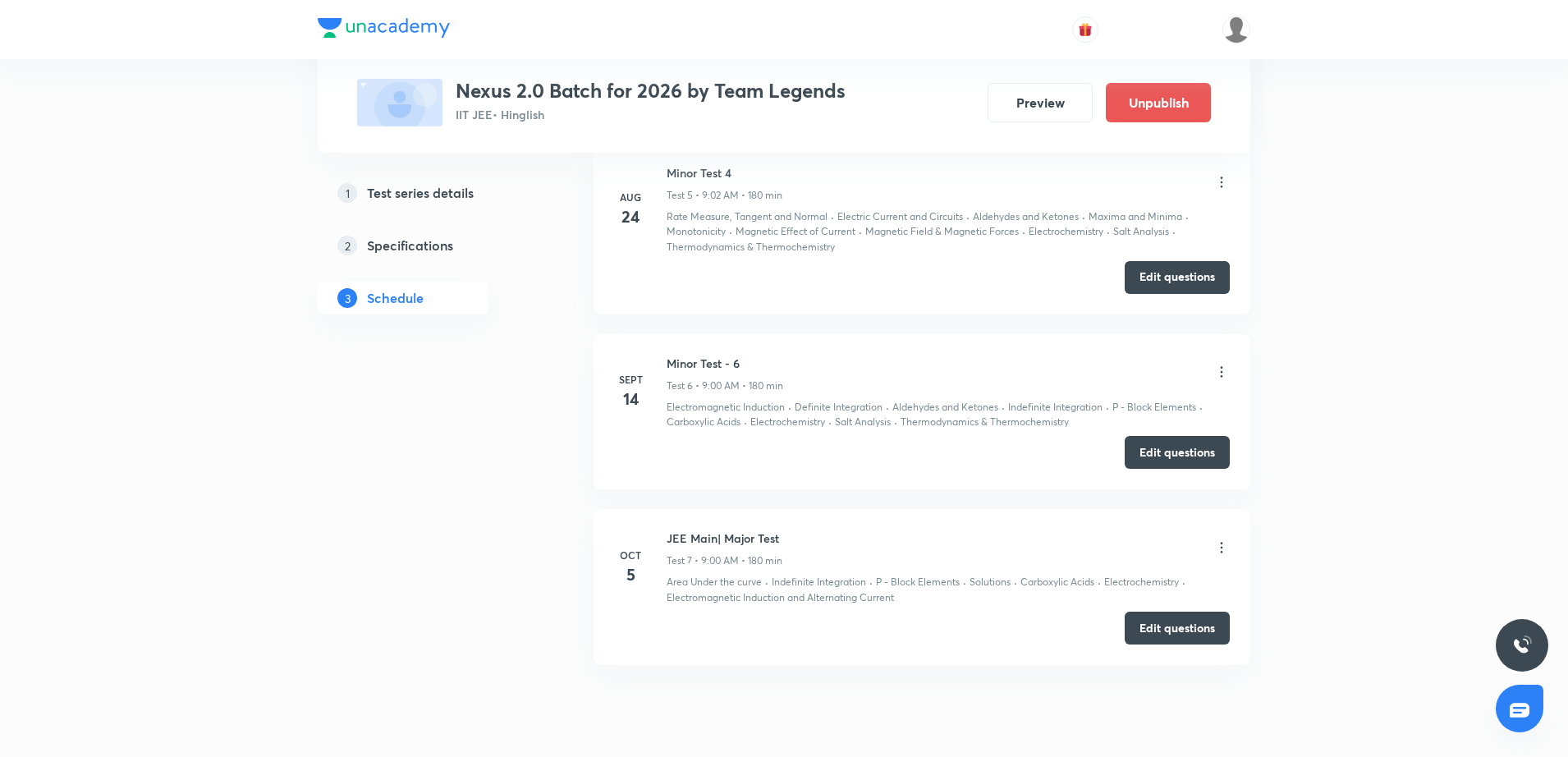
scroll to position [1576, 0]
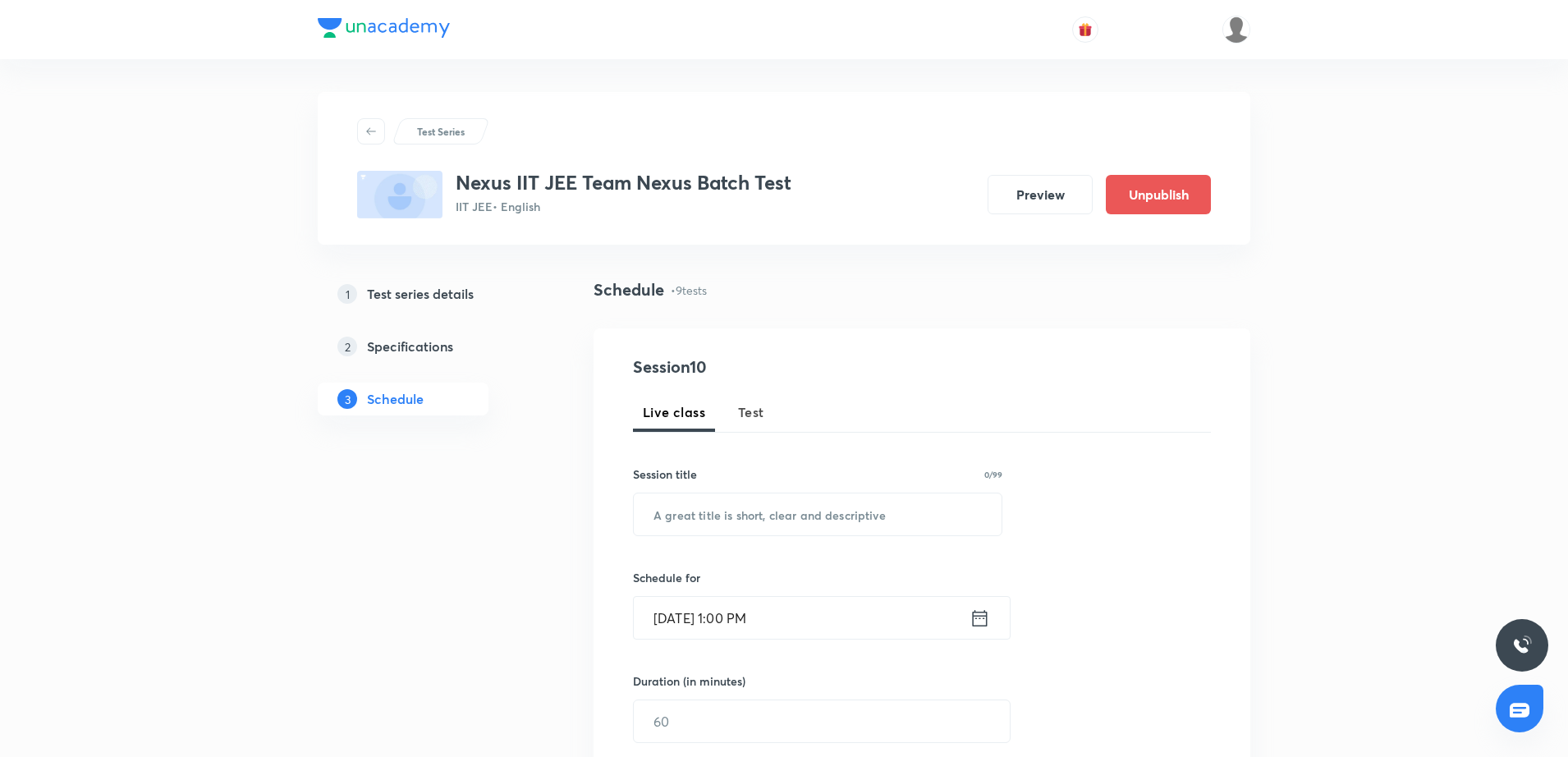
click at [1184, 469] on div "Session 10 Live class Test Session title 0/99 ​ Schedule for Oct 4, 2025, 1:00 …" at bounding box center [922, 634] width 578 height 559
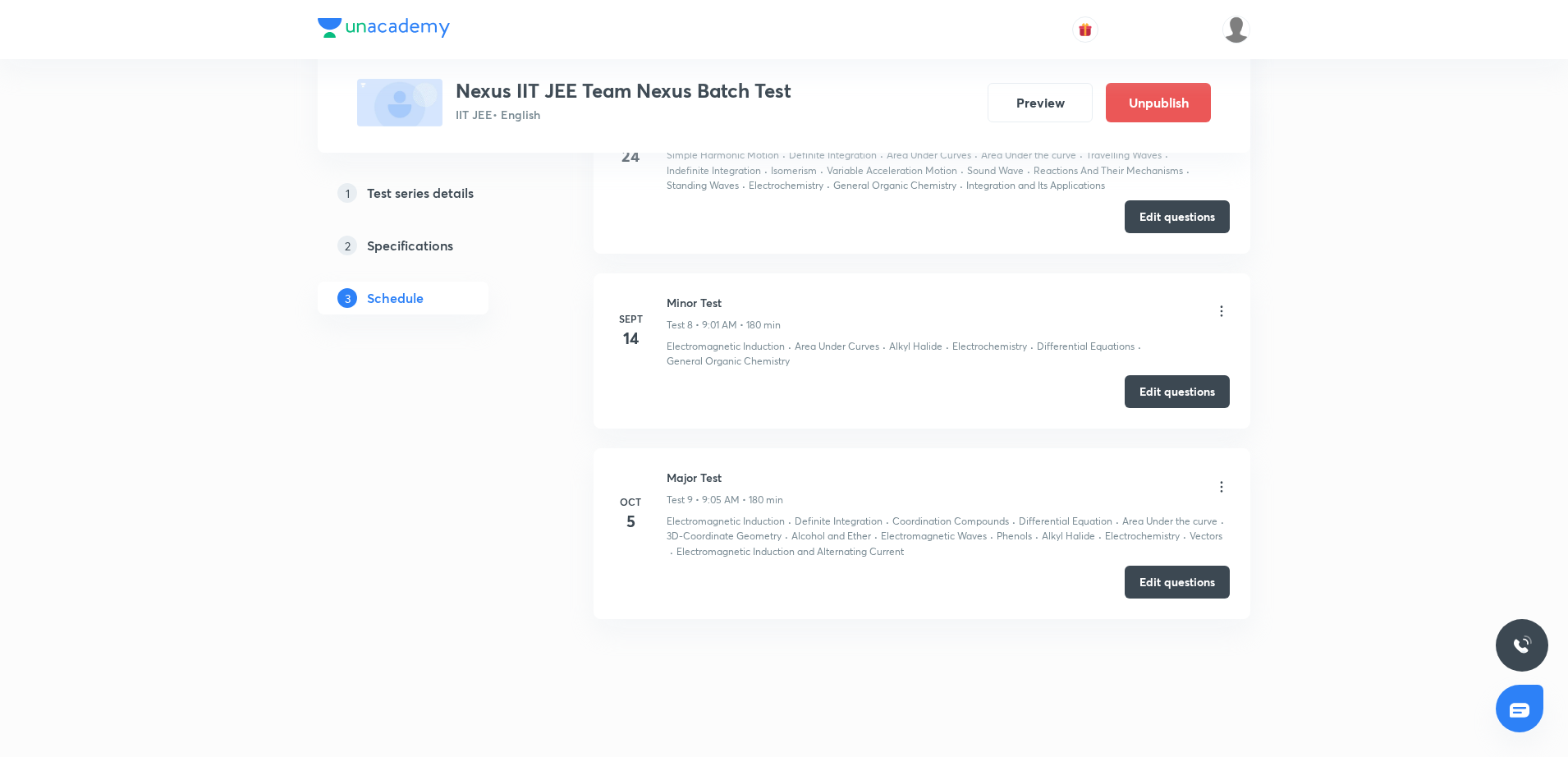
scroll to position [2018, 0]
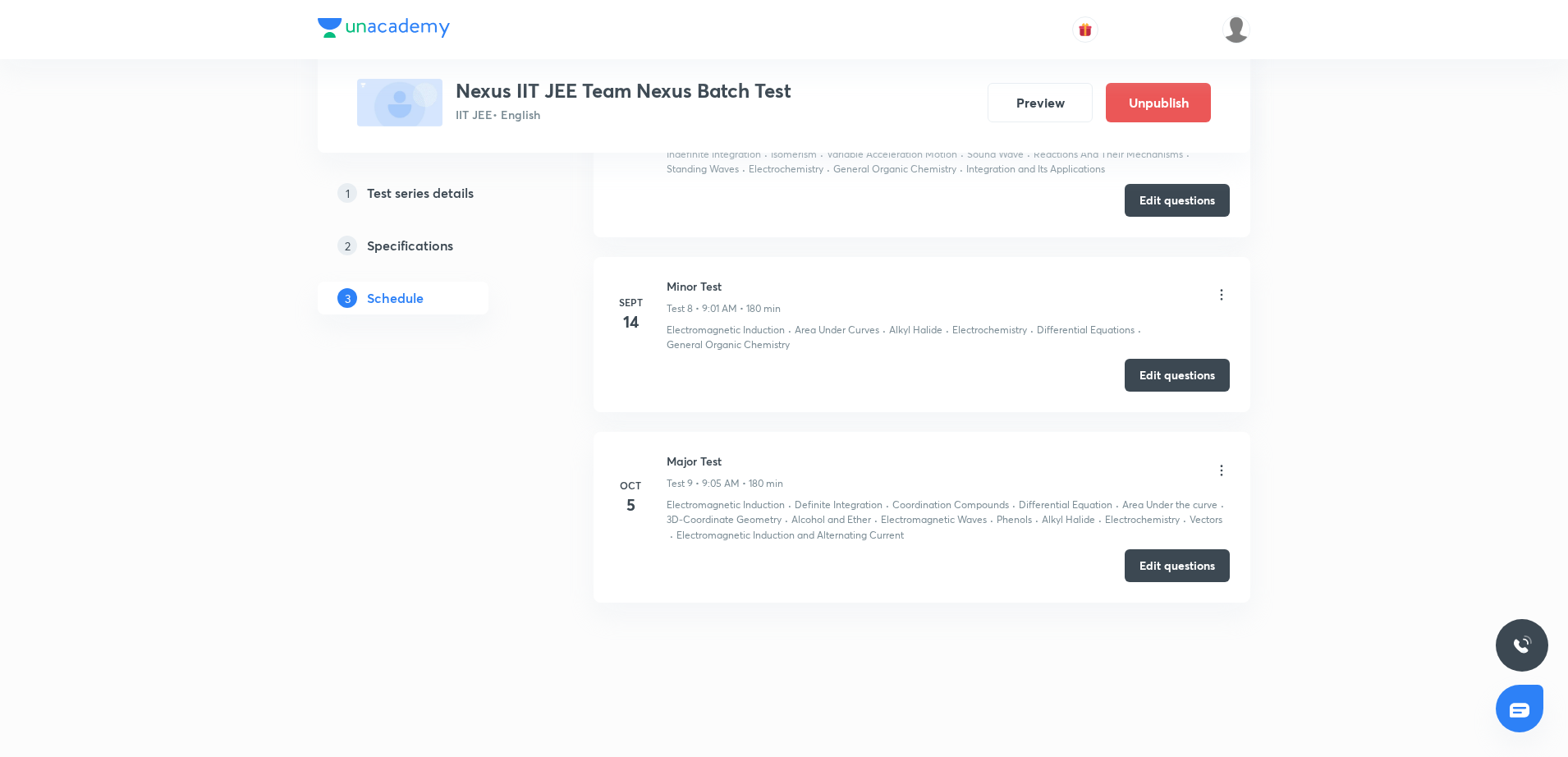
click at [1218, 474] on icon at bounding box center [1222, 471] width 17 height 17
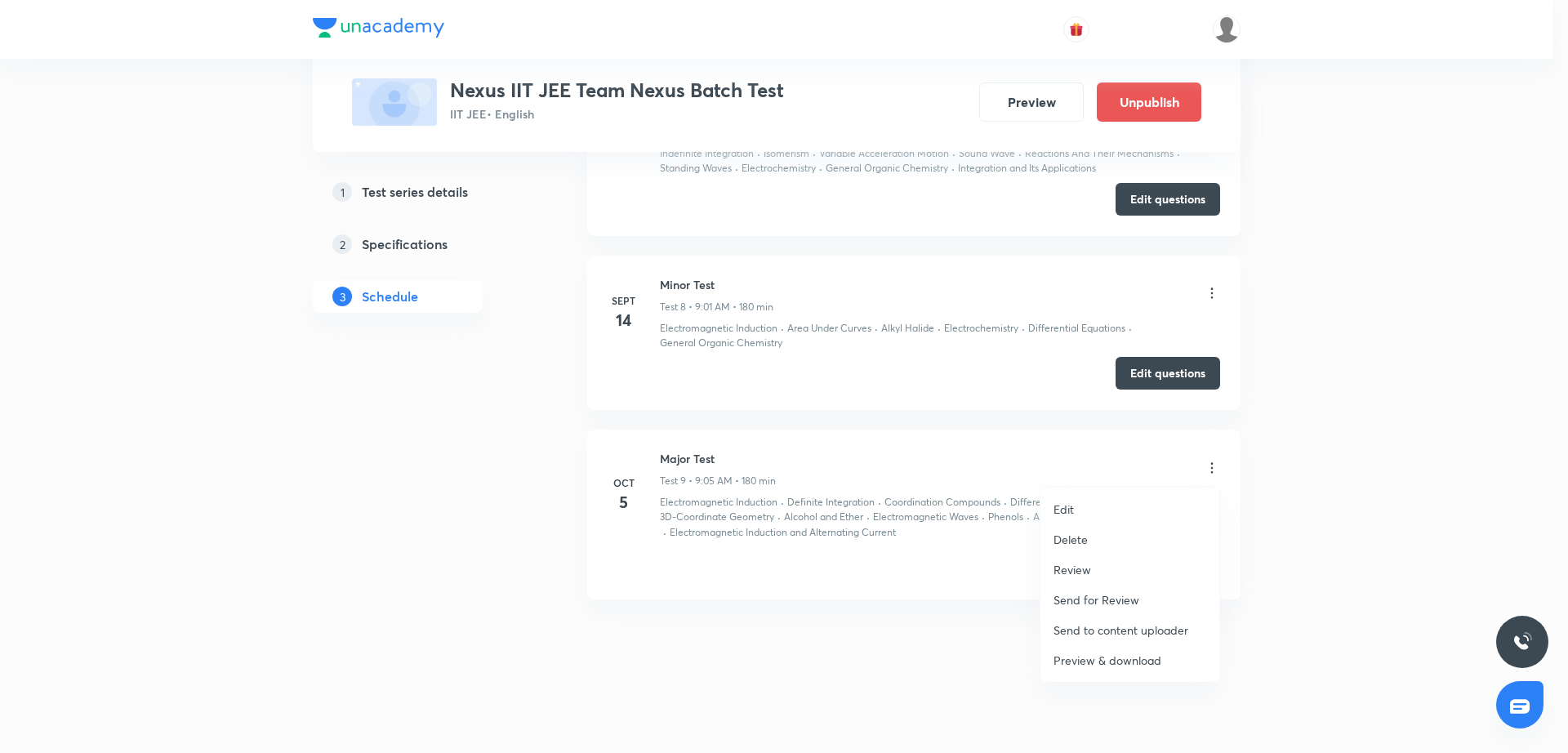
click at [1116, 506] on li "Edit" at bounding box center [1130, 509] width 179 height 30
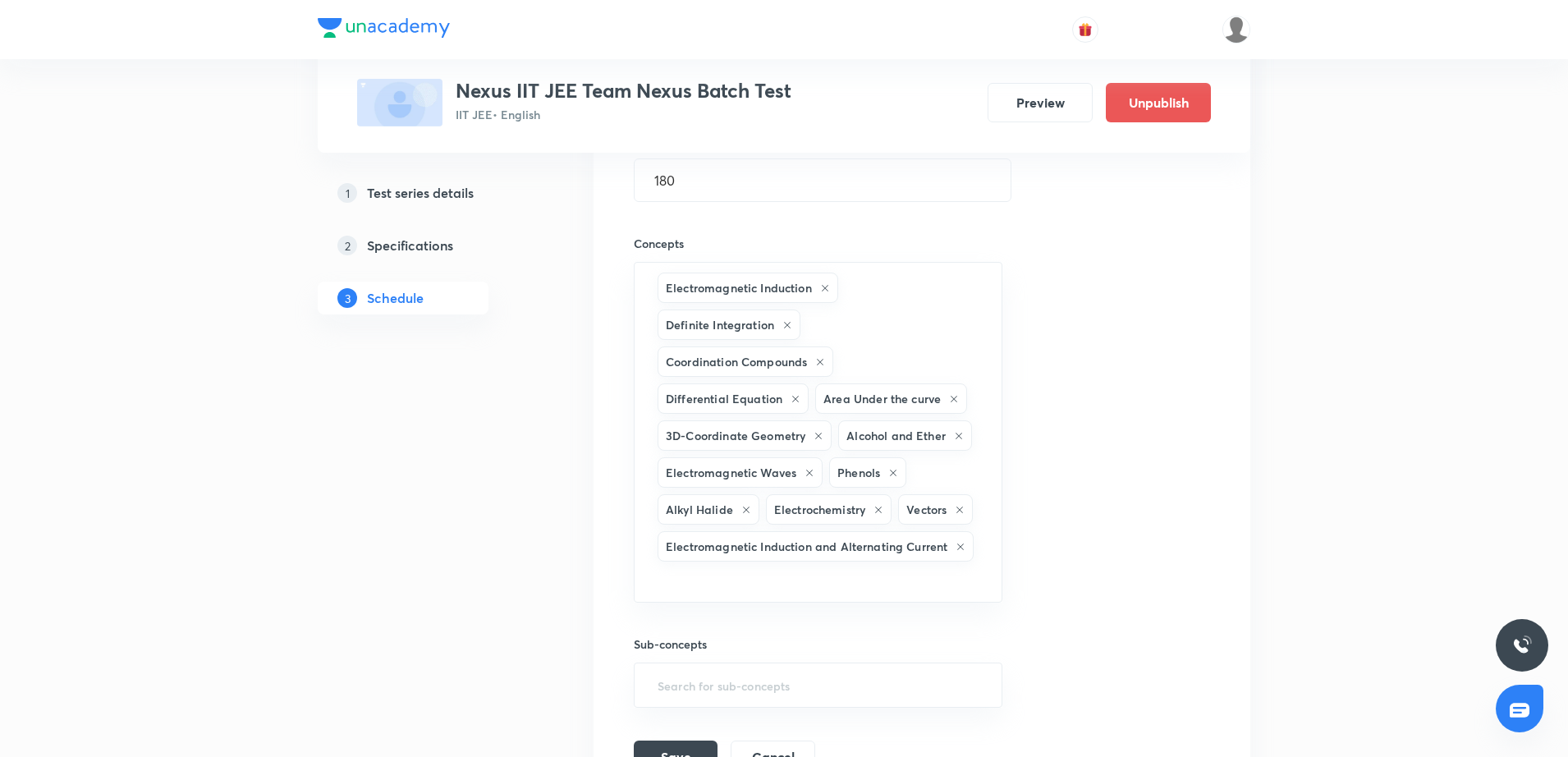
click at [1122, 509] on div "Session title 10/99 Major Test ​ Schedule for Oct 5, 2025, 9:05 AM ​ Duration (…" at bounding box center [922, 332] width 577 height 882
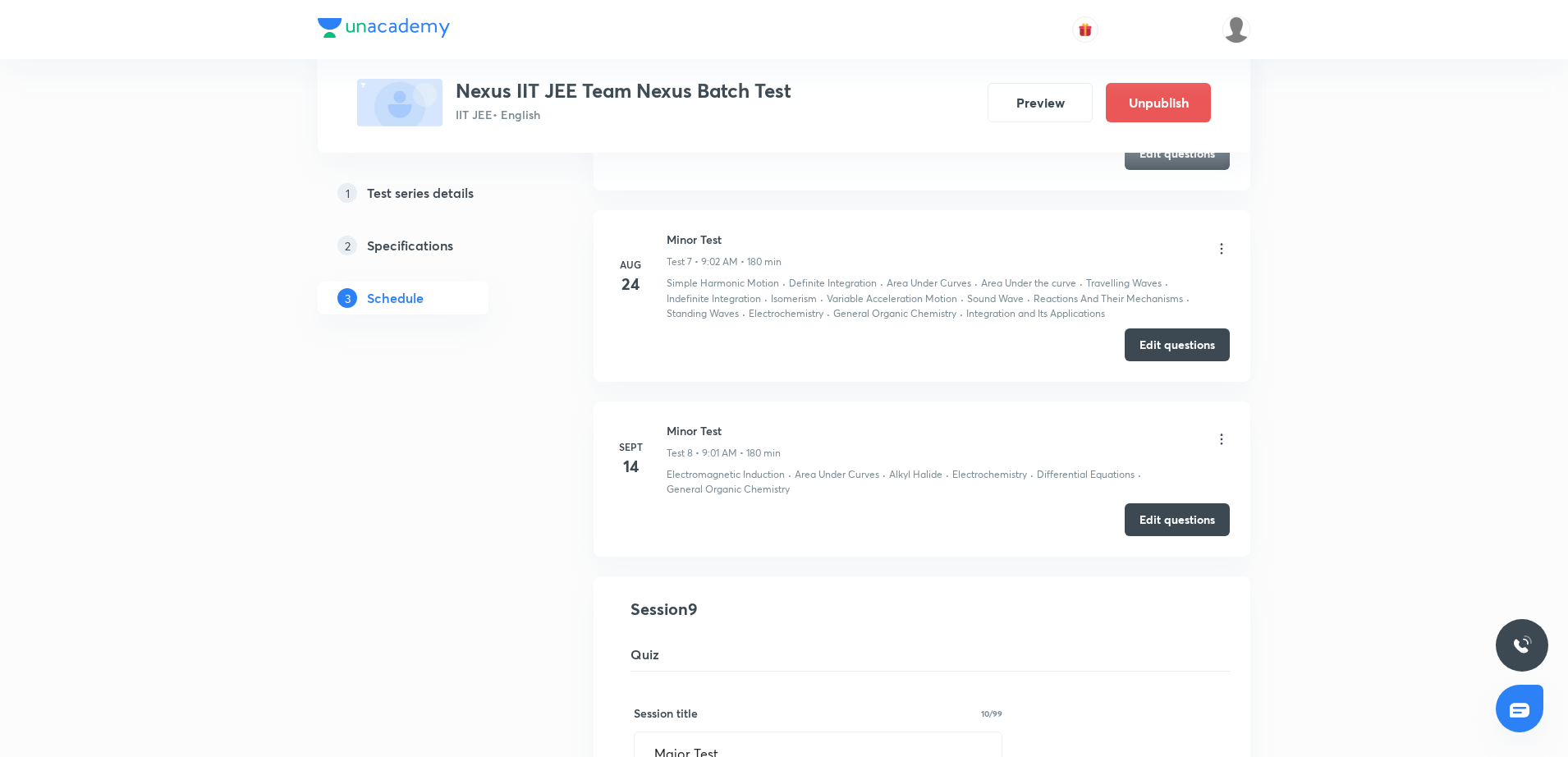
scroll to position [1361, 0]
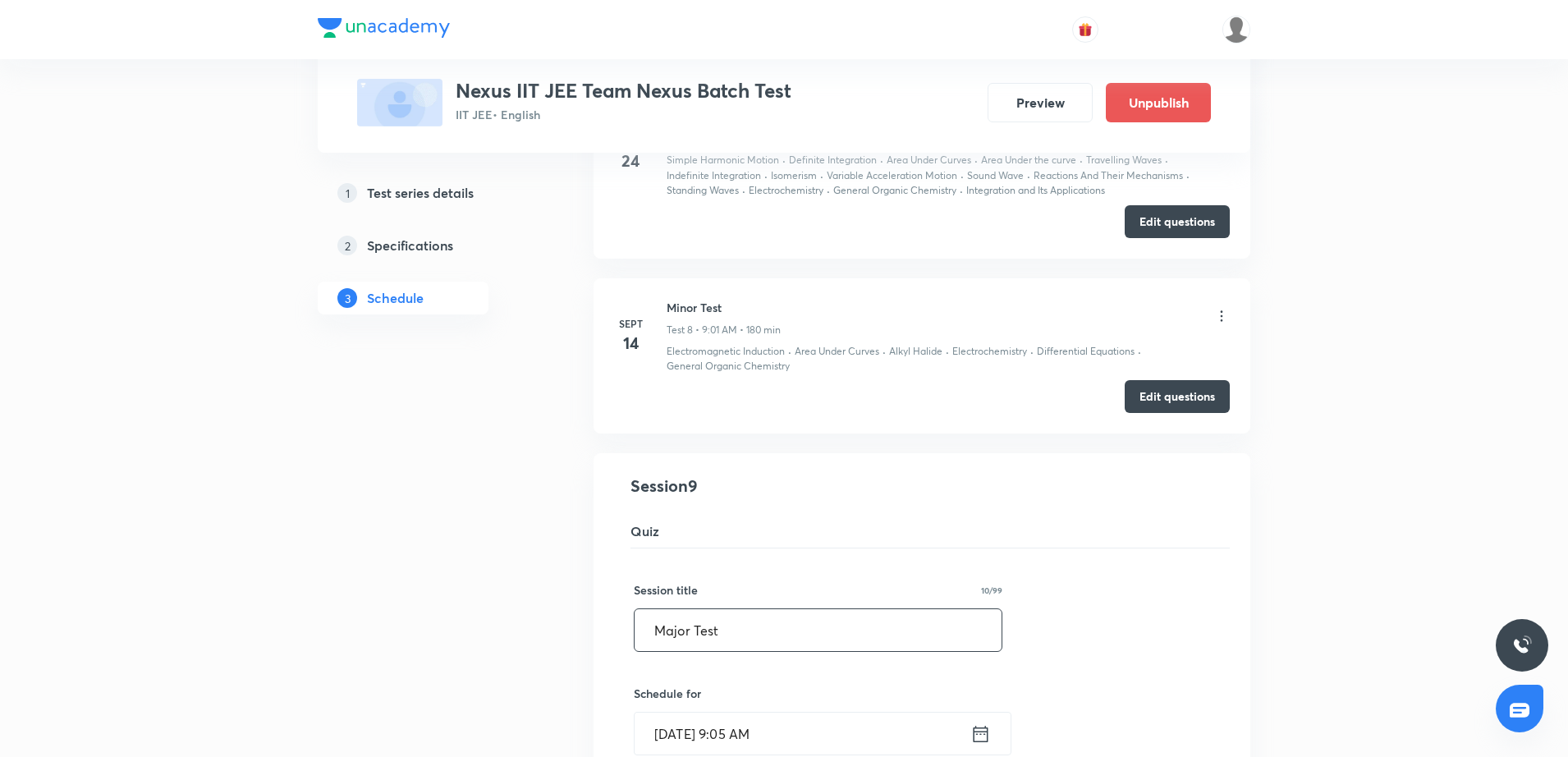
click at [653, 630] on input "Major Test" at bounding box center [818, 630] width 367 height 42
type input "JEE Main | Major Test"
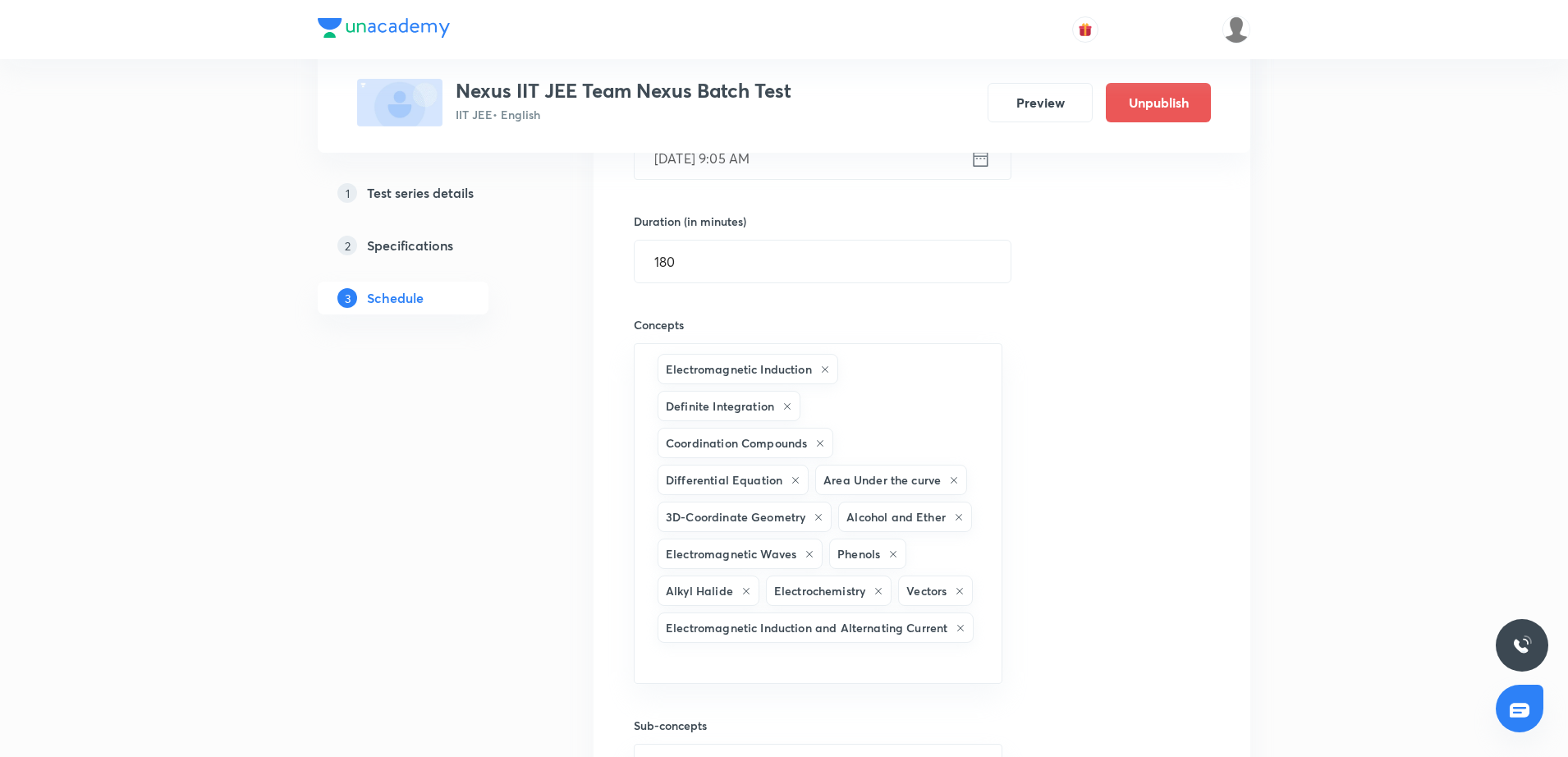
scroll to position [2141, 0]
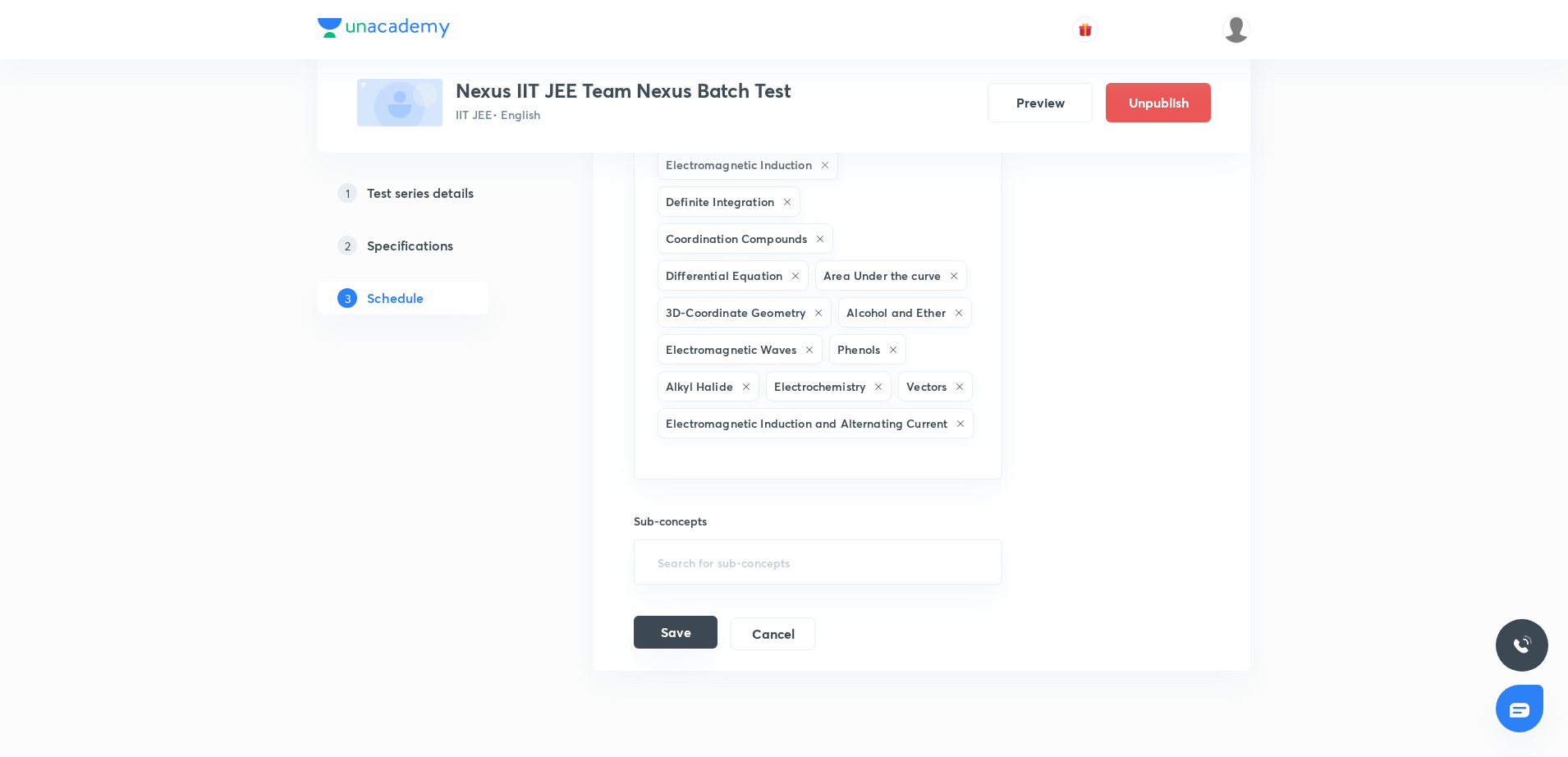
click at [701, 638] on button "Save" at bounding box center [675, 632] width 83 height 33
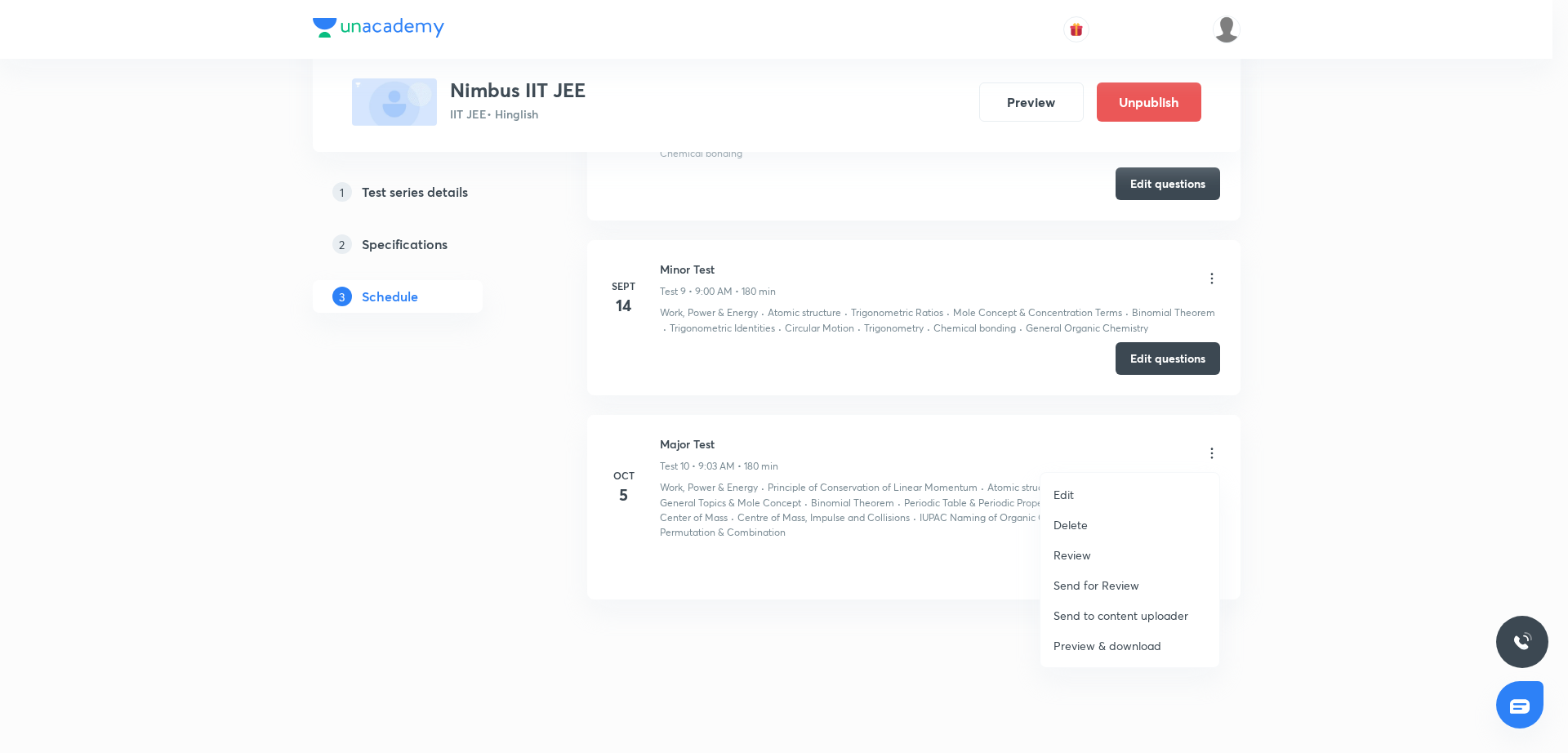
click at [1134, 493] on li "Edit" at bounding box center [1130, 494] width 179 height 30
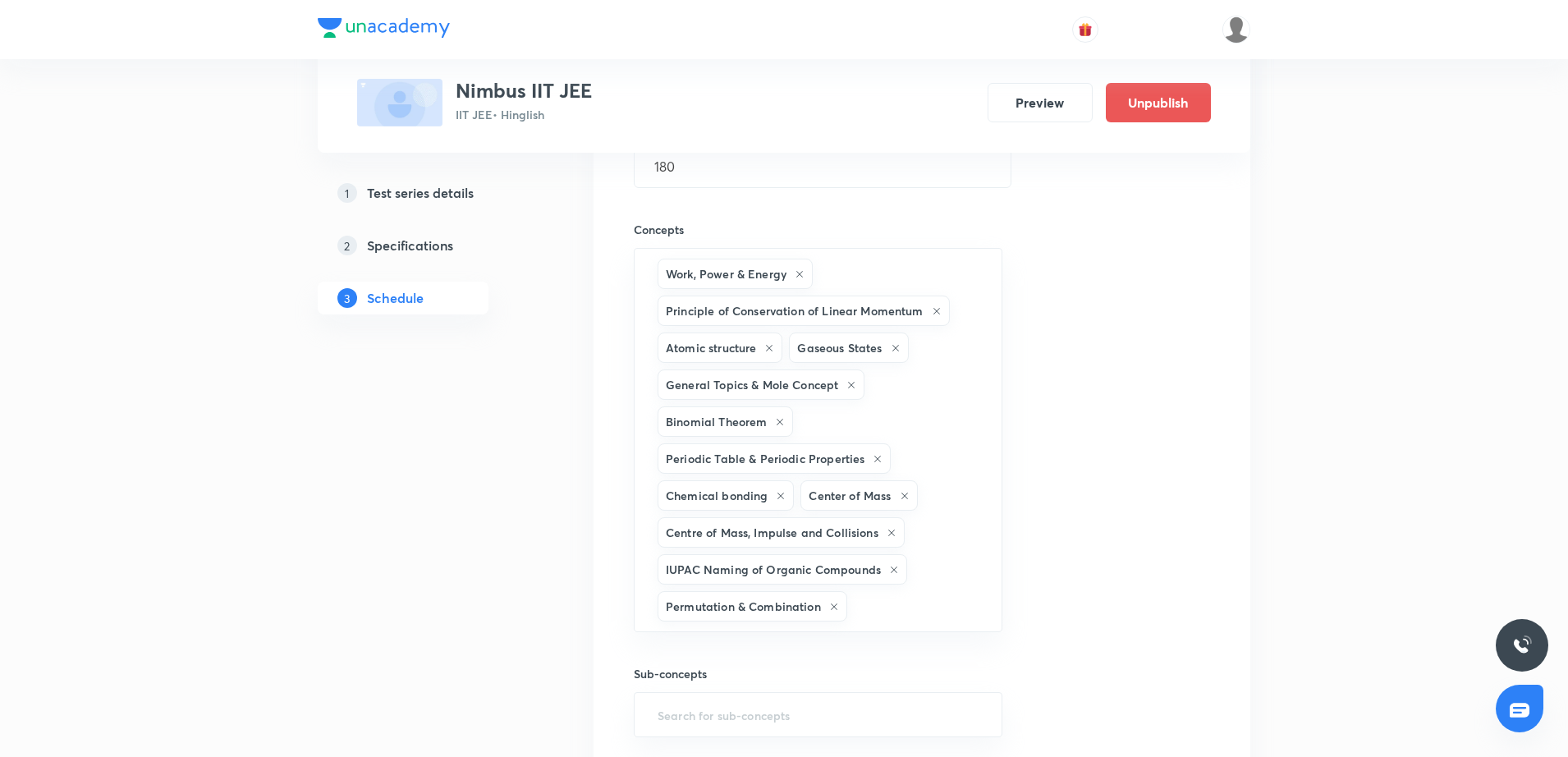
click at [1074, 359] on div "Session title 10/99 Major Test ​ Schedule for [DATE] 9:03 AM ​ Duration (in min…" at bounding box center [922, 340] width 577 height 926
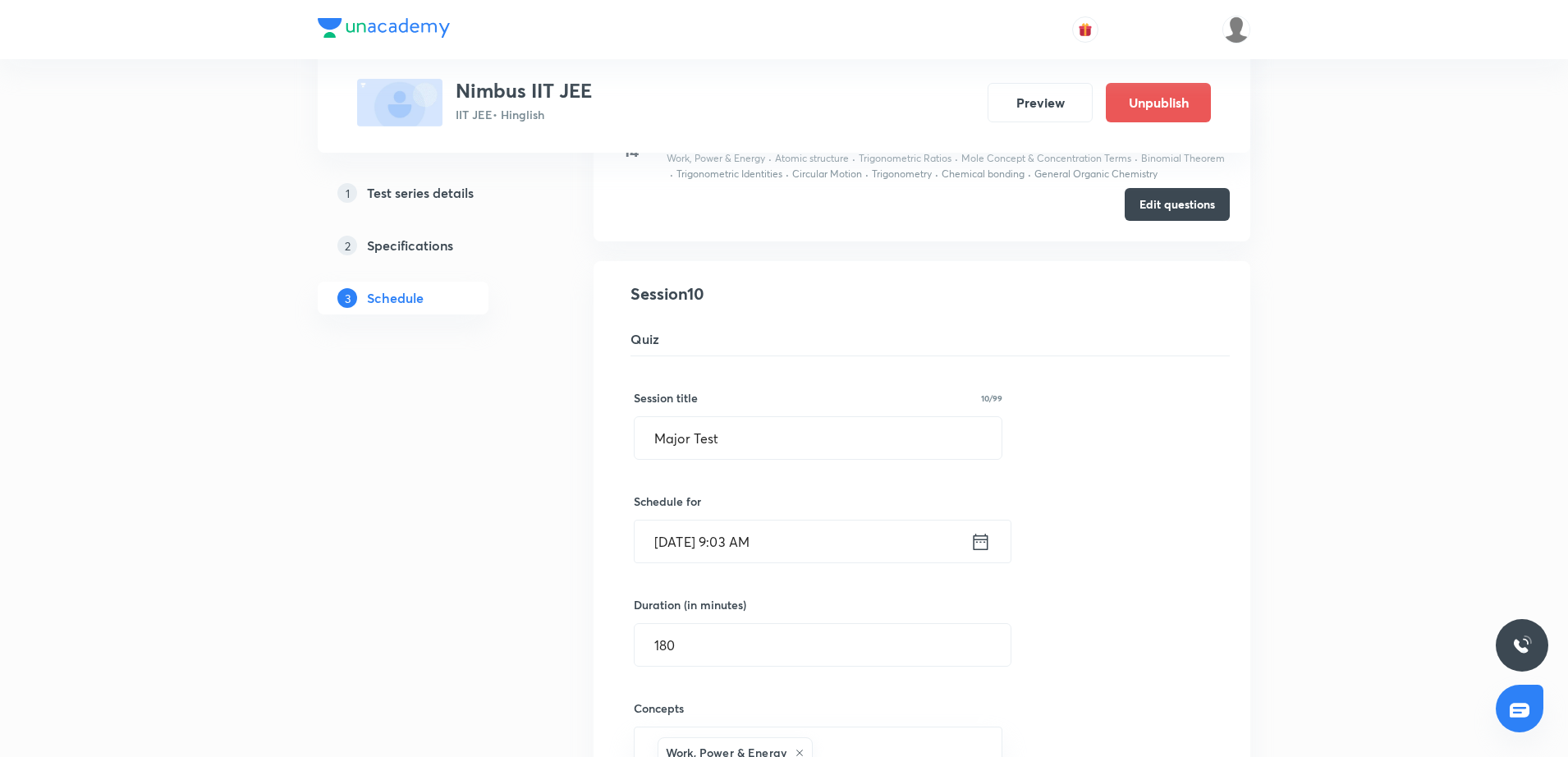
scroll to position [1543, 0]
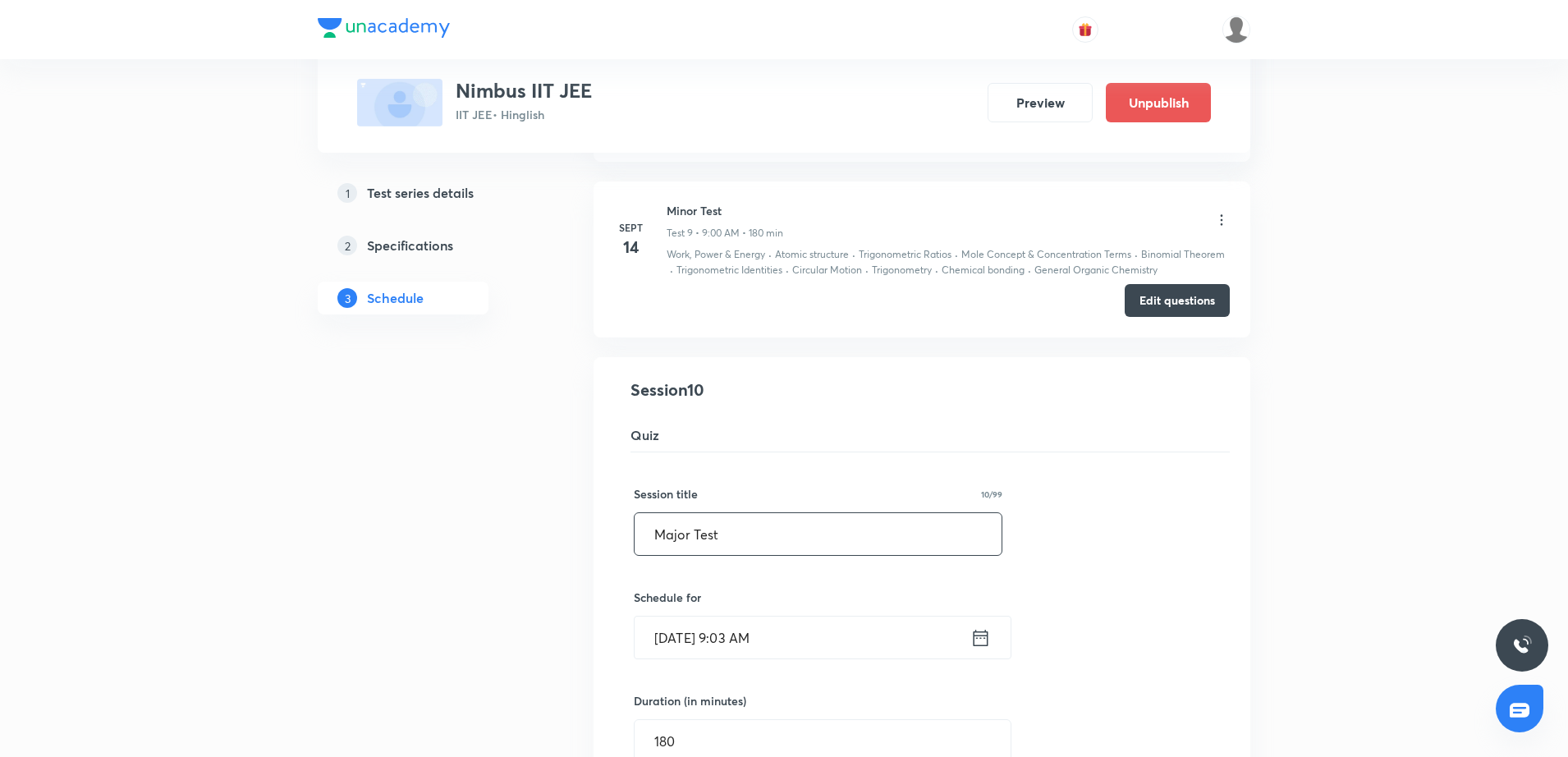
click at [655, 535] on input "Major Test" at bounding box center [818, 534] width 367 height 42
type input "JEE Main | Major Test"
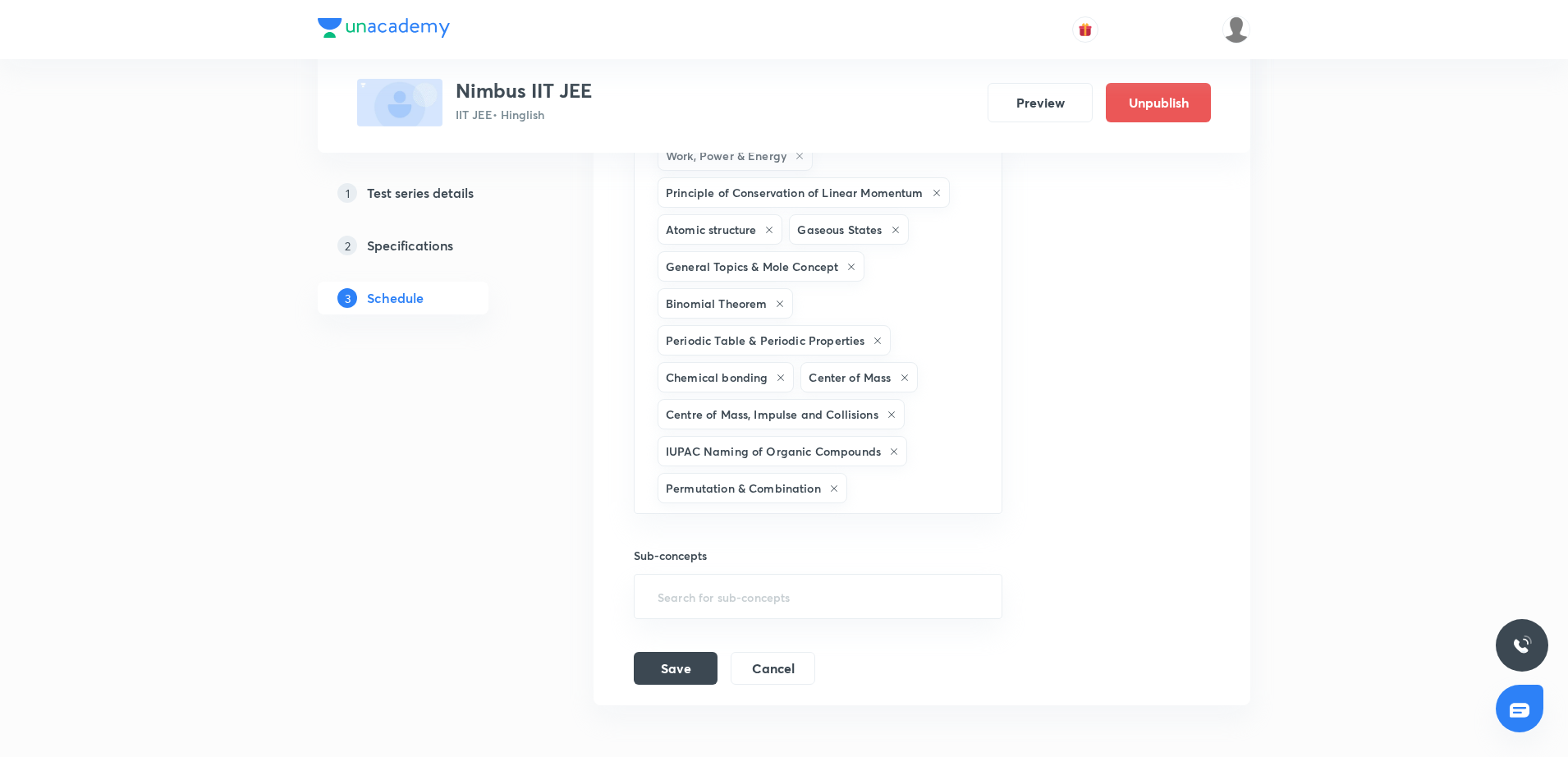
scroll to position [2339, 0]
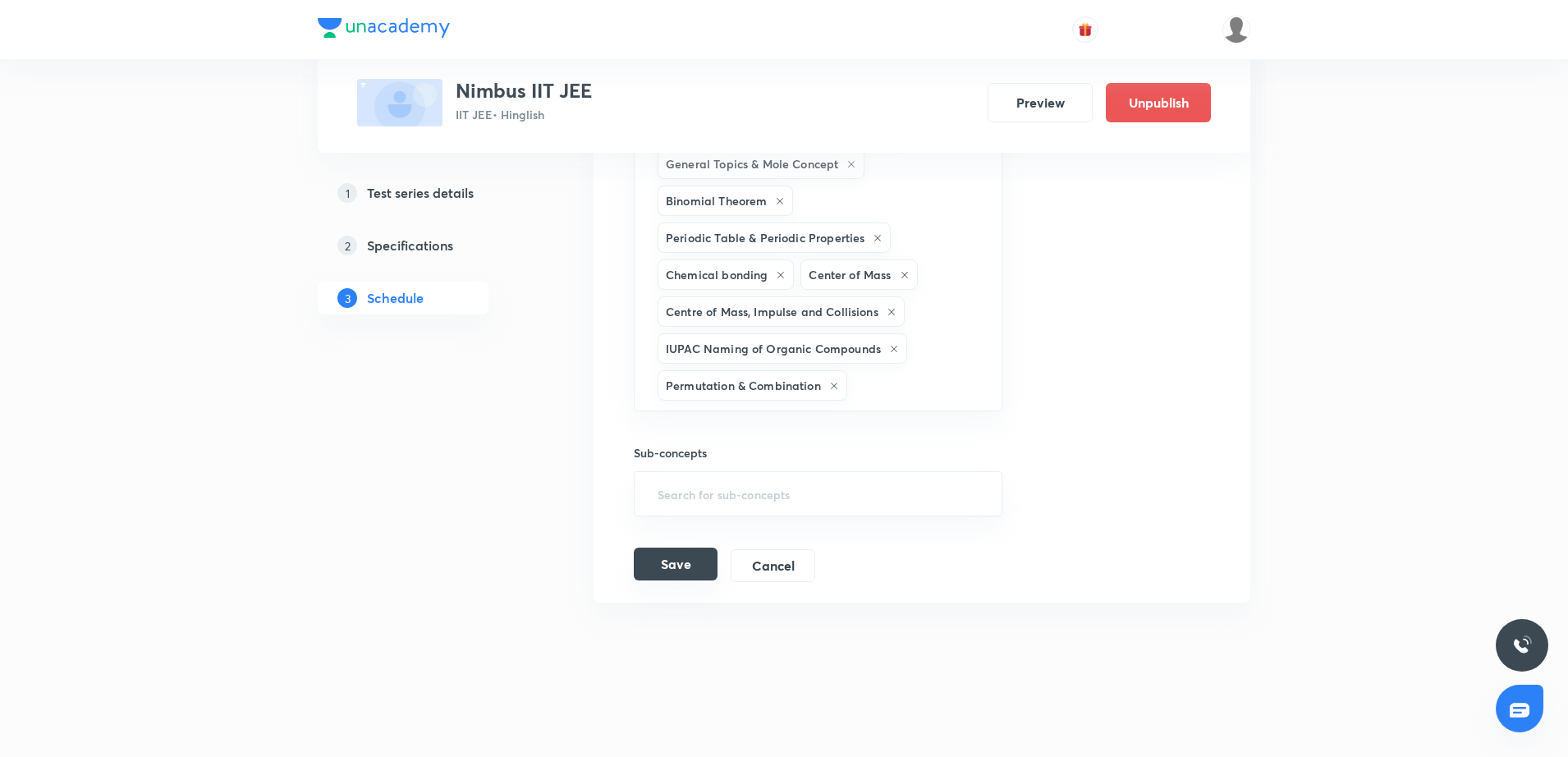
click at [661, 569] on button "Save" at bounding box center [675, 564] width 83 height 33
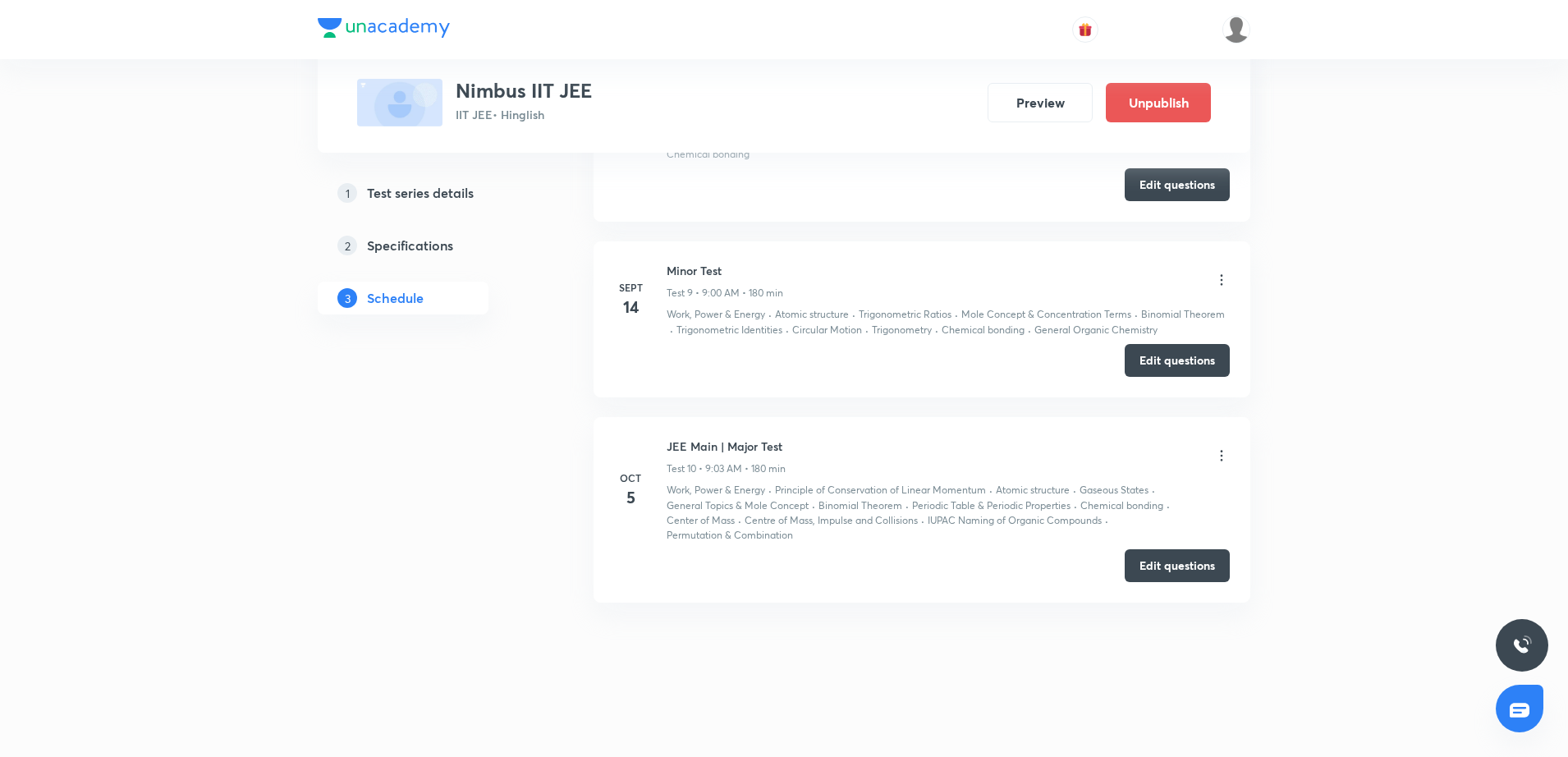
scroll to position [1574, 0]
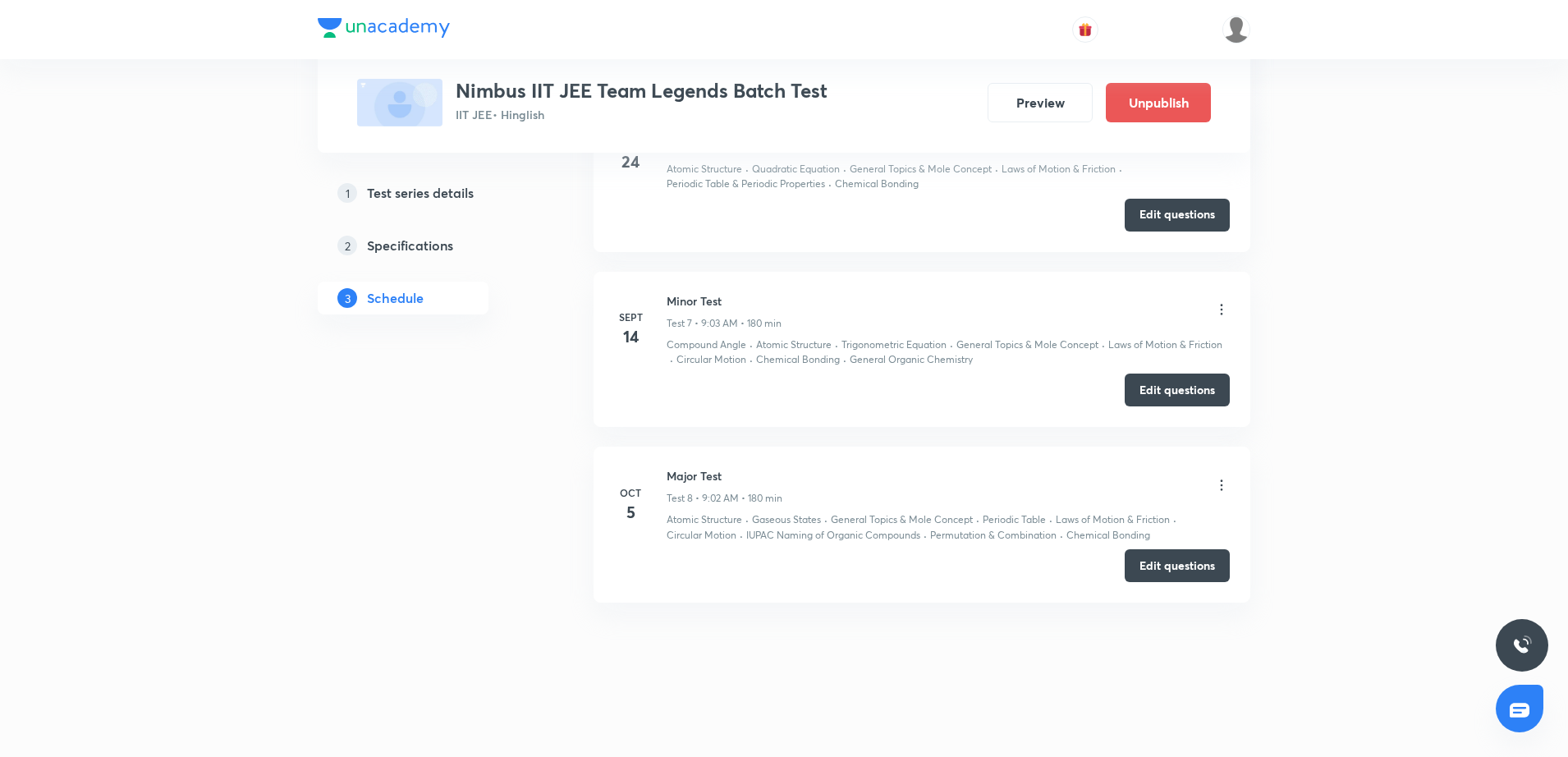
click at [1219, 477] on icon at bounding box center [1222, 485] width 17 height 17
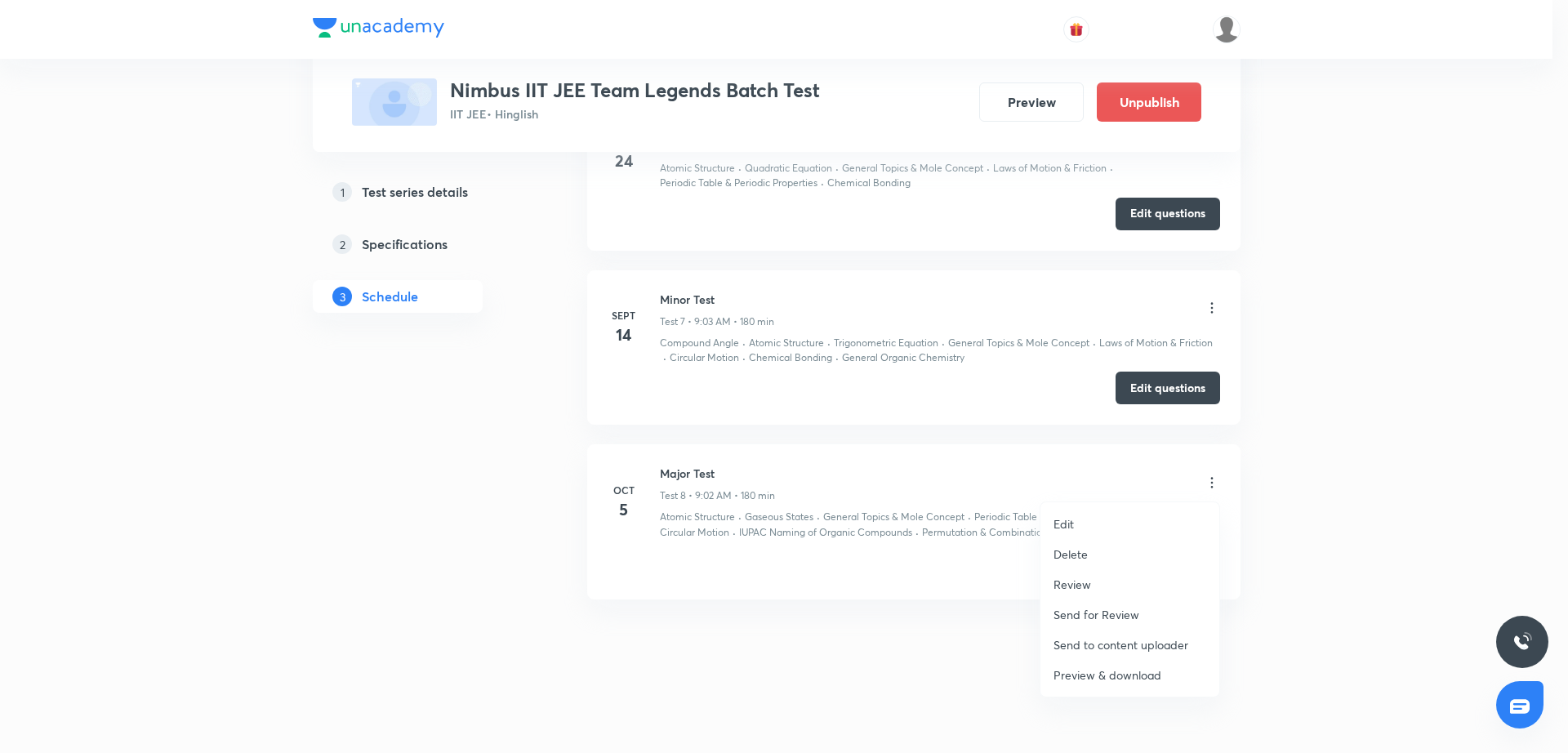
click at [1138, 515] on li "Edit" at bounding box center [1130, 524] width 179 height 30
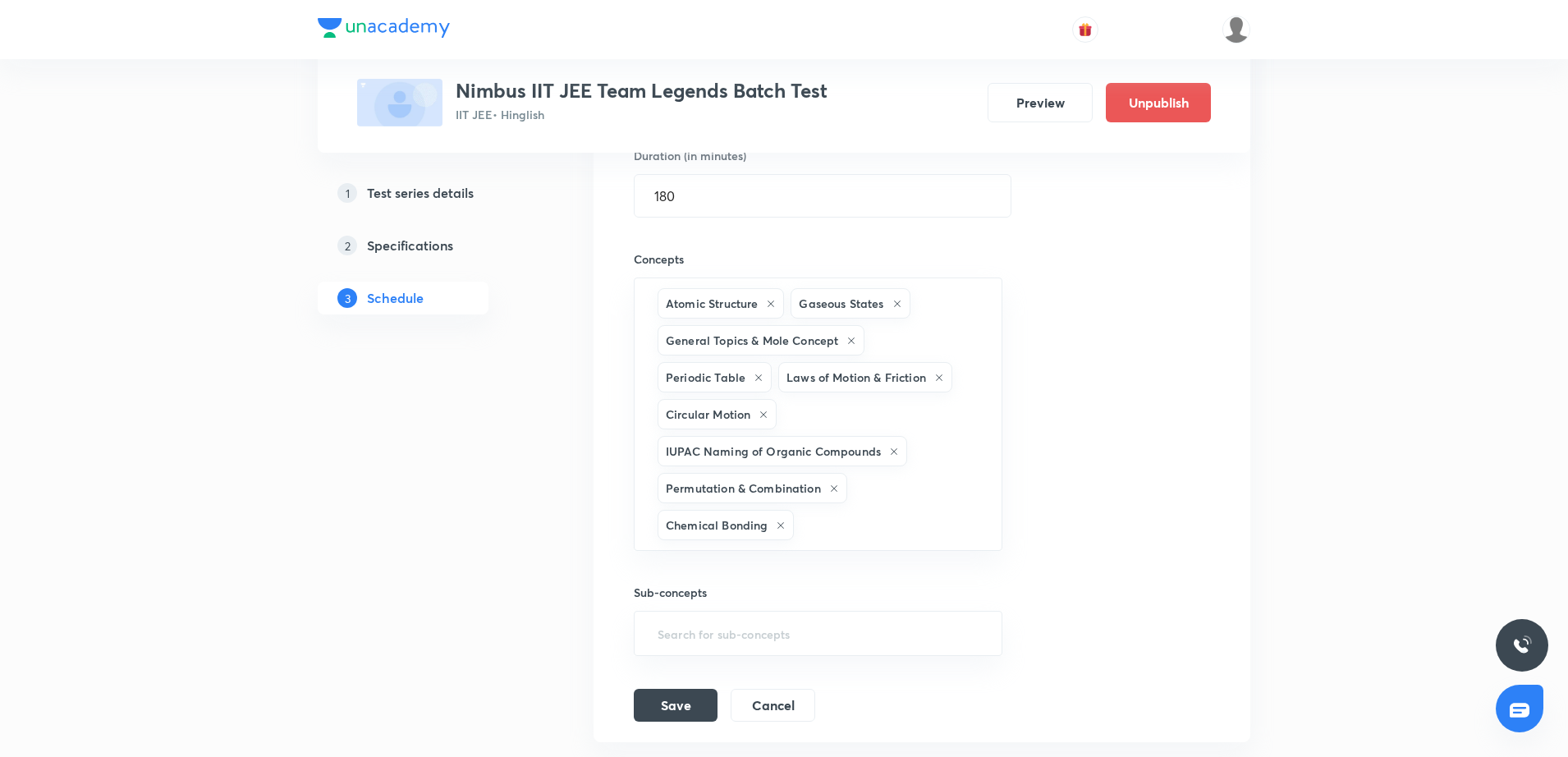
click at [1071, 409] on div "Session title 10/99 Major Test ​ Schedule for Oct 5, 2025, 9:02 AM ​ Duration (…" at bounding box center [922, 315] width 577 height 815
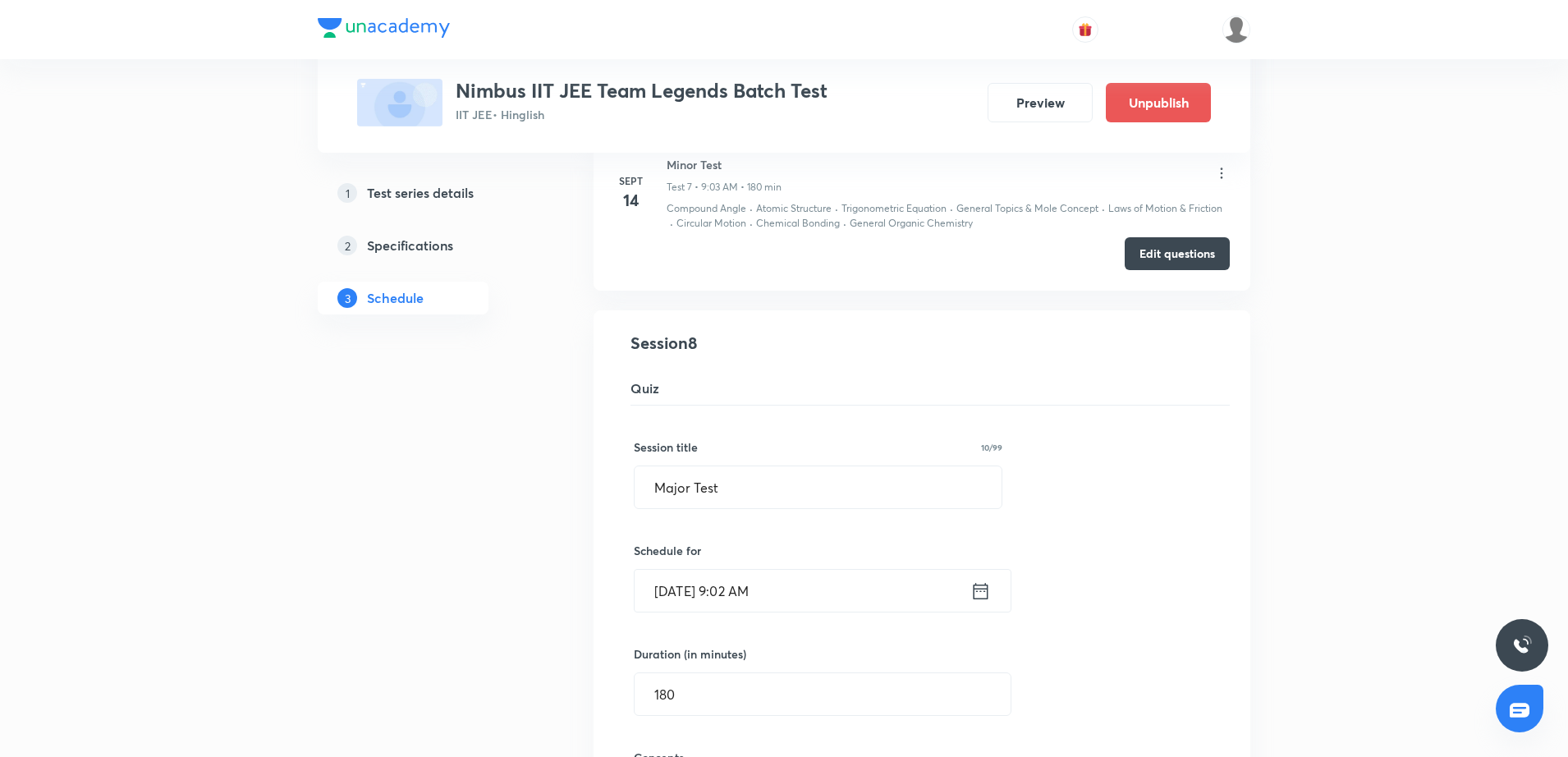
scroll to position [1173, 0]
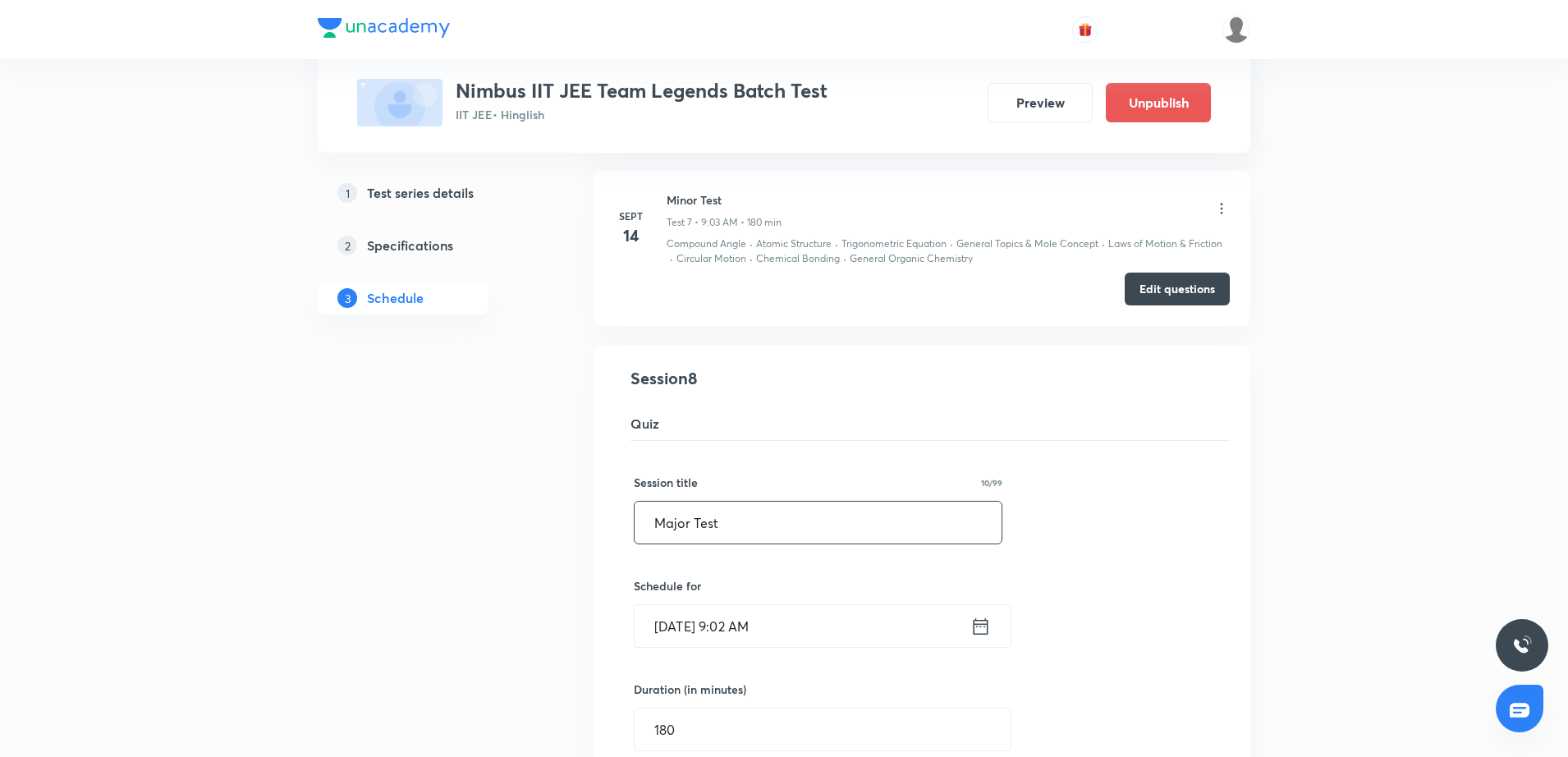
click at [649, 511] on input "Major Test" at bounding box center [818, 522] width 367 height 42
type input "JEE Main | Major Test"
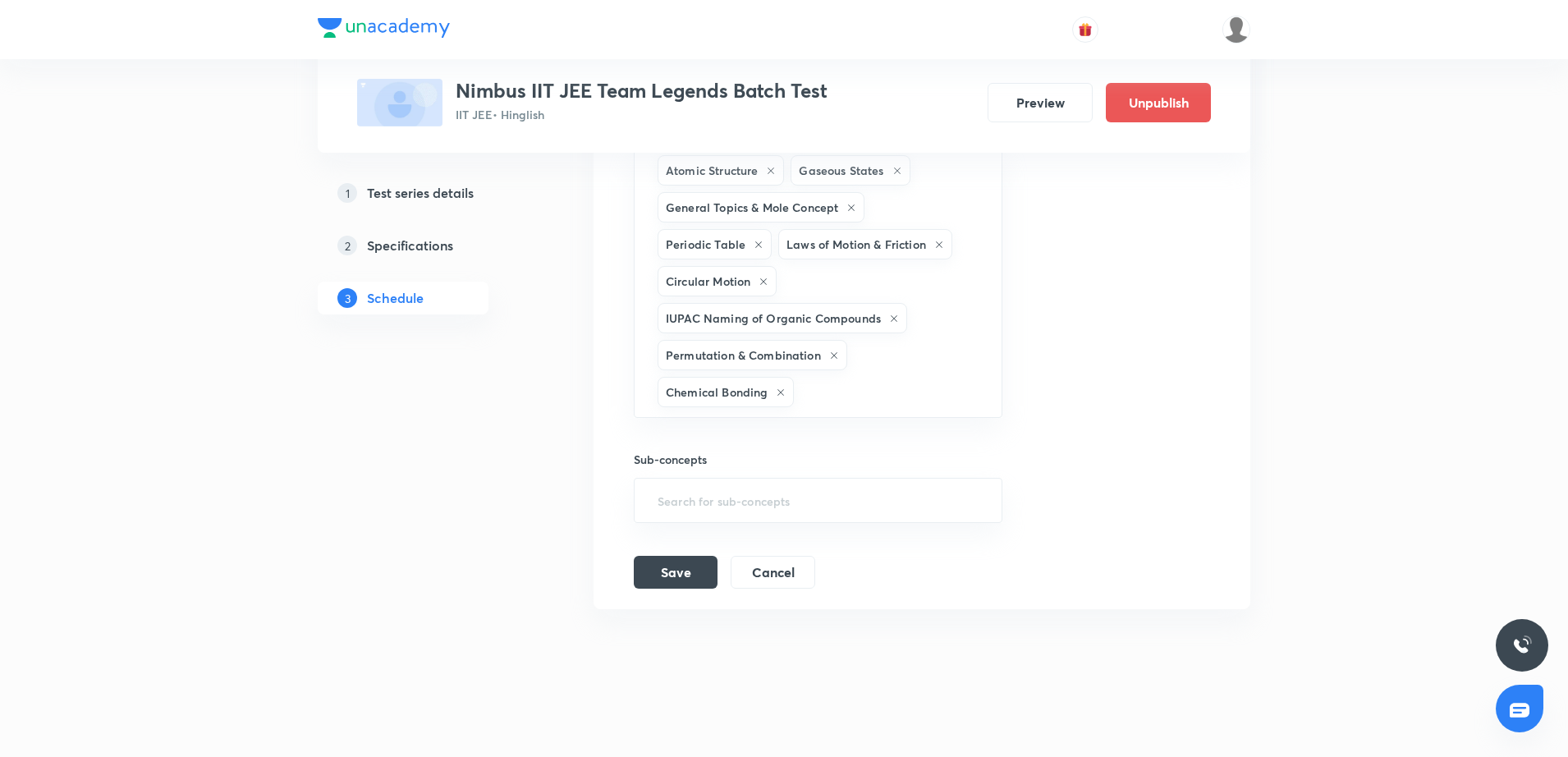
scroll to position [1846, 0]
click at [649, 570] on button "Save" at bounding box center [675, 564] width 83 height 33
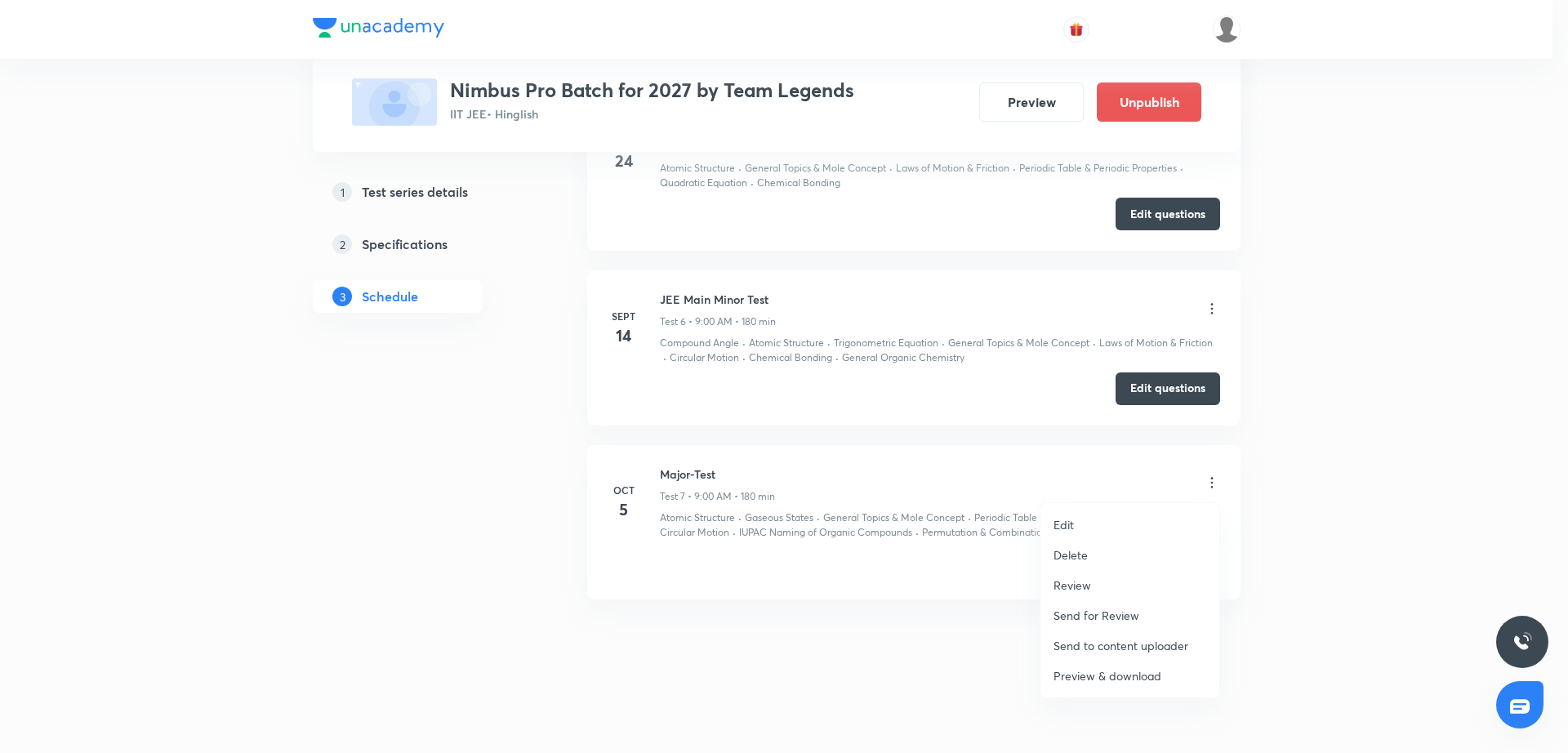
click at [1122, 517] on li "Edit" at bounding box center [1130, 524] width 179 height 30
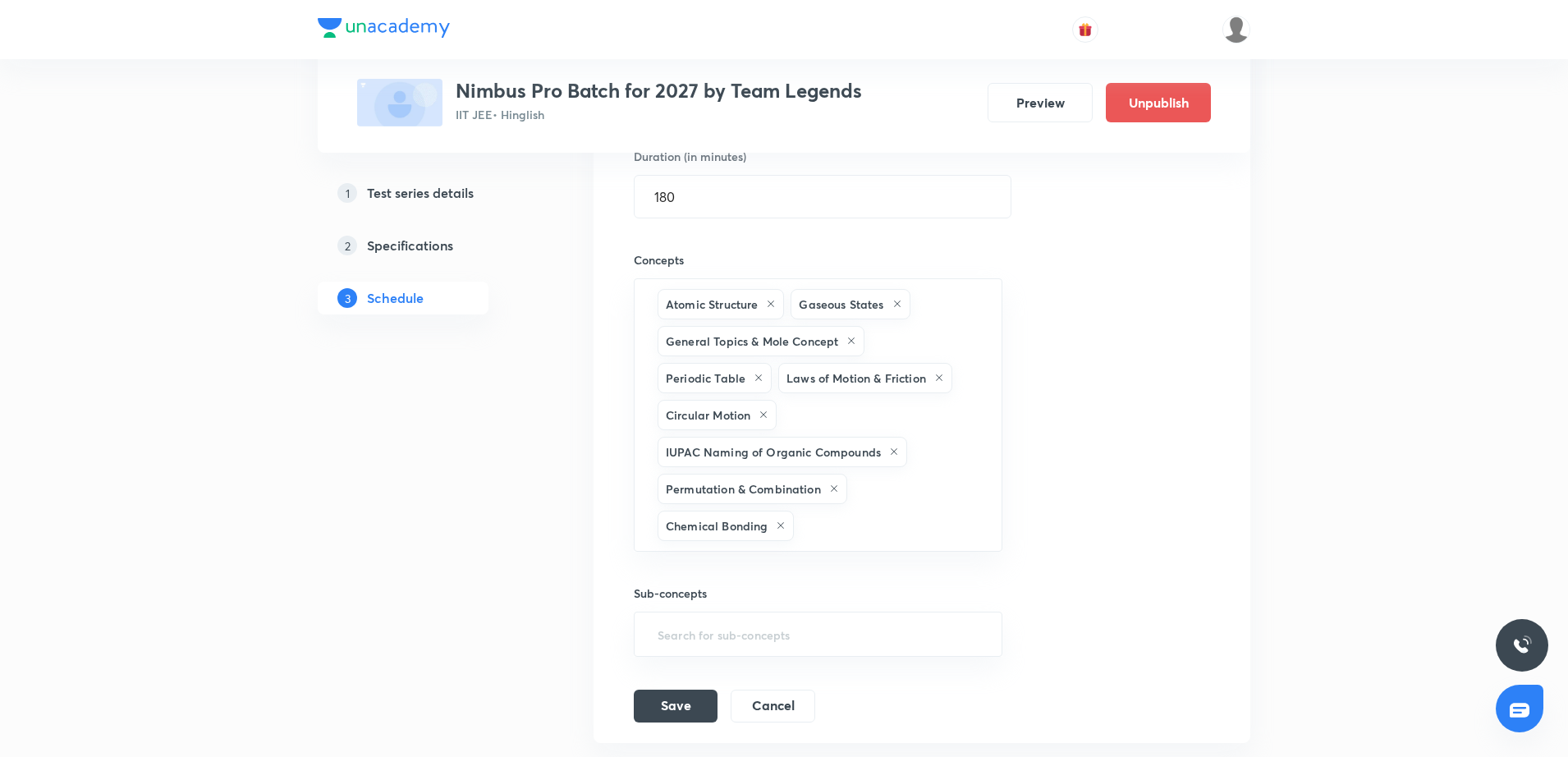
click at [1048, 431] on div "Session title 10/99 Major-Test ​ Schedule for Oct 5, 2025, 9:00 AM ​ Duration (…" at bounding box center [922, 316] width 577 height 815
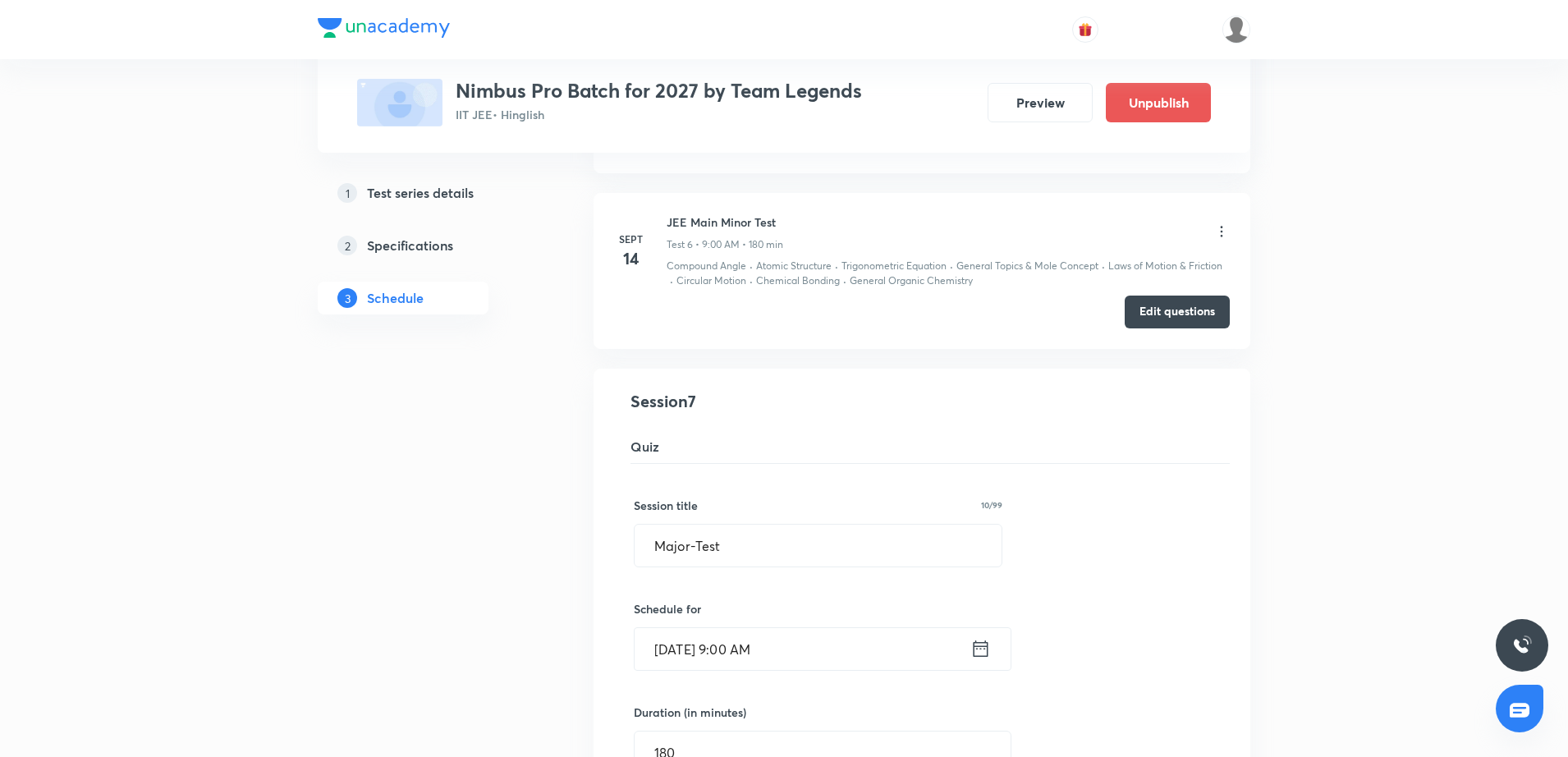
scroll to position [971, 0]
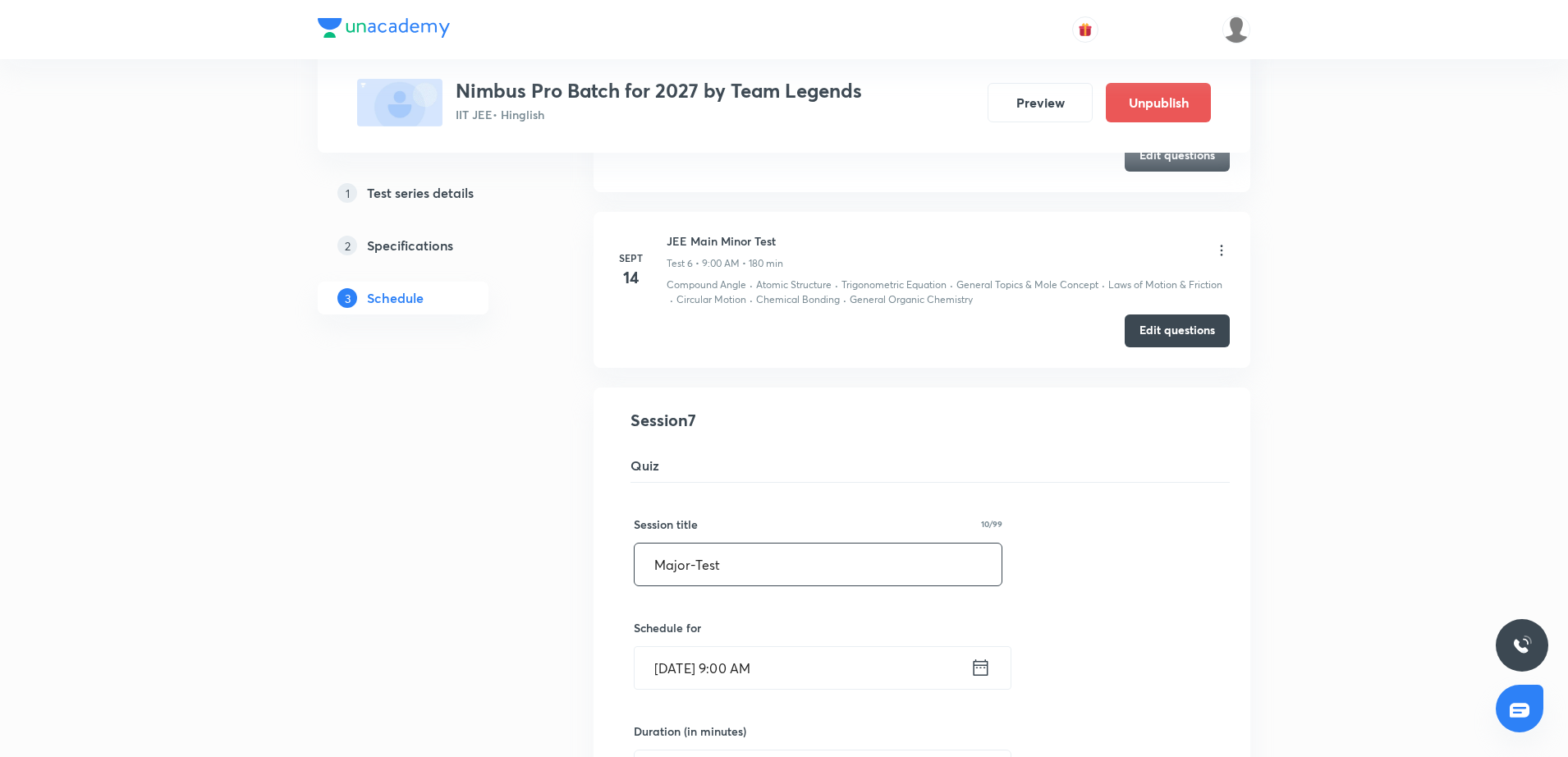
click at [655, 555] on input "Major-Test" at bounding box center [818, 564] width 367 height 42
click at [655, 555] on input "JMajor-Test" at bounding box center [818, 564] width 367 height 42
click at [764, 562] on input "JEE Main | Major-Test" at bounding box center [818, 564] width 367 height 42
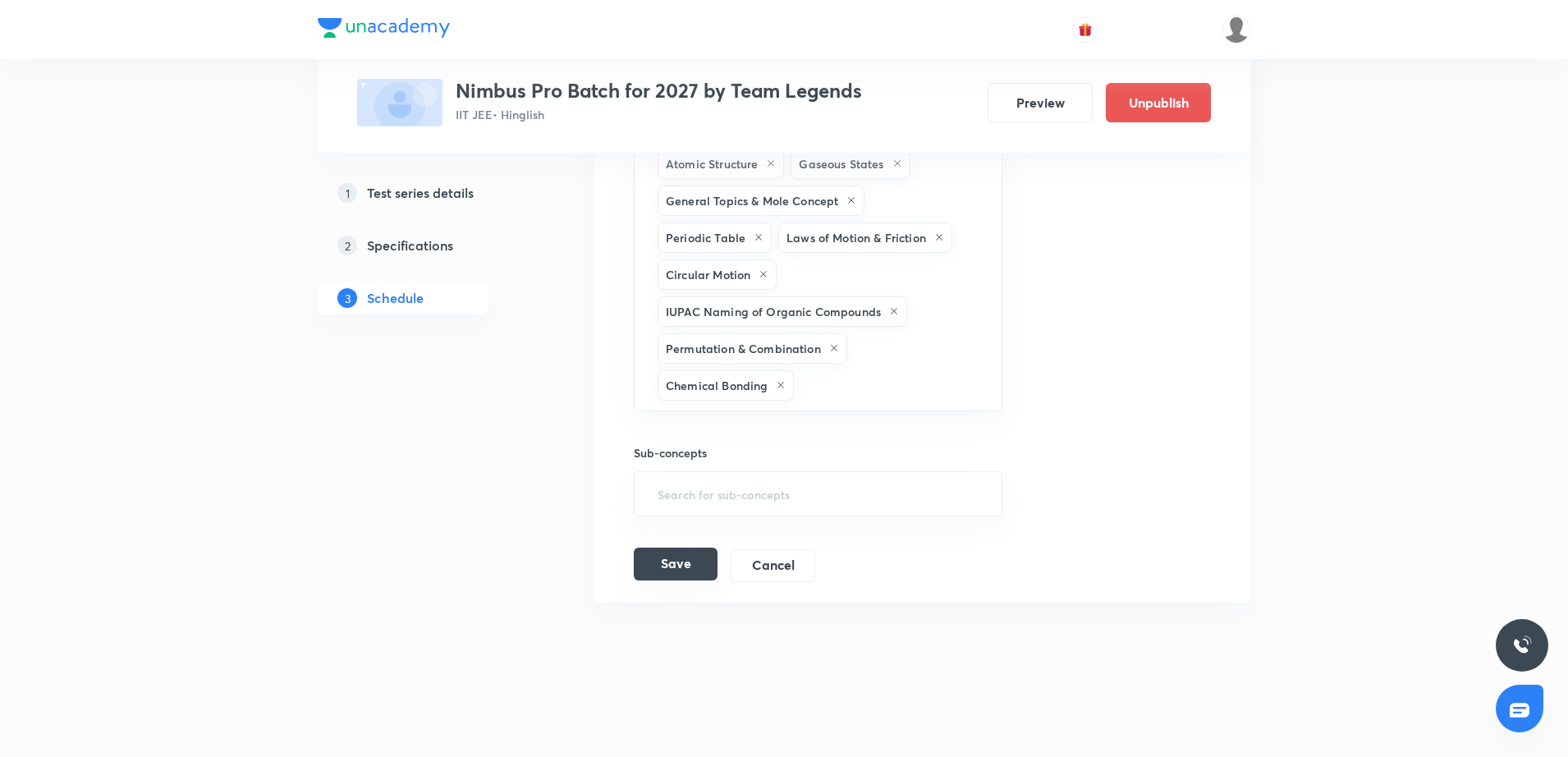
type input "JEE Main | Major Test"
click at [689, 564] on button "Save" at bounding box center [675, 564] width 83 height 33
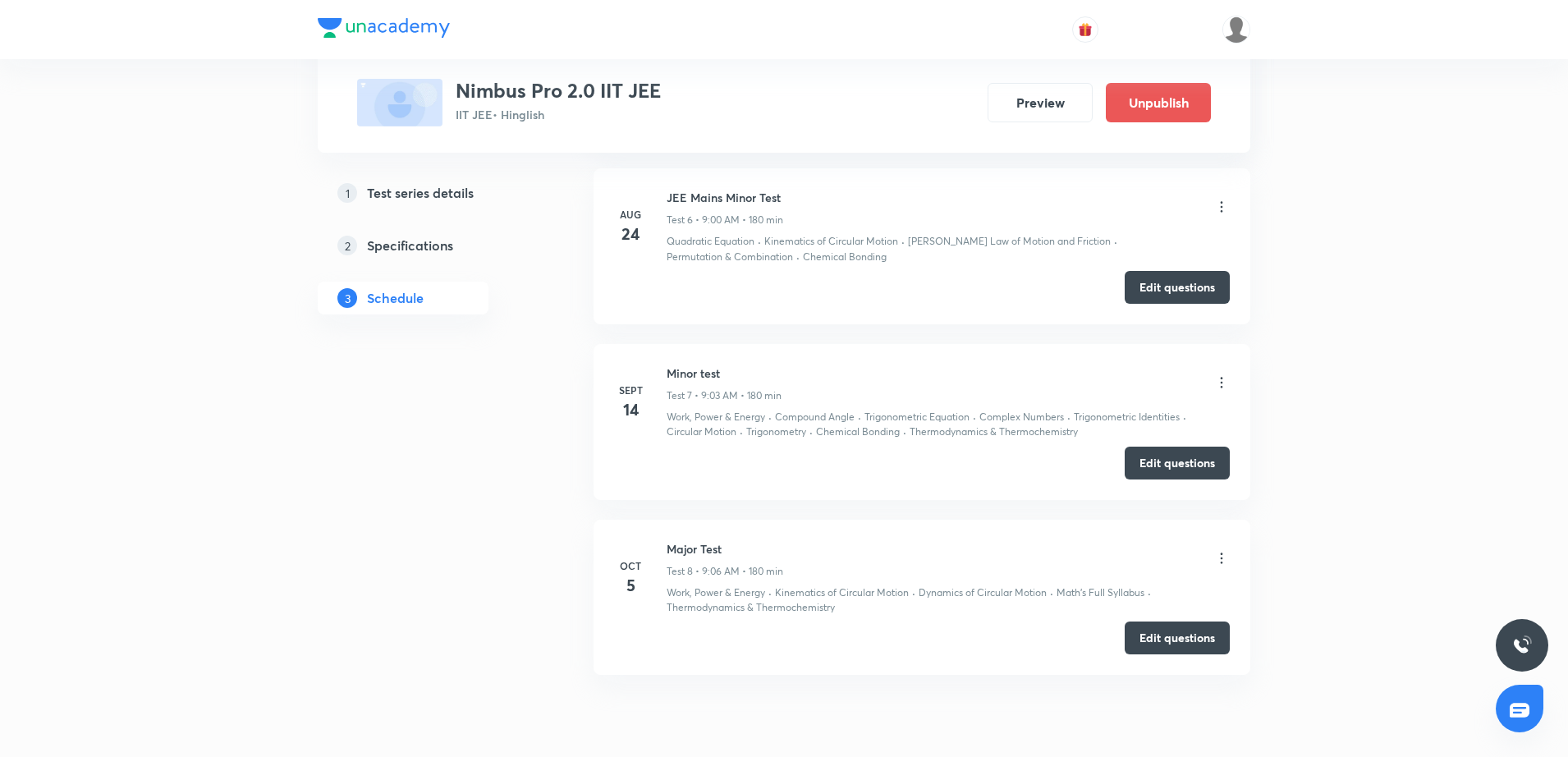
scroll to position [1767, 0]
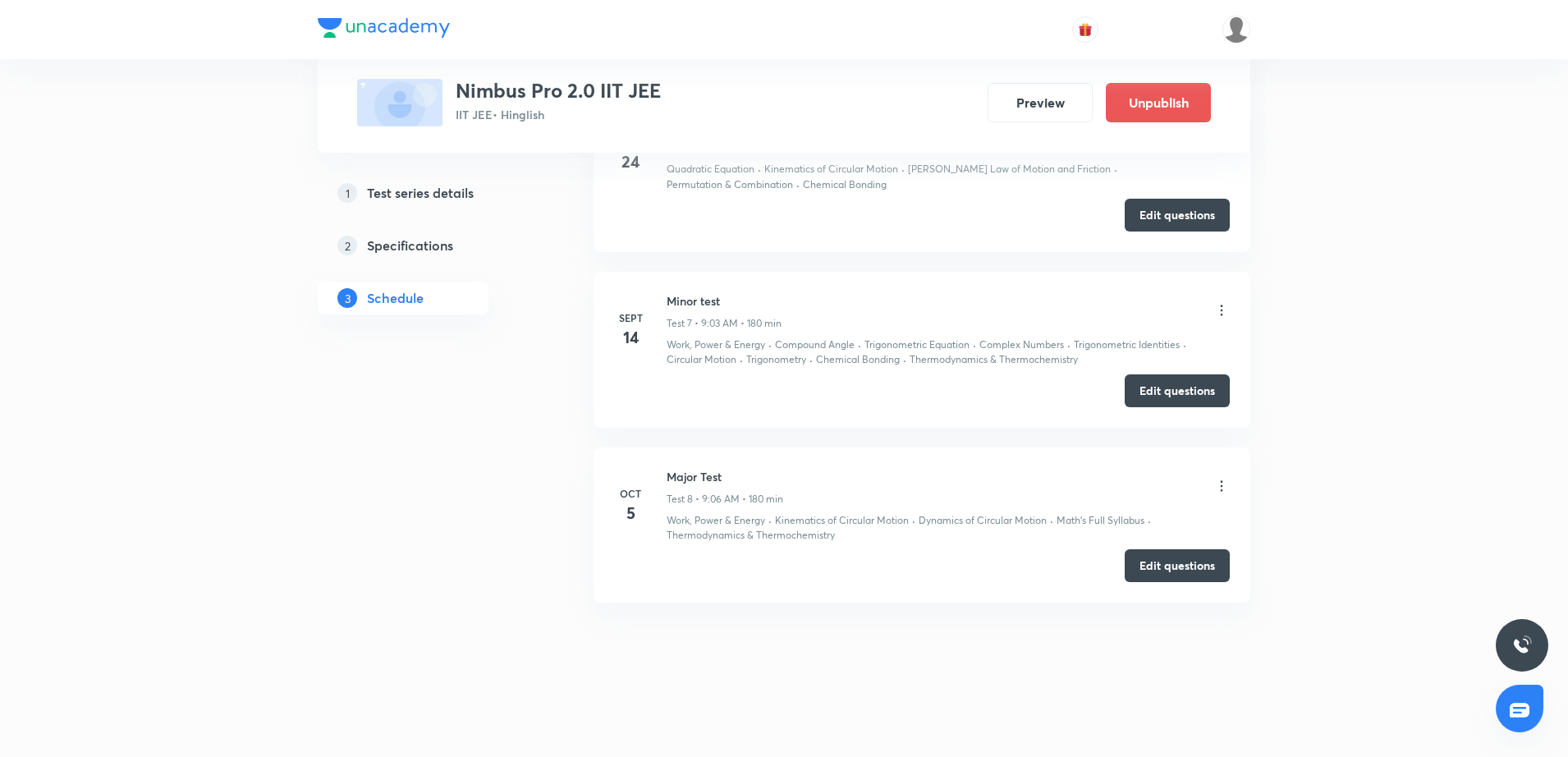
click at [1216, 475] on div "Major Test Test 8 • 9:06 AM • 180 min" at bounding box center [948, 488] width 563 height 39
click at [1219, 488] on icon at bounding box center [1222, 486] width 17 height 17
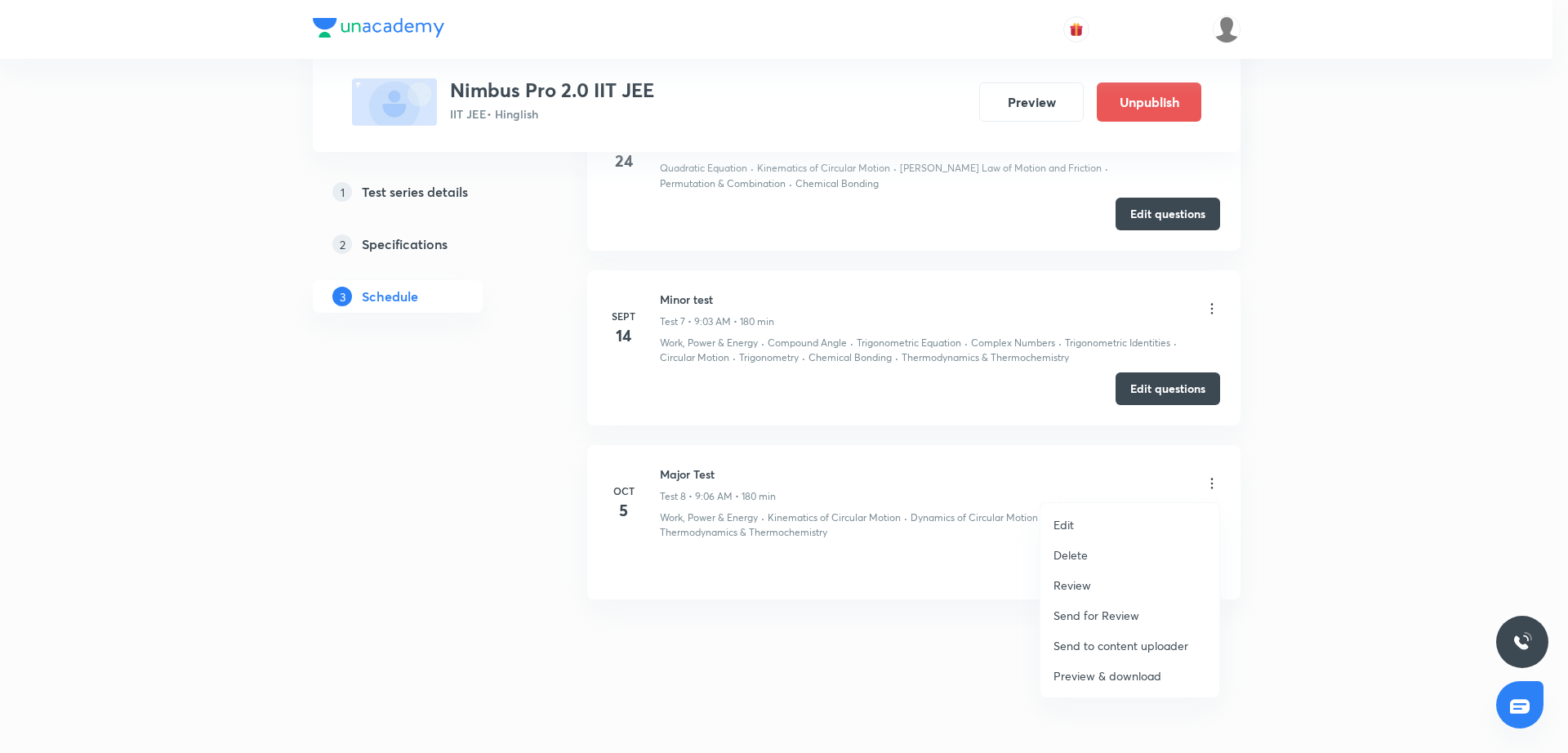
click at [1129, 517] on li "Edit" at bounding box center [1130, 524] width 179 height 30
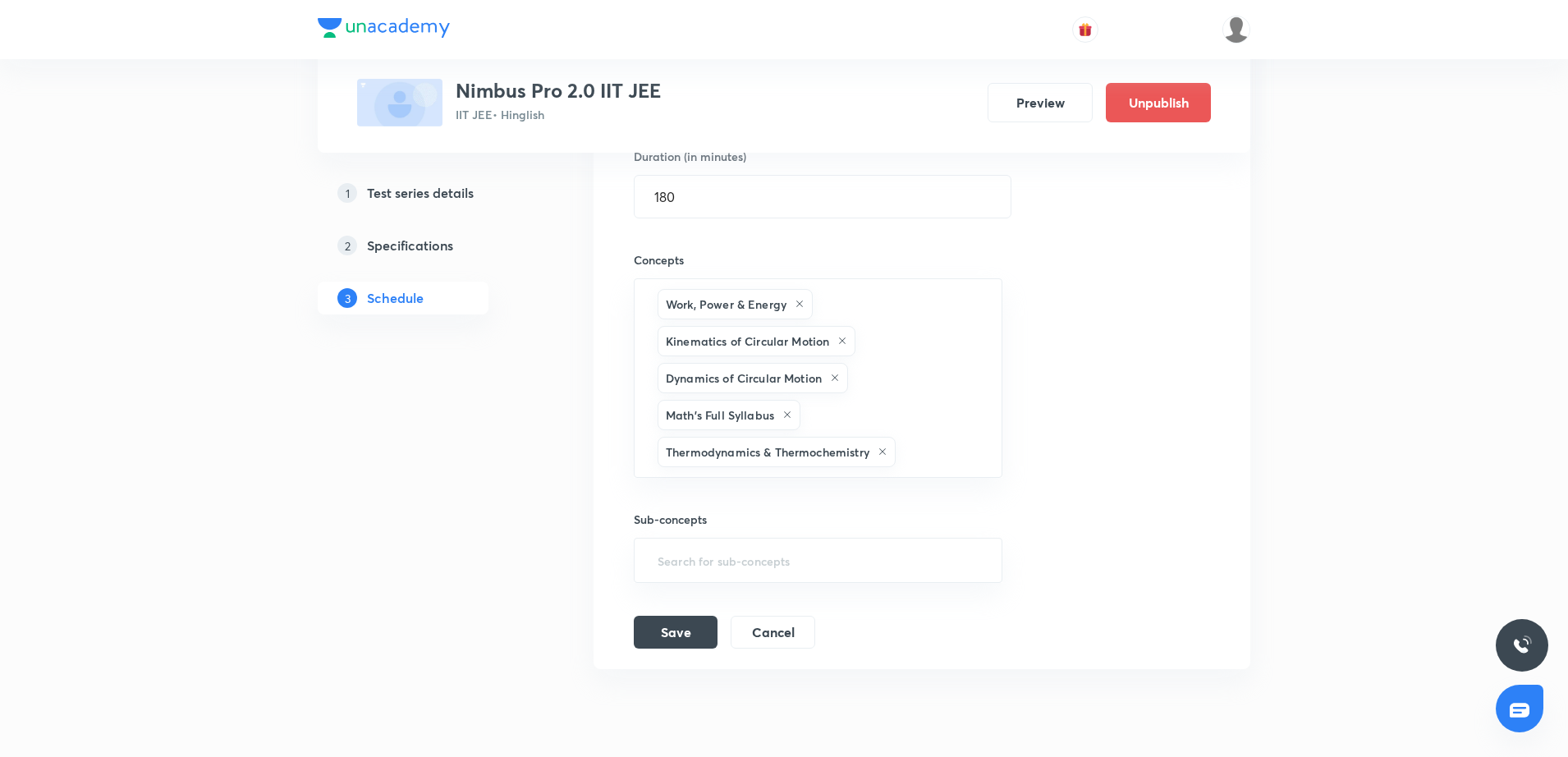
click at [1081, 389] on div "Session title 10/99 Major Test ​ Schedule for [DATE] 9:06 AM ​ Duration (in min…" at bounding box center [922, 279] width 577 height 740
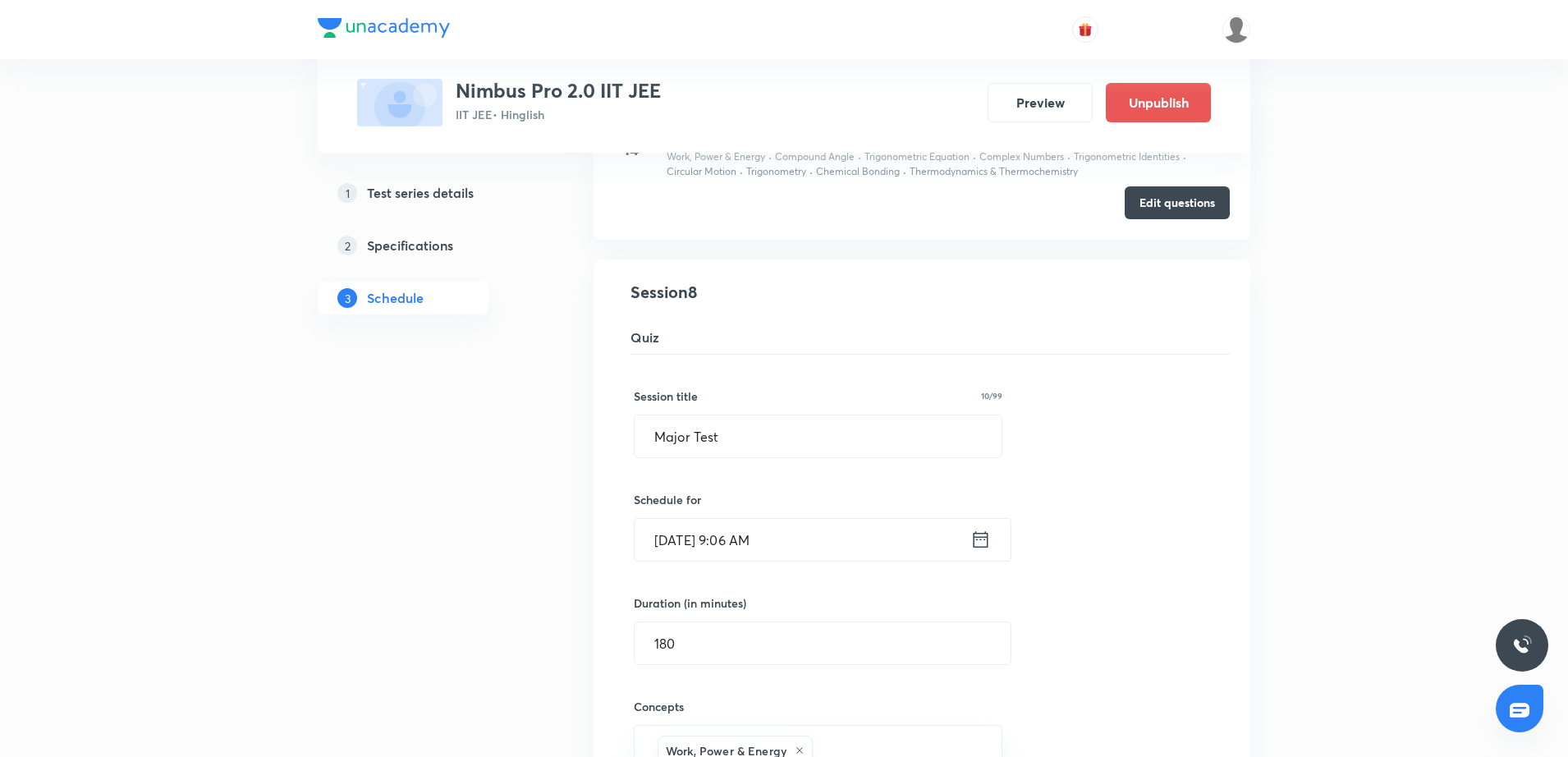
scroll to position [1274, 0]
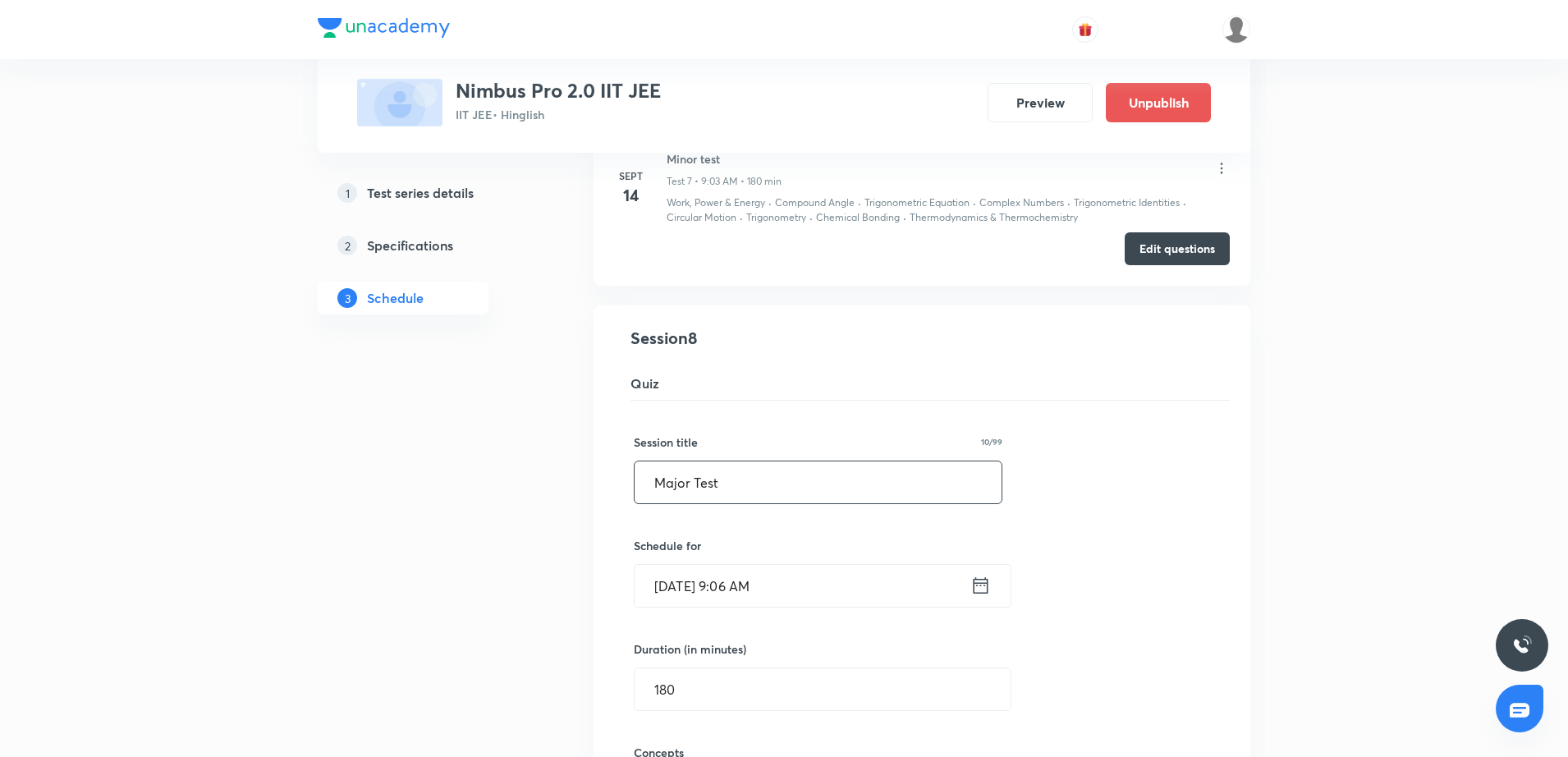
click at [653, 477] on input "Major Test" at bounding box center [818, 483] width 367 height 42
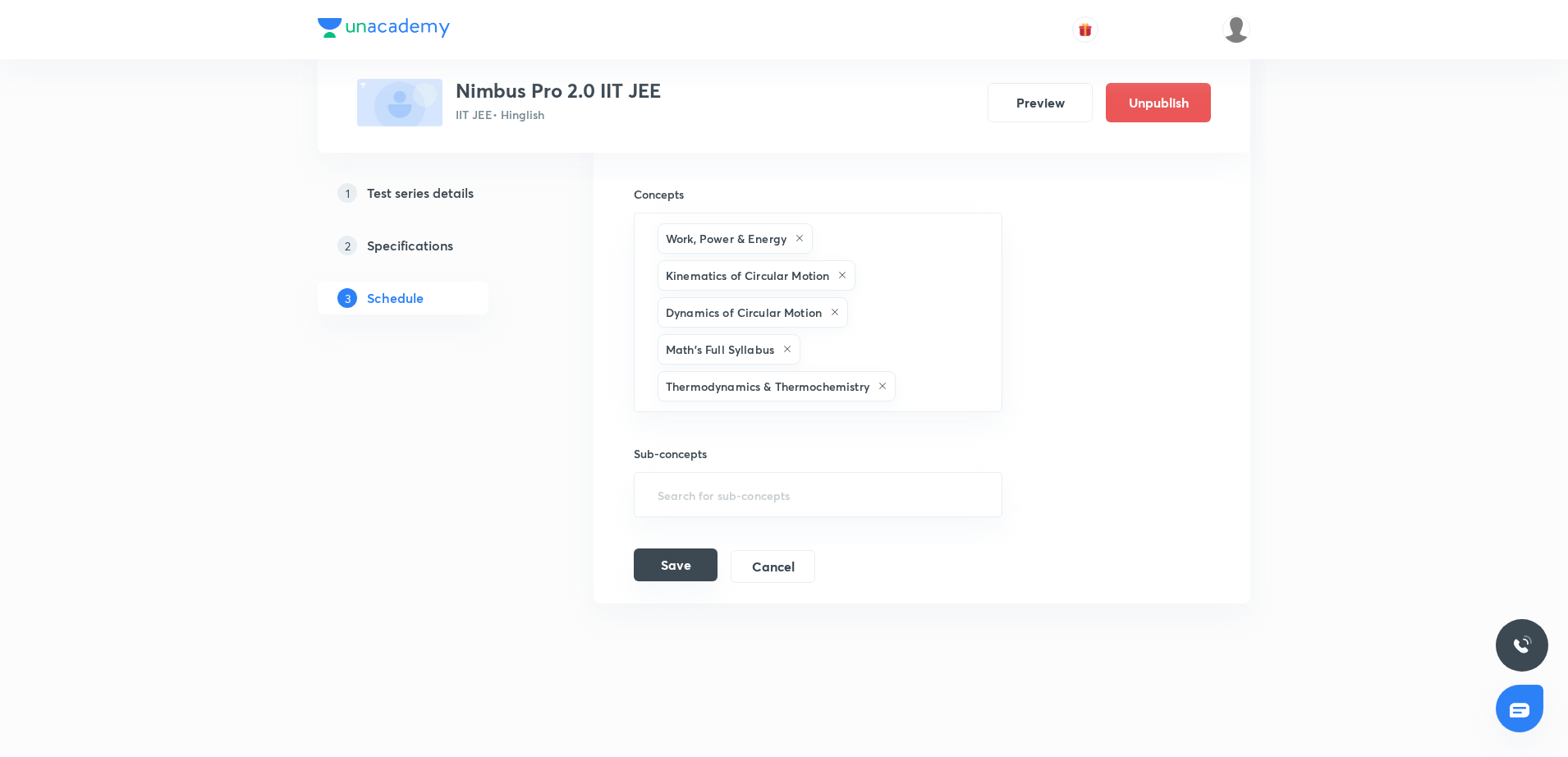
type input "JEE Main | Major Test"
click at [668, 557] on button "Save" at bounding box center [675, 565] width 83 height 33
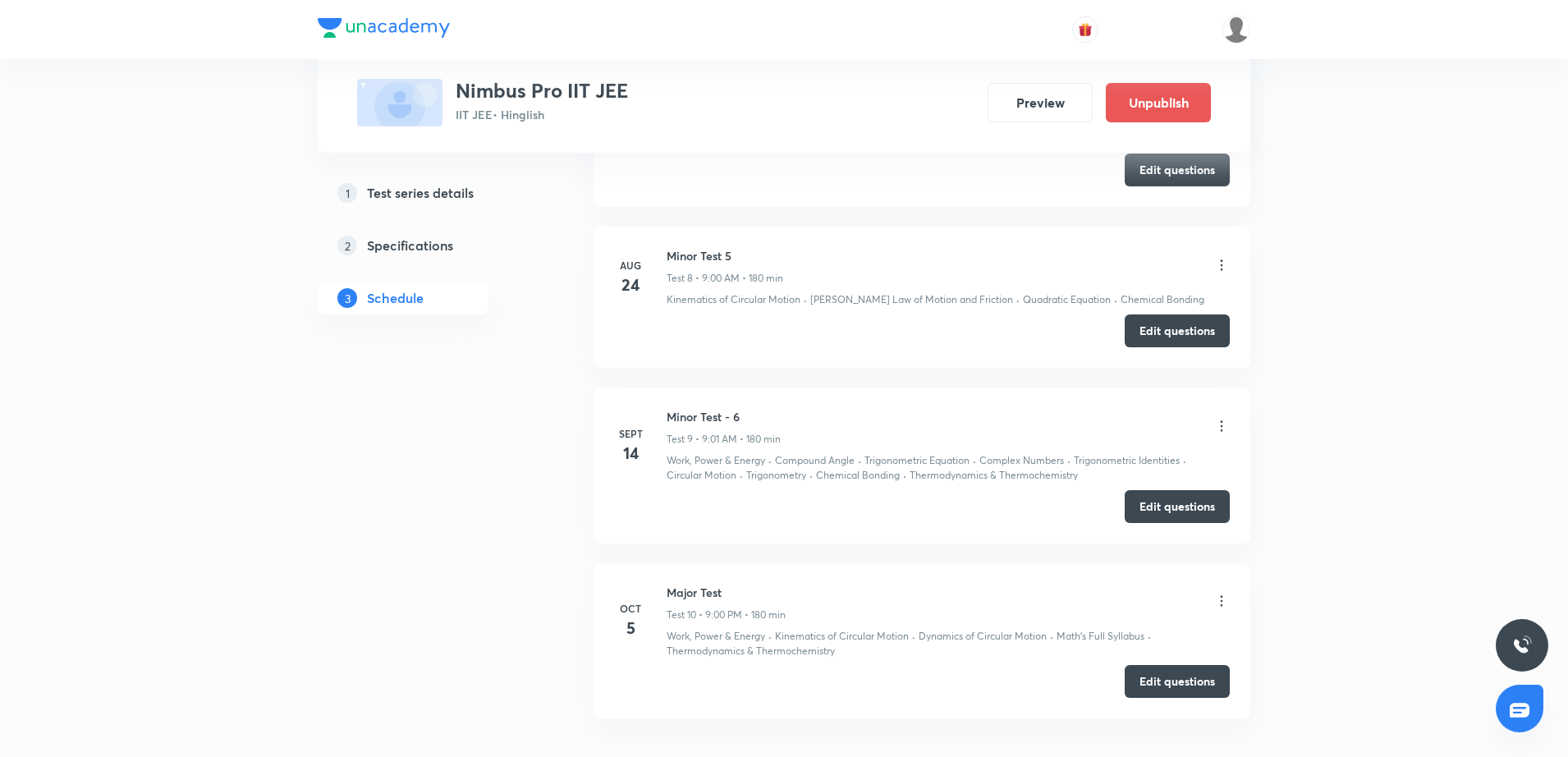
scroll to position [2054, 0]
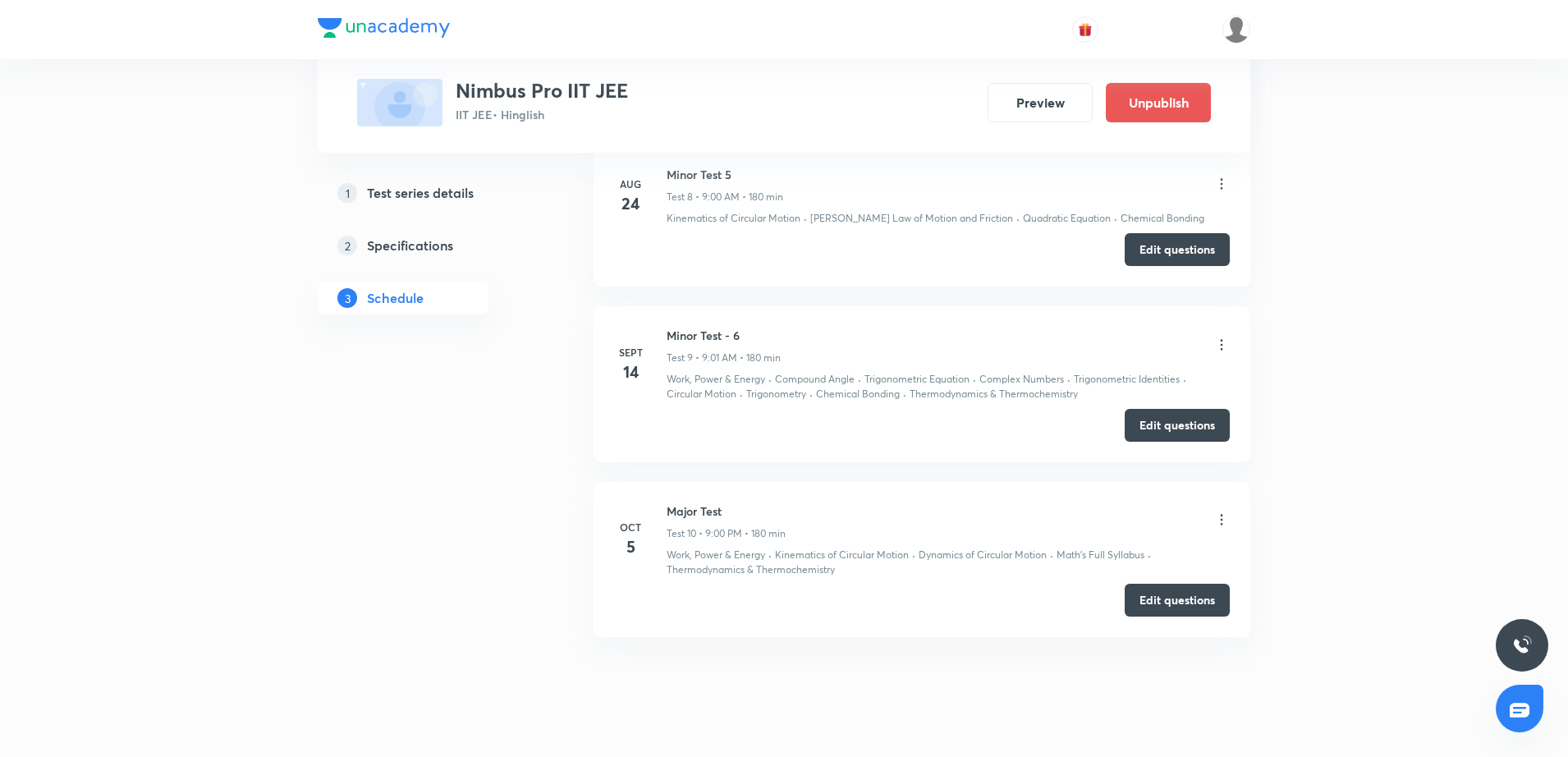
click at [1231, 512] on li "Oct 5 Major Test Test 10 • 9:00 PM • 180 min Work, Power & Energy · Kinematics …" at bounding box center [922, 559] width 657 height 155
click at [1216, 519] on icon at bounding box center [1222, 520] width 17 height 17
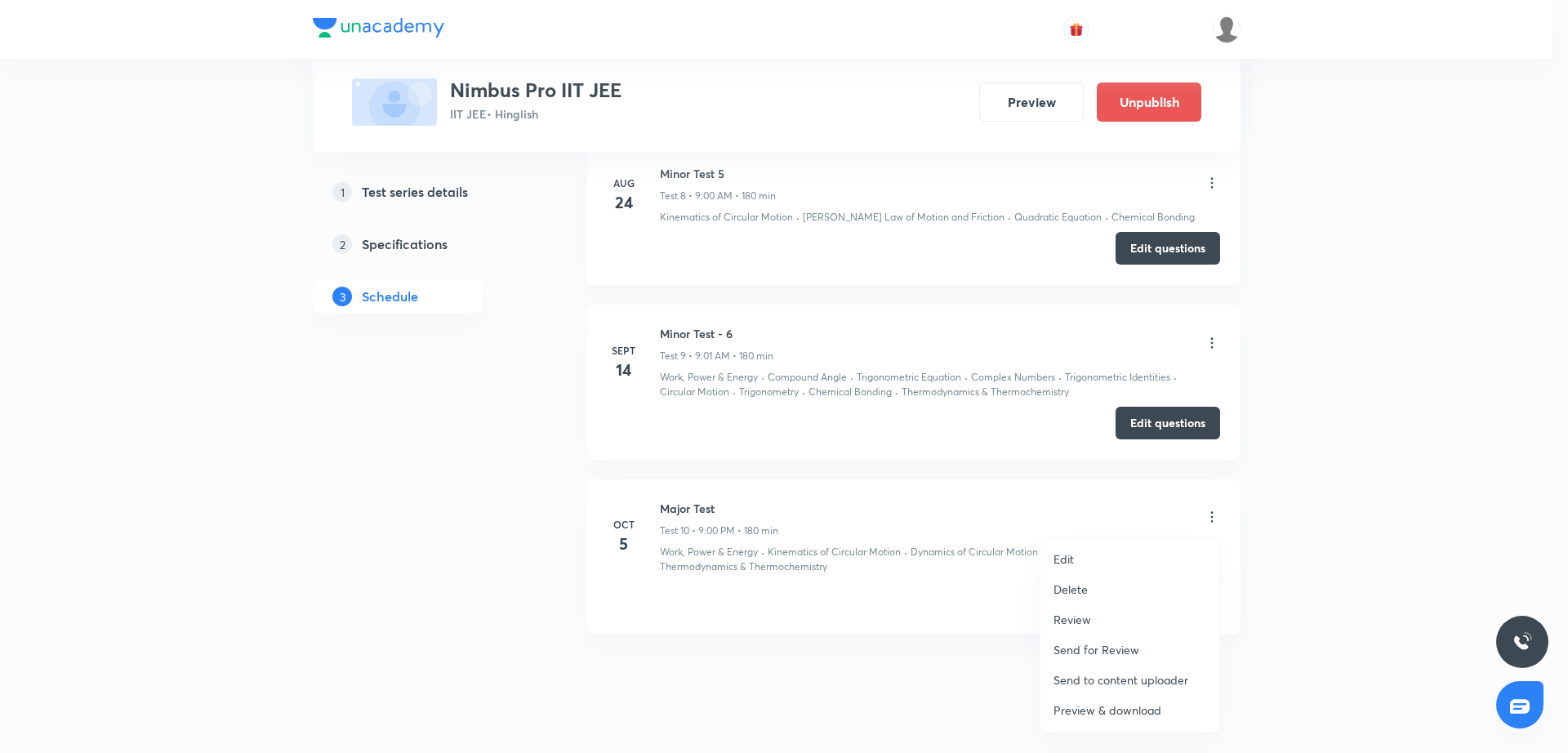
click at [1146, 549] on li "Edit" at bounding box center [1130, 559] width 179 height 30
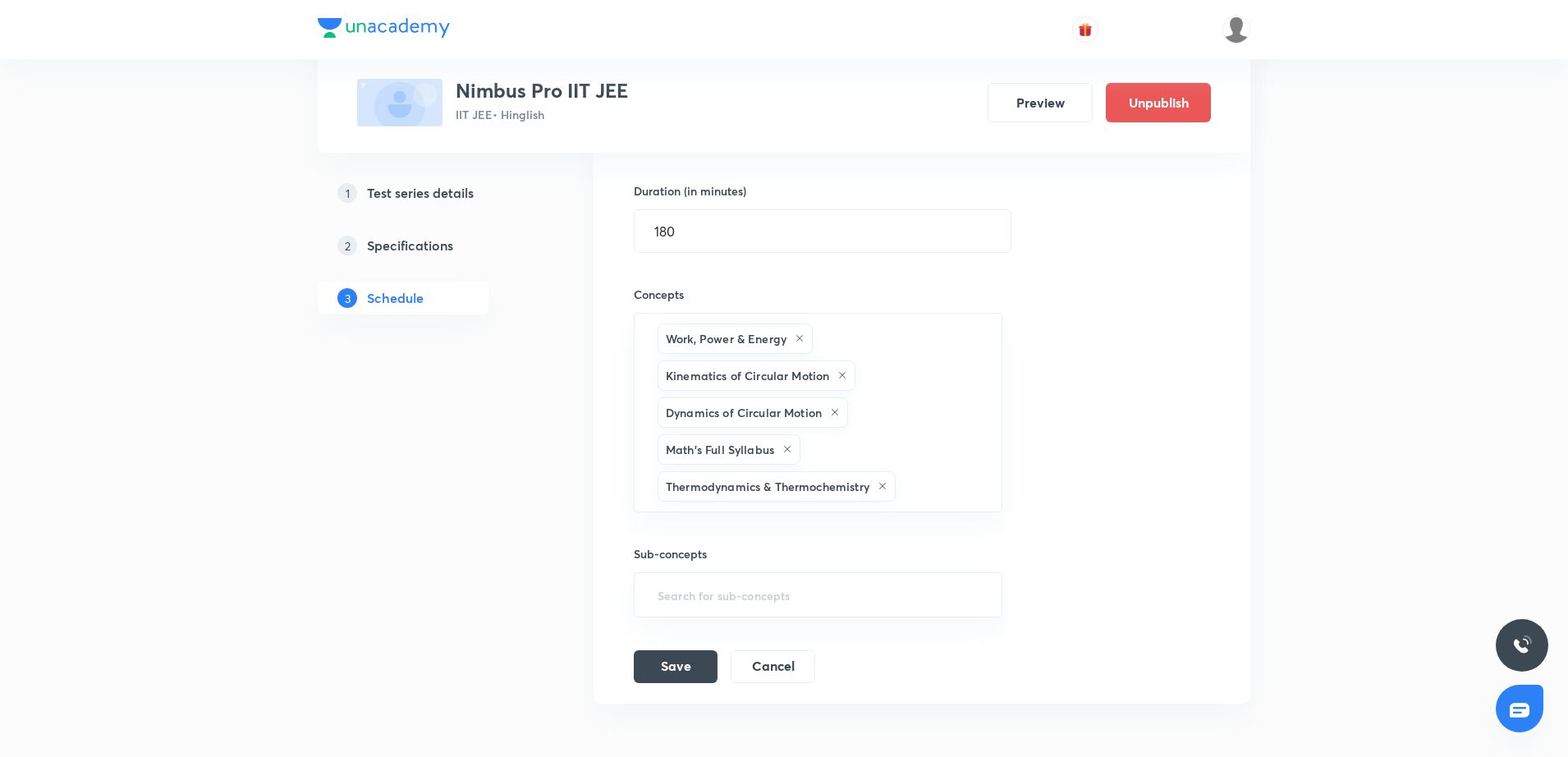
click at [1117, 493] on div "Session title 10/99 Major Test ​ Schedule for Oct 5, 2025, 9:00 PM ​ Duration (…" at bounding box center [922, 312] width 577 height 740
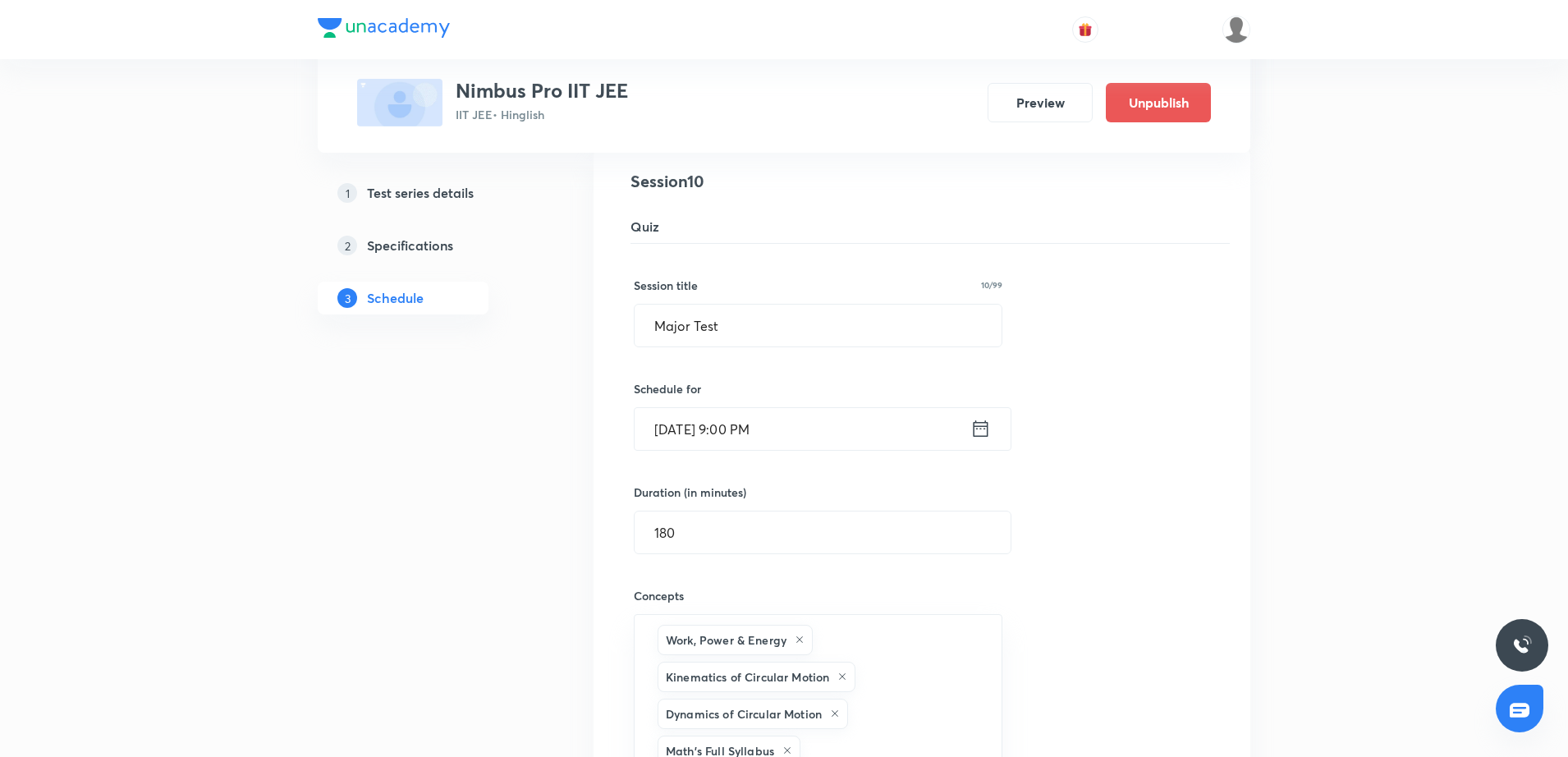
scroll to position [1560, 0]
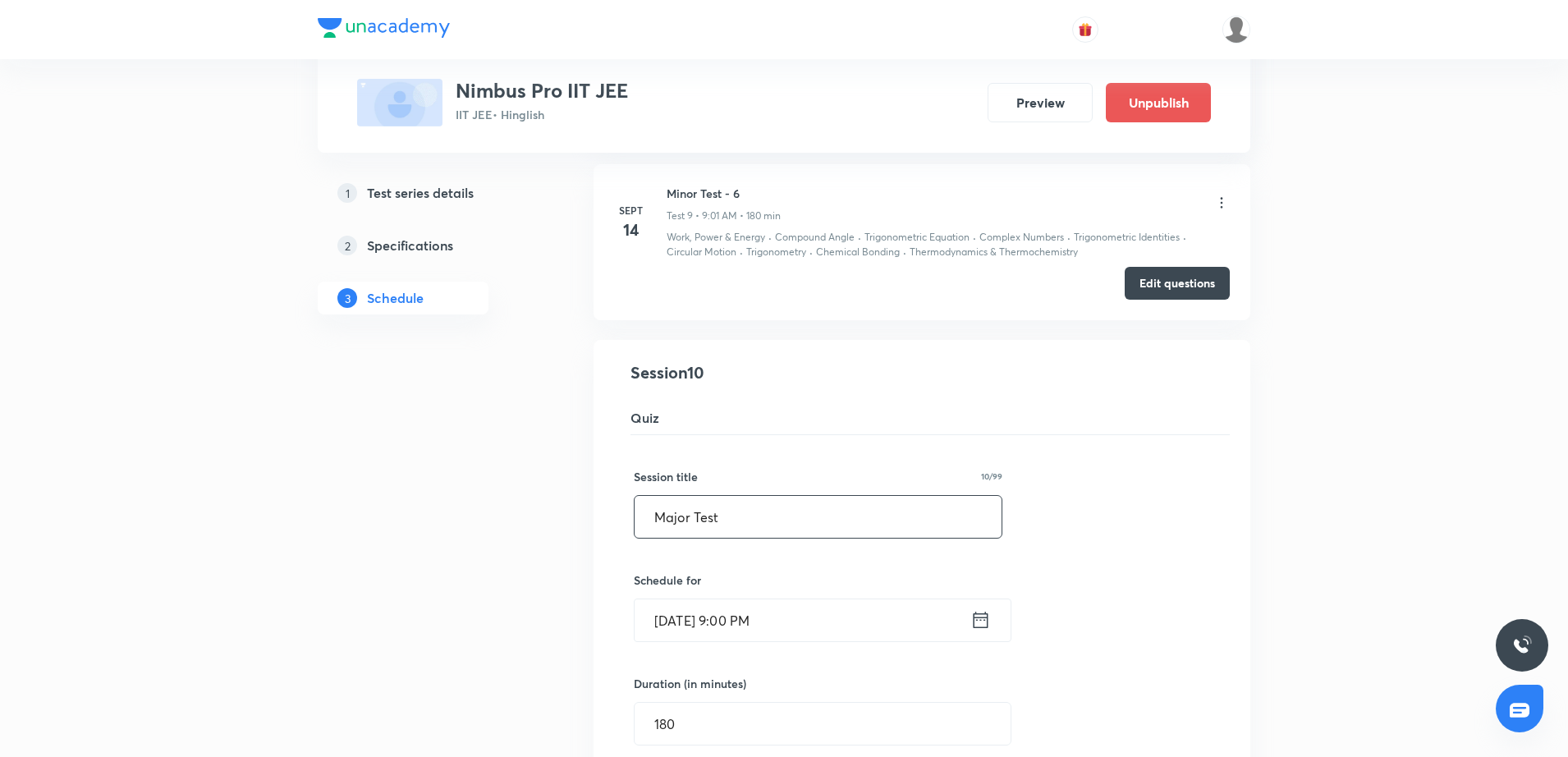
click at [649, 517] on input "Major Test" at bounding box center [818, 517] width 367 height 42
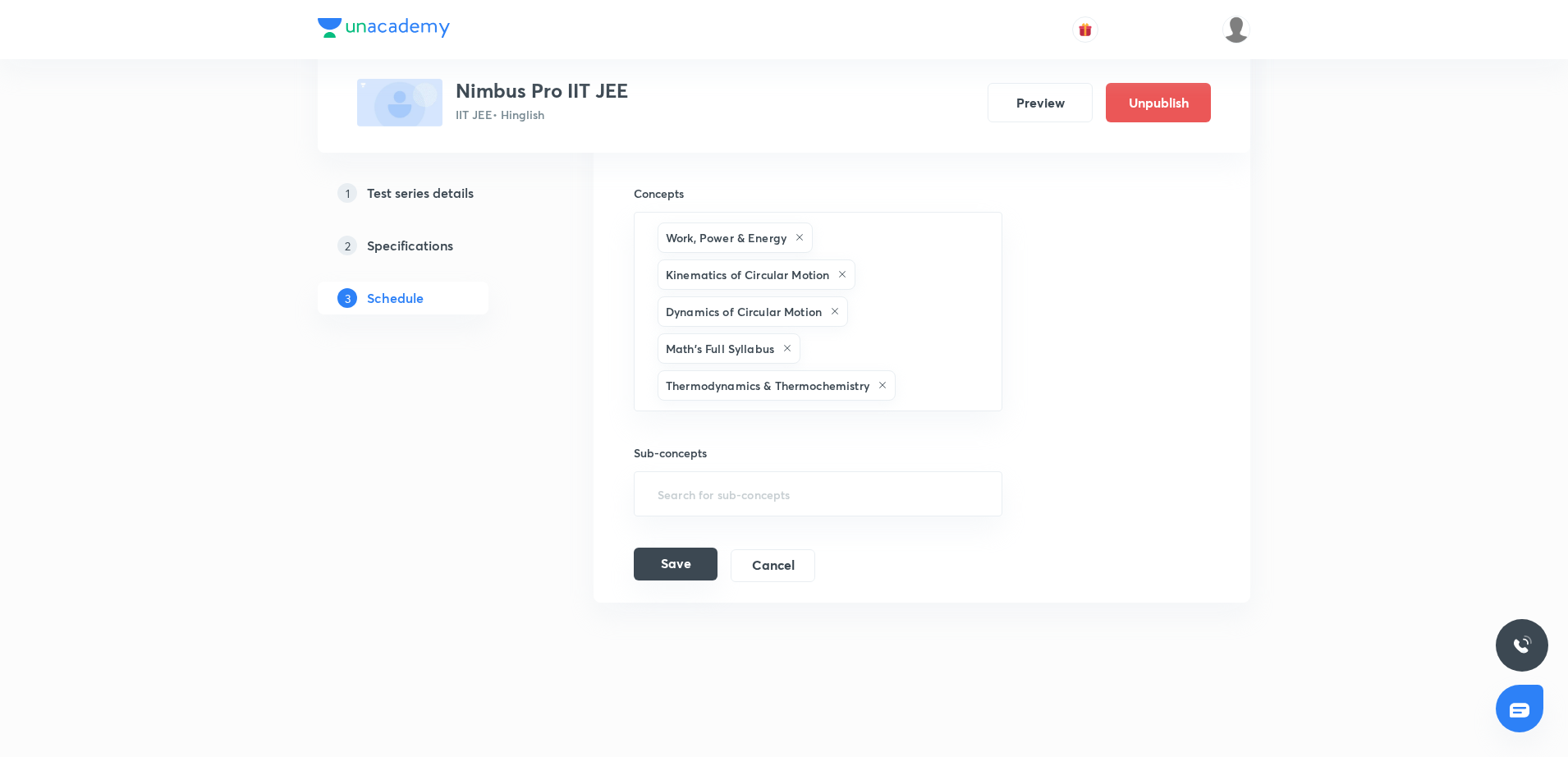
type input "JEE Main | Major Test"
click at [694, 562] on button "Save" at bounding box center [675, 564] width 83 height 33
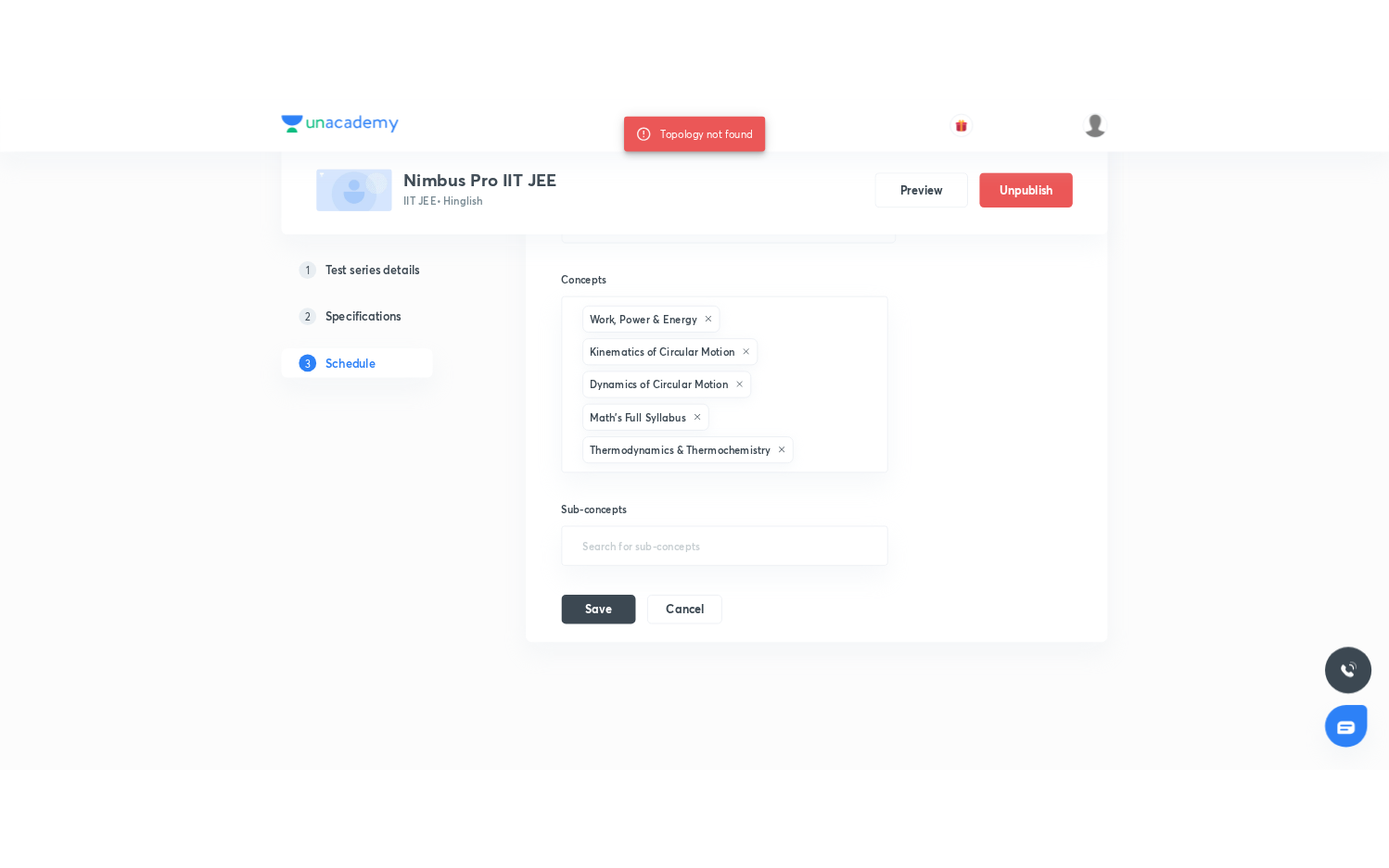
scroll to position [2429, 0]
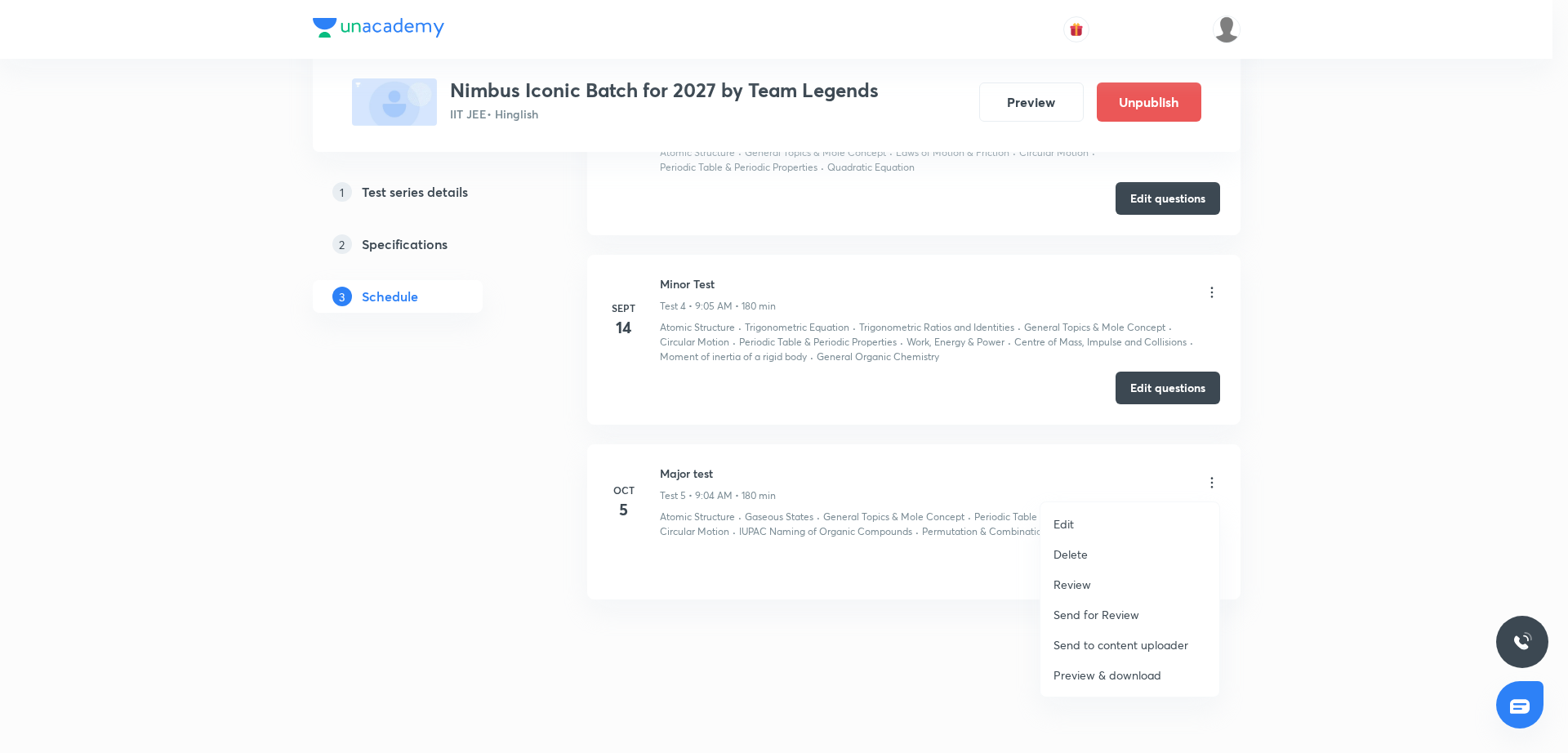
click at [1137, 517] on li "Edit" at bounding box center [1130, 524] width 179 height 30
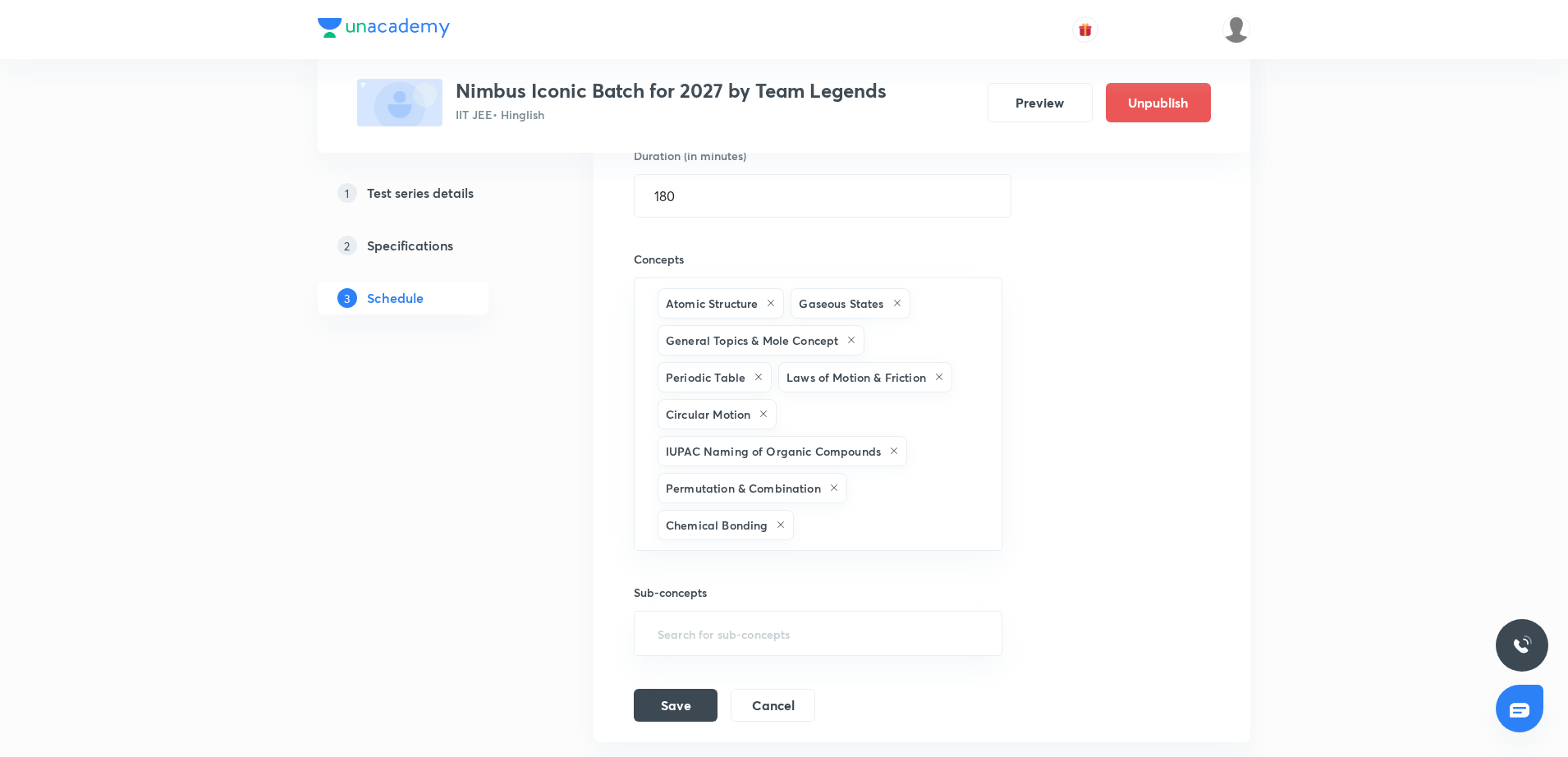
click at [1138, 476] on div "Session title 10/99 Major test ​ Schedule for [DATE] 9:04 AM ​ Duration (in min…" at bounding box center [922, 315] width 577 height 815
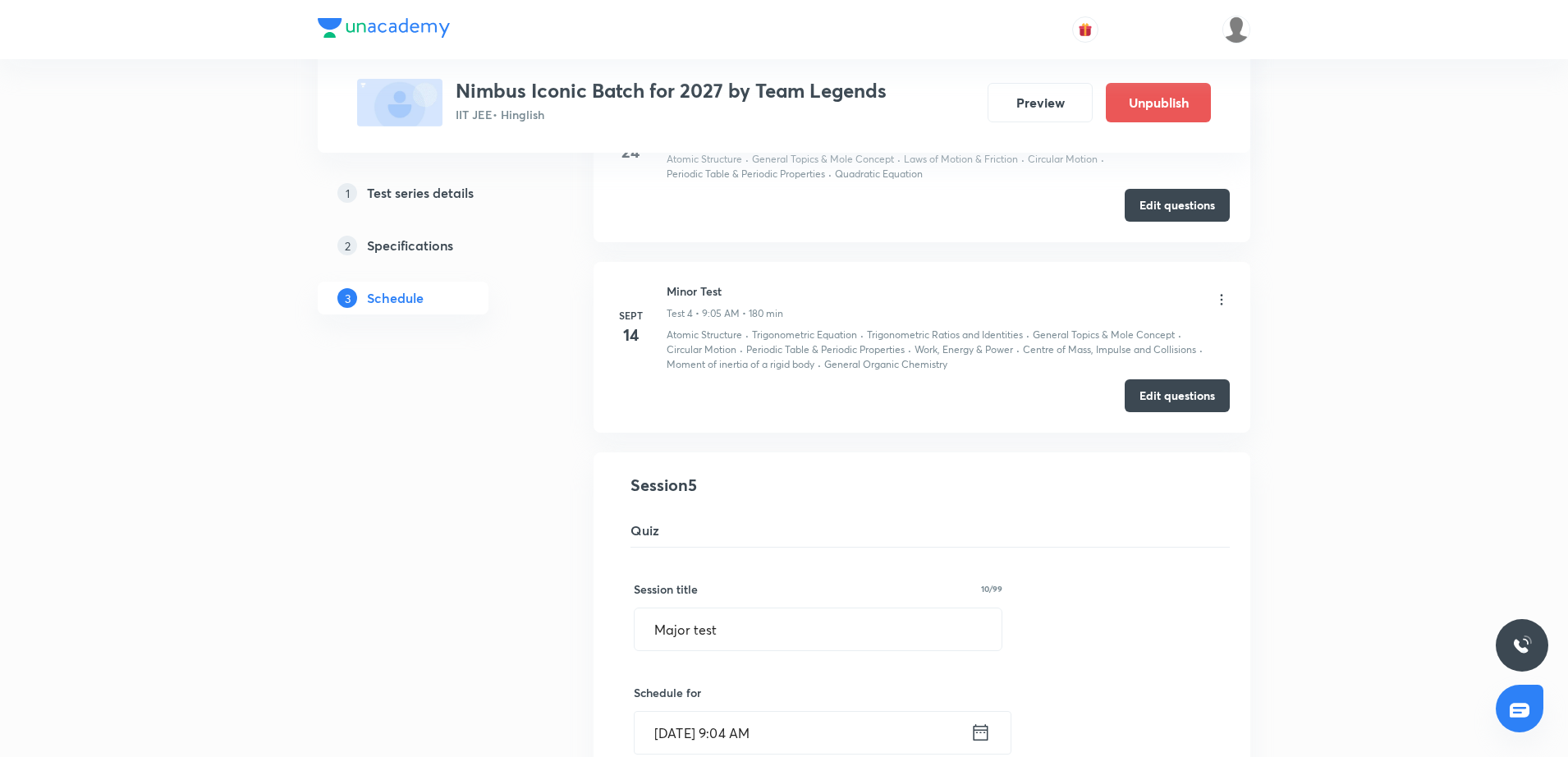
scroll to position [578, 0]
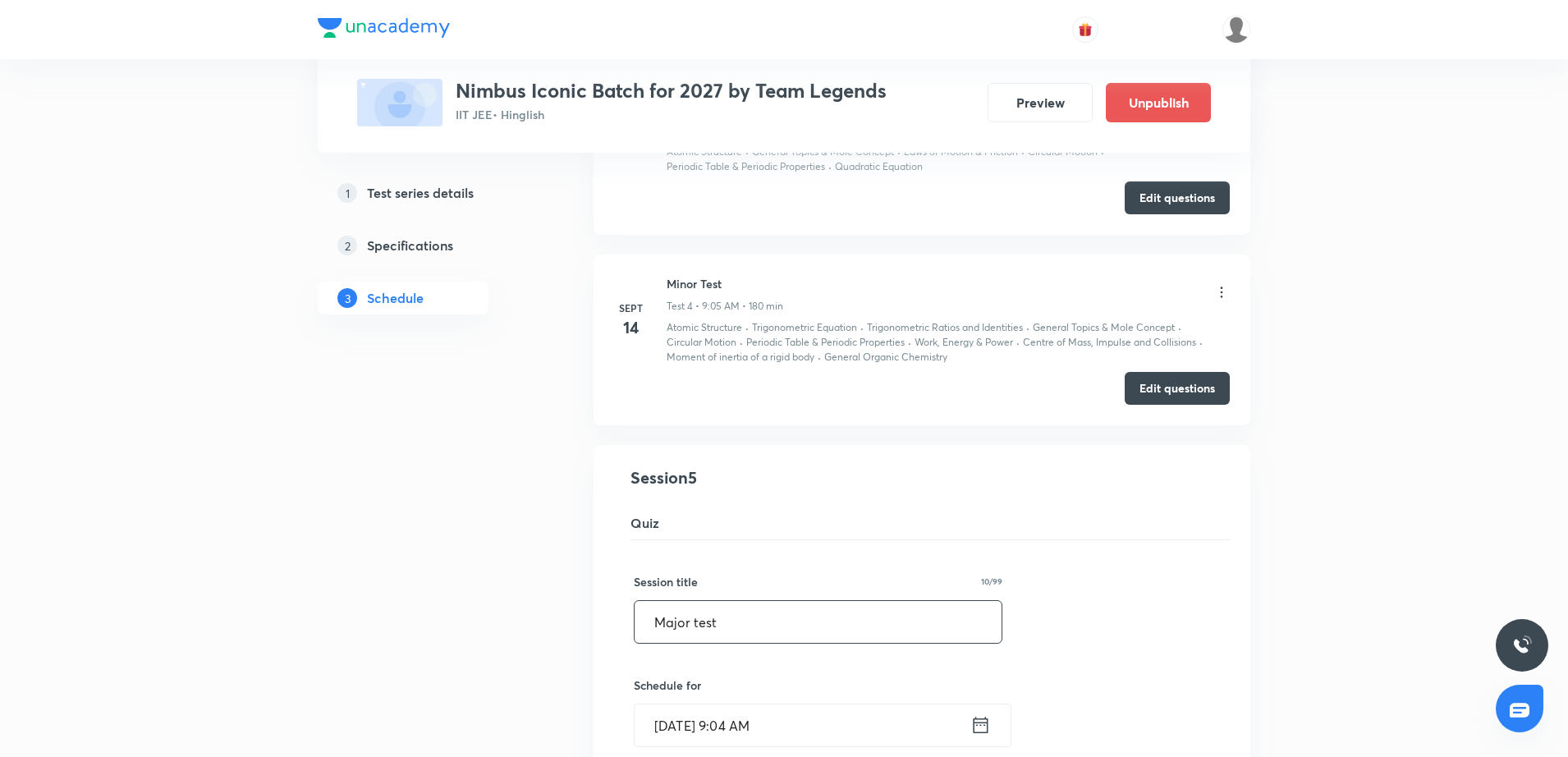
click at [651, 624] on input "Major test" at bounding box center [818, 622] width 367 height 42
type input "JEE Main | Major test"
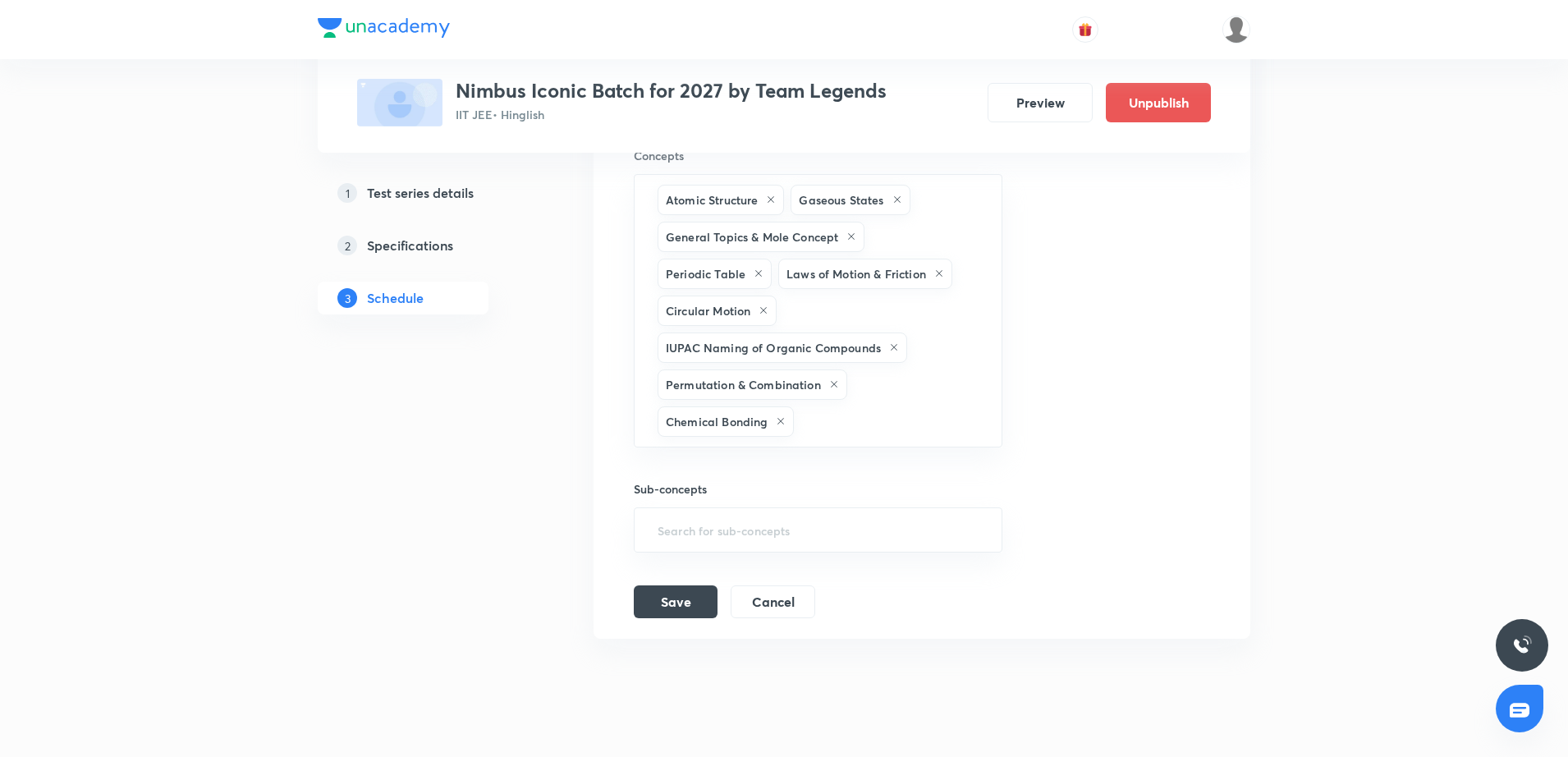
scroll to position [1316, 0]
click at [684, 598] on button "Save" at bounding box center [675, 598] width 83 height 33
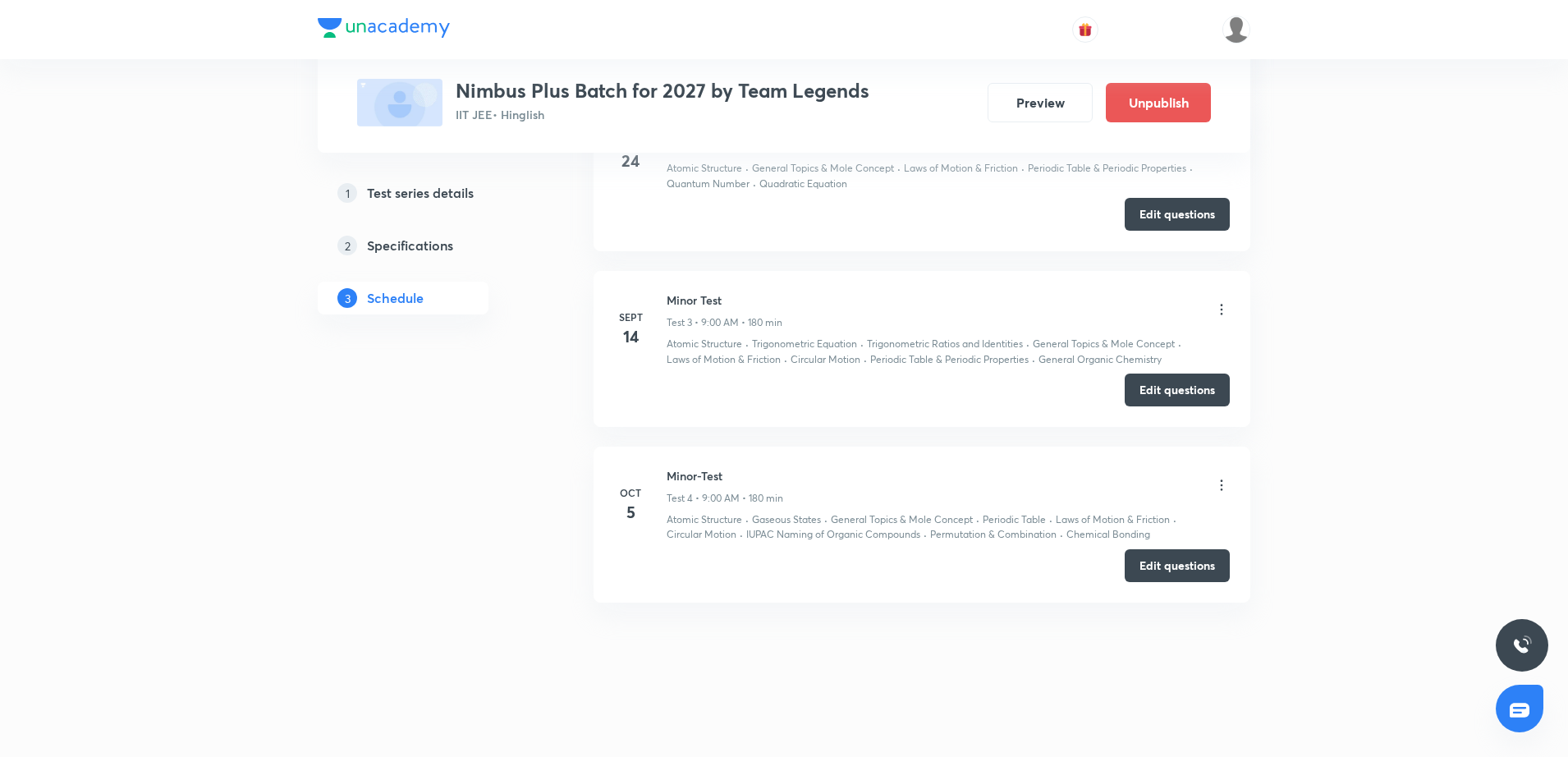
click at [1220, 474] on div "Minor-Test Test 4 • 9:00 AM • 180 min" at bounding box center [948, 487] width 563 height 39
click at [1226, 487] on icon at bounding box center [1222, 485] width 17 height 17
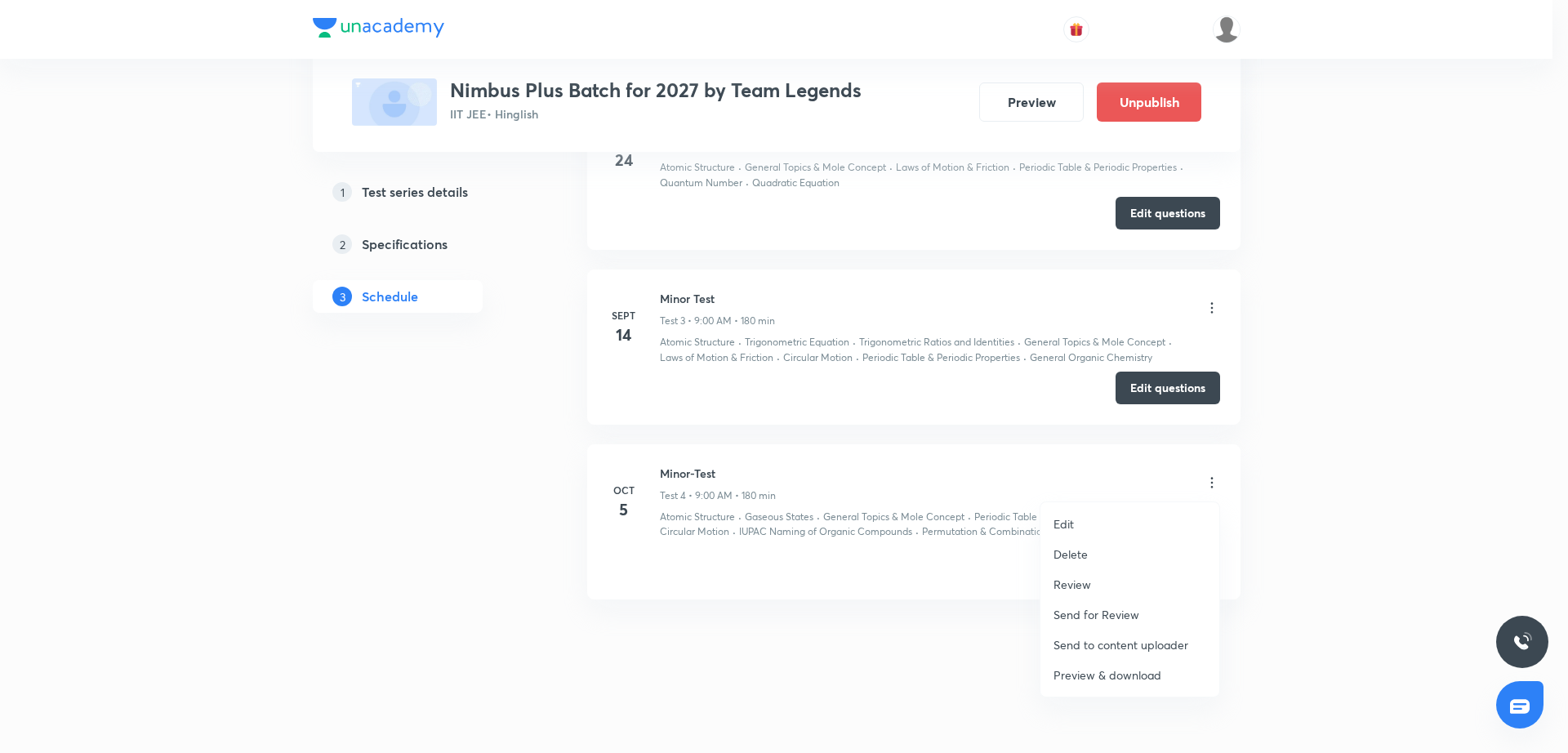
click at [1141, 520] on li "Edit" at bounding box center [1130, 524] width 179 height 30
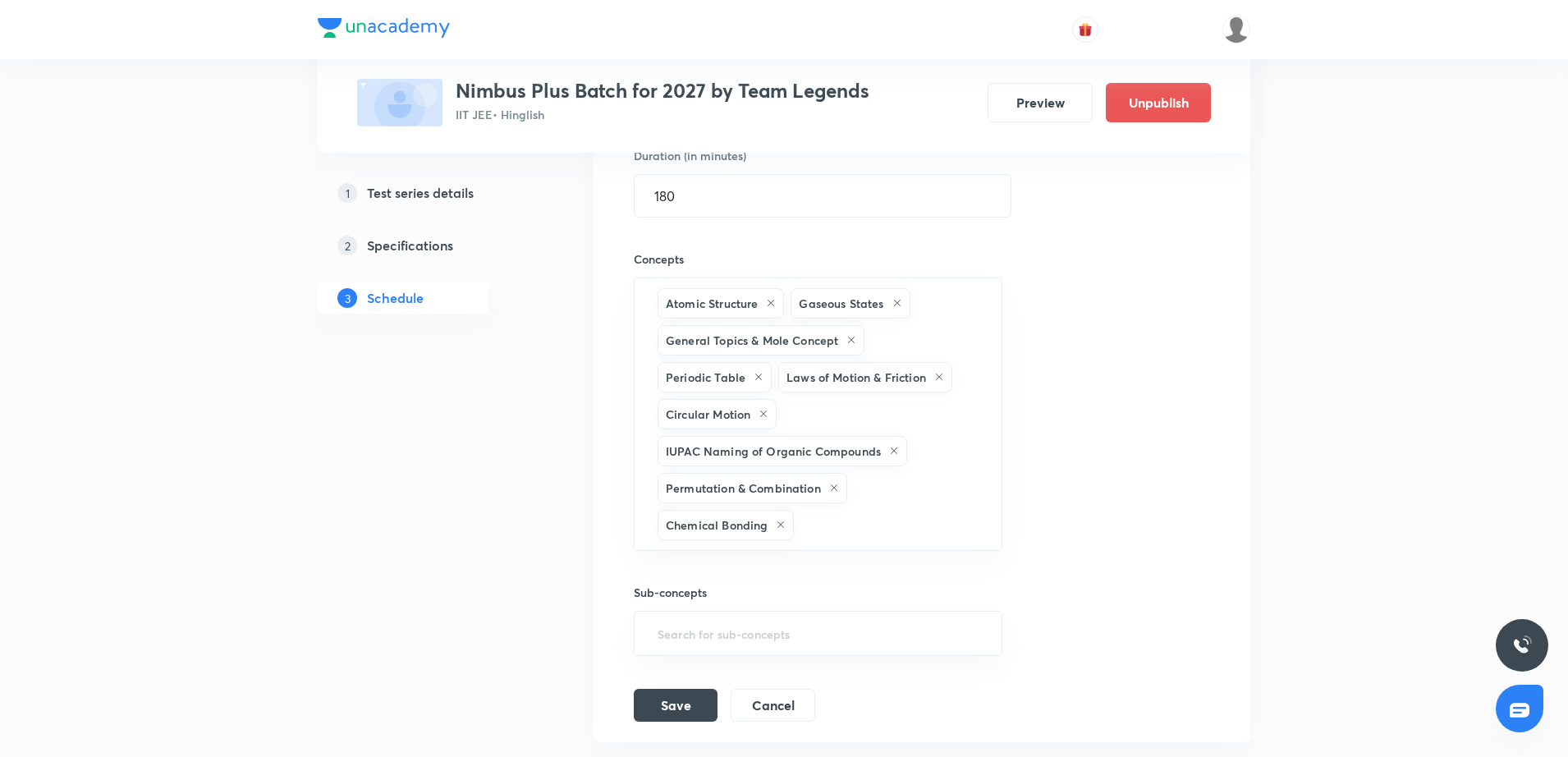
click at [1124, 464] on div "Session title 10/99 Minor-Test ​ Schedule for Oct 5, 2025, 9:00 AM ​ Duration (…" at bounding box center [922, 315] width 577 height 815
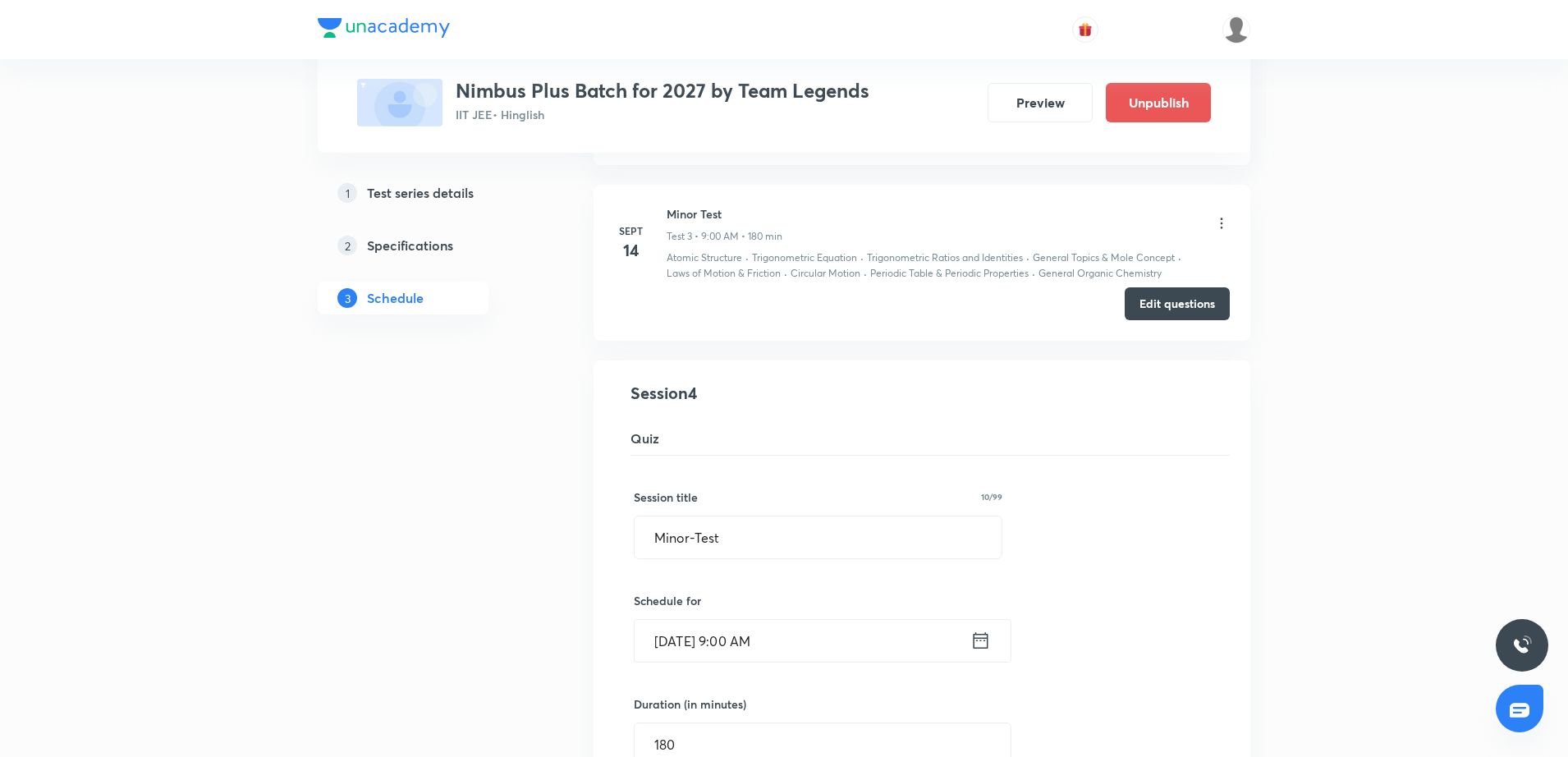
scroll to position [460, 0]
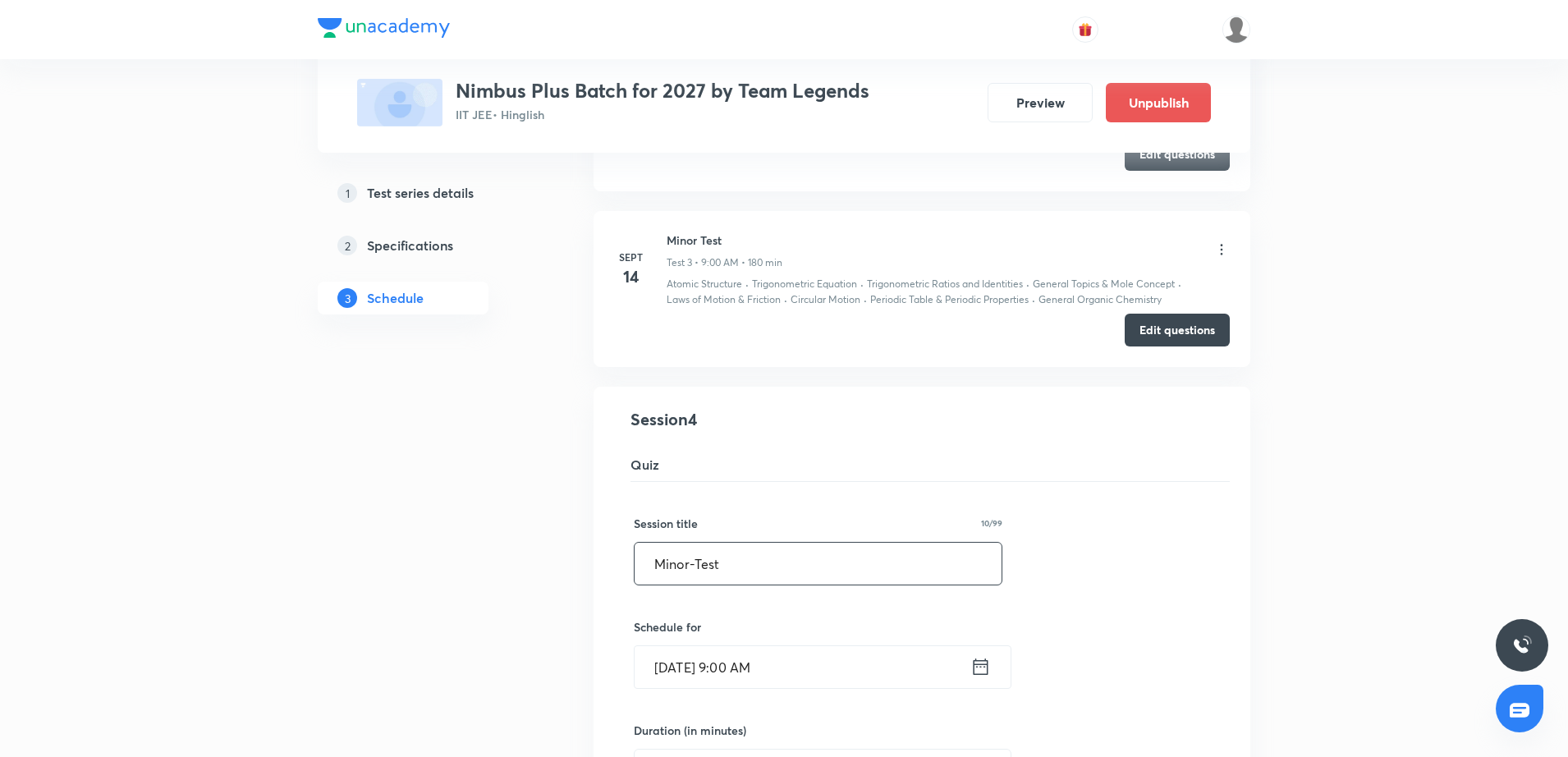
click at [644, 562] on input "Minor-Test" at bounding box center [818, 564] width 367 height 42
click at [745, 569] on input "JEE Main | Minor-Test" at bounding box center [818, 564] width 367 height 42
click at [758, 570] on input "JEE Main | Major-Test" at bounding box center [818, 564] width 367 height 42
type input "JEE Main | Major Test"
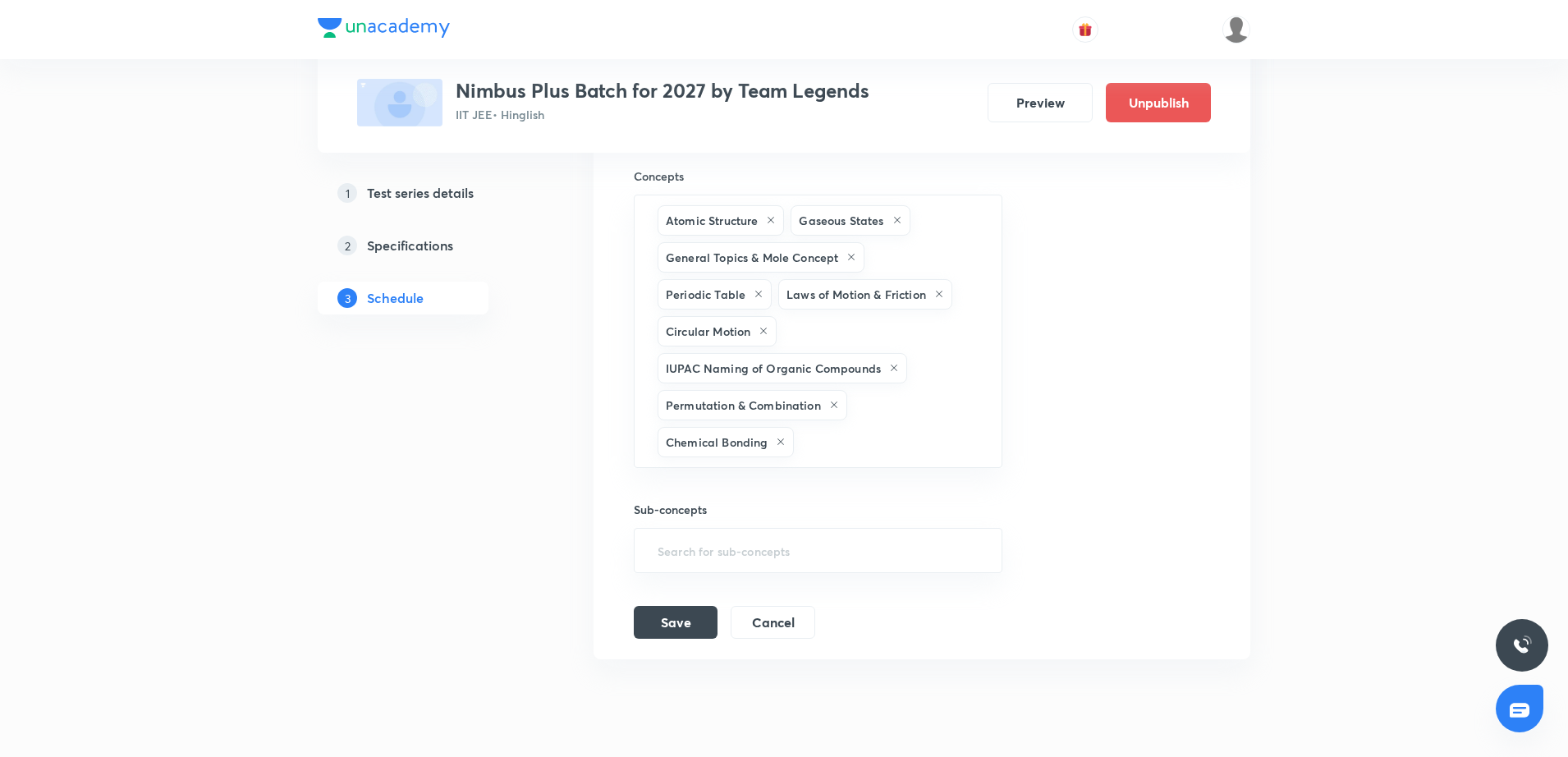
scroll to position [1174, 0]
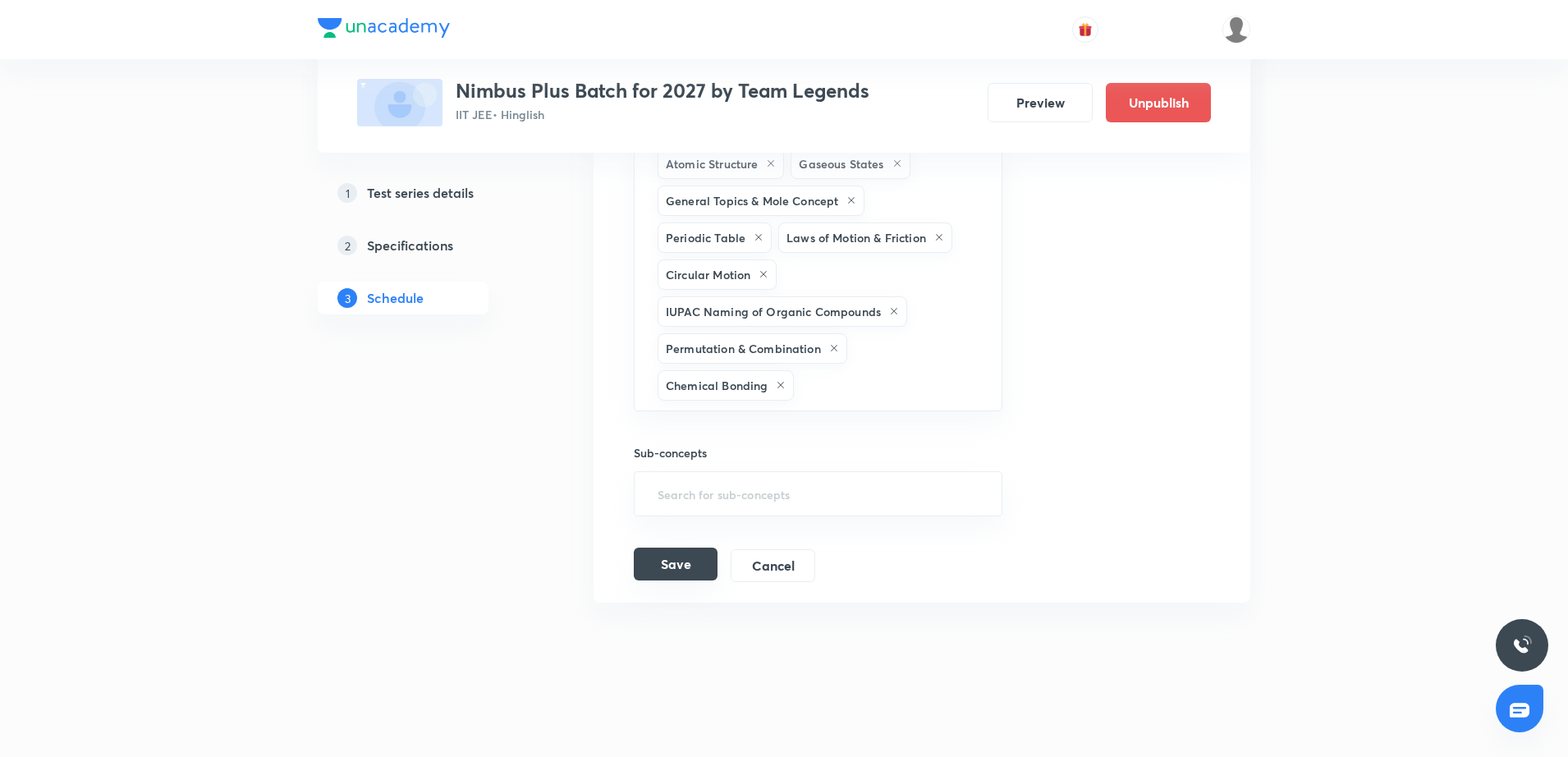
click at [663, 564] on button "Save" at bounding box center [675, 564] width 83 height 33
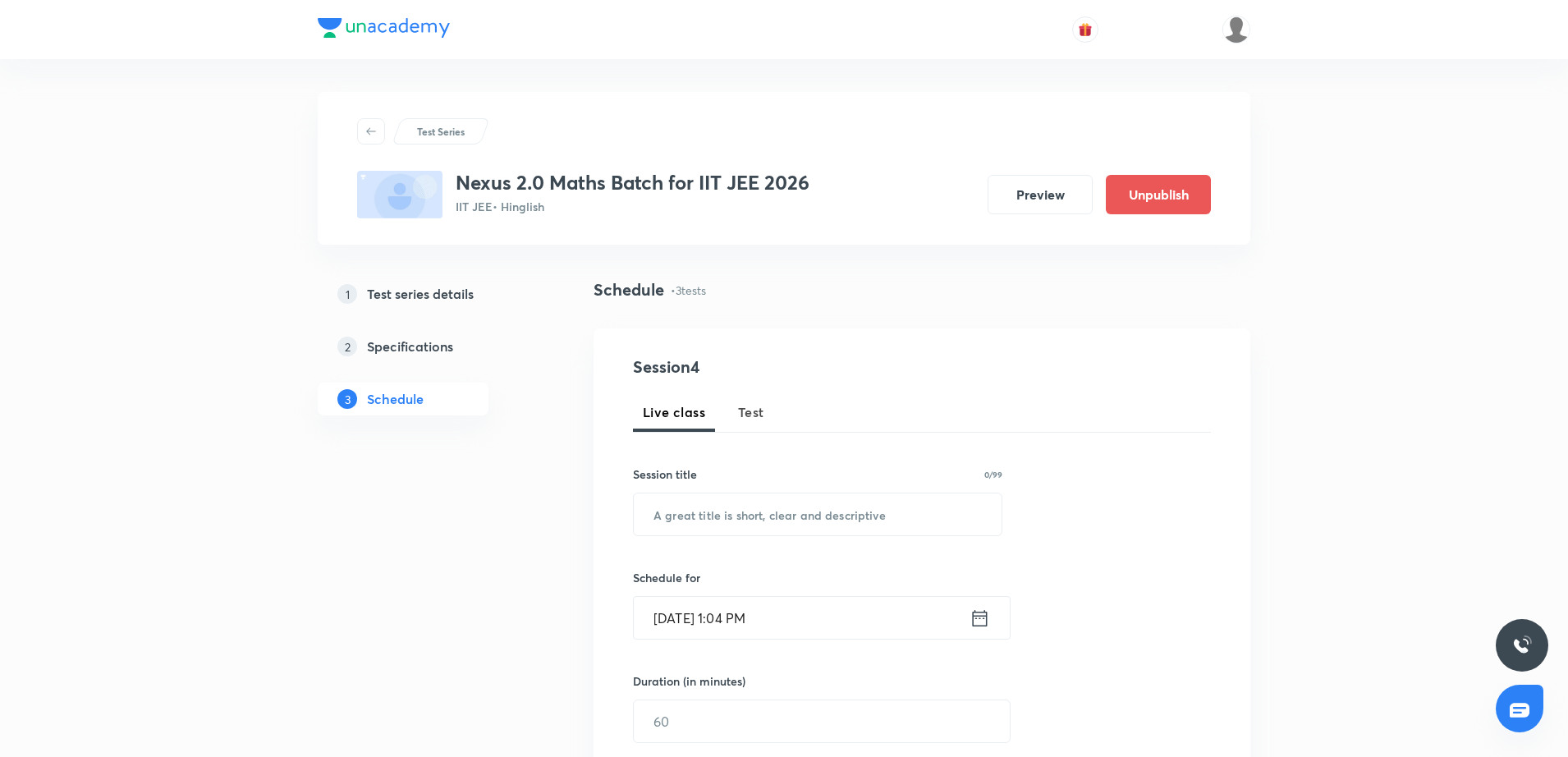
click at [1205, 655] on div "Session 4 Live class Test Session title 0/99 ​ Schedule for Oct 4, 2025, 1:04 P…" at bounding box center [922, 634] width 578 height 559
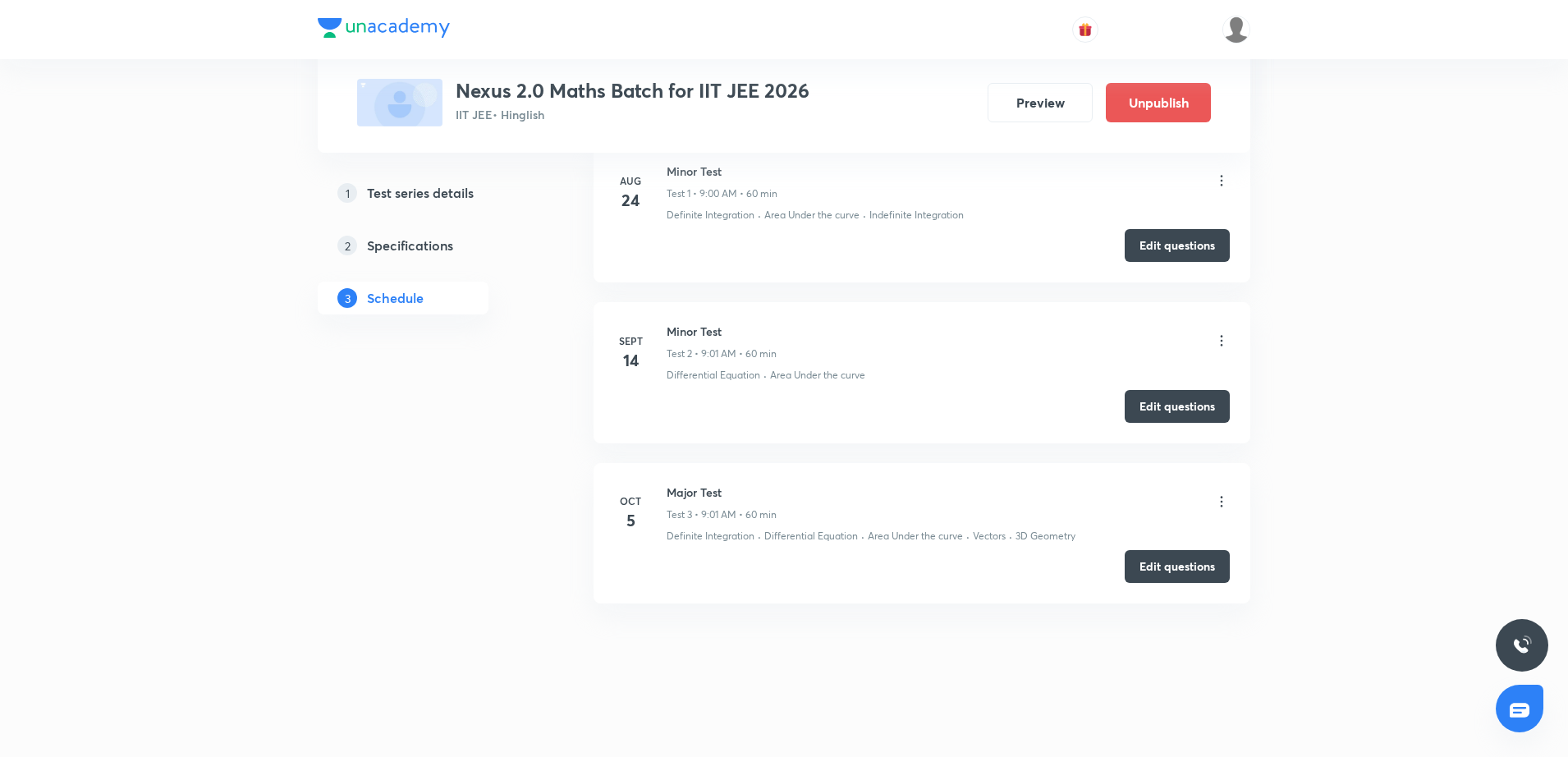
scroll to position [829, 0]
click at [1229, 504] on icon at bounding box center [1222, 501] width 17 height 17
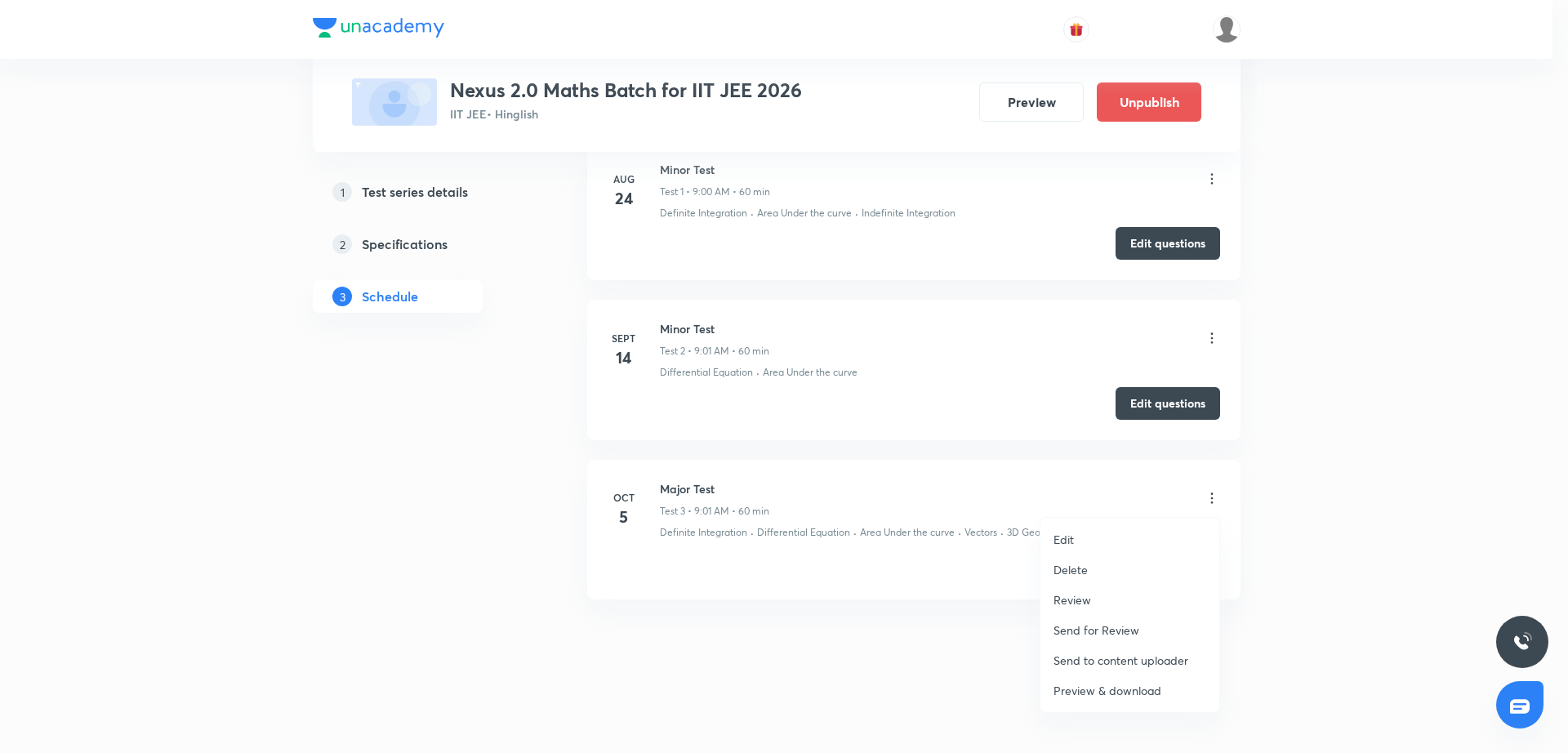
click at [1153, 535] on li "Edit" at bounding box center [1130, 539] width 179 height 30
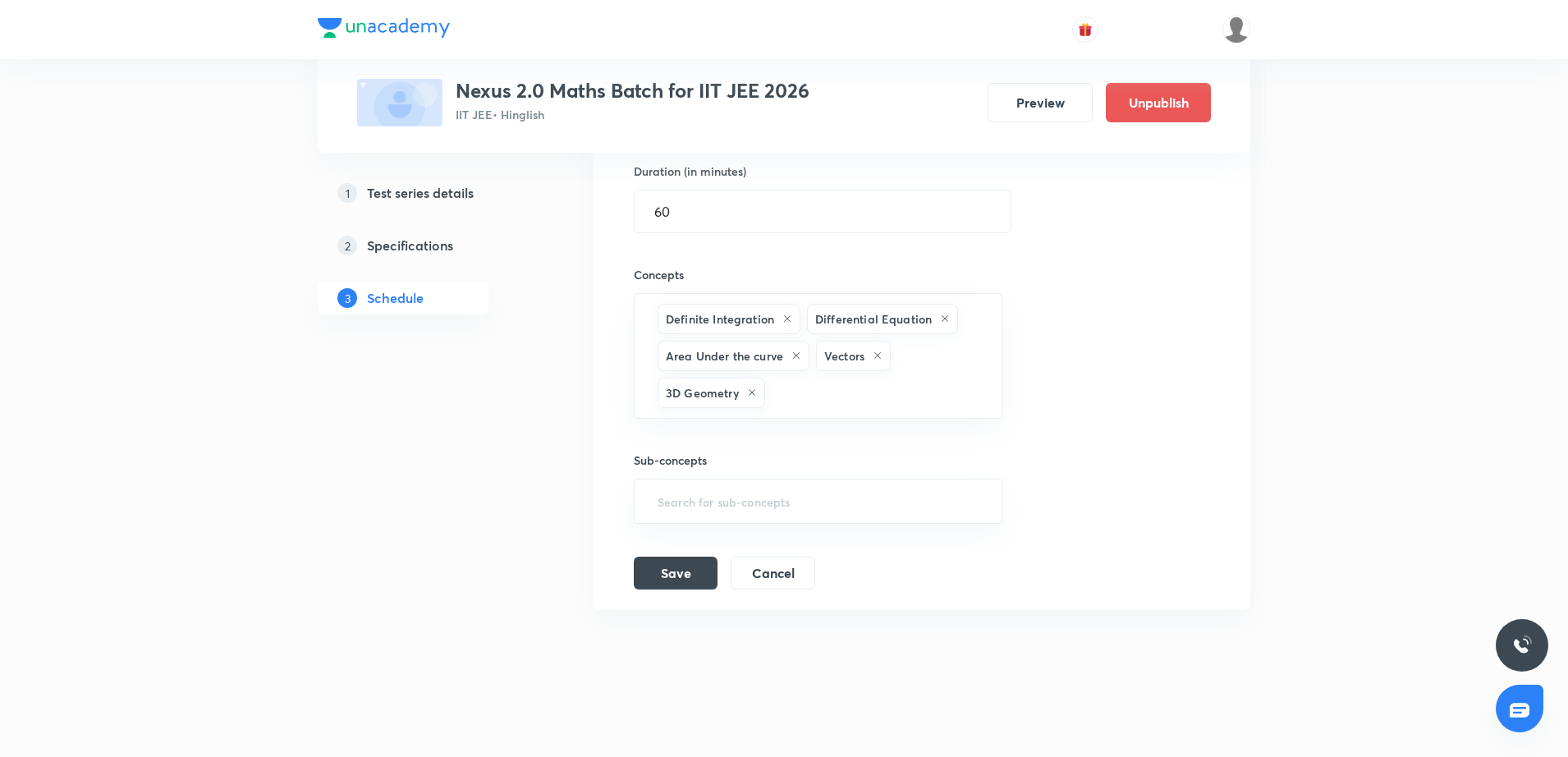
click at [1071, 383] on div "Session title 10/99 Major Test ​ Schedule for Oct 5, 2025, 9:01 AM ​ Duration (…" at bounding box center [922, 256] width 577 height 667
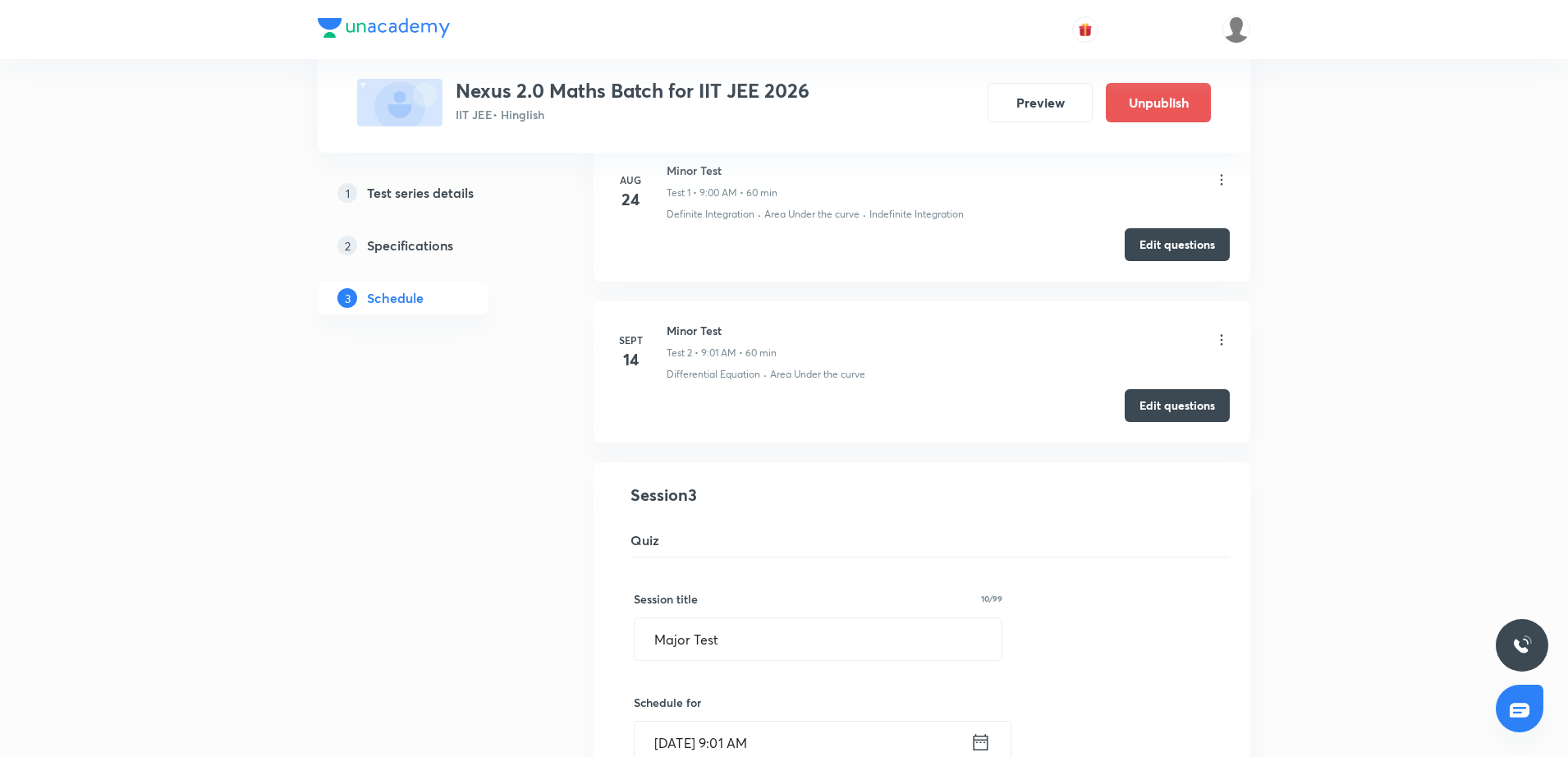
scroll to position [172, 0]
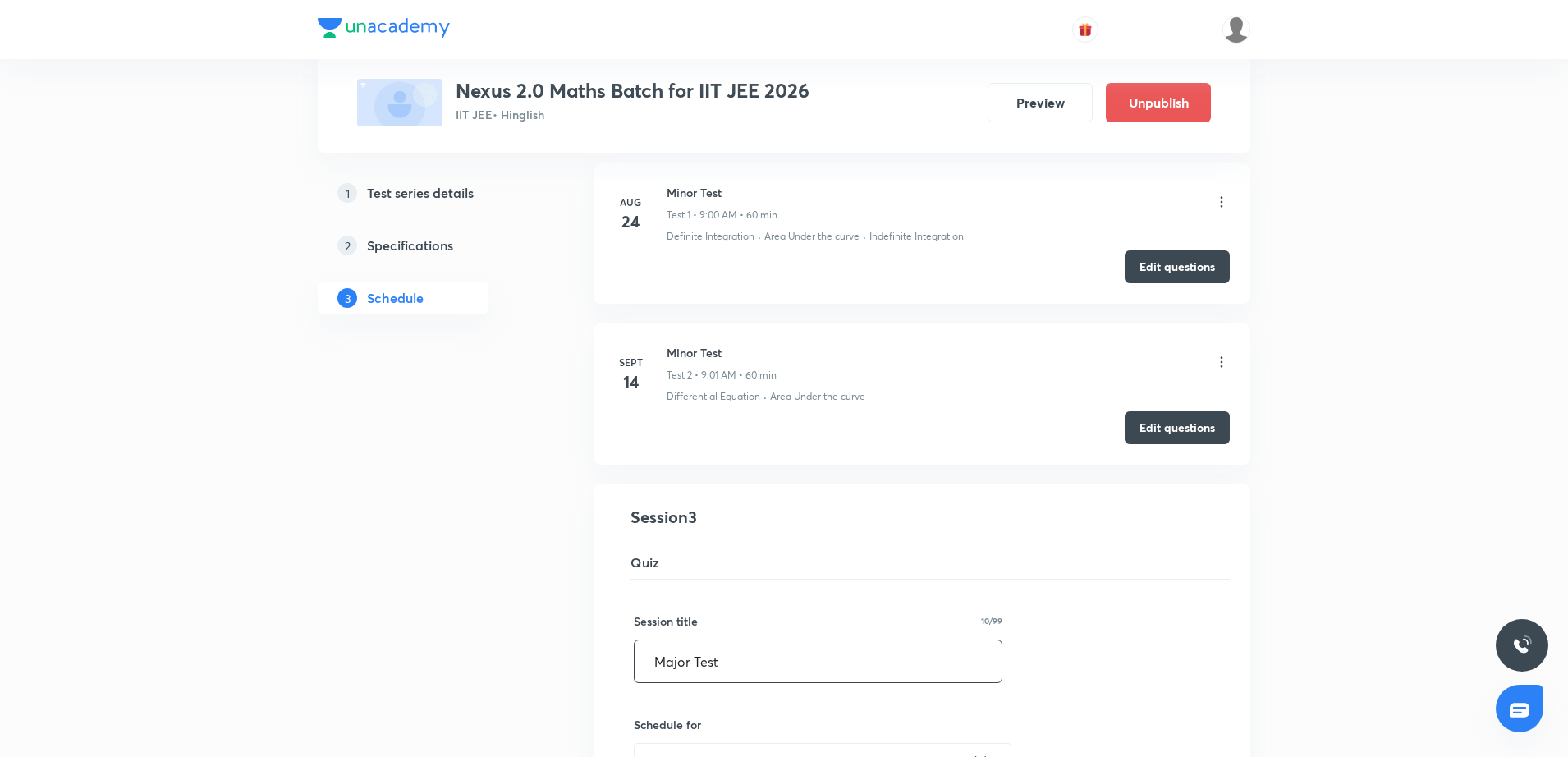
click at [644, 656] on input "Major Test" at bounding box center [818, 661] width 367 height 42
type input "JEE Main | Major Test"
click at [377, 611] on div "1 Test series details 2 Specifications 3 Schedule" at bounding box center [430, 749] width 223 height 1286
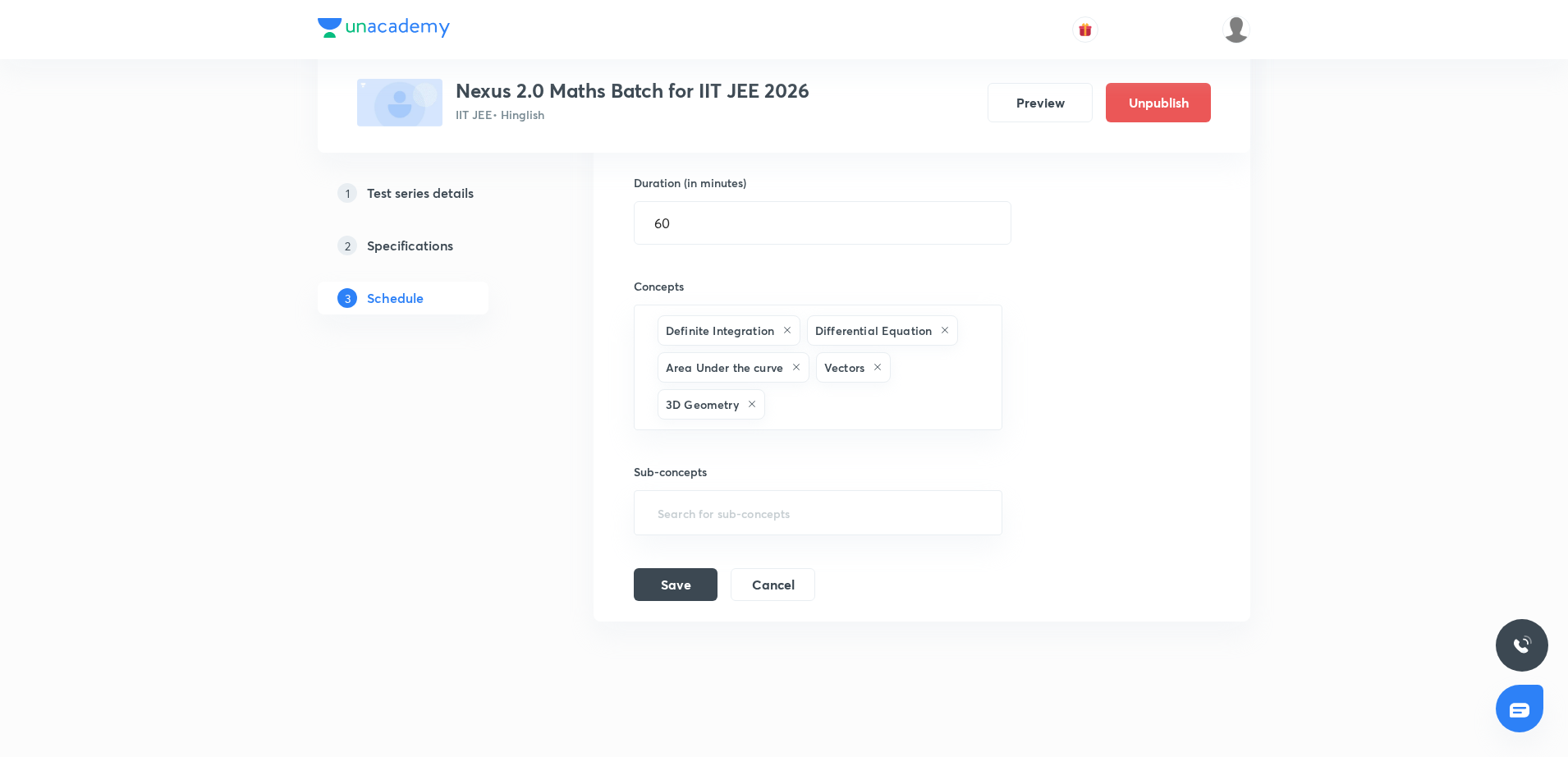
scroll to position [836, 0]
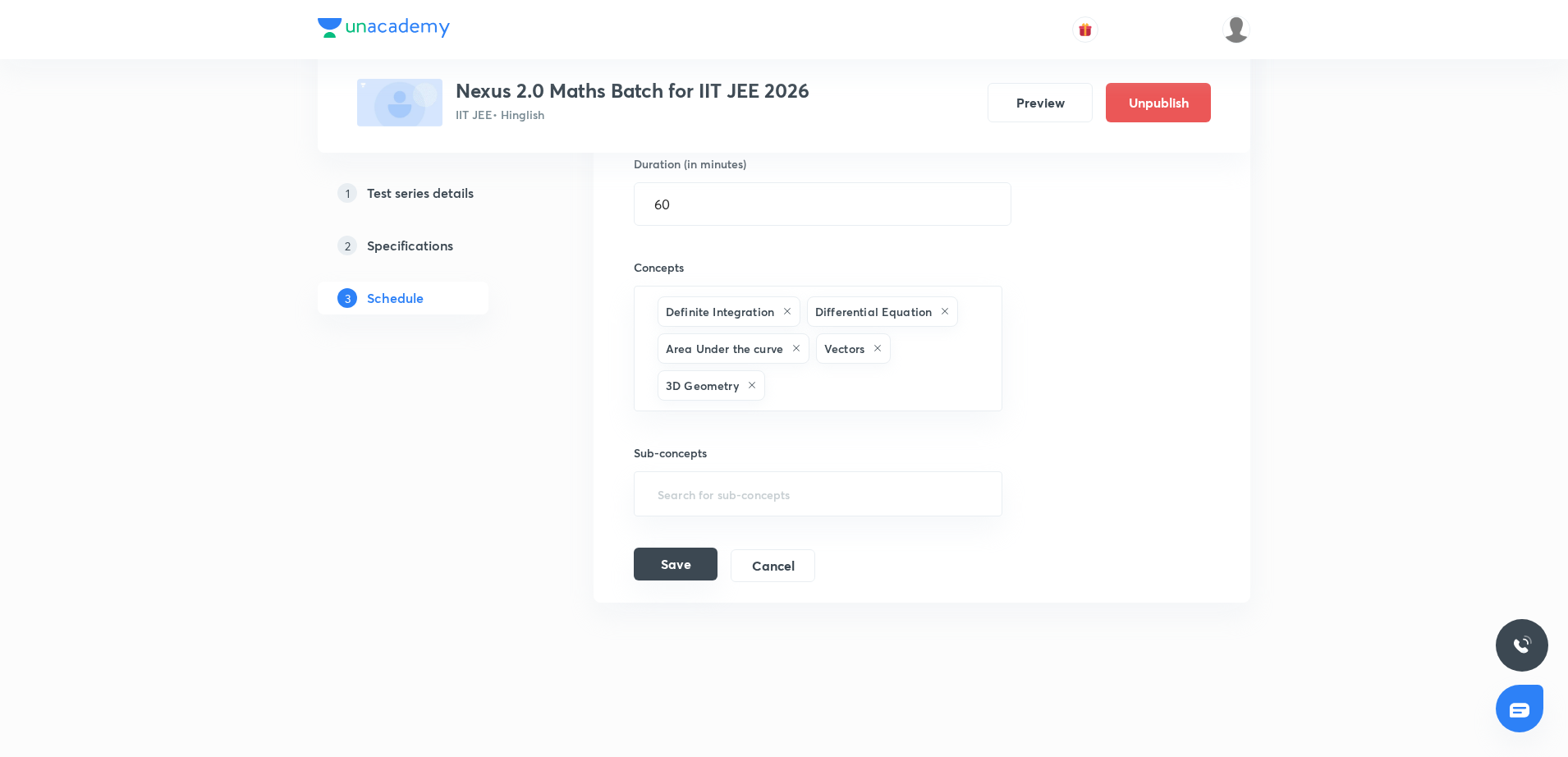
click at [700, 572] on button "Save" at bounding box center [675, 564] width 83 height 33
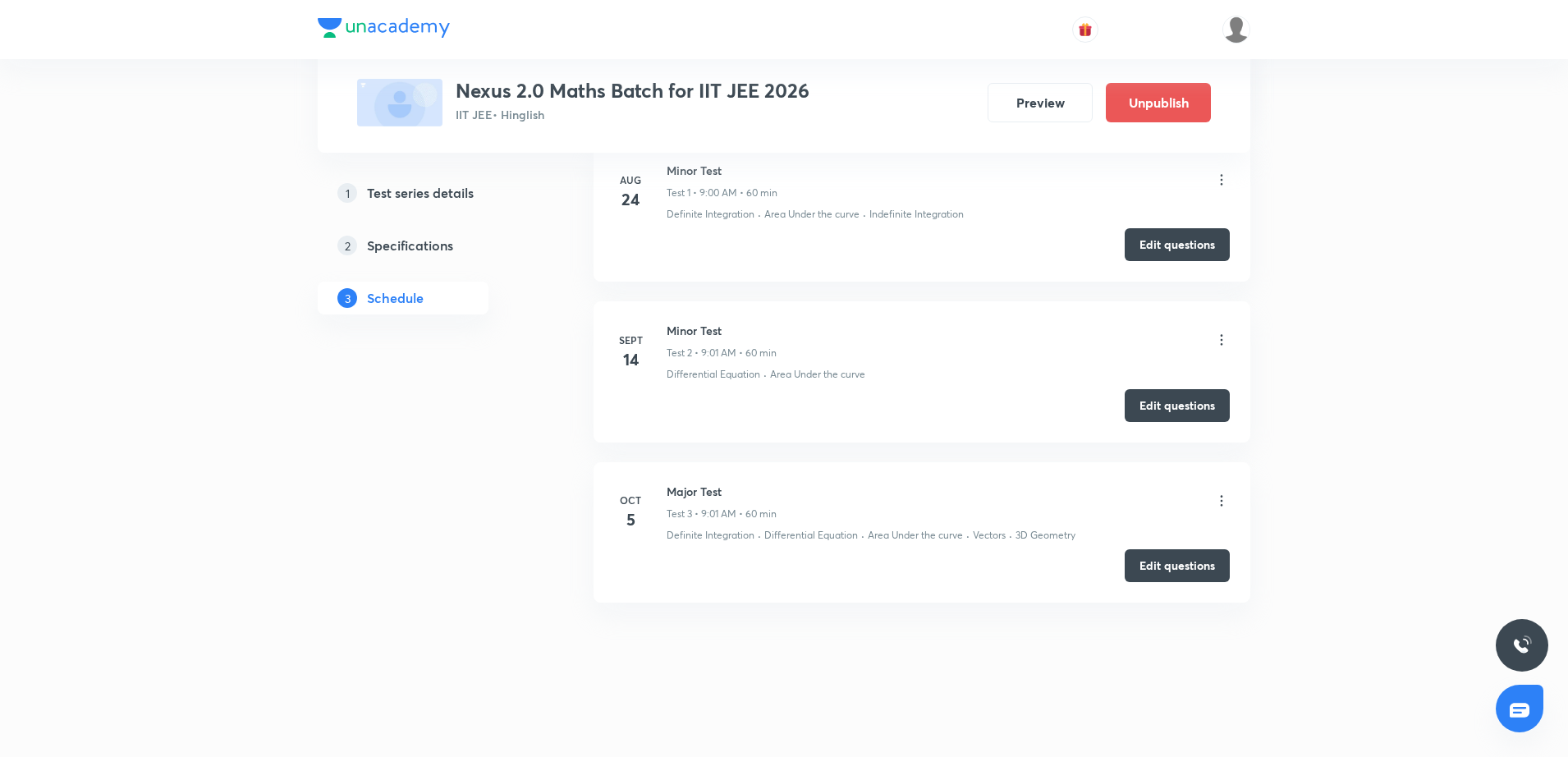
scroll to position [286, 0]
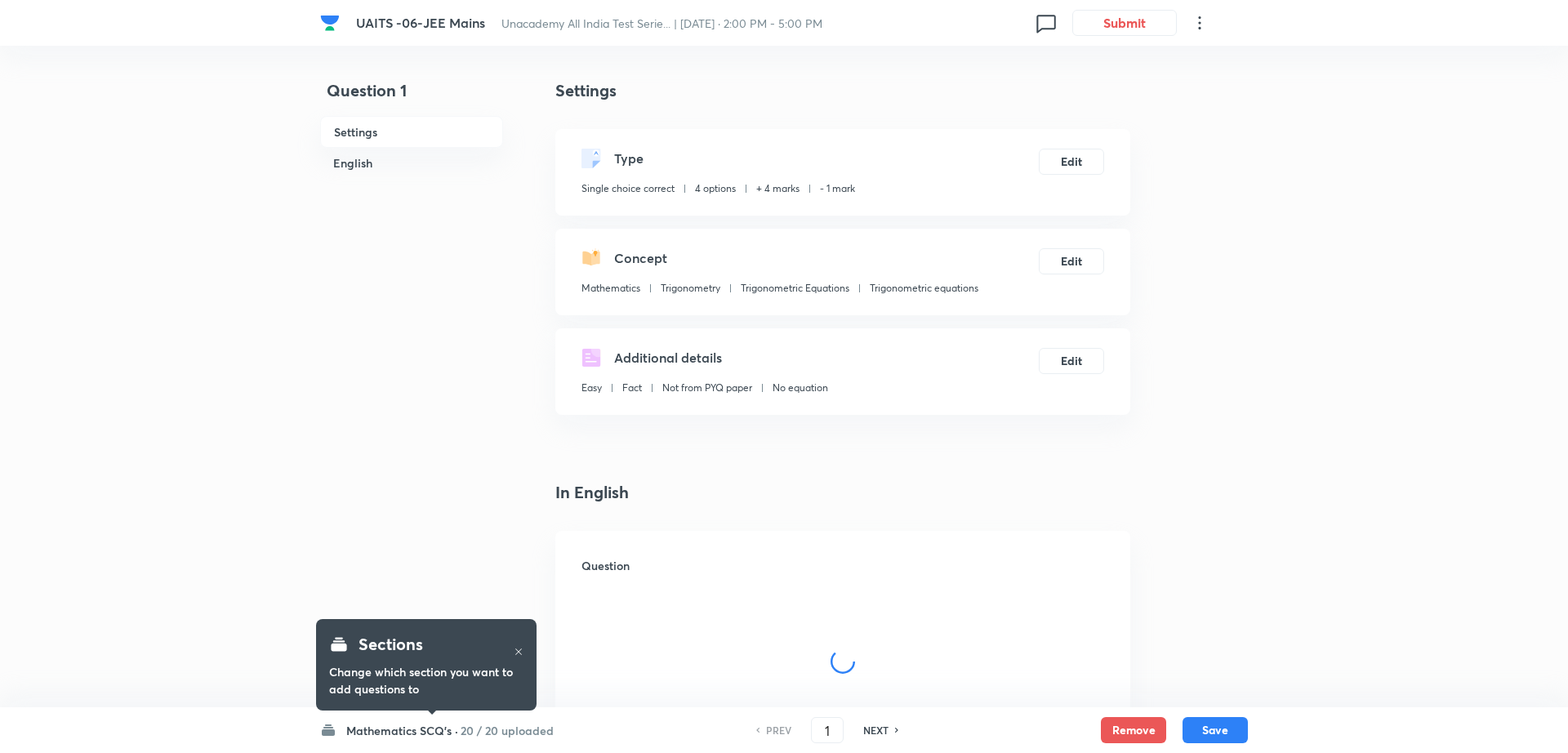
checkbox input "true"
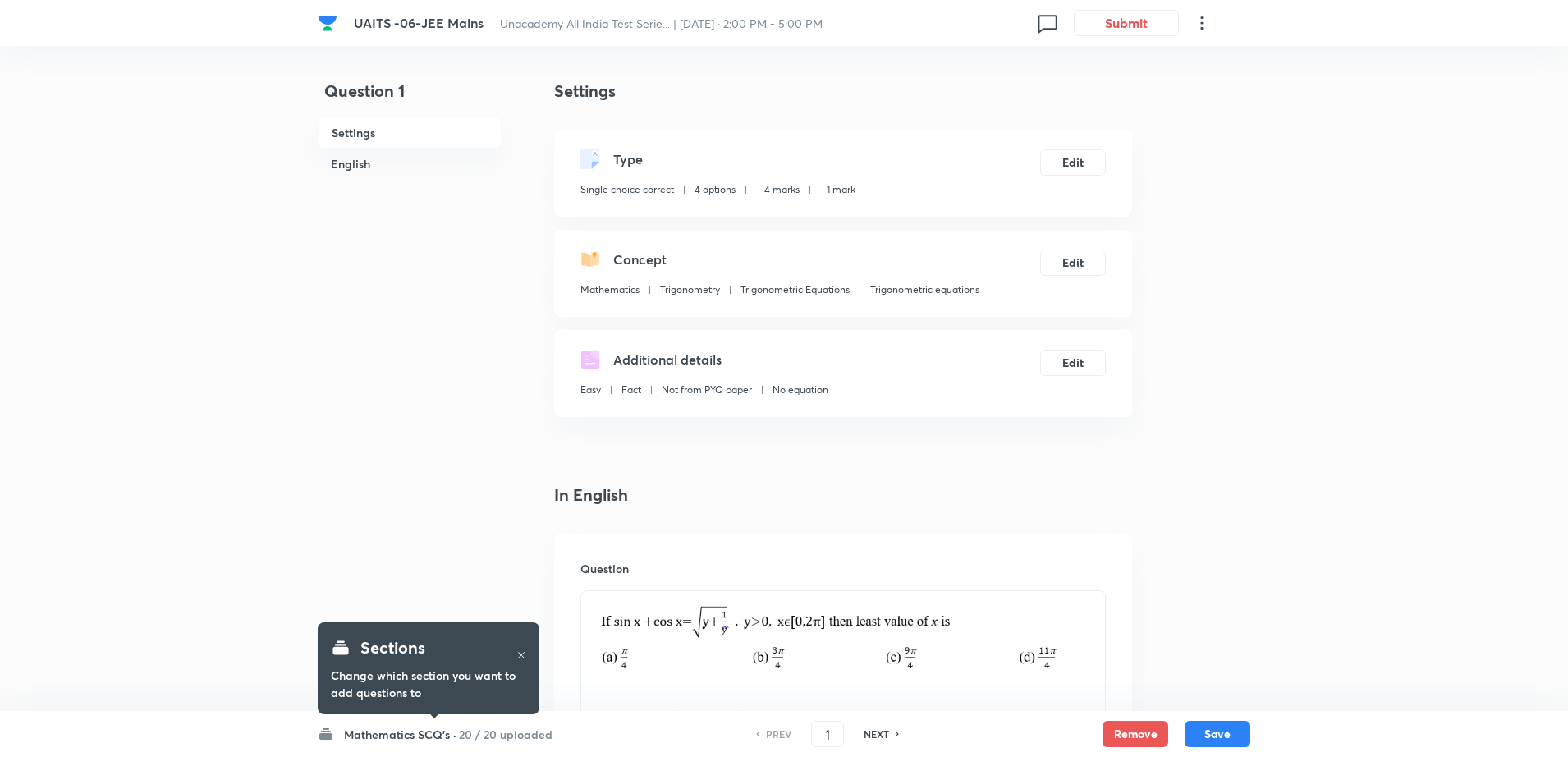
click at [426, 736] on h6 "Mathematics SCQ's ·" at bounding box center [400, 735] width 112 height 17
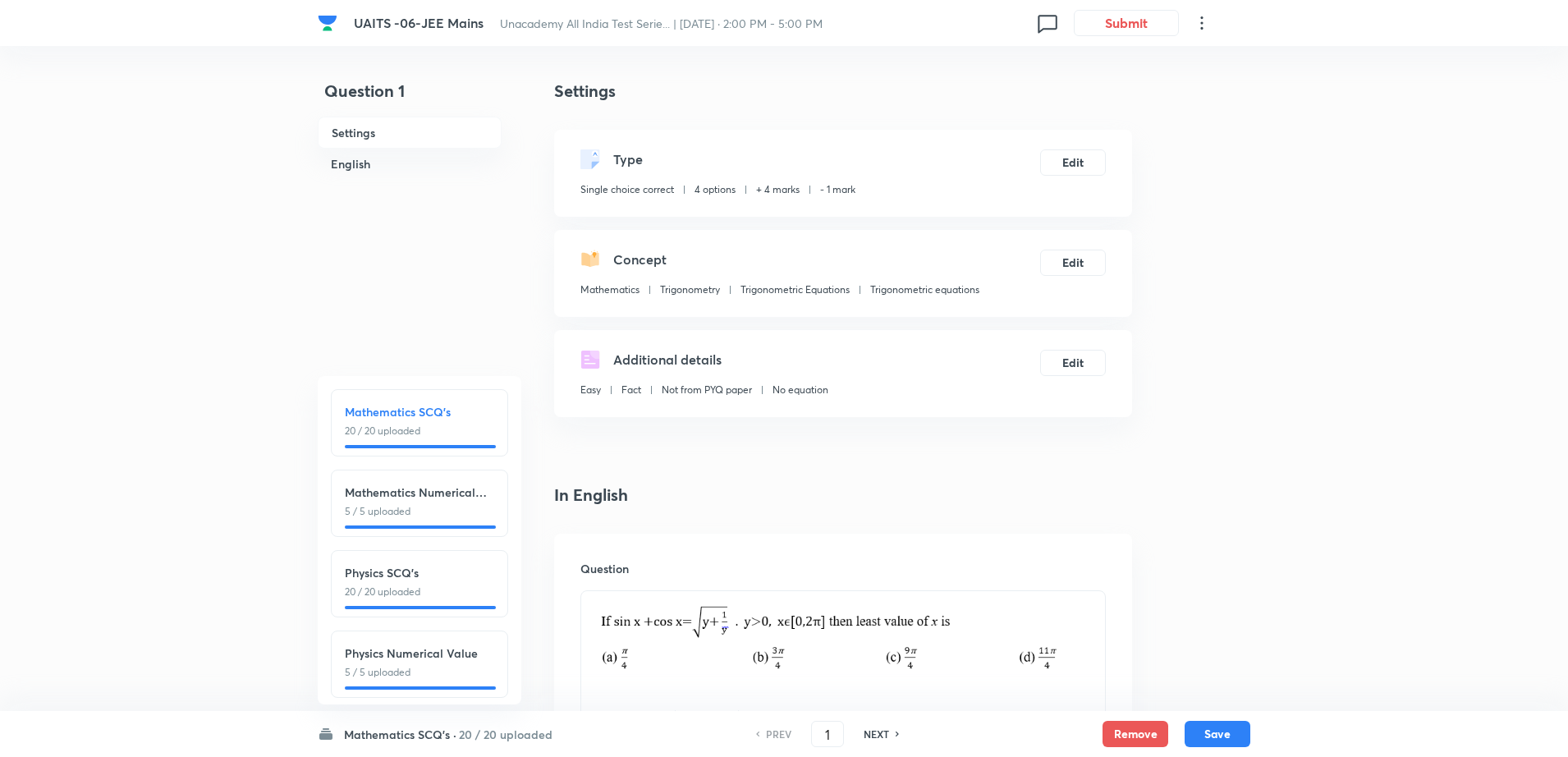
scroll to position [183, 0]
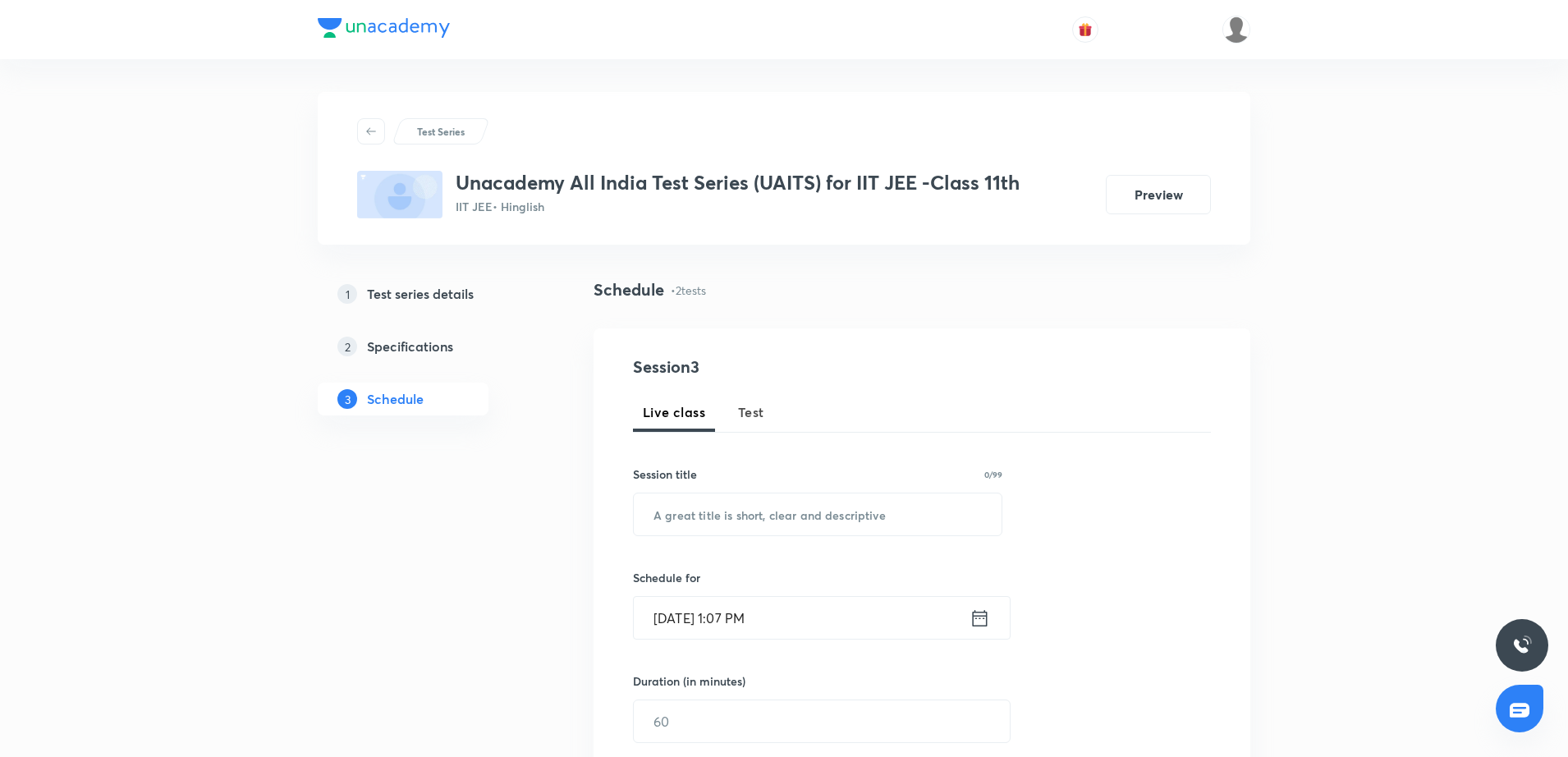
click at [1532, 350] on html "Test Series Unacademy All India Test Series (UAITS) for IIT JEE -Class 11th IIT…" at bounding box center [784, 736] width 1568 height 1471
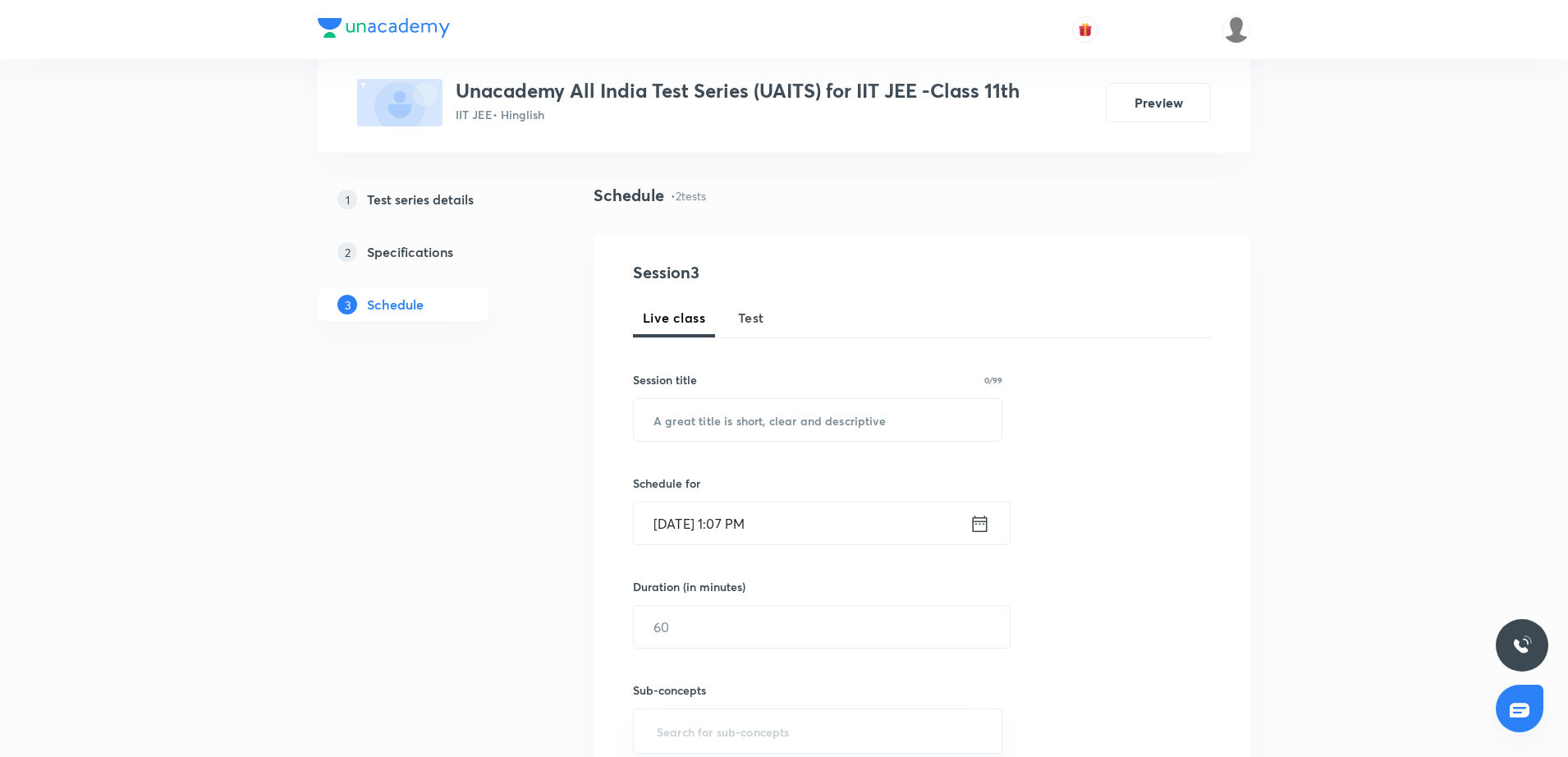
scroll to position [95, 0]
click at [737, 326] on button "Test" at bounding box center [752, 317] width 46 height 40
click at [744, 388] on div "Session title 0/99 ​" at bounding box center [817, 405] width 369 height 70
click at [709, 412] on input "text" at bounding box center [817, 419] width 368 height 42
type input "K"
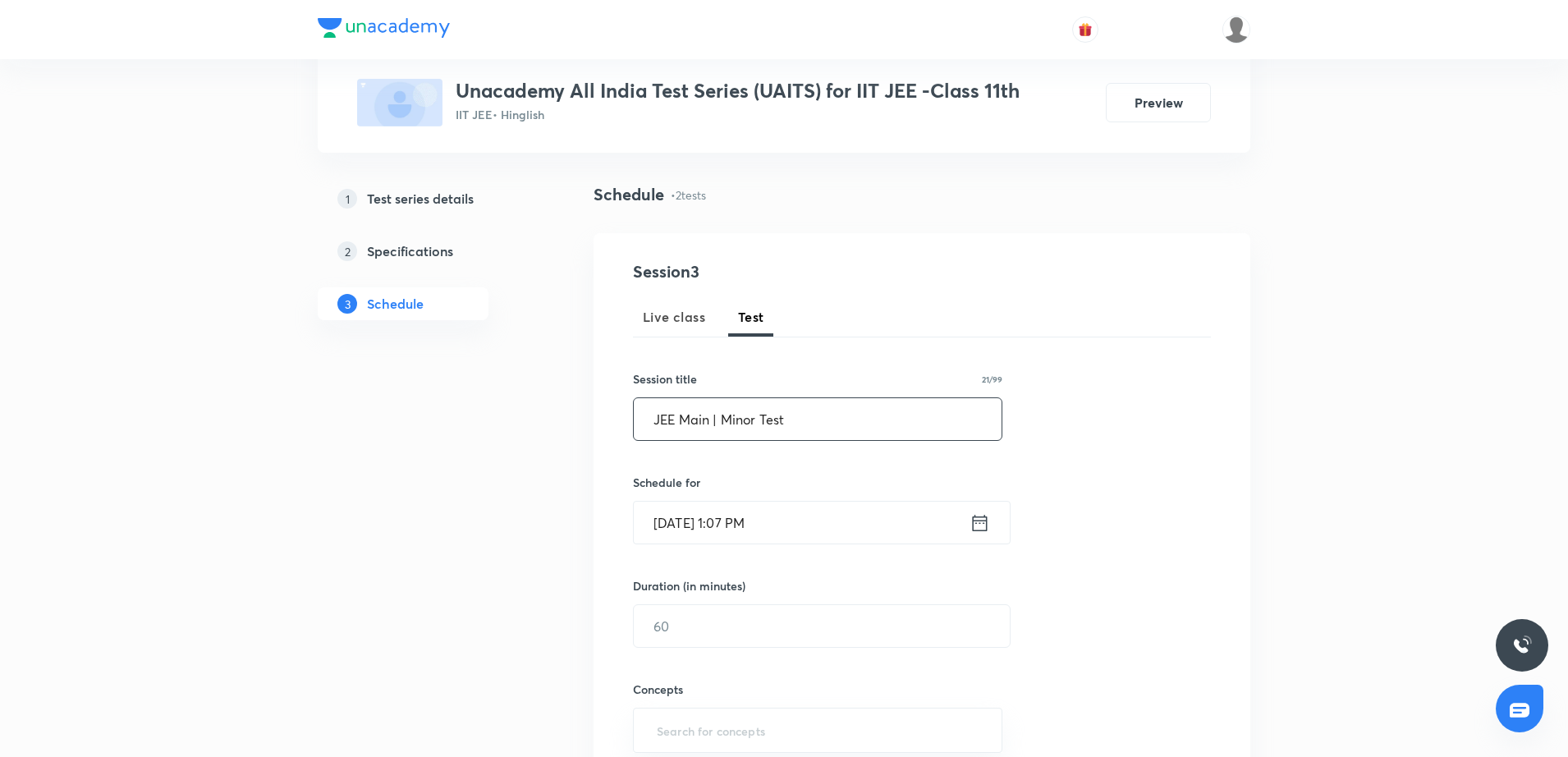
type input "JEE Main | Minor Test"
click at [981, 522] on icon at bounding box center [980, 523] width 21 height 23
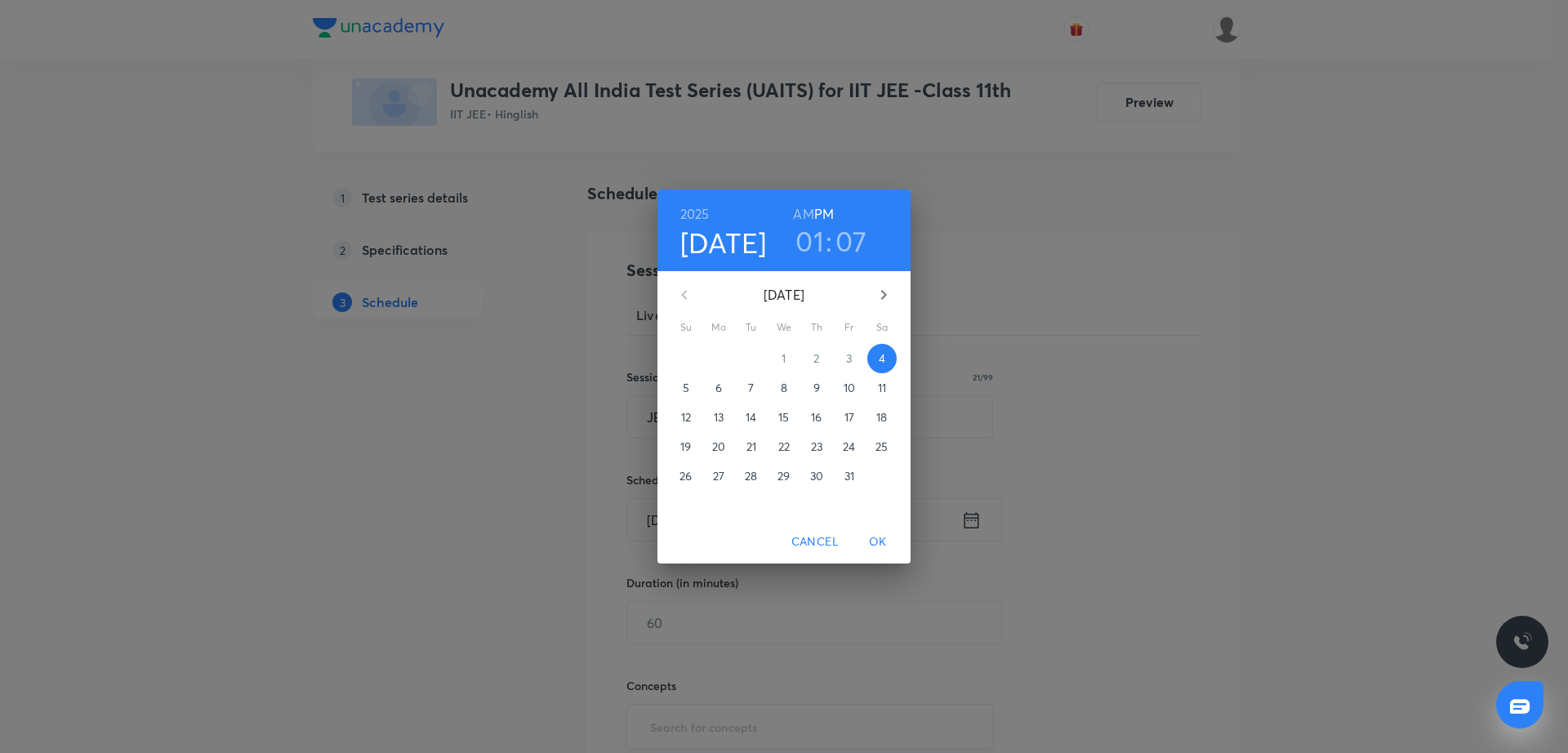
click at [696, 386] on span "5" at bounding box center [686, 388] width 30 height 16
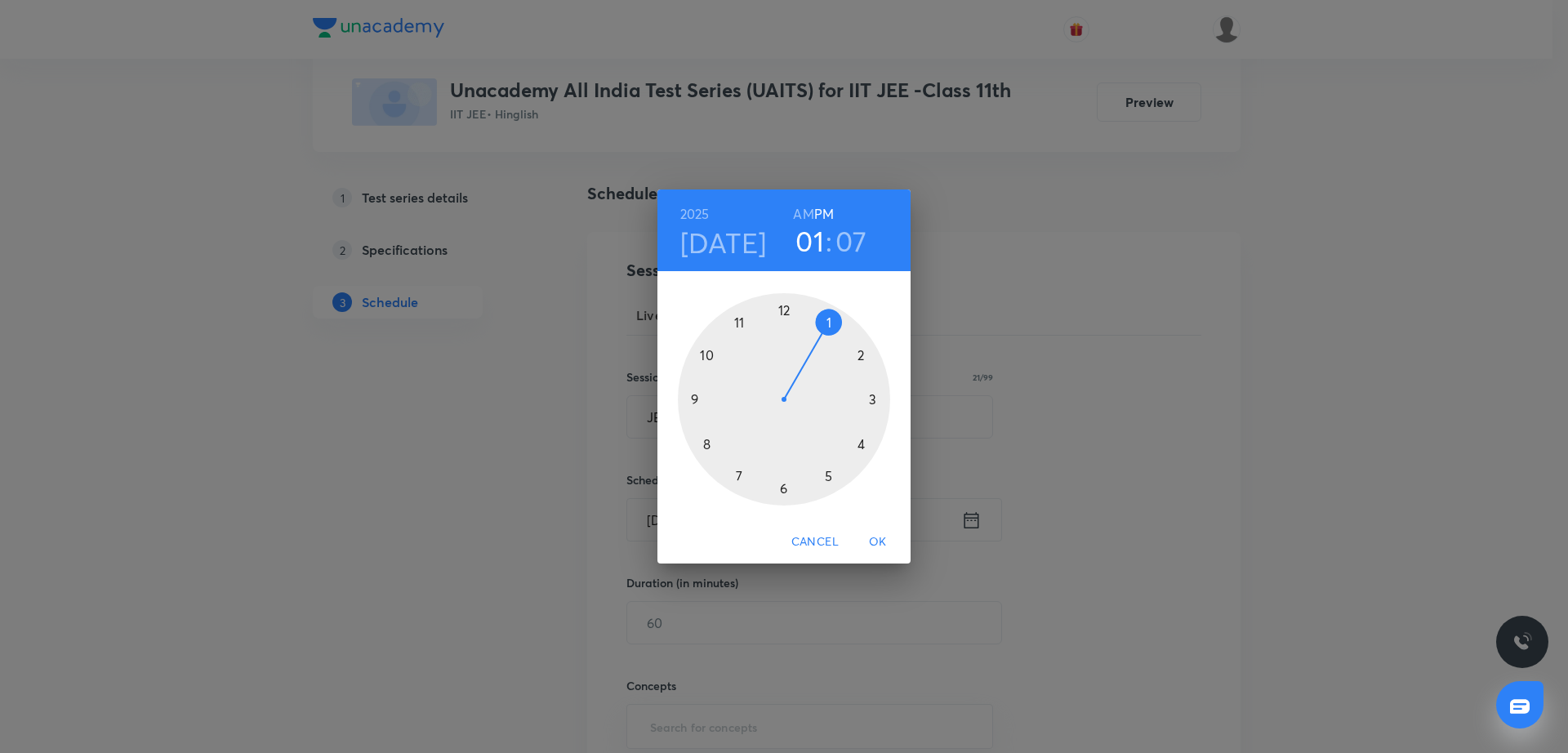
click at [803, 208] on h6 "AM" at bounding box center [803, 214] width 21 height 23
click at [827, 206] on h6 "PM" at bounding box center [824, 214] width 20 height 23
click at [864, 357] on div at bounding box center [784, 400] width 212 height 212
click at [805, 303] on div at bounding box center [784, 400] width 212 height 212
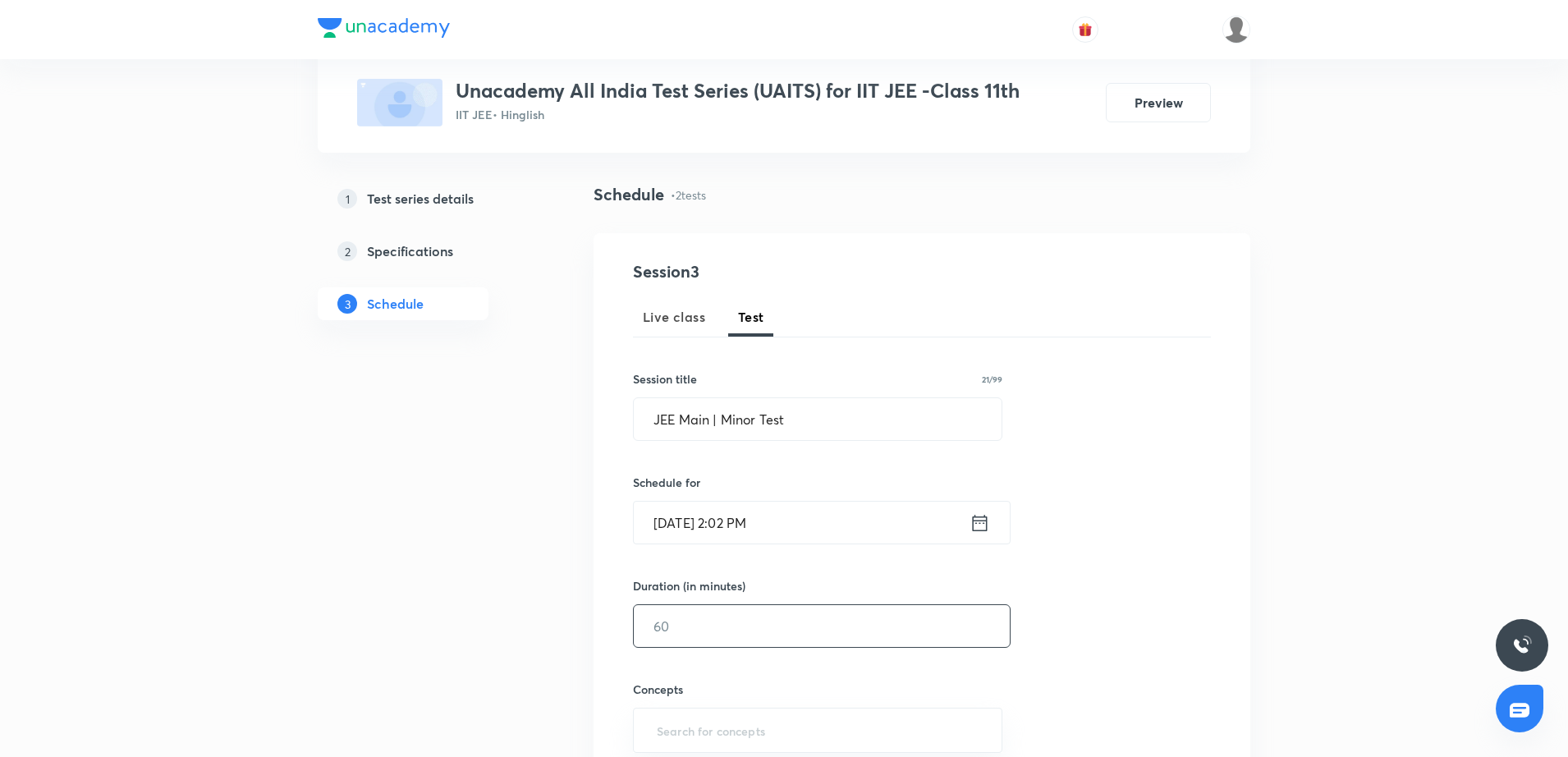
click at [733, 616] on input "text" at bounding box center [821, 626] width 376 height 42
type input "180"
click at [1100, 646] on div "Session 3 Live class Test Session title 21/99 JEE Main | Minor Test ​ Schedule …" at bounding box center [922, 592] width 578 height 664
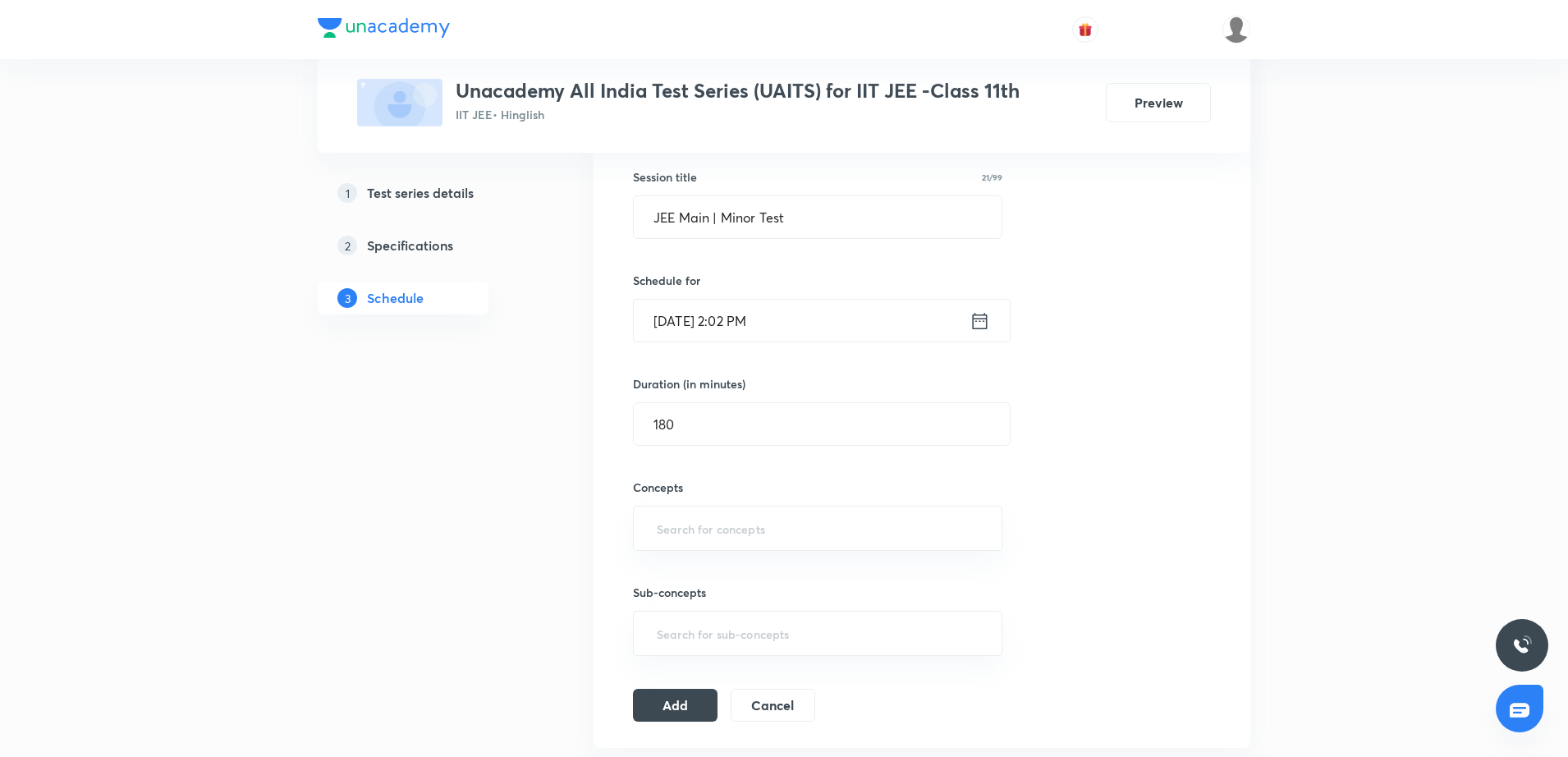
scroll to position [301, 0]
click at [827, 533] on input "text" at bounding box center [818, 525] width 329 height 31
type input "m"
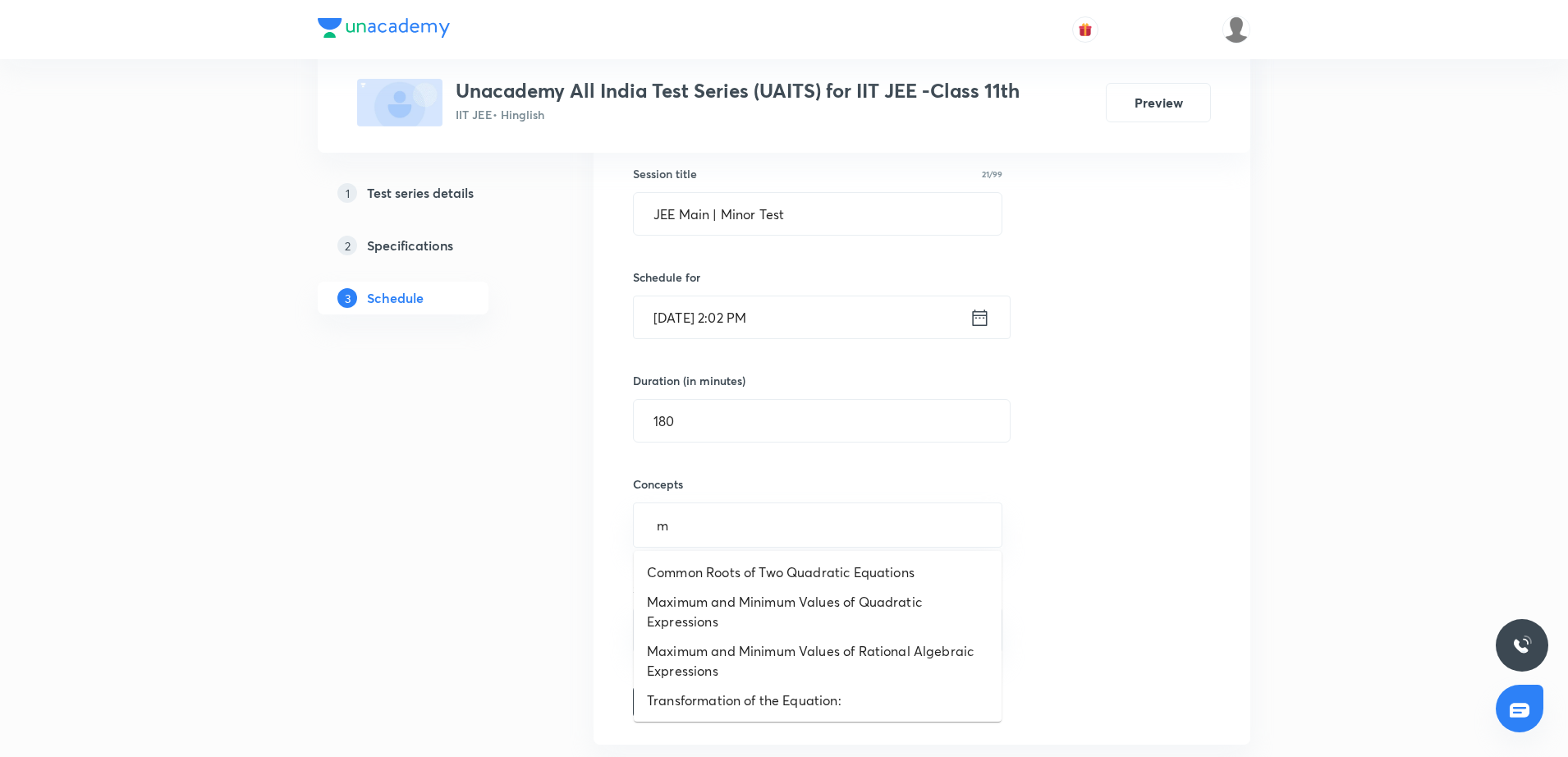
click at [753, 565] on li "Common Roots of Two Quadratic Equations" at bounding box center [817, 573] width 368 height 30
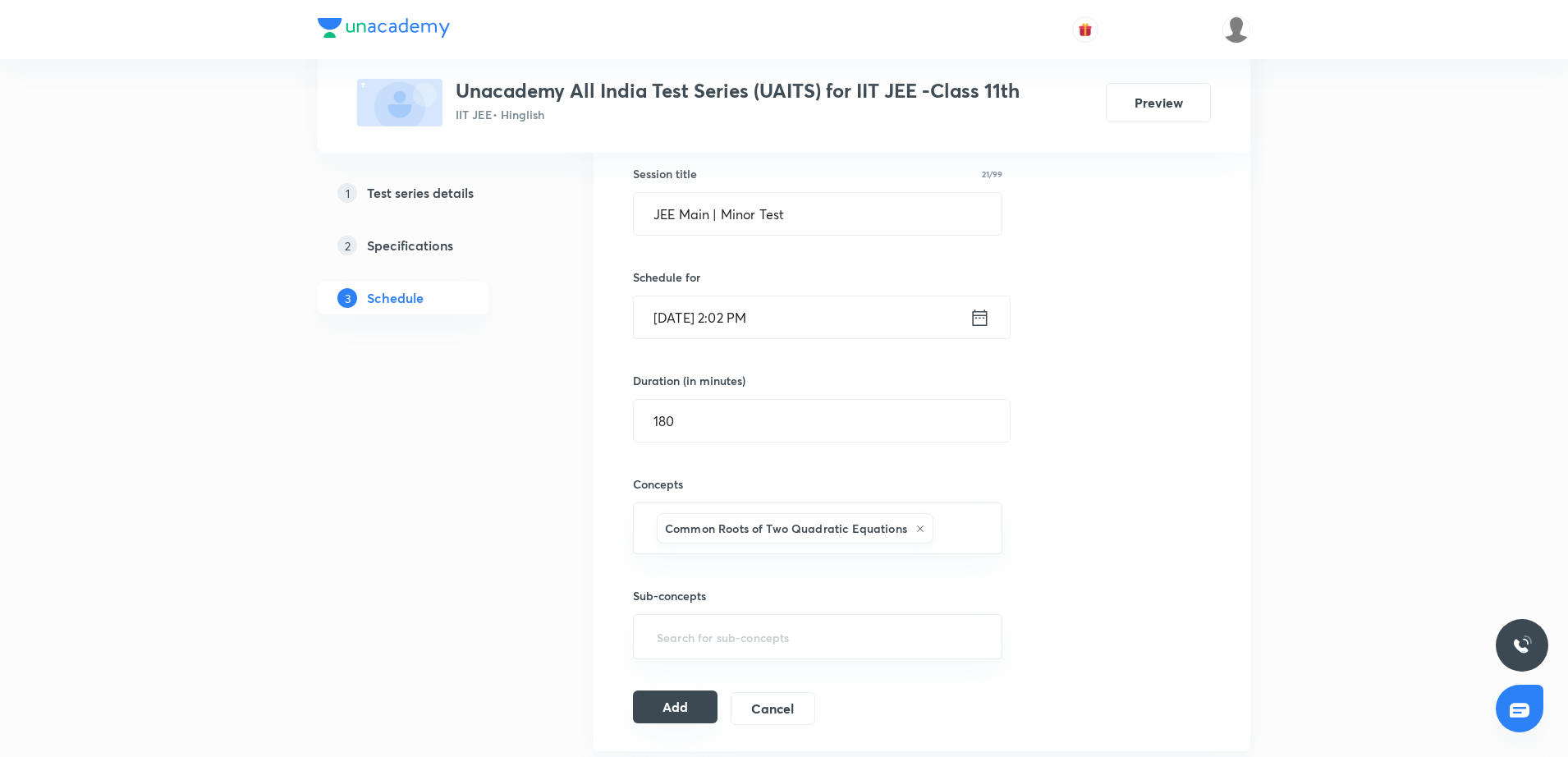
click at [675, 710] on button "Add" at bounding box center [675, 707] width 84 height 33
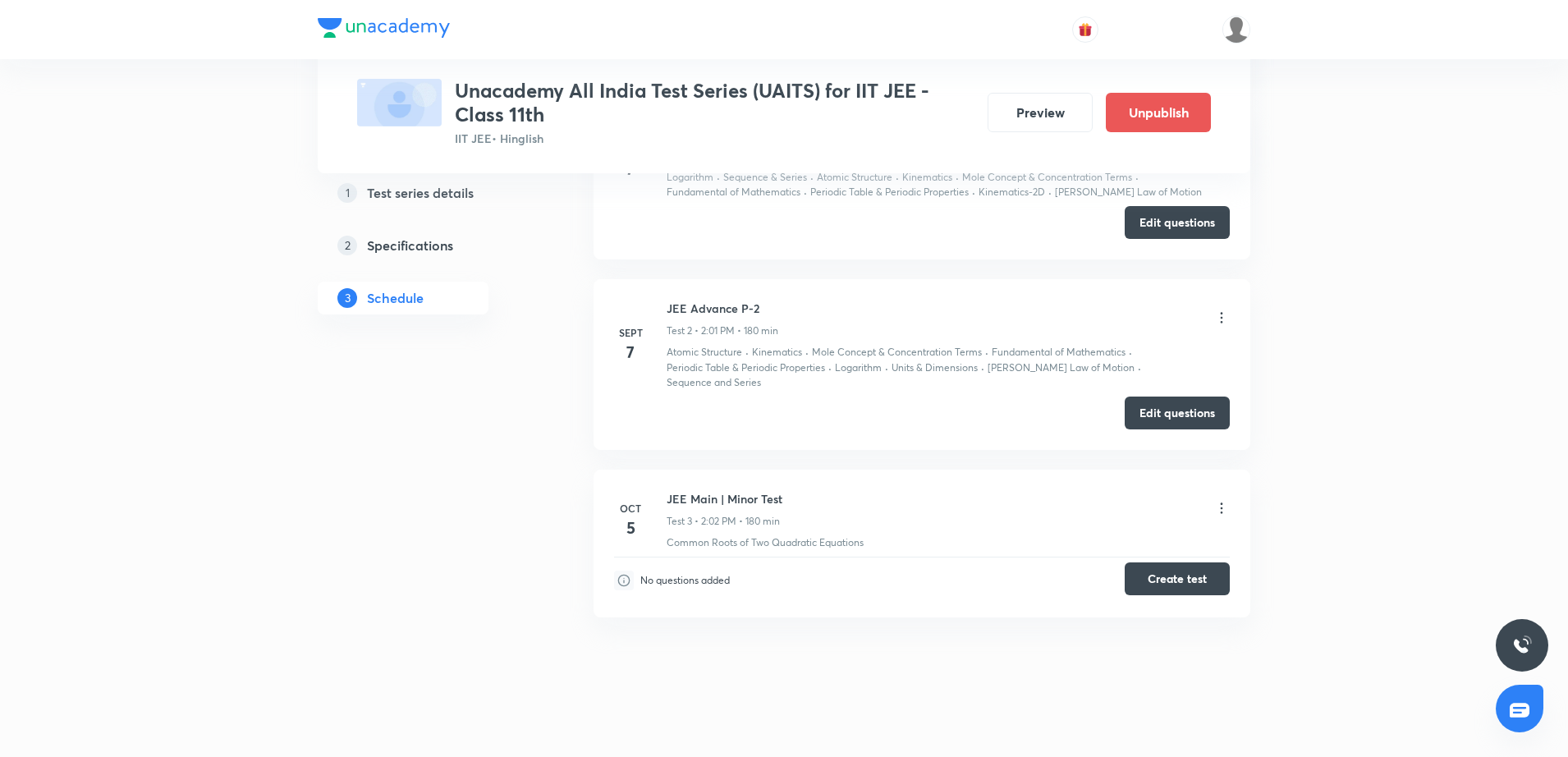
click at [1181, 563] on button "Create test" at bounding box center [1177, 579] width 105 height 33
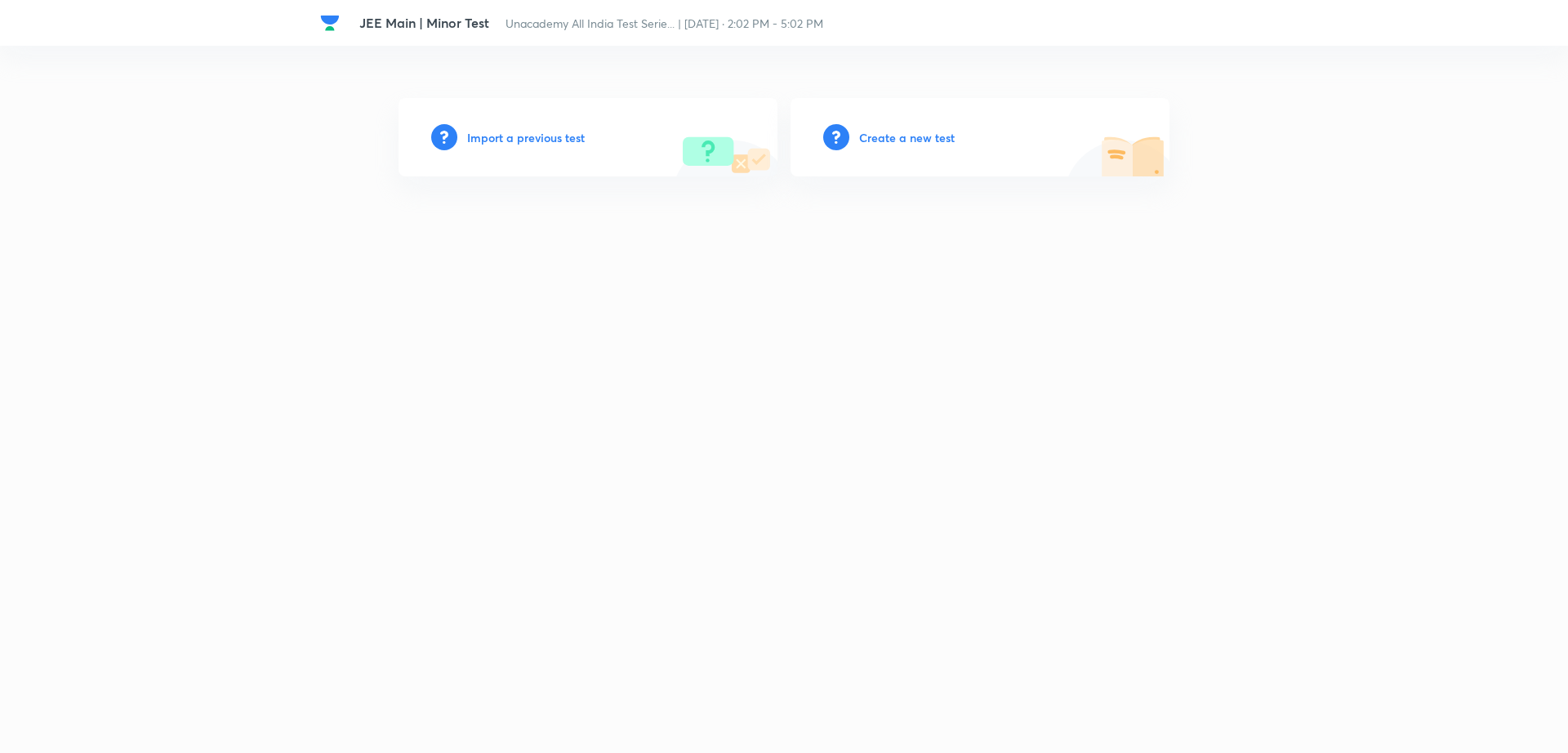
click at [525, 136] on h6 "Import a previous test" at bounding box center [526, 137] width 118 height 17
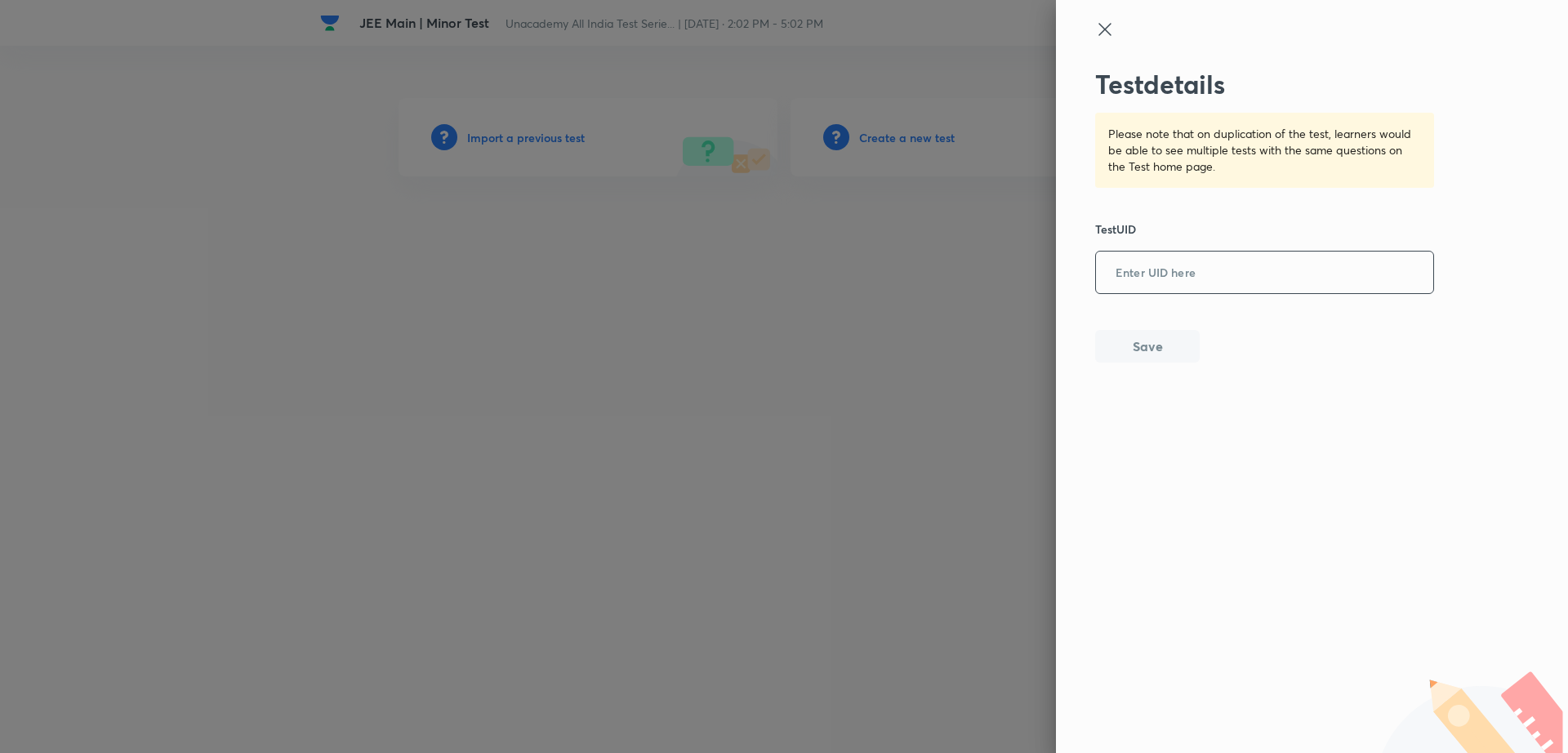
click at [1218, 270] on input "text" at bounding box center [1265, 273] width 337 height 40
paste input "TH7YZP7N2F"
type input "TH7YZP7N2F"
click at [1124, 351] on button "Save" at bounding box center [1147, 345] width 104 height 33
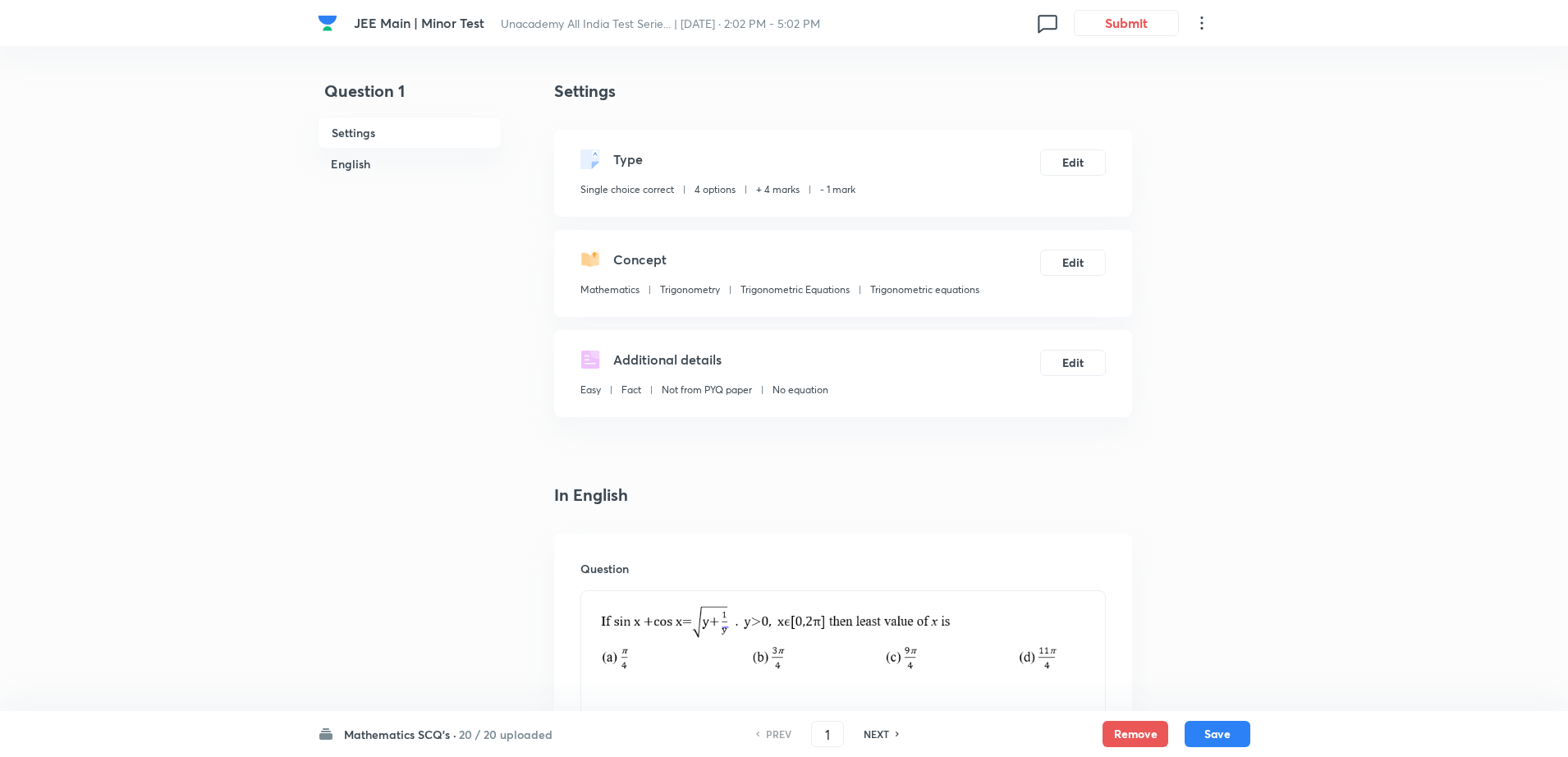
click at [886, 739] on h6 "NEXT" at bounding box center [877, 735] width 26 height 15
type input "2"
checkbox input "false"
checkbox input "true"
click at [886, 739] on h6 "NEXT" at bounding box center [877, 735] width 26 height 15
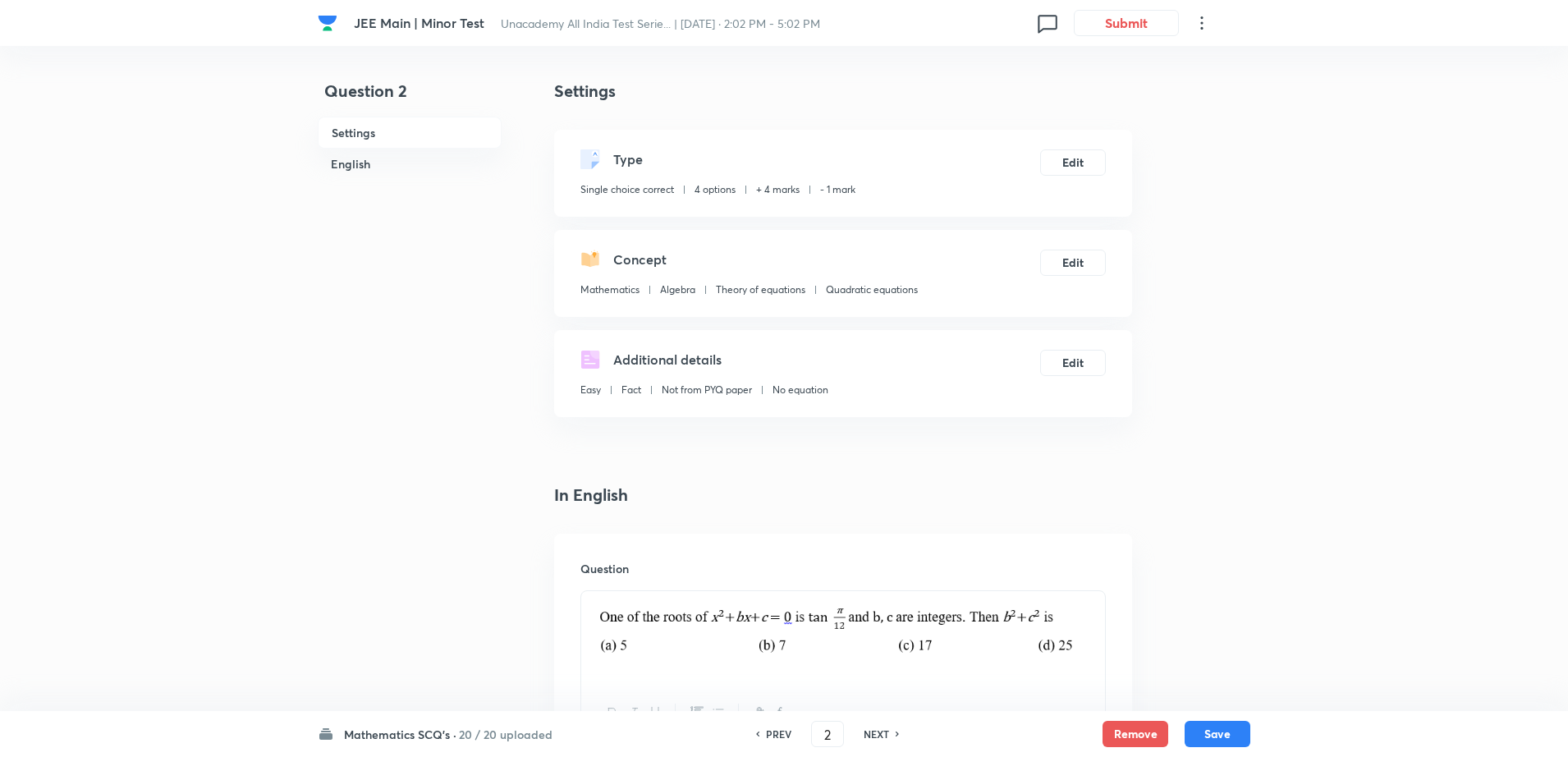
type input "3"
checkbox input "false"
checkbox input "true"
click at [886, 739] on h6 "NEXT" at bounding box center [877, 735] width 26 height 15
type input "4"
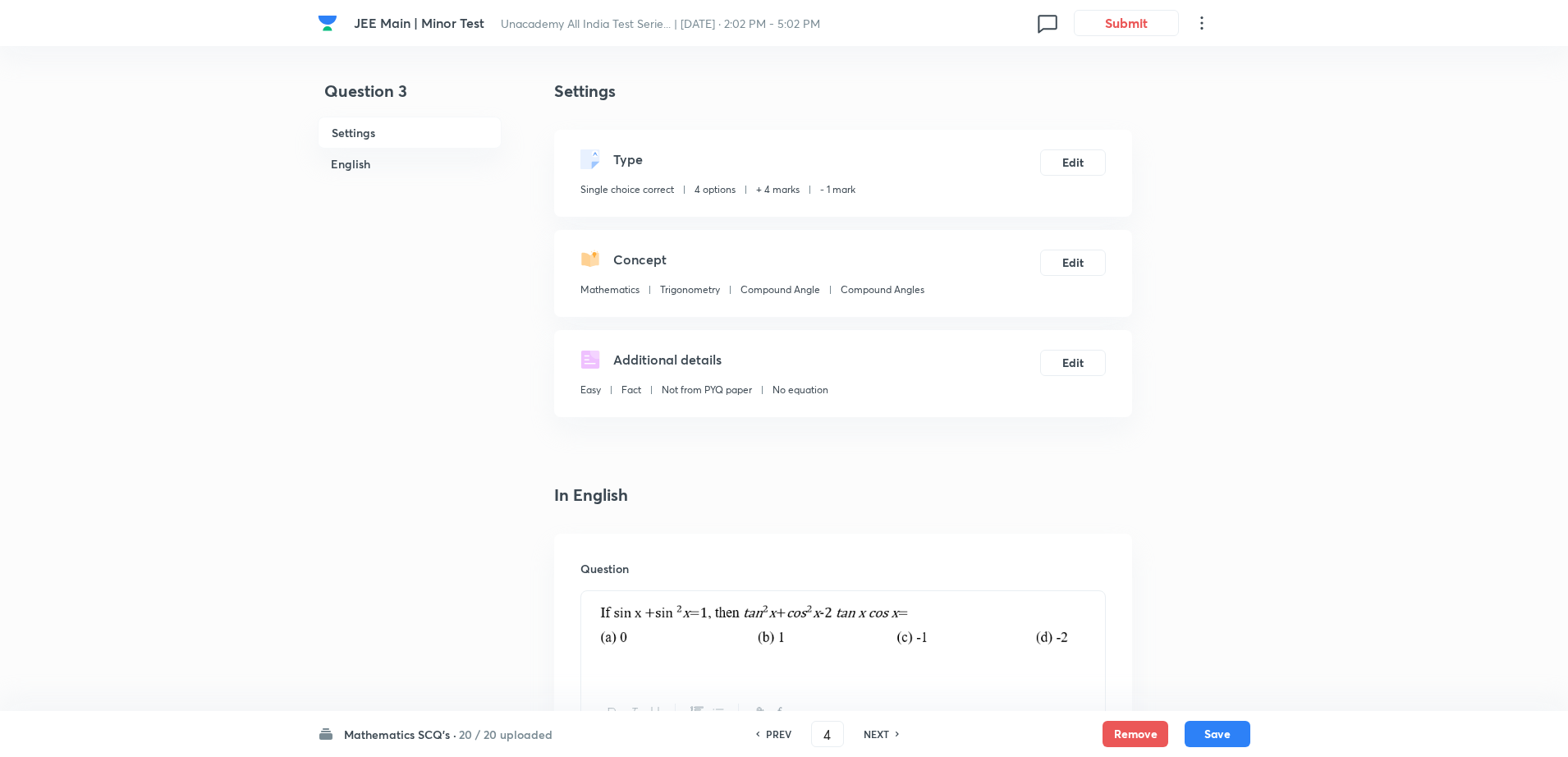
checkbox input "false"
checkbox input "true"
click at [767, 740] on h6 "PREV" at bounding box center [778, 735] width 26 height 15
type input "3"
checkbox input "false"
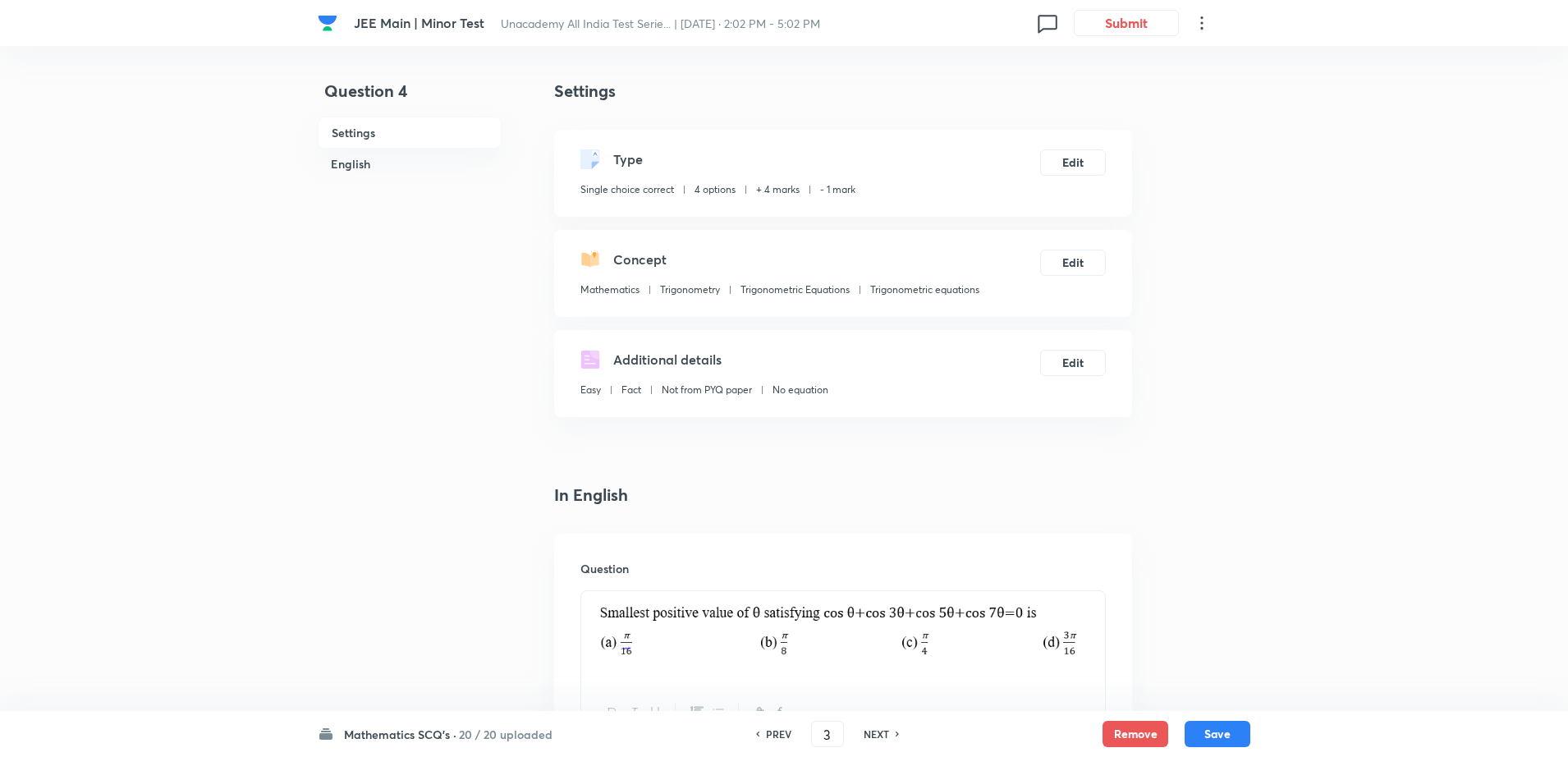
checkbox input "true"
click at [883, 729] on h6 "NEXT" at bounding box center [877, 735] width 26 height 15
type input "4"
checkbox input "false"
checkbox input "true"
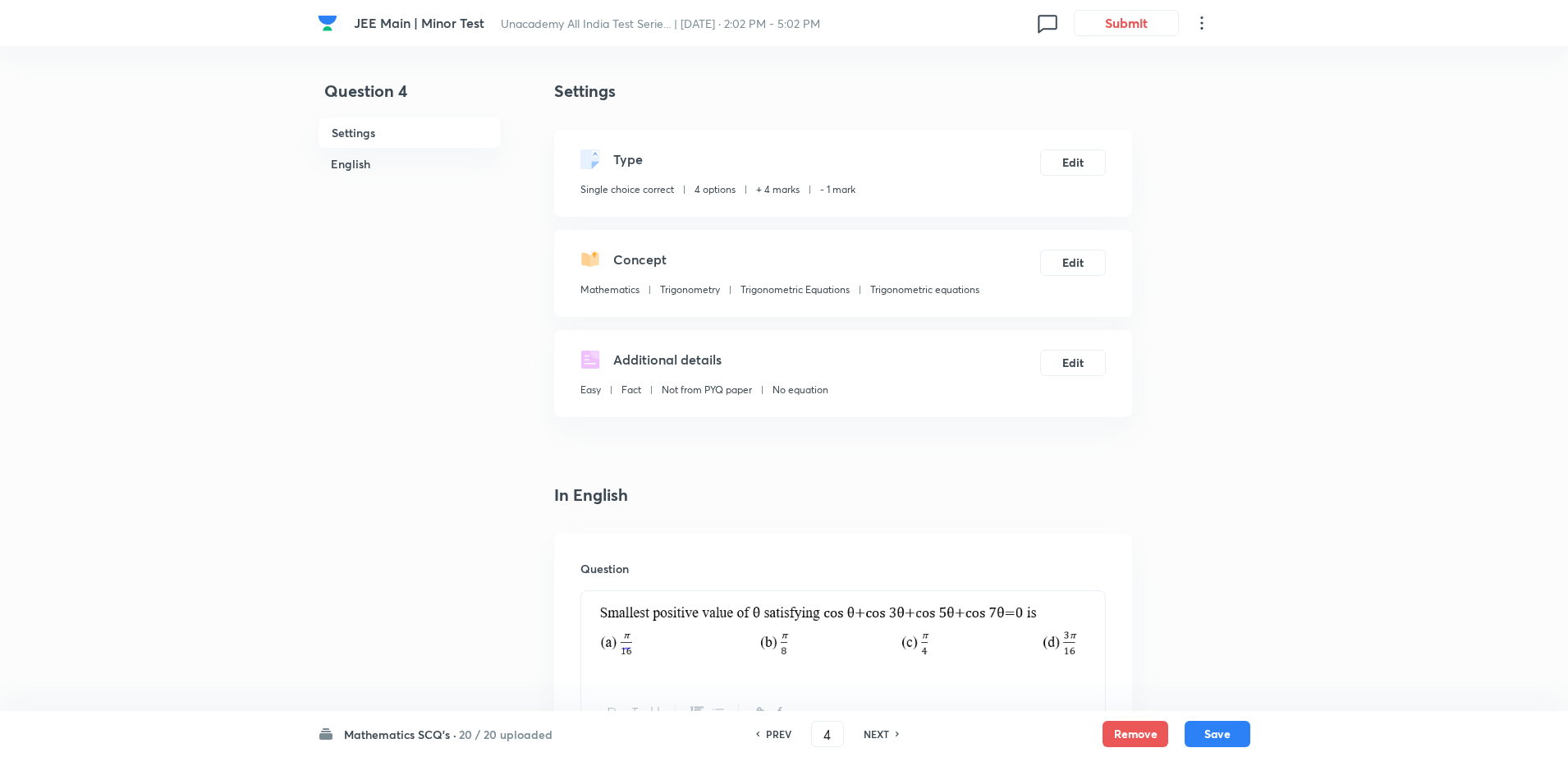
click at [883, 729] on h6 "NEXT" at bounding box center [877, 735] width 26 height 15
type input "5"
checkbox input "true"
click at [883, 729] on h6 "NEXT" at bounding box center [877, 735] width 26 height 15
type input "6"
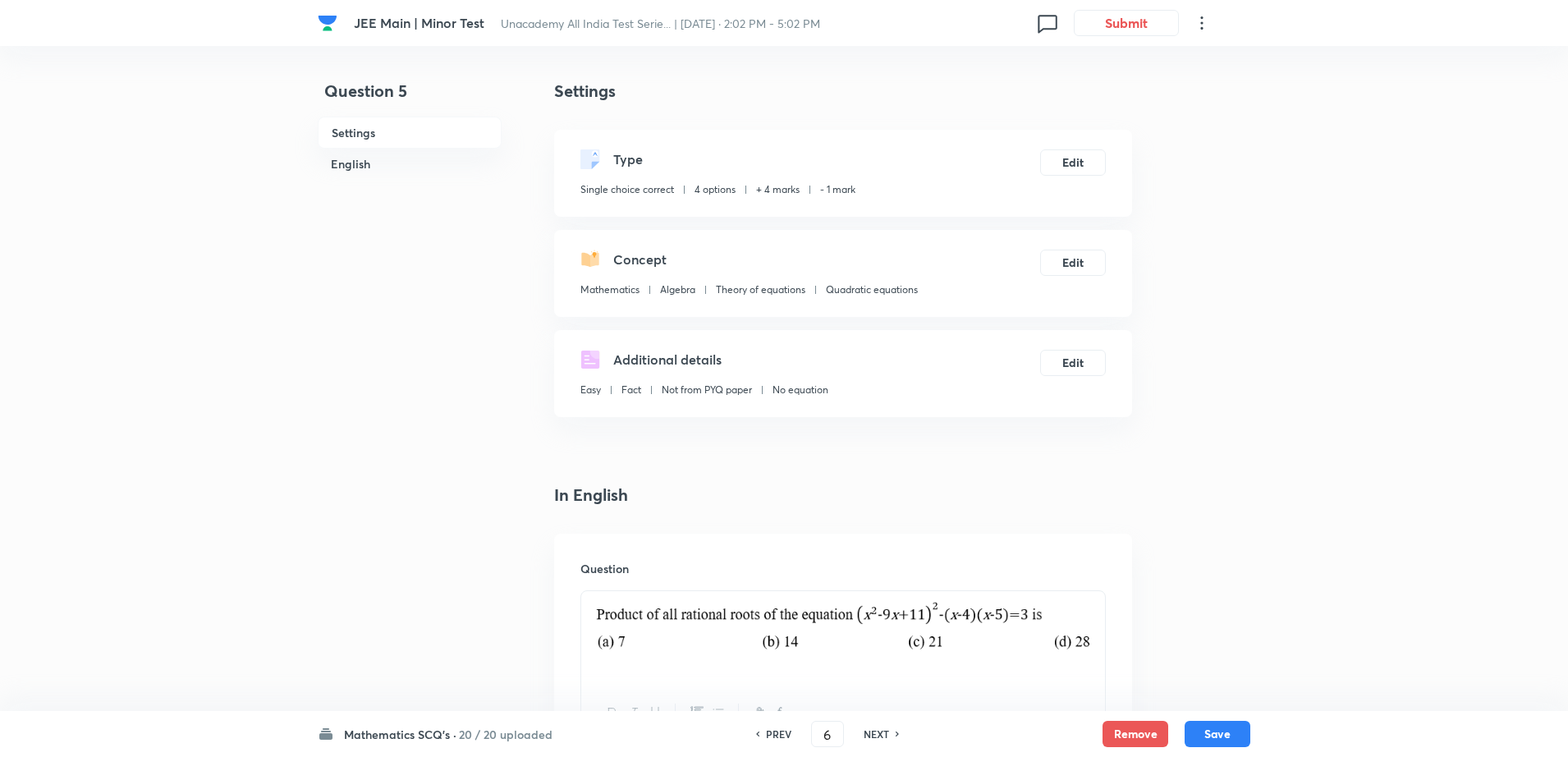
checkbox input "false"
checkbox input "true"
click at [883, 729] on h6 "NEXT" at bounding box center [877, 735] width 26 height 15
type input "7"
checkbox input "false"
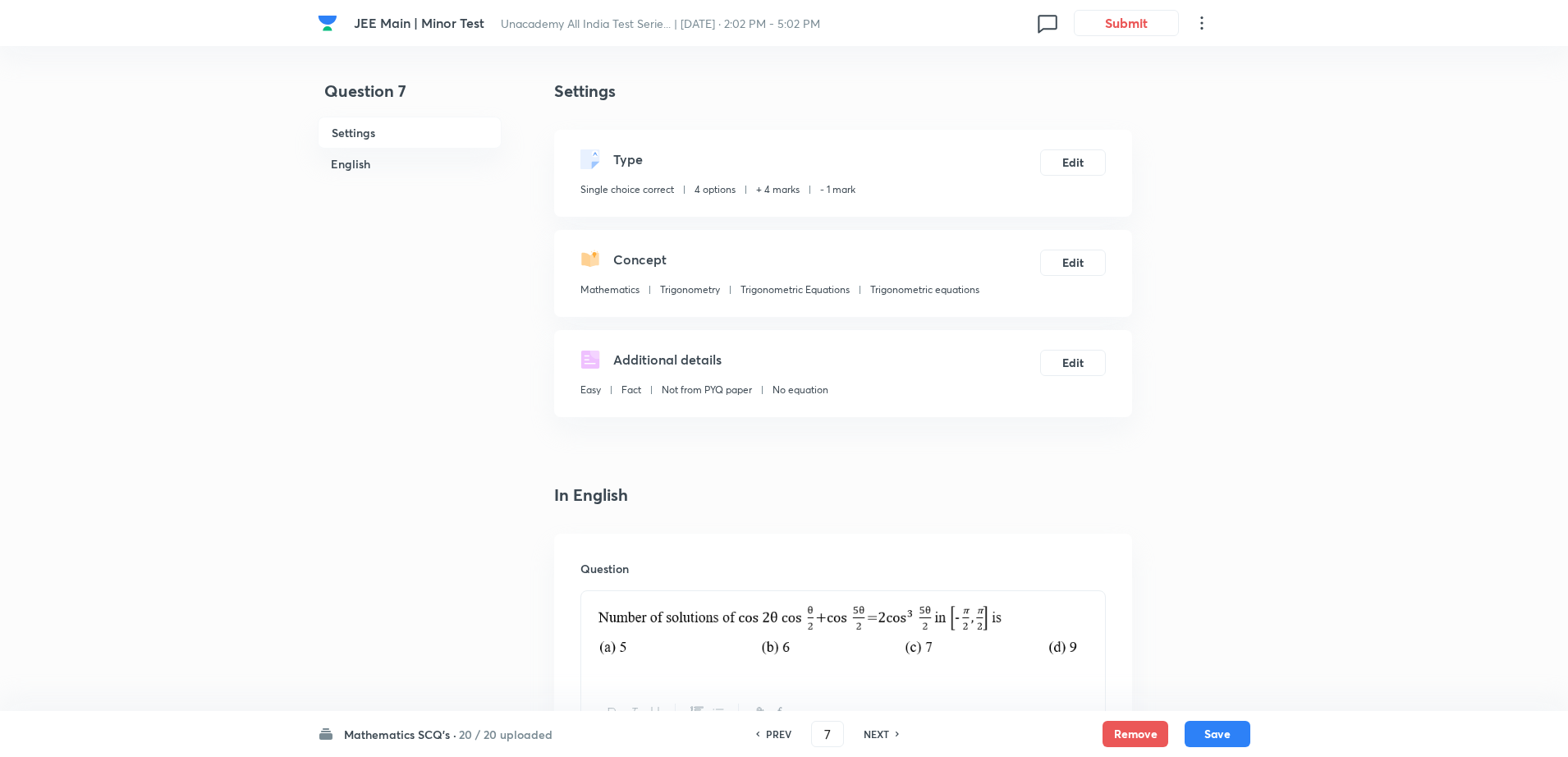
checkbox input "true"
click at [883, 729] on h6 "NEXT" at bounding box center [877, 735] width 26 height 15
type input "8"
checkbox input "false"
checkbox input "true"
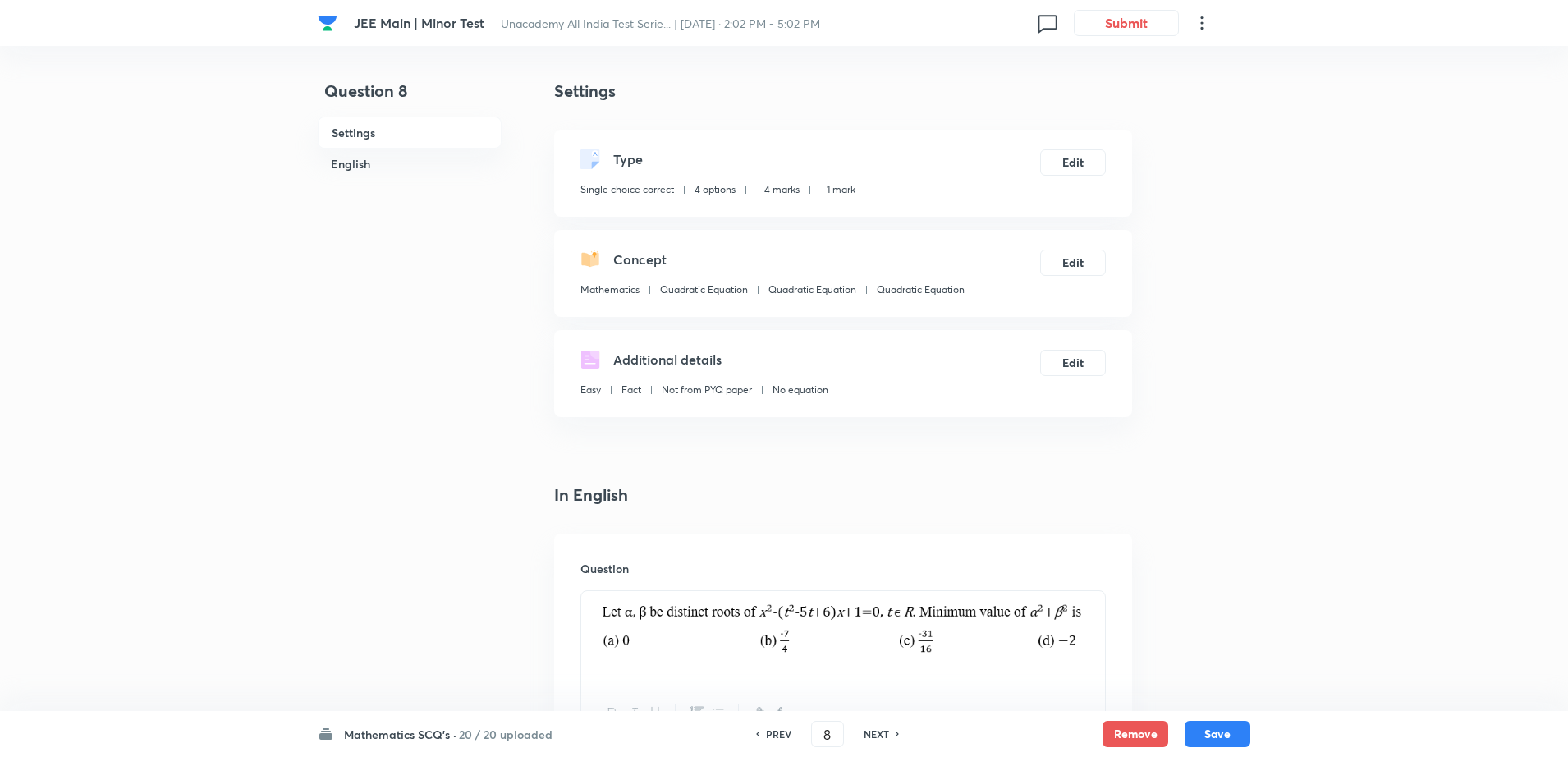
click at [883, 729] on h6 "NEXT" at bounding box center [877, 735] width 26 height 15
type input "9"
checkbox input "false"
checkbox input "true"
click at [883, 729] on h6 "NEXT" at bounding box center [877, 735] width 26 height 15
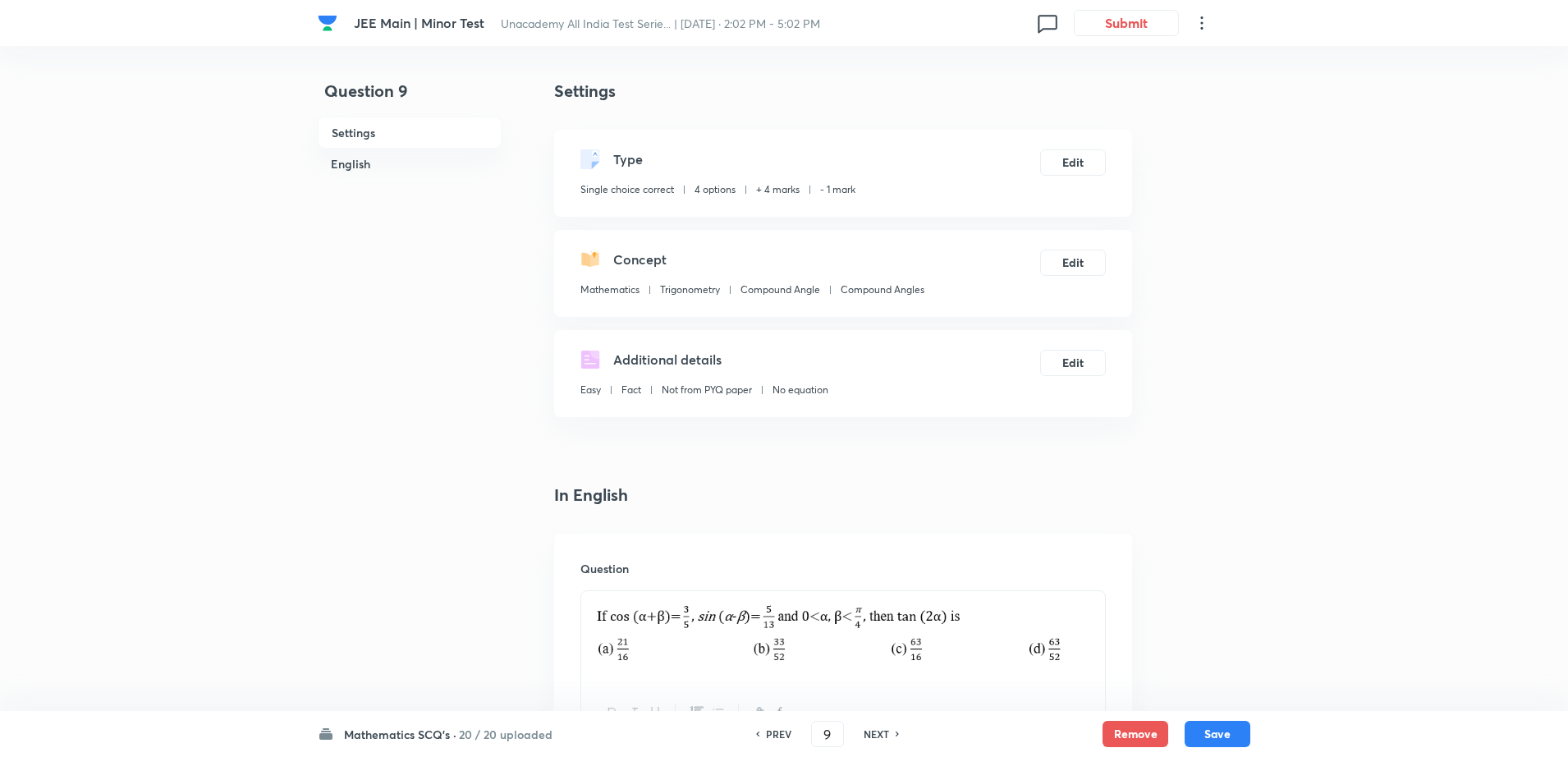
type input "10"
checkbox input "false"
checkbox input "true"
click at [883, 729] on h6 "NEXT" at bounding box center [877, 735] width 26 height 15
type input "11"
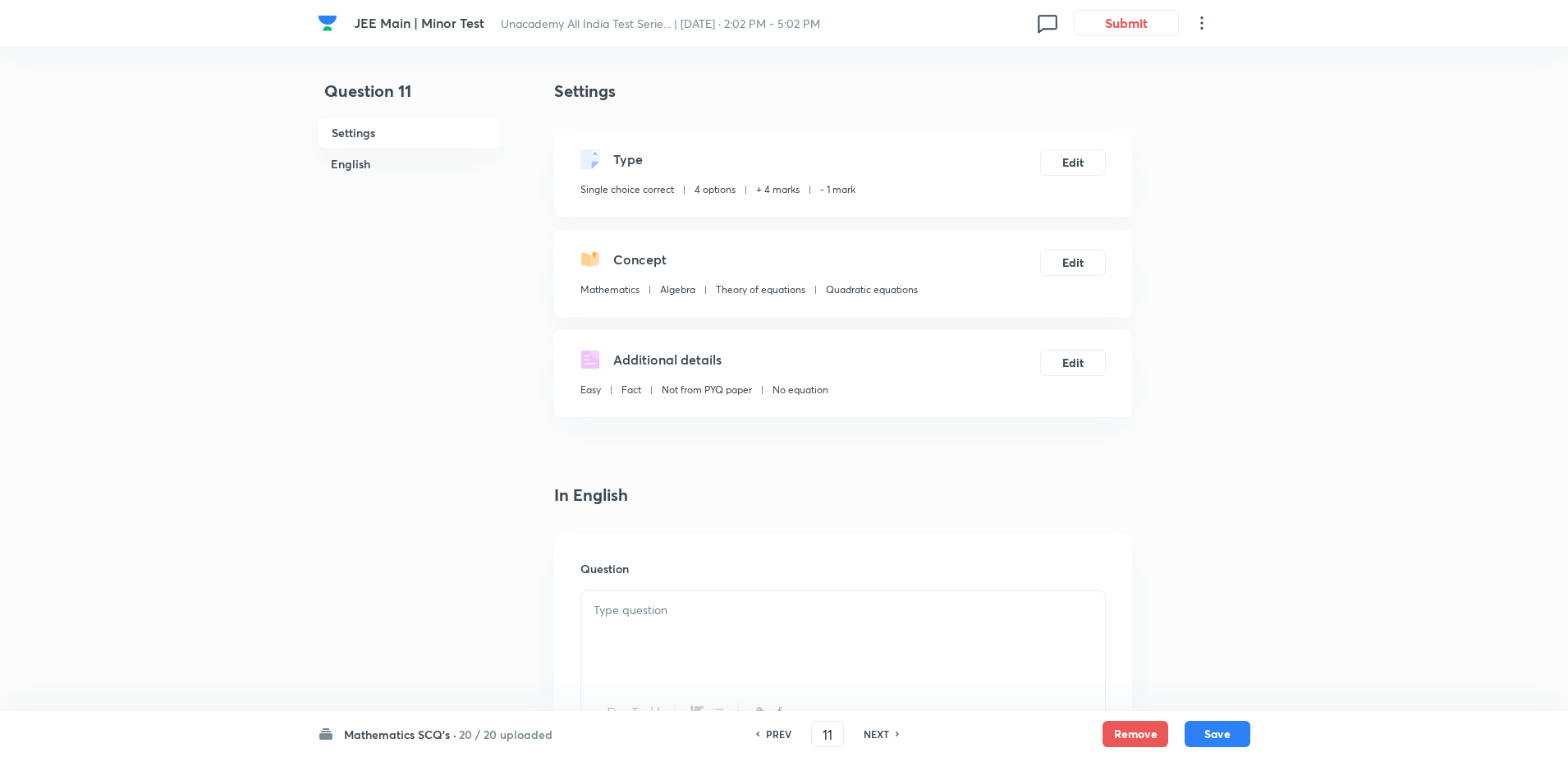
checkbox input "false"
checkbox input "true"
click at [883, 729] on h6 "NEXT" at bounding box center [877, 735] width 26 height 15
type input "12"
checkbox input "false"
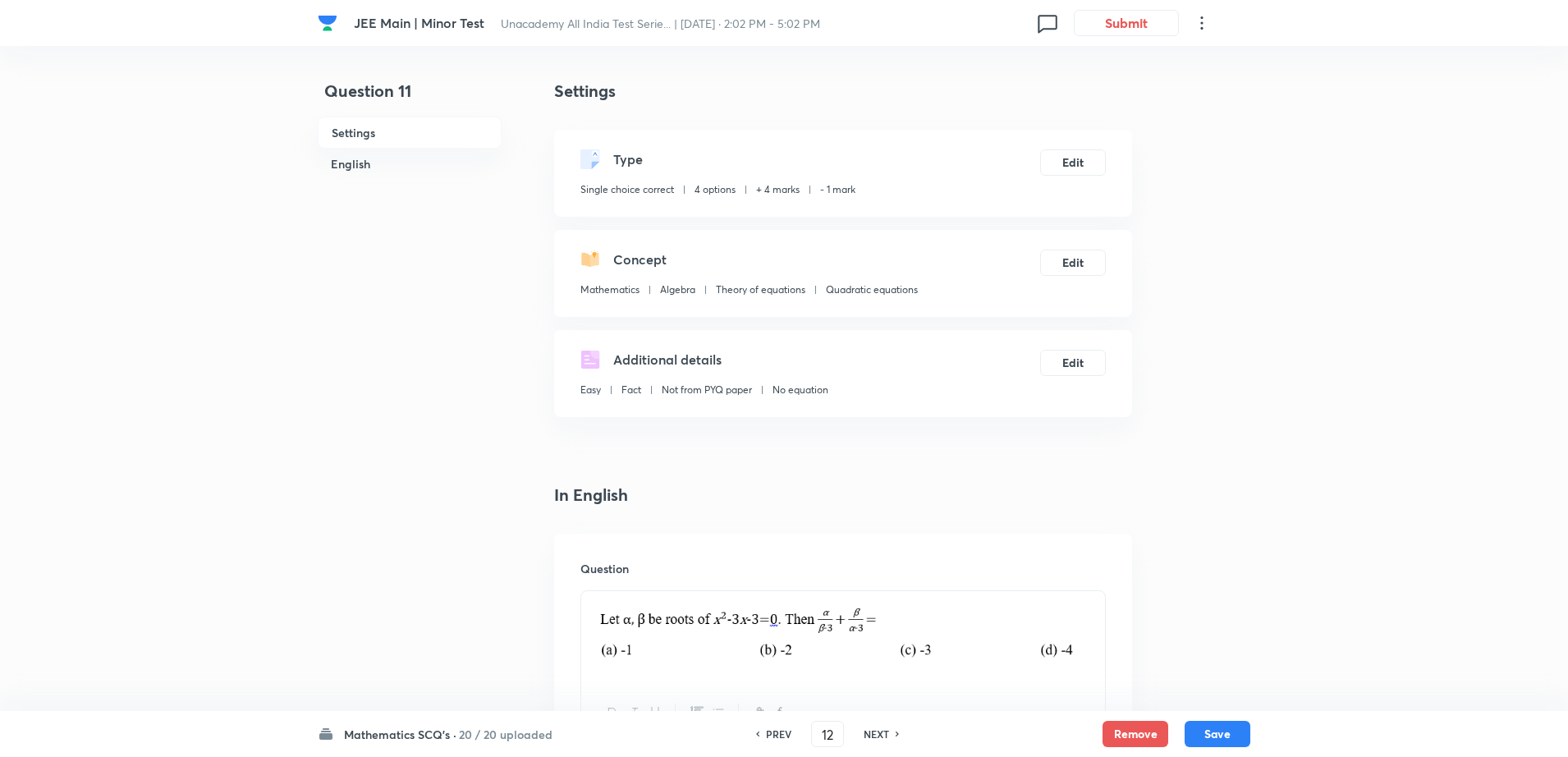
checkbox input "true"
click at [883, 729] on h6 "NEXT" at bounding box center [877, 735] width 26 height 15
type input "13"
checkbox input "false"
checkbox input "true"
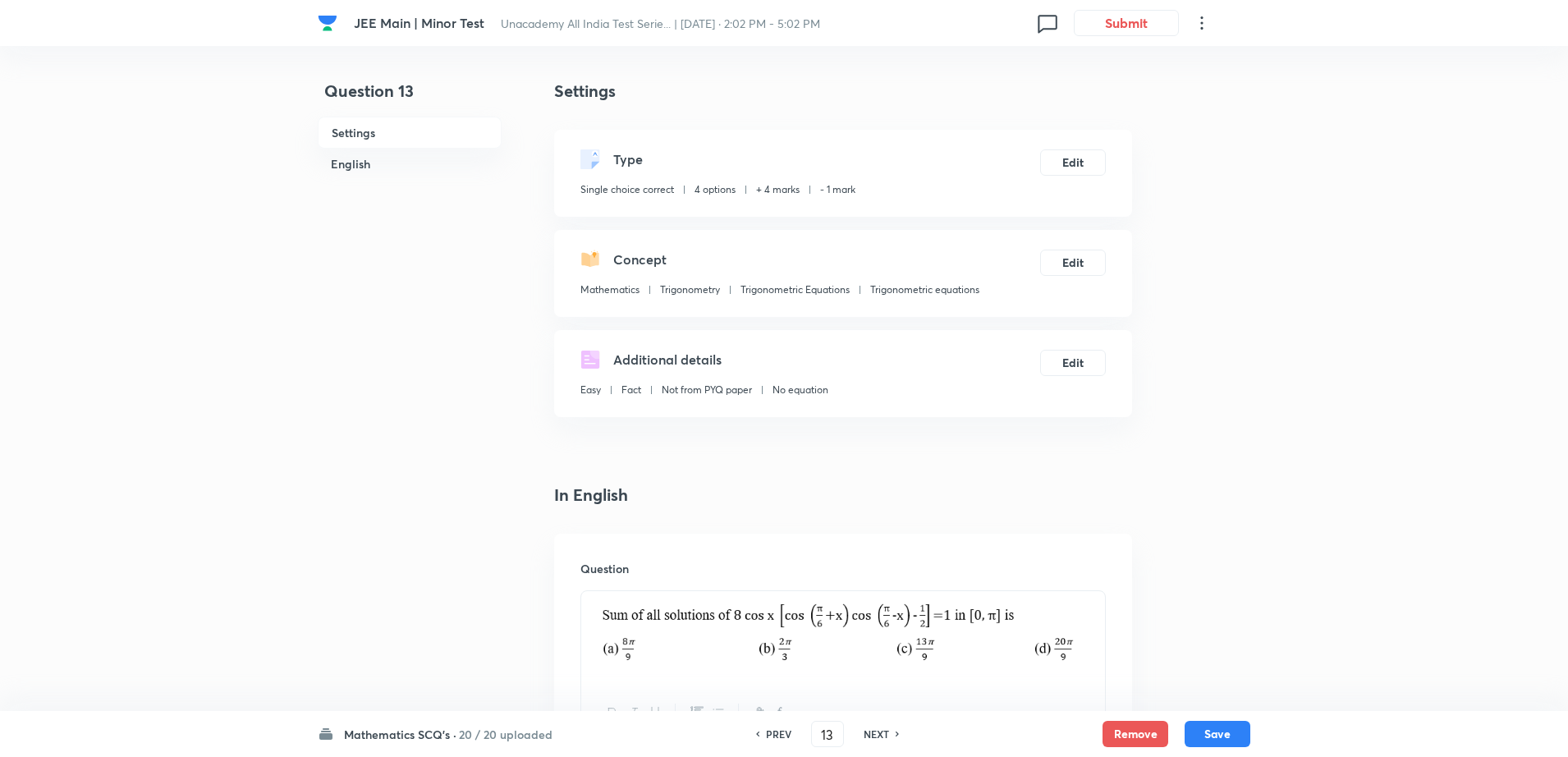
click at [883, 729] on h6 "NEXT" at bounding box center [877, 735] width 26 height 15
type input "14"
checkbox input "false"
checkbox input "true"
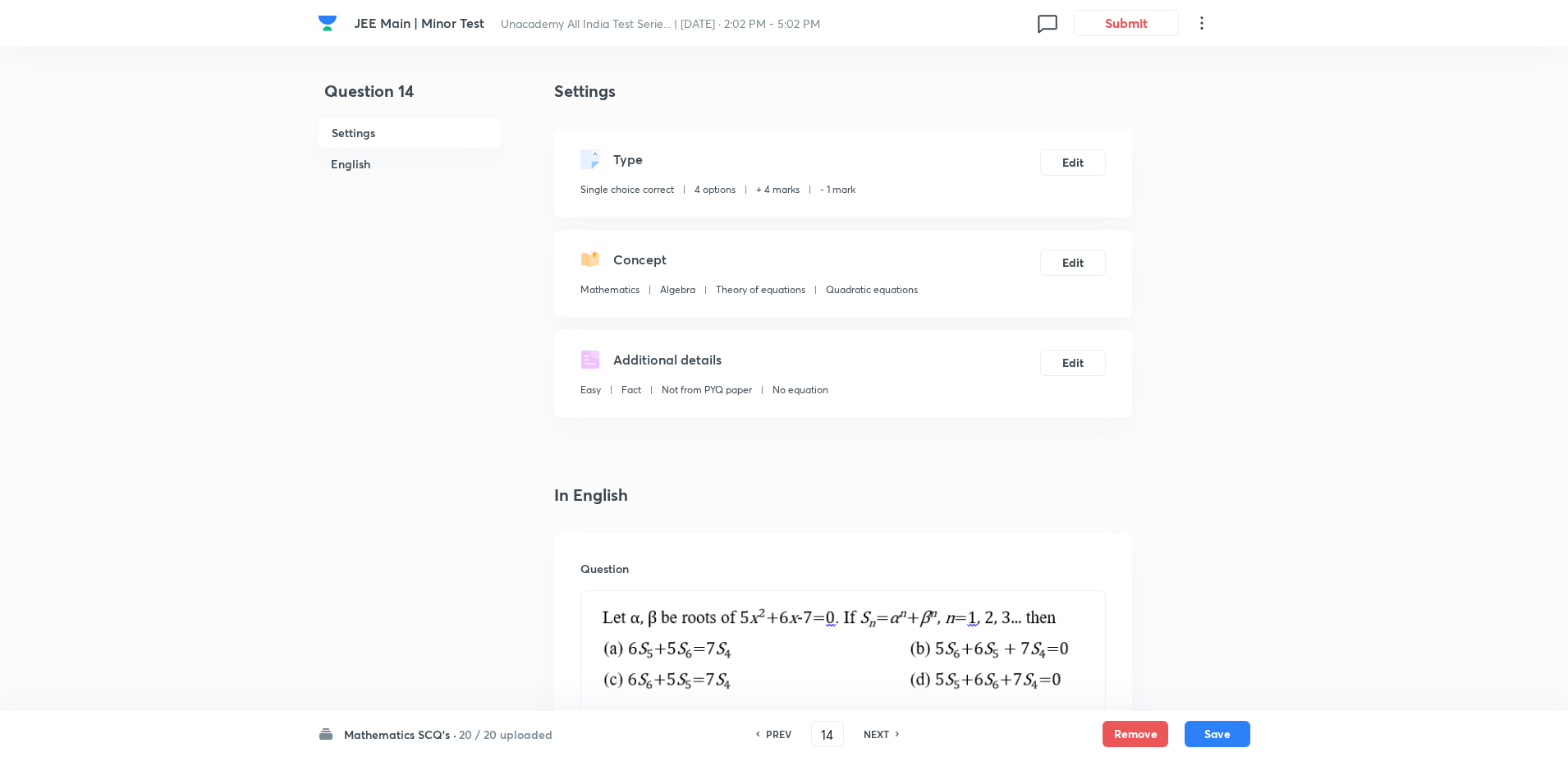
click at [883, 729] on h6 "NEXT" at bounding box center [877, 735] width 26 height 15
type input "15"
checkbox input "false"
checkbox input "true"
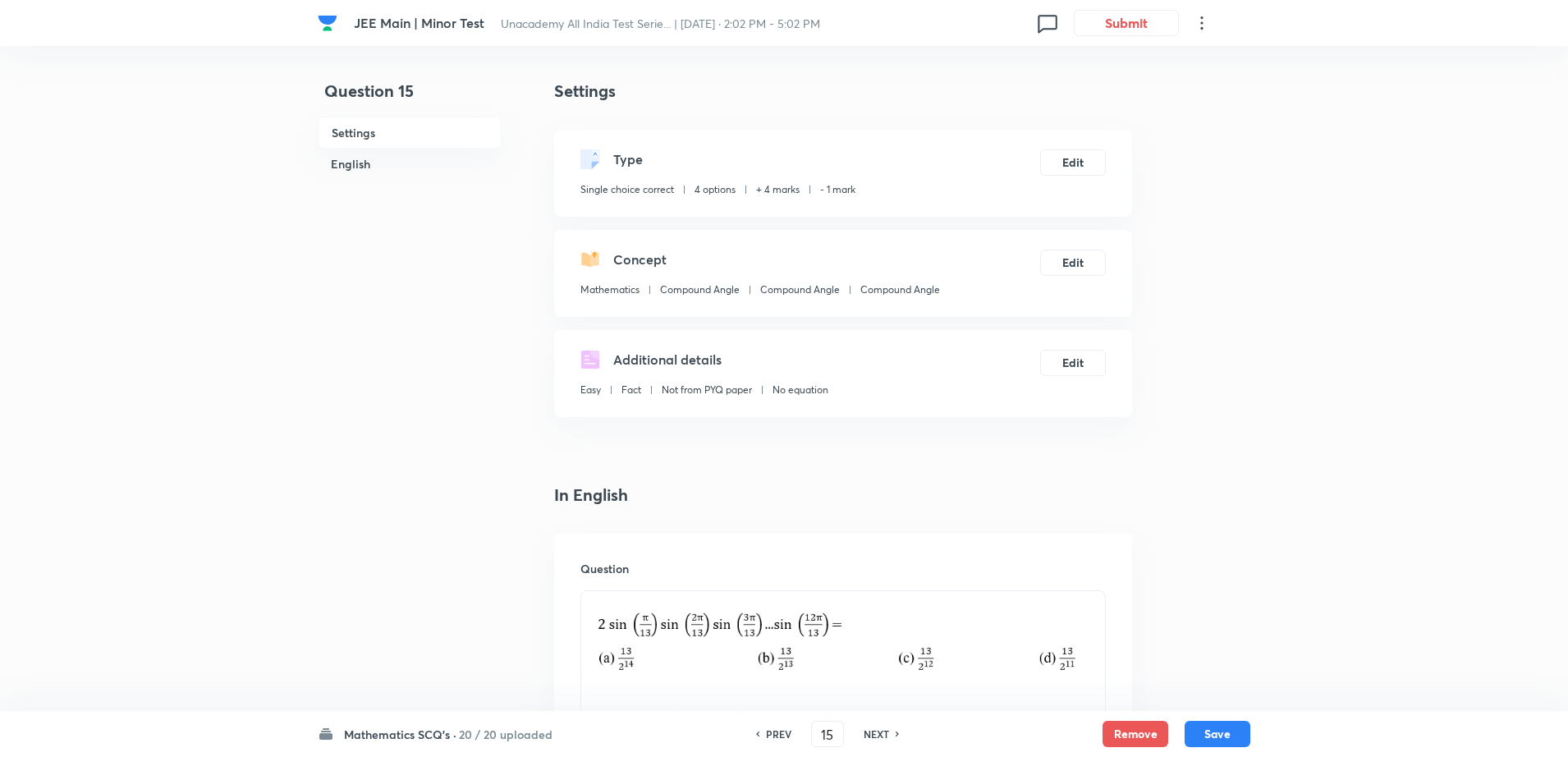
click at [883, 729] on h6 "NEXT" at bounding box center [877, 735] width 26 height 15
type input "16"
checkbox input "false"
checkbox input "true"
click at [883, 729] on h6 "NEXT" at bounding box center [877, 735] width 26 height 15
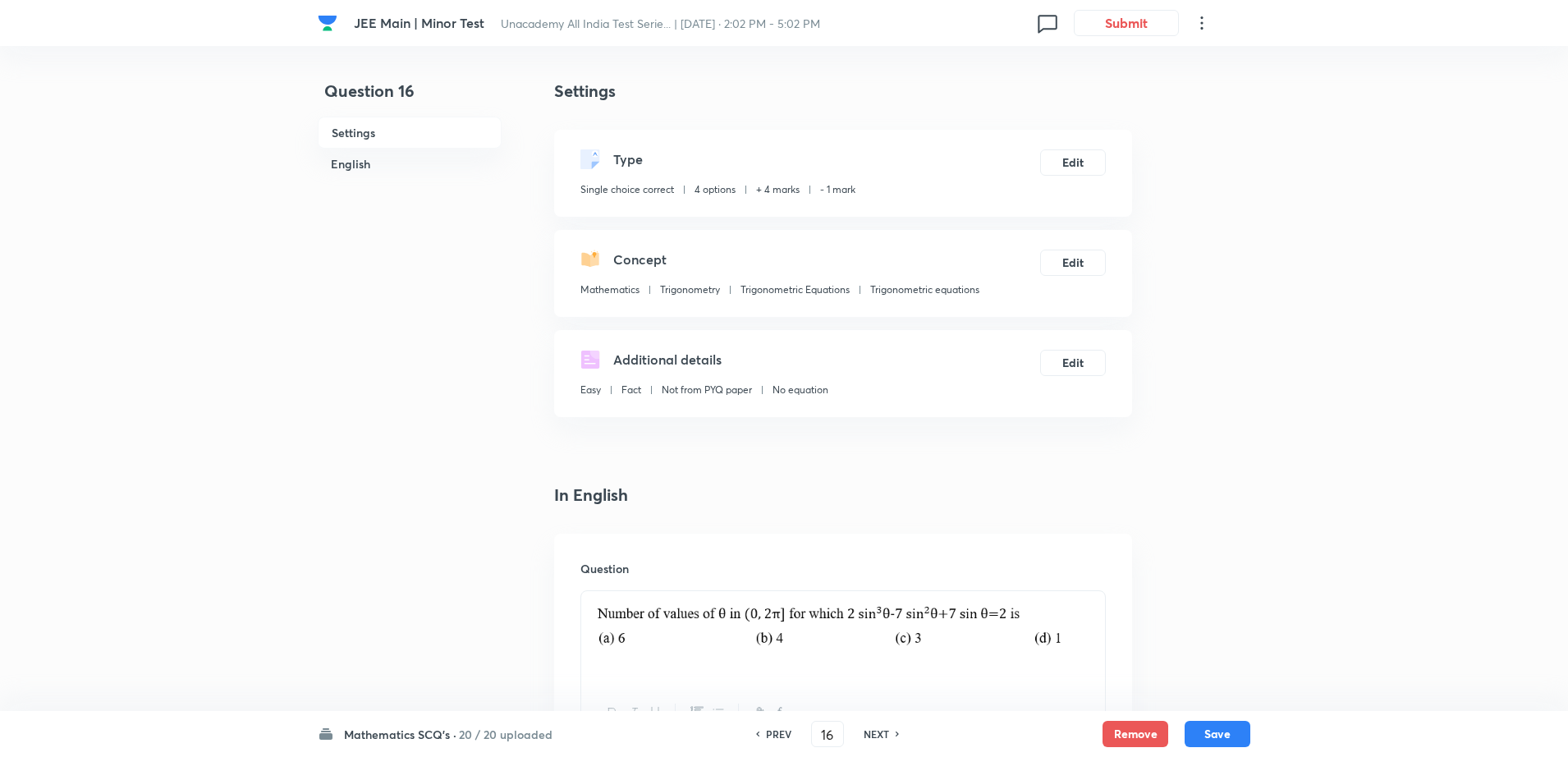
type input "17"
checkbox input "false"
checkbox input "true"
click at [883, 729] on h6 "NEXT" at bounding box center [877, 735] width 26 height 15
type input "18"
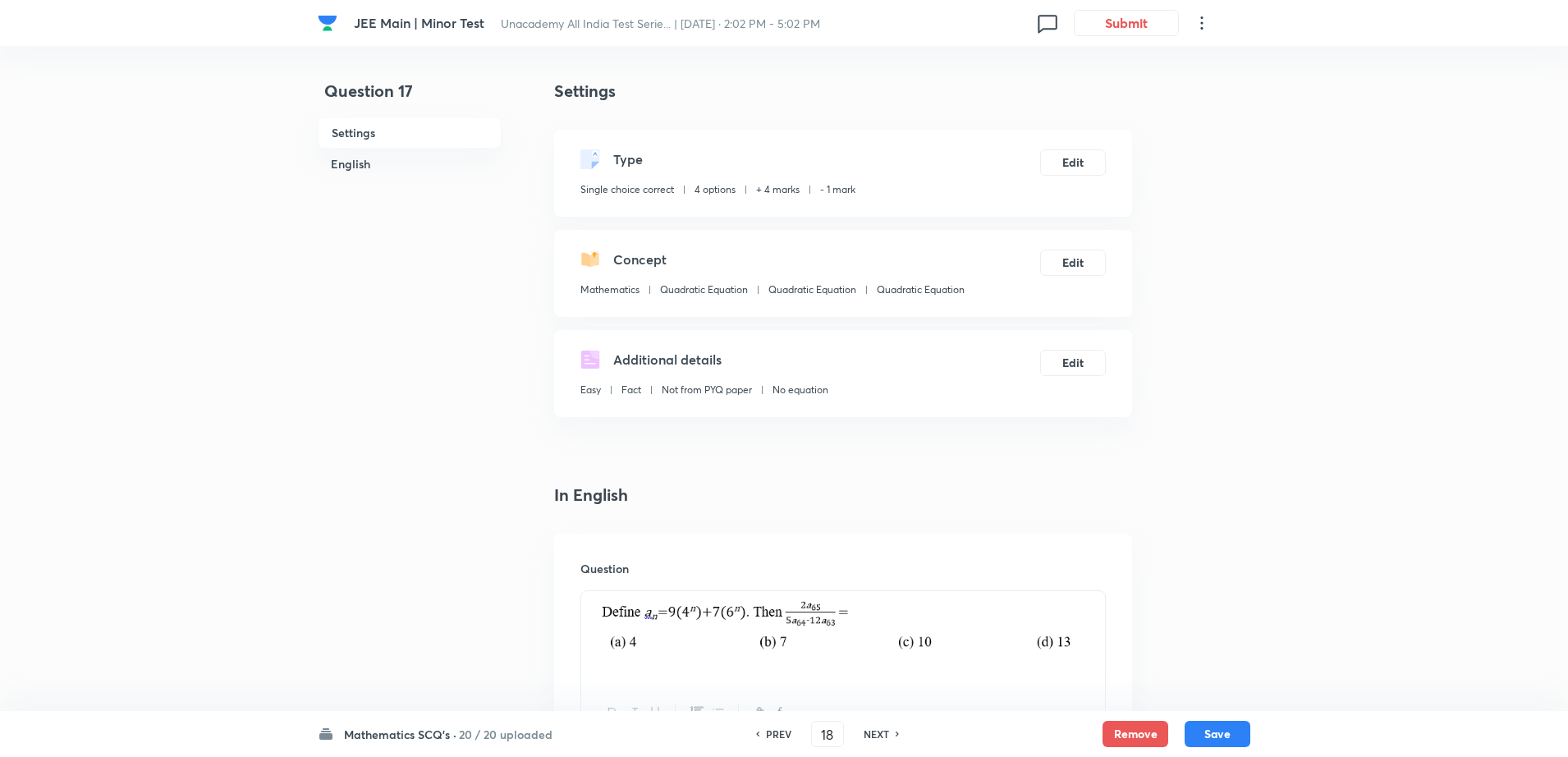
checkbox input "false"
checkbox input "true"
click at [883, 729] on h6 "NEXT" at bounding box center [877, 735] width 26 height 15
type input "19"
checkbox input "false"
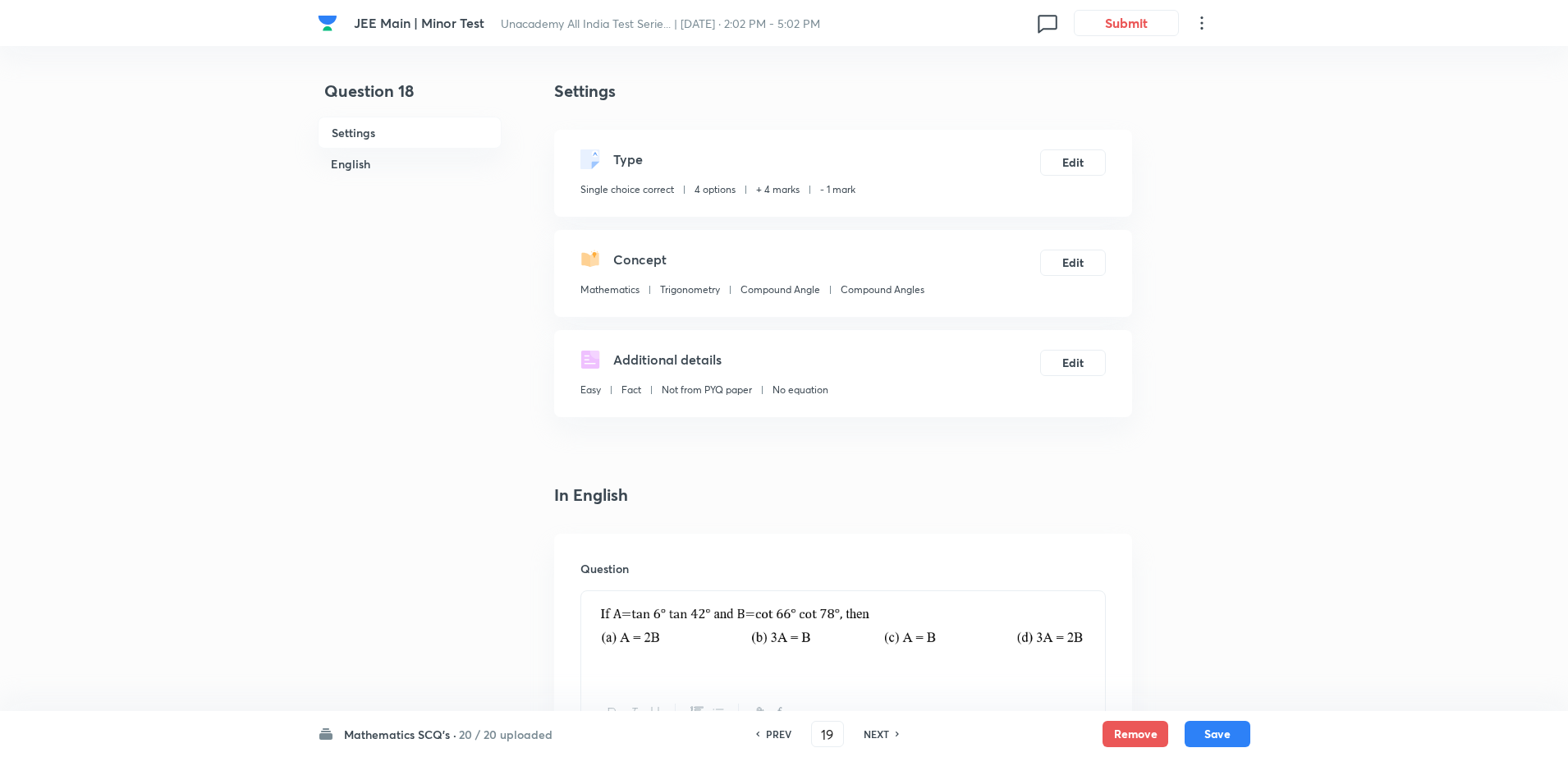
checkbox input "true"
click at [883, 729] on h6 "NEXT" at bounding box center [877, 735] width 26 height 15
type input "20"
checkbox input "true"
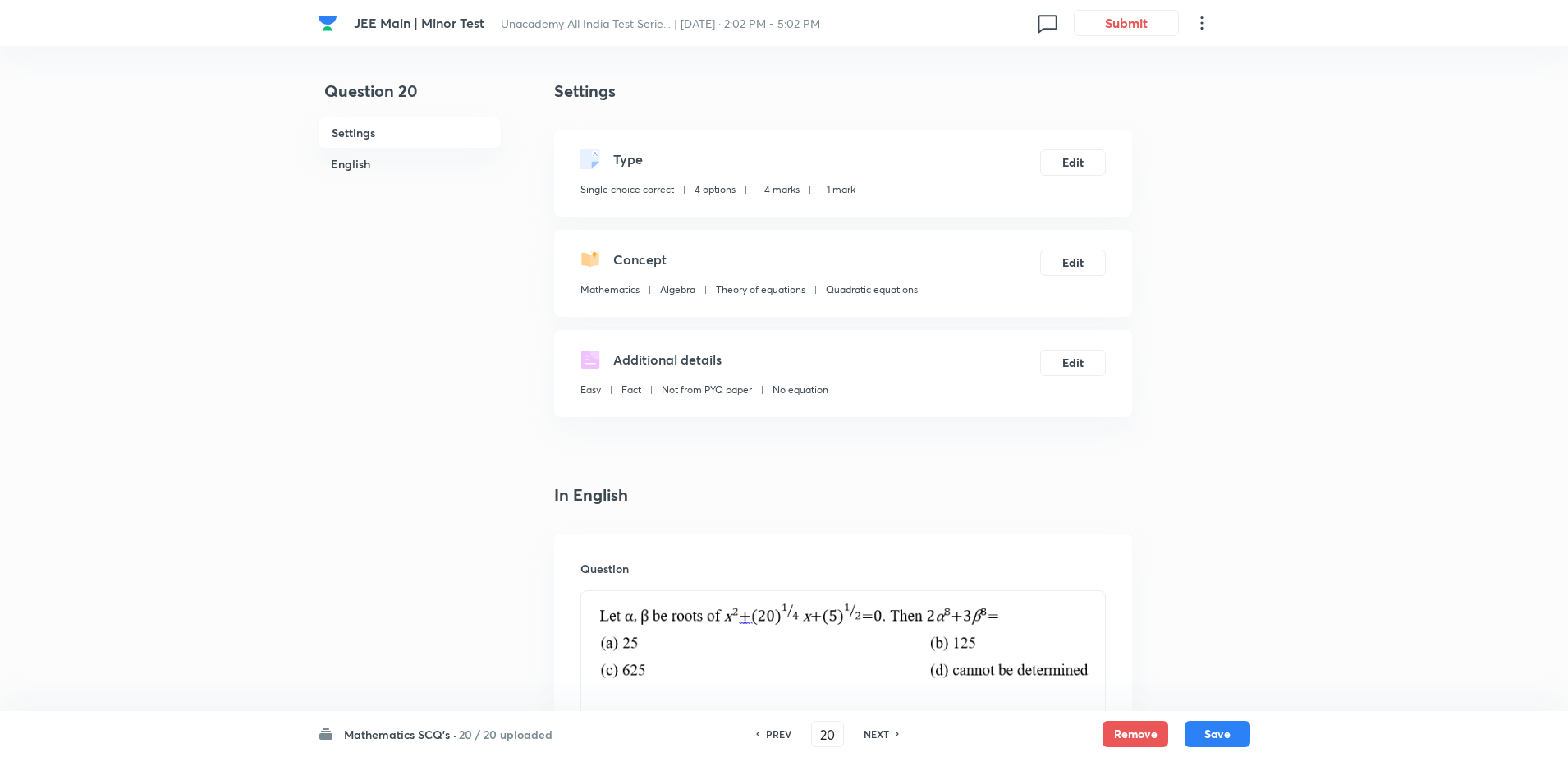
click at [883, 729] on h6 "NEXT" at bounding box center [877, 735] width 26 height 15
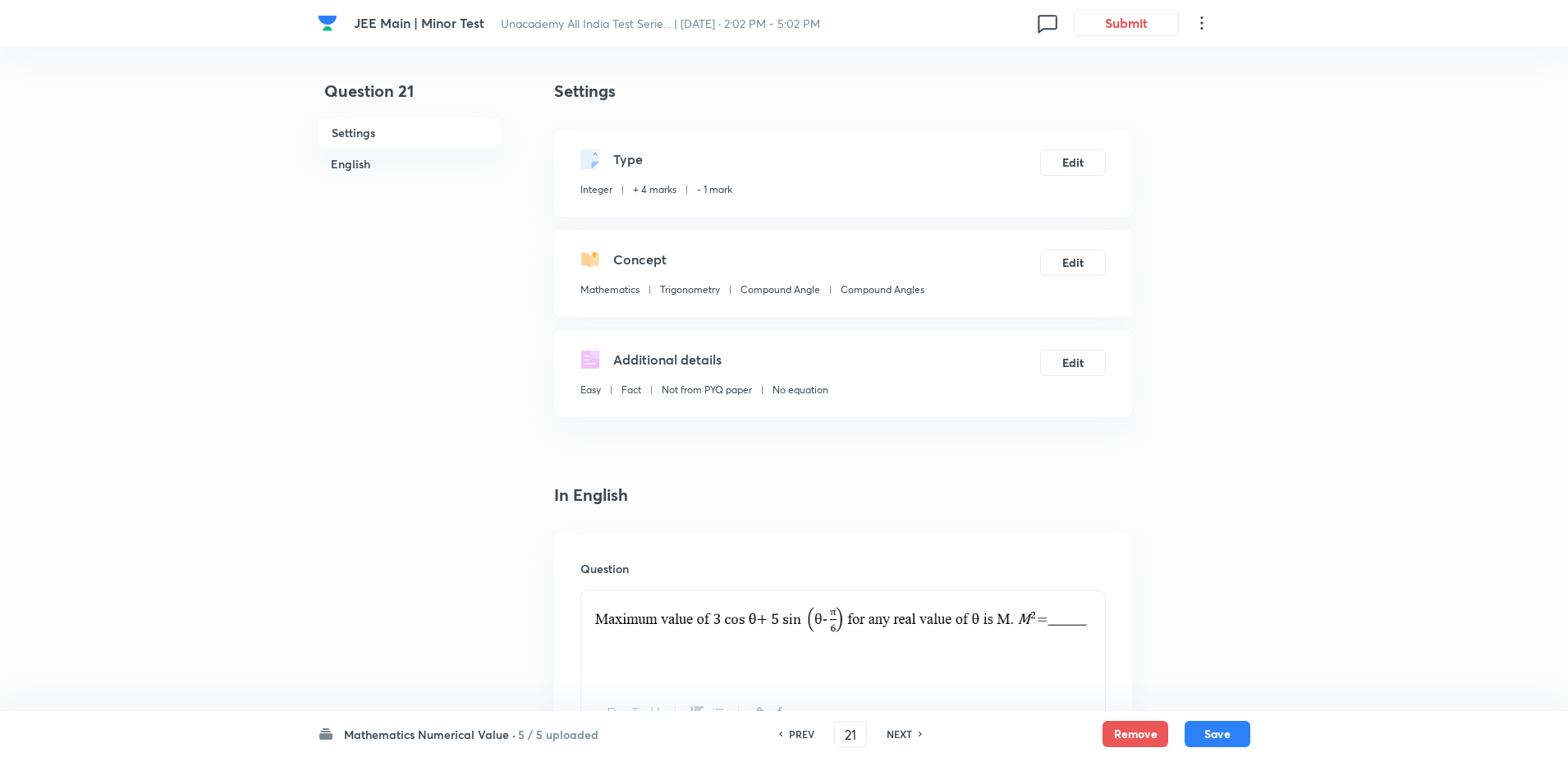
click at [883, 729] on div "NEXT" at bounding box center [901, 735] width 44 height 15
type input "22"
type input "4"
click at [883, 729] on div "NEXT" at bounding box center [901, 735] width 44 height 15
type input "23"
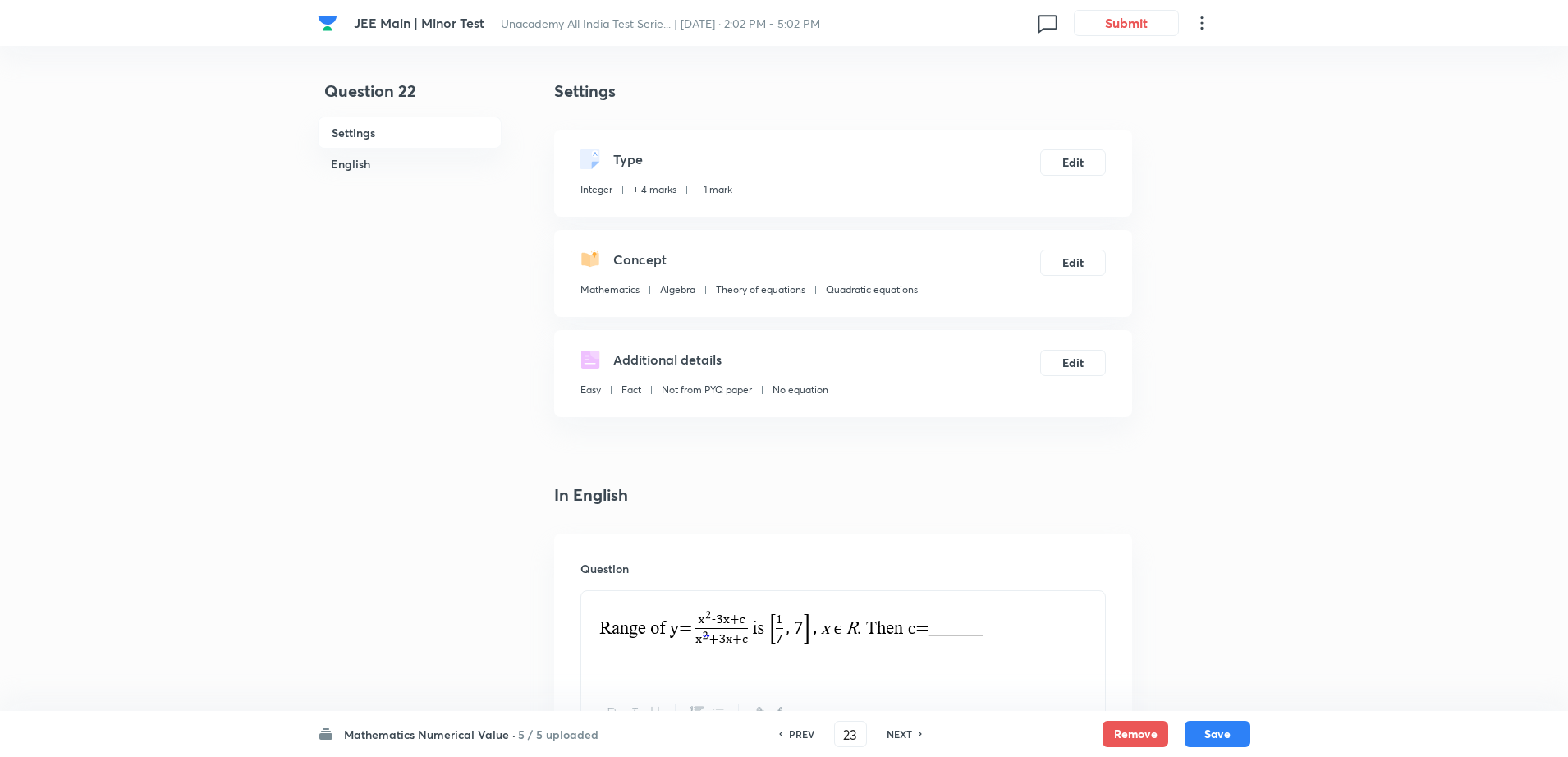
type input "36"
click at [883, 729] on div "NEXT" at bounding box center [901, 735] width 44 height 15
type input "24"
type input "12"
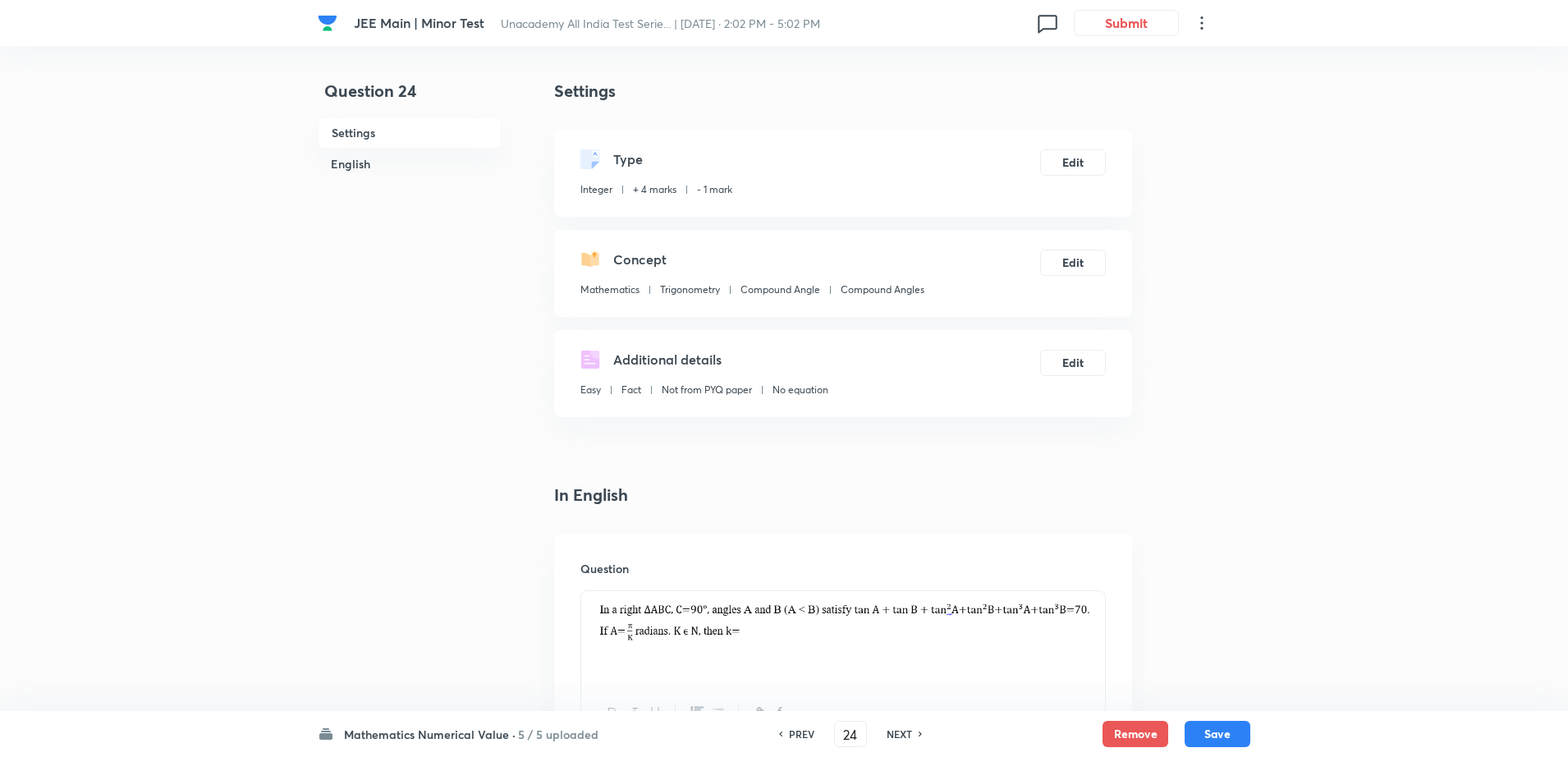
click at [883, 729] on div "NEXT" at bounding box center [901, 735] width 44 height 15
type input "25"
type input "2"
click at [883, 729] on div "NEXT" at bounding box center [901, 735] width 44 height 15
type input "26"
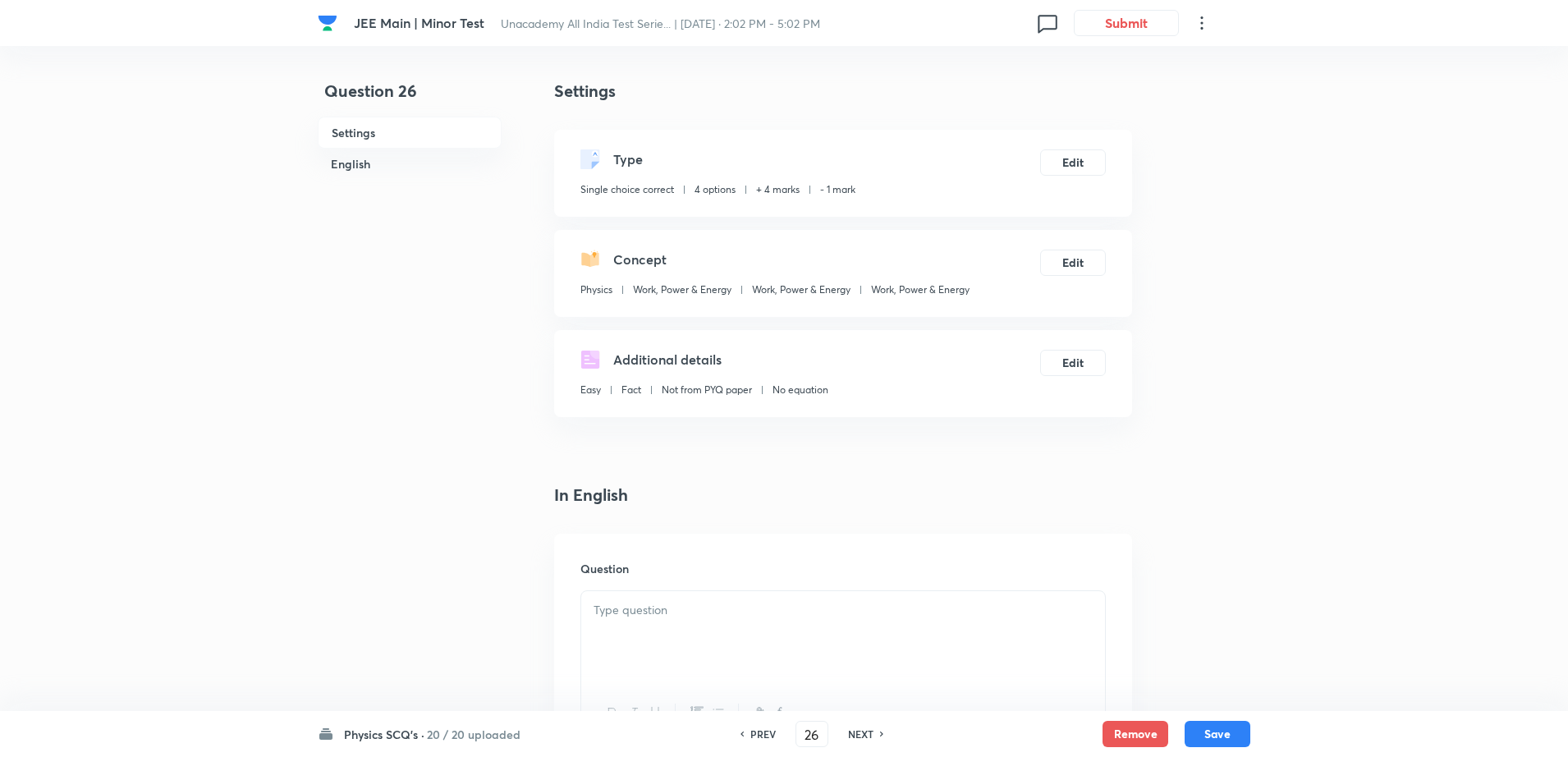
checkbox input "true"
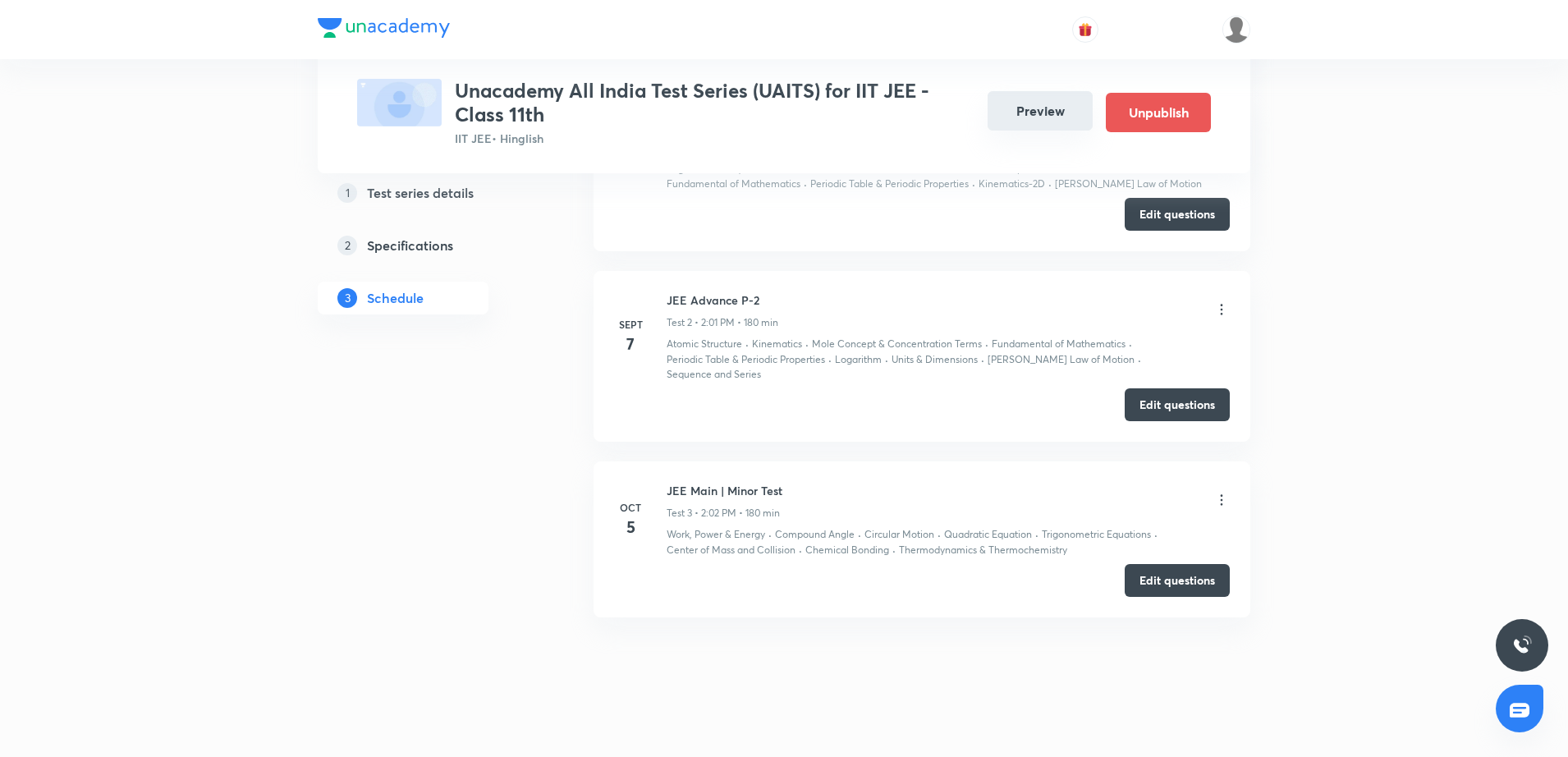
click at [1051, 107] on button "Preview" at bounding box center [1040, 111] width 105 height 40
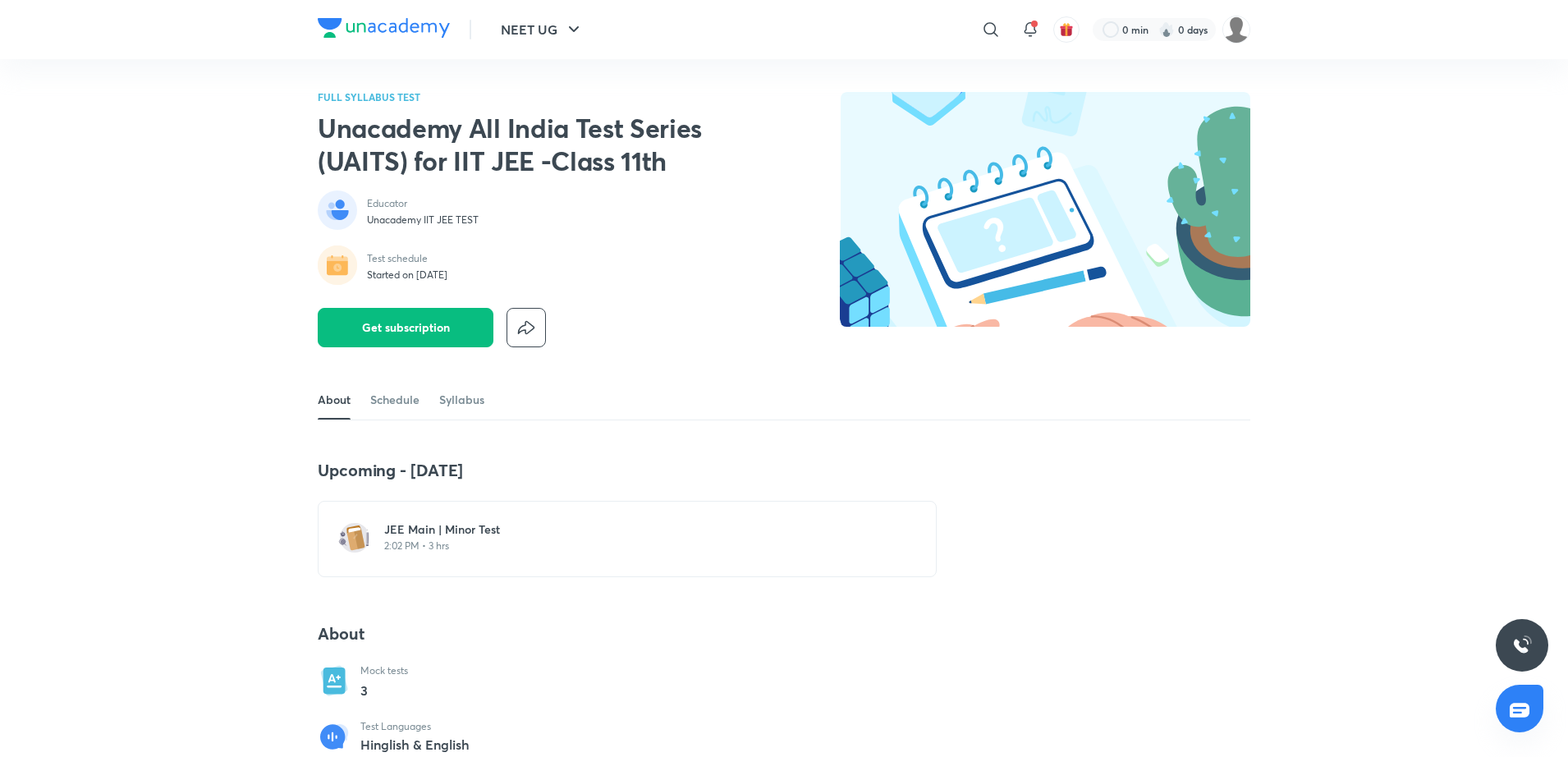
click at [445, 537] on h6 "JEE Main | Minor Test" at bounding box center [637, 530] width 506 height 17
